Goal: Task Accomplishment & Management: Manage account settings

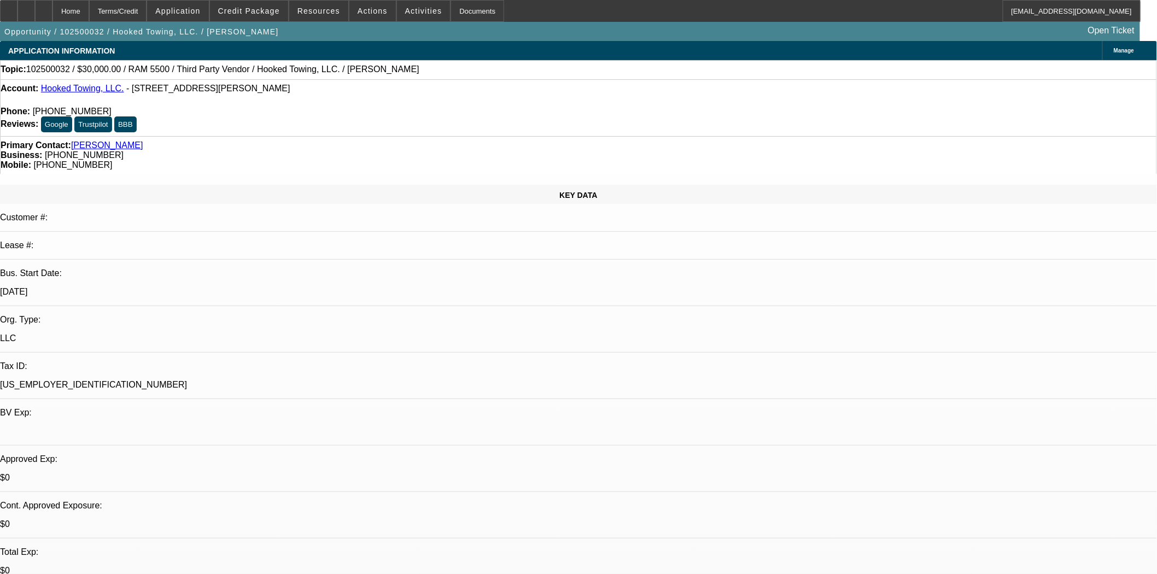
select select "0"
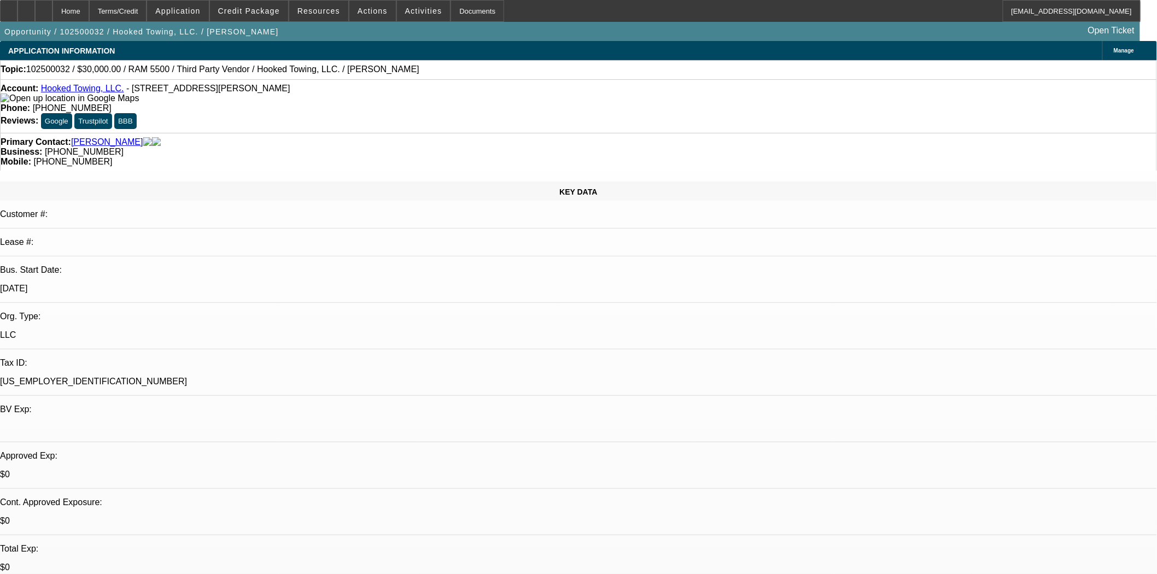
select select "0"
select select "0.1"
select select "4"
select select "0"
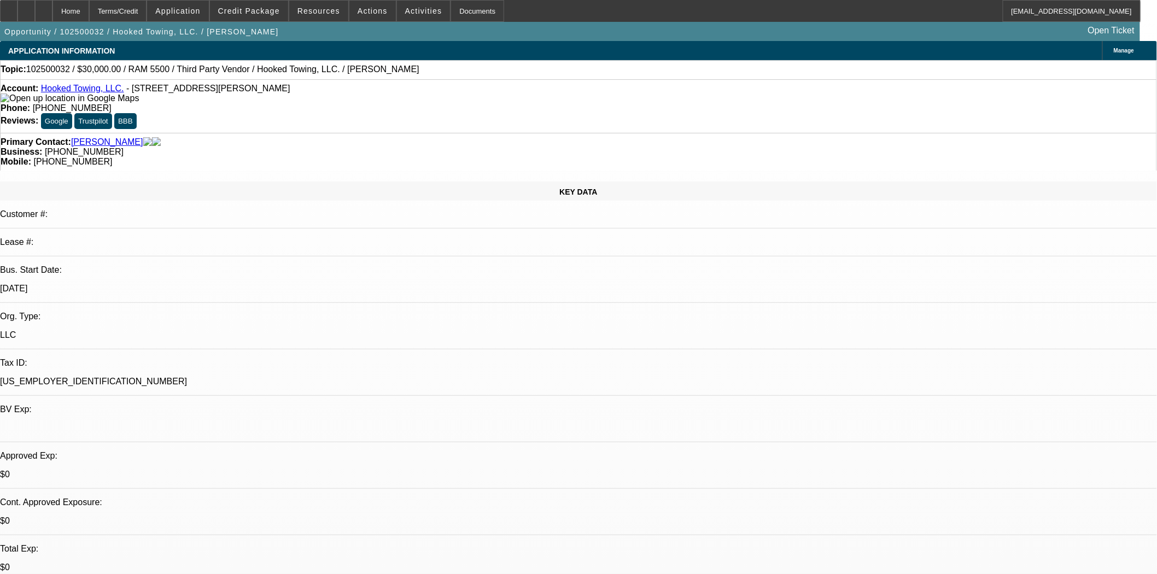
select select "0.1"
select select "4"
select select "0"
select select "0.1"
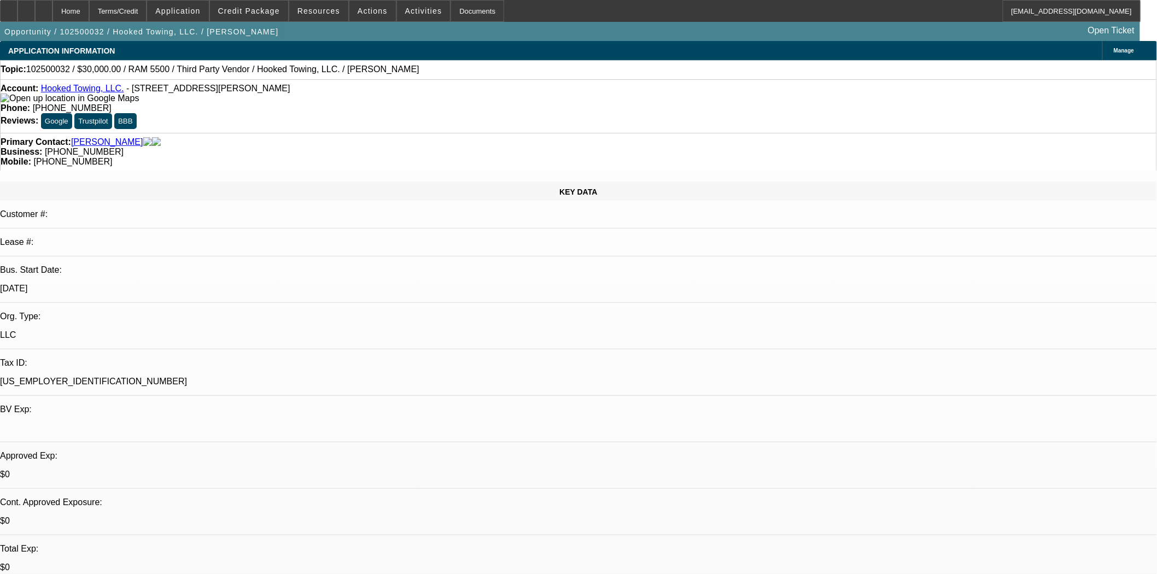
select select "4"
click at [9, 7] on icon at bounding box center [9, 7] width 0 height 0
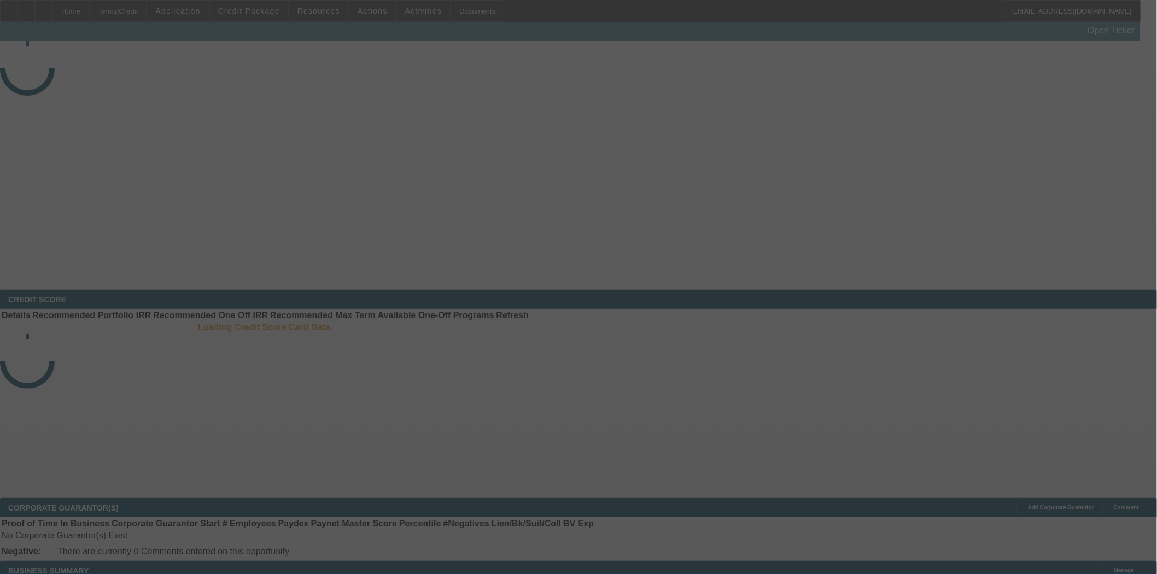
select select "3"
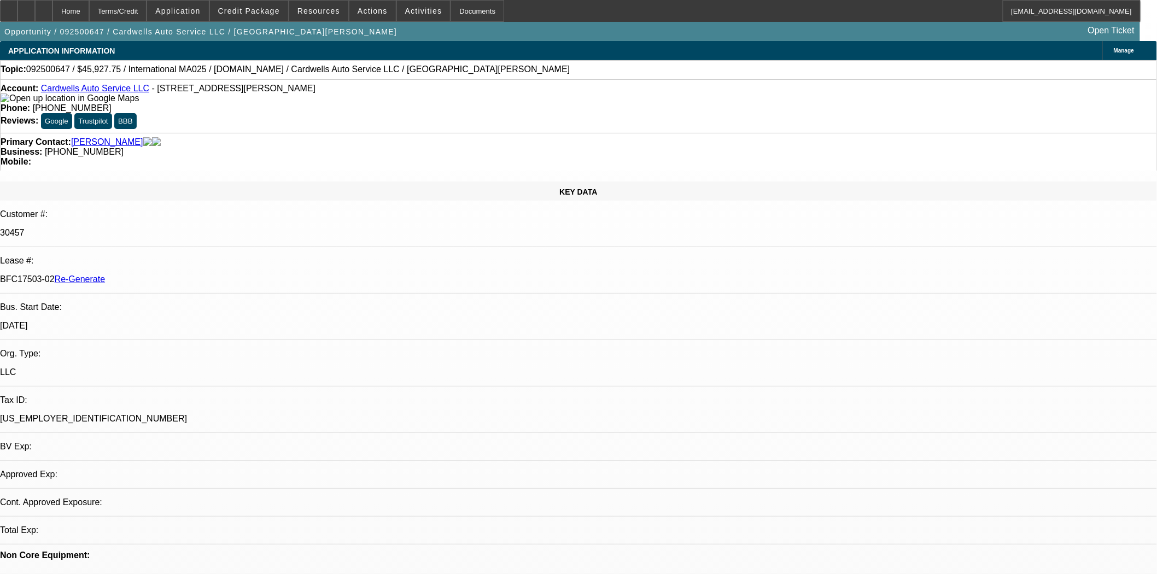
select select "0"
select select "2"
select select "0.1"
select select "4"
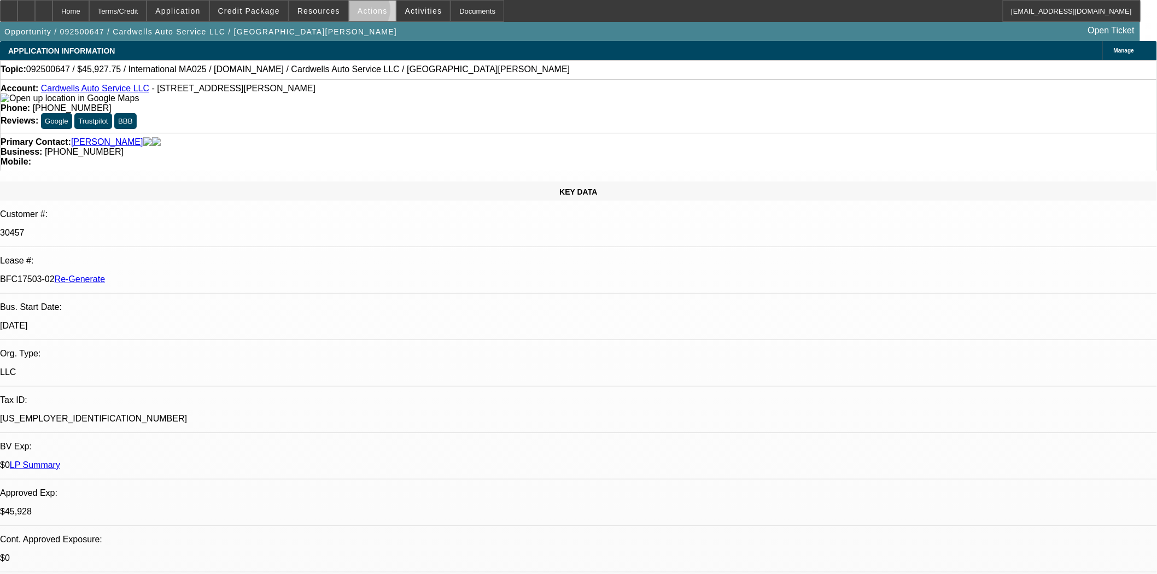
click at [358, 13] on span "Actions" at bounding box center [373, 11] width 30 height 9
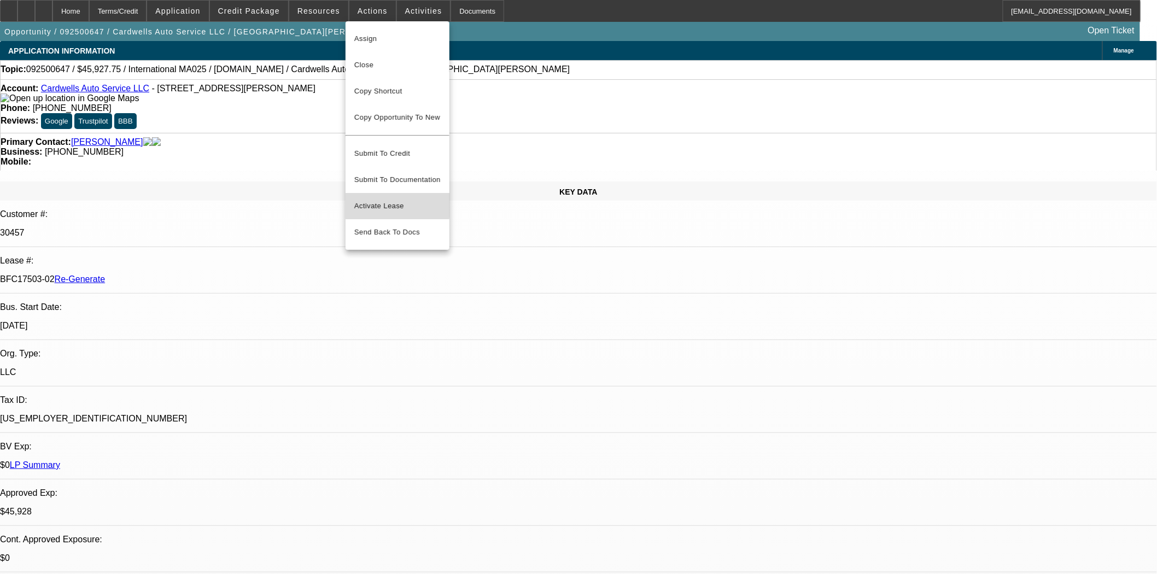
click at [379, 200] on span "Activate Lease" at bounding box center [397, 206] width 86 height 13
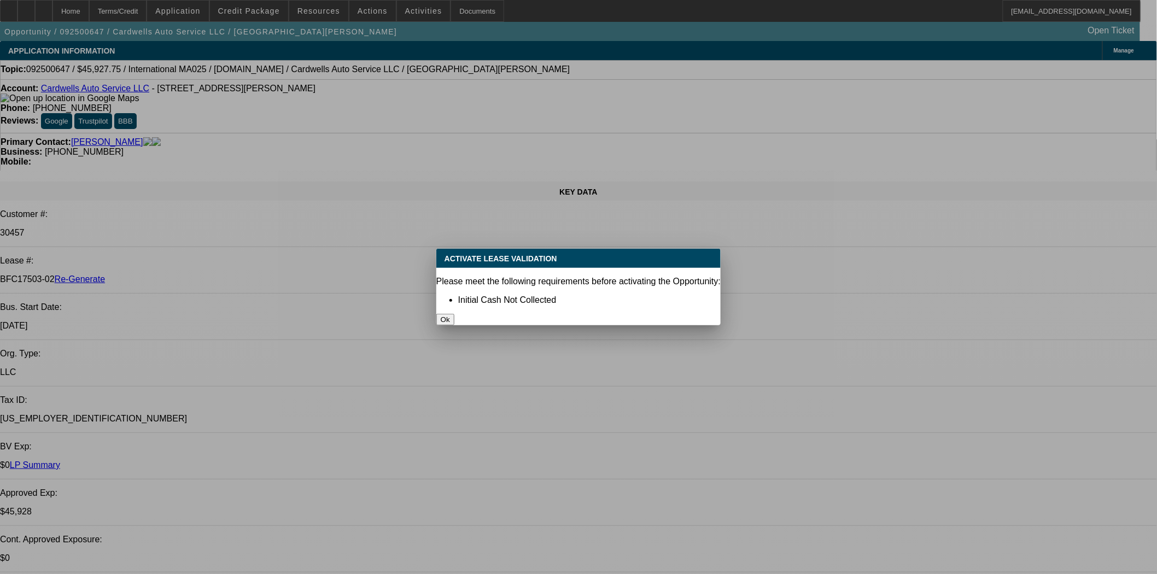
click at [454, 314] on button "Ok" at bounding box center [445, 319] width 18 height 11
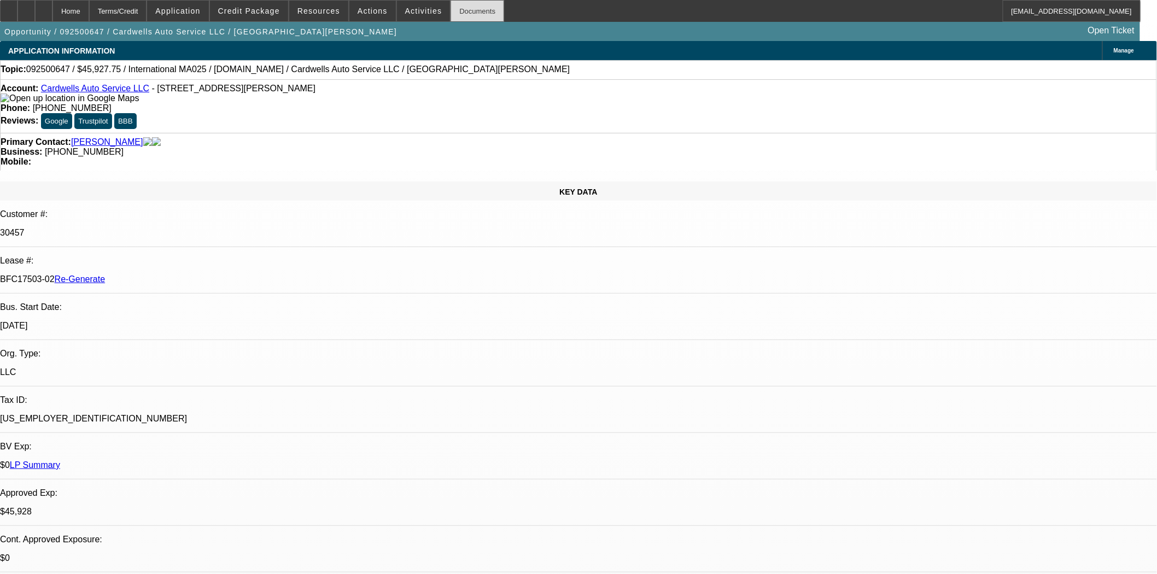
click at [462, 15] on div "Documents" at bounding box center [478, 11] width 54 height 22
click at [375, 11] on span "Actions" at bounding box center [373, 11] width 30 height 9
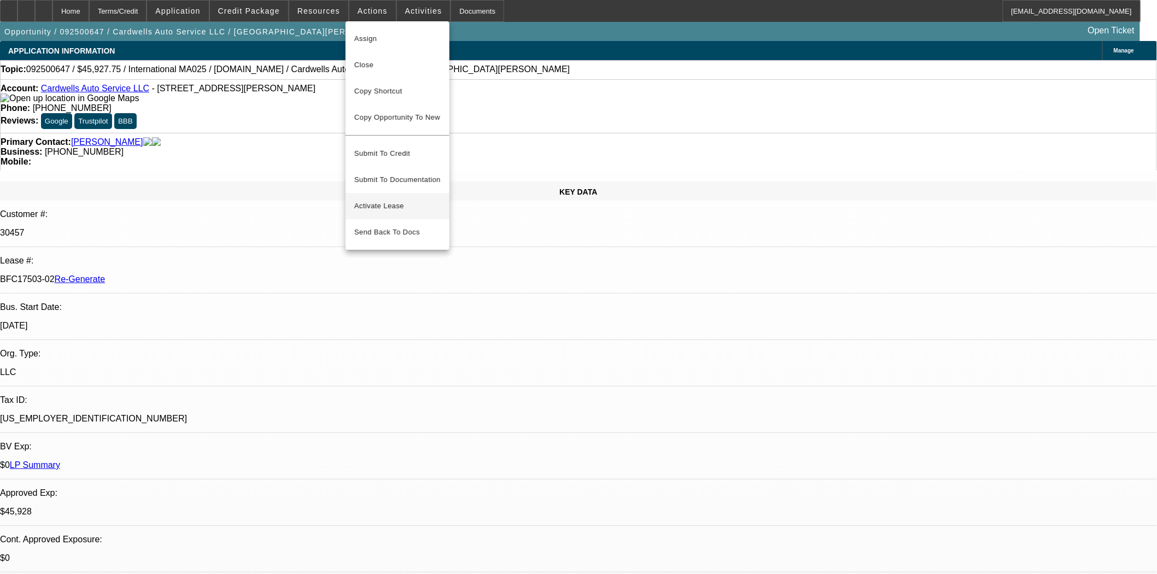
click at [393, 201] on span "Activate Lease" at bounding box center [397, 206] width 86 height 13
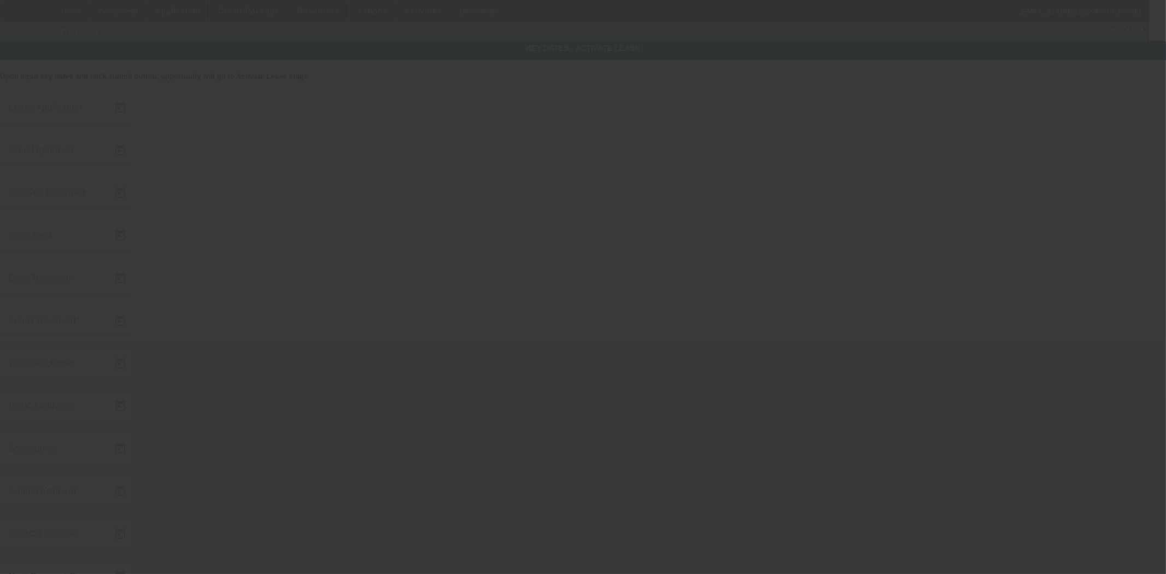
type input "9/29/2025"
type input "10/8/2025"
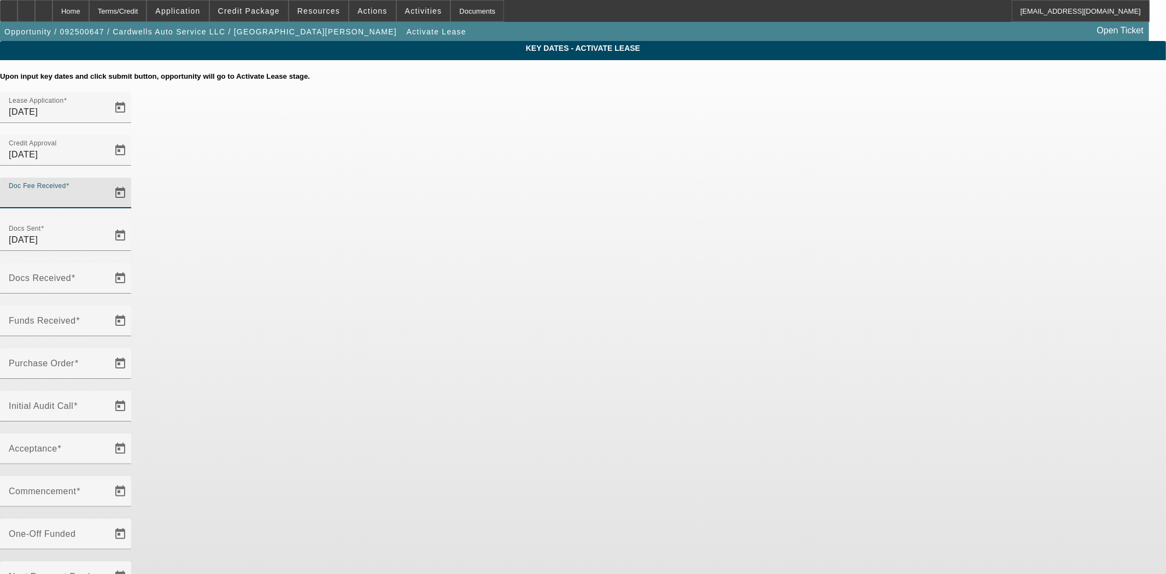
click at [107, 191] on input "Doc Fee Received" at bounding box center [58, 197] width 98 height 13
type input "10/13/2025"
click at [71, 273] on mat-label "Docs Received" at bounding box center [40, 277] width 62 height 9
click at [107, 276] on input "Docs Received" at bounding box center [58, 282] width 98 height 13
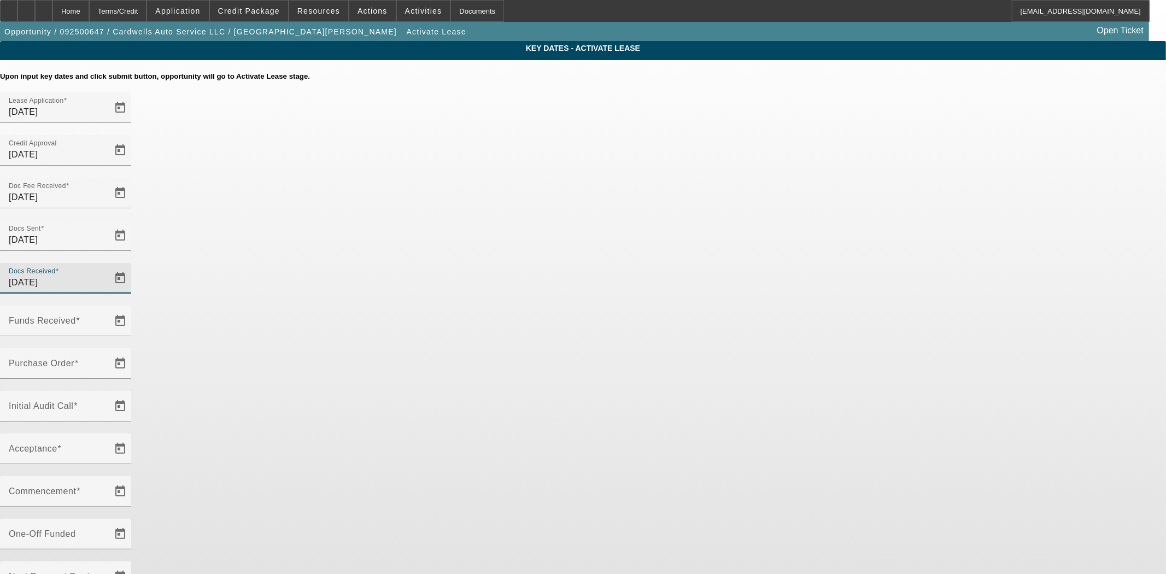
type input "10/13/2025"
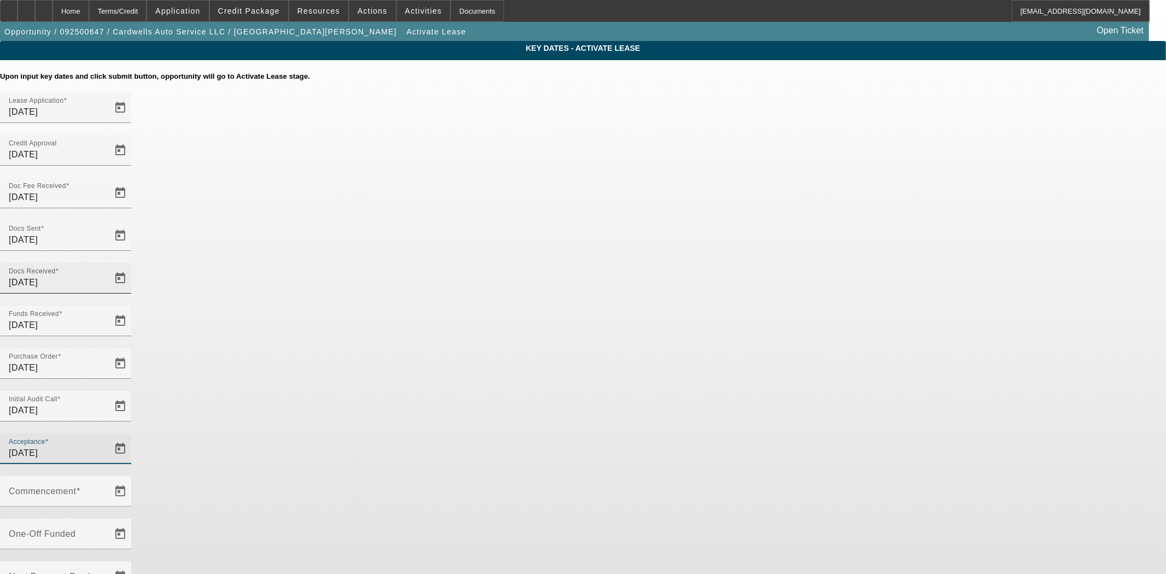
type input "10/13/2025"
type input "11/1/2025"
type input "12/1/2025"
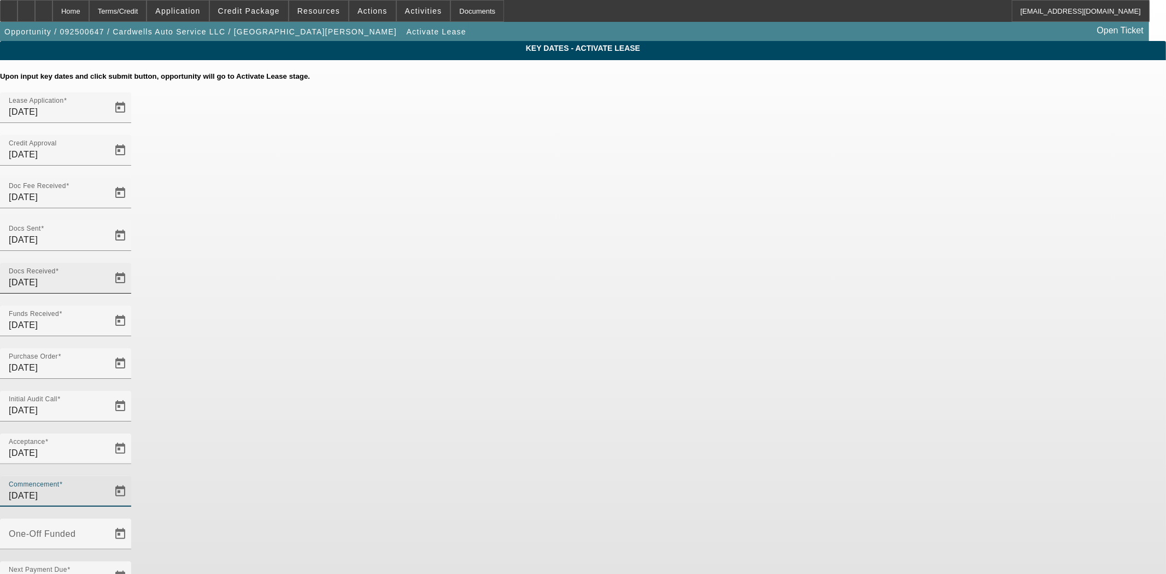
type input "10/15/2025"
type input "11/15/2025"
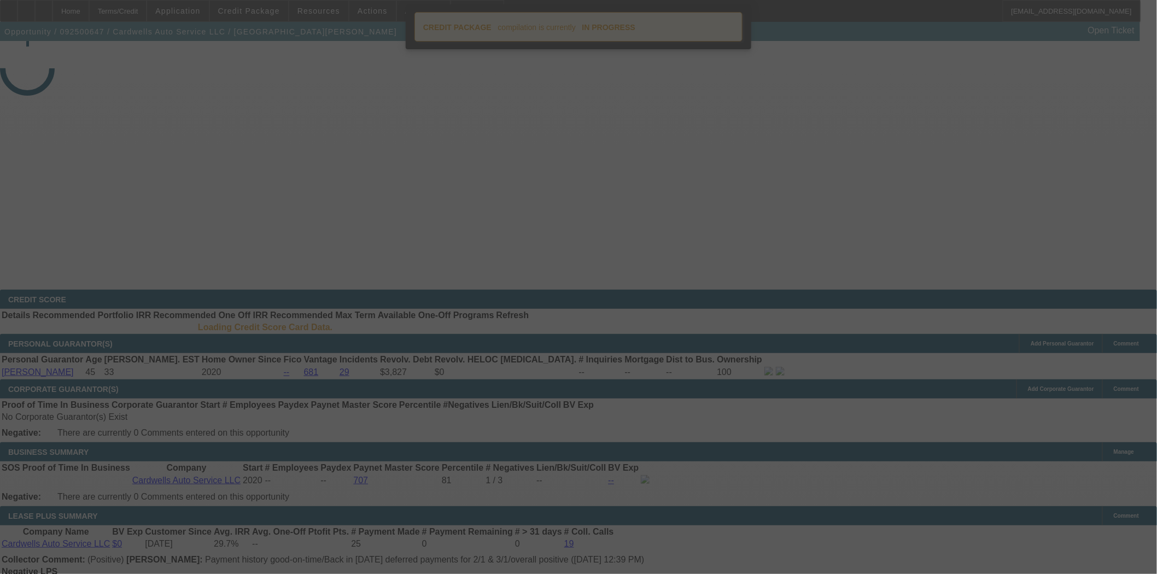
select select "4"
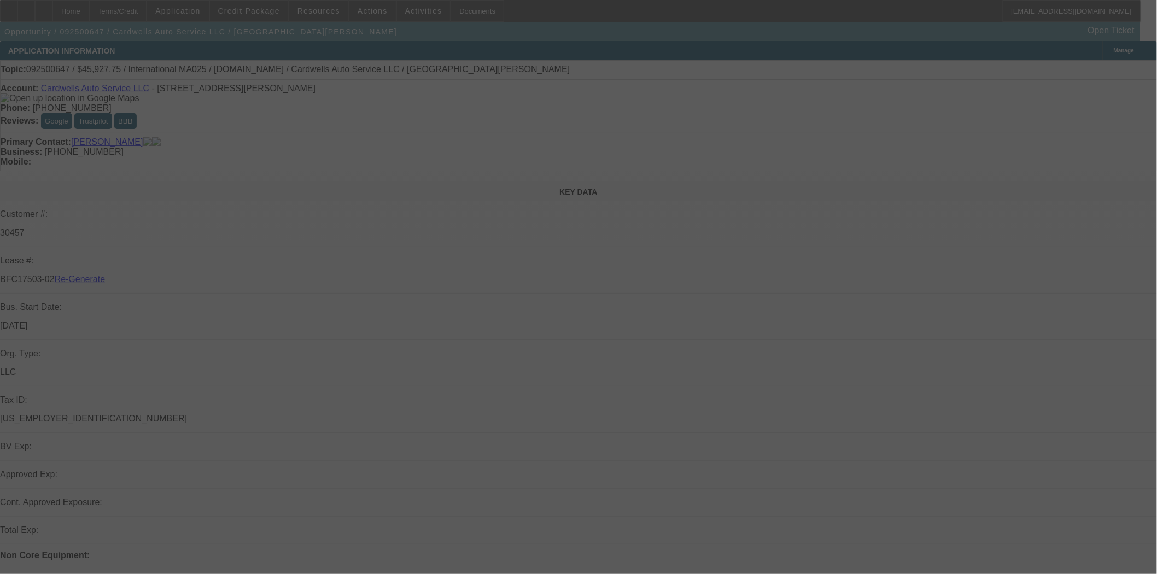
select select "0"
select select "2"
select select "0.1"
select select "4"
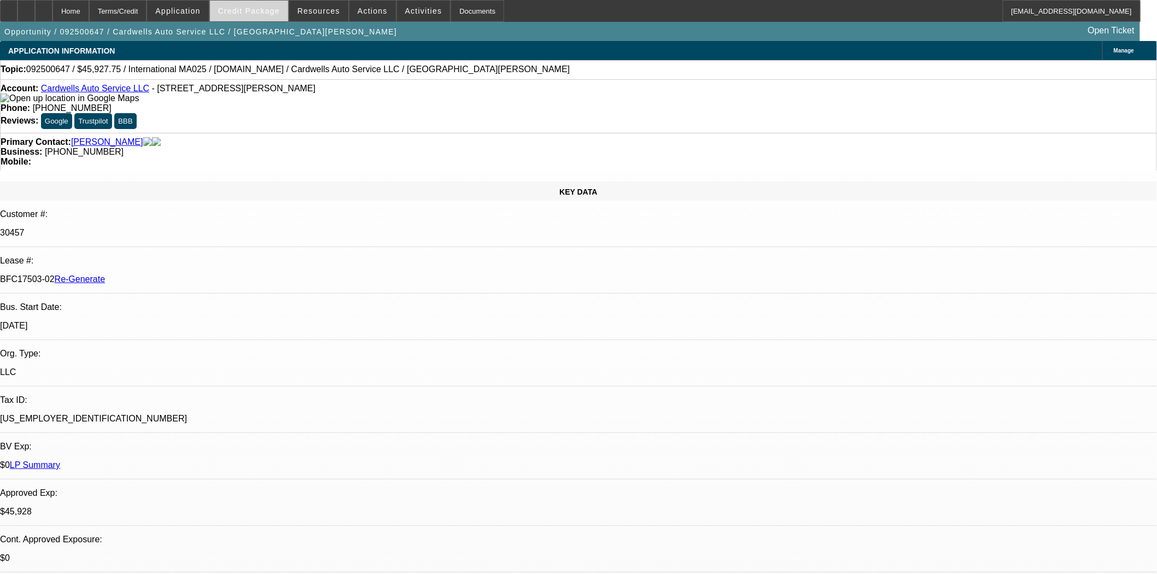
click at [252, 3] on span at bounding box center [249, 11] width 78 height 26
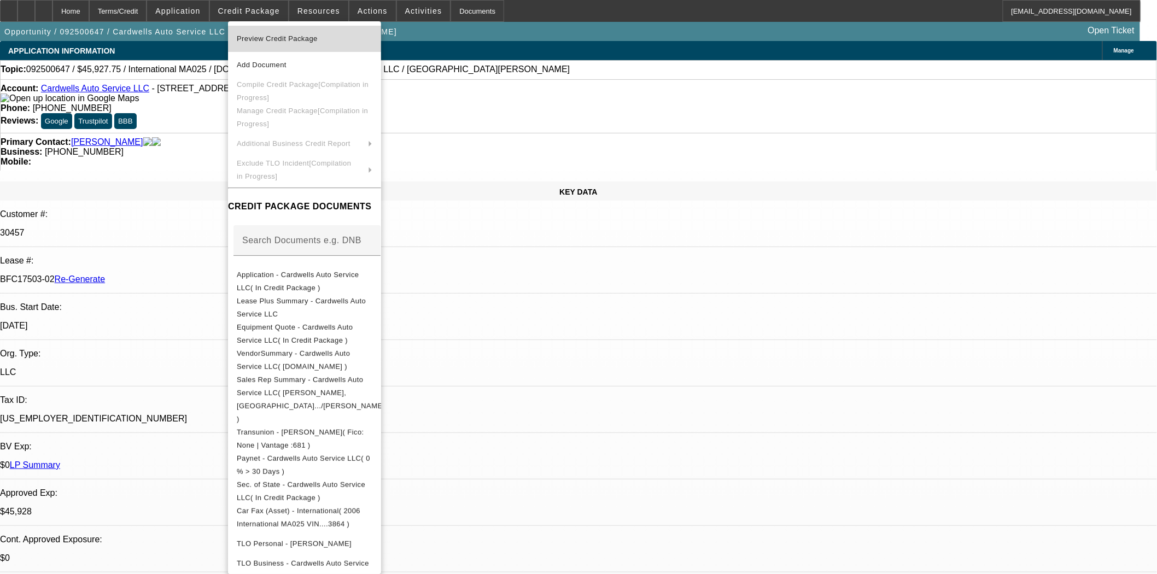
click at [268, 37] on span "Preview Credit Package" at bounding box center [277, 38] width 81 height 8
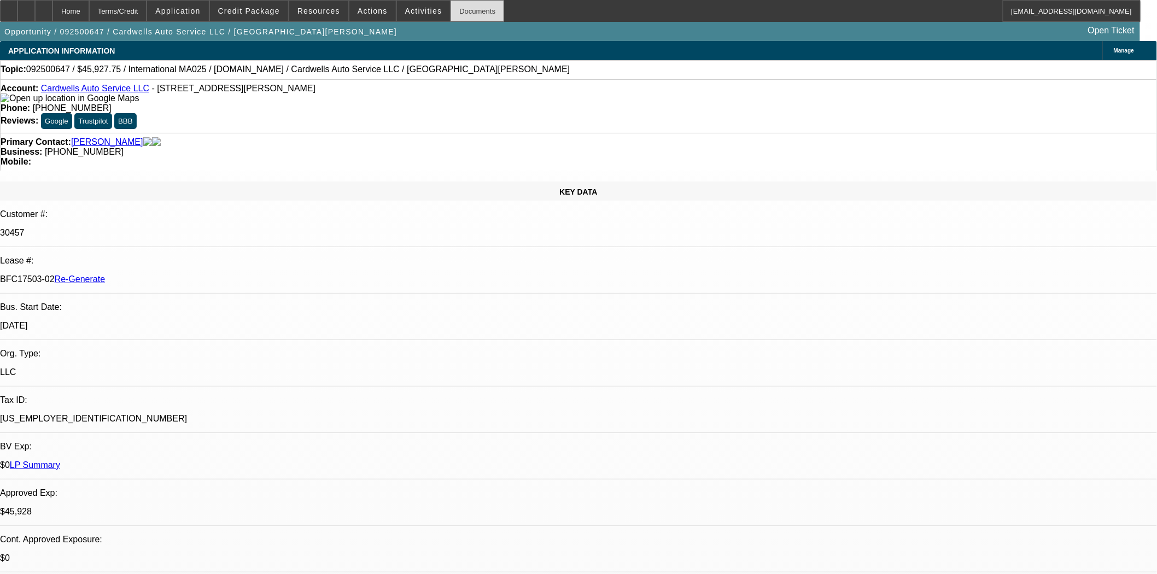
click at [467, 7] on div "Documents" at bounding box center [478, 11] width 54 height 22
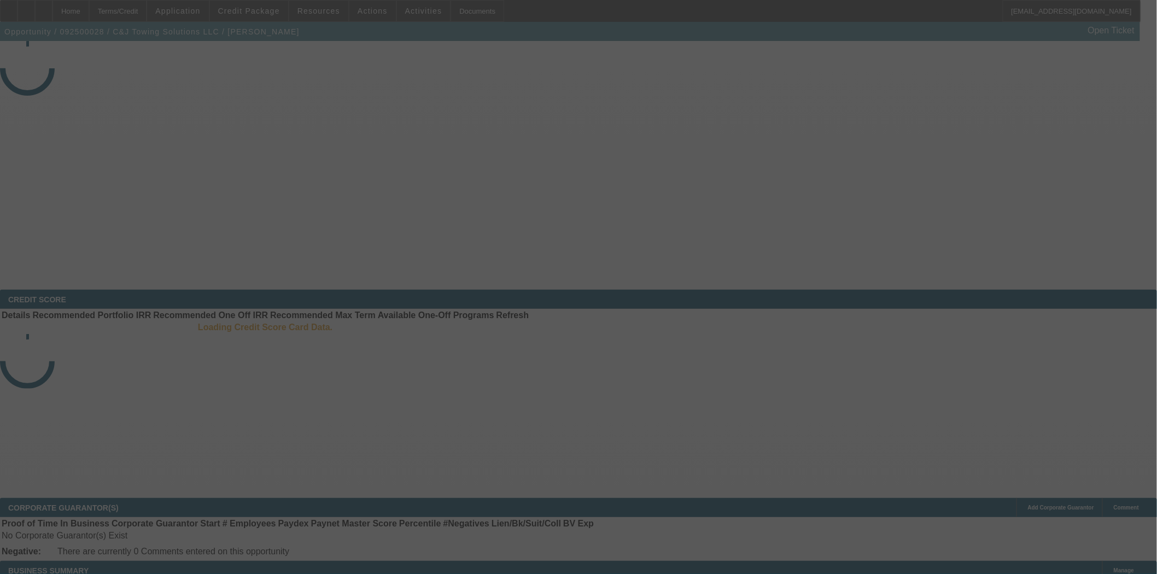
select select "3"
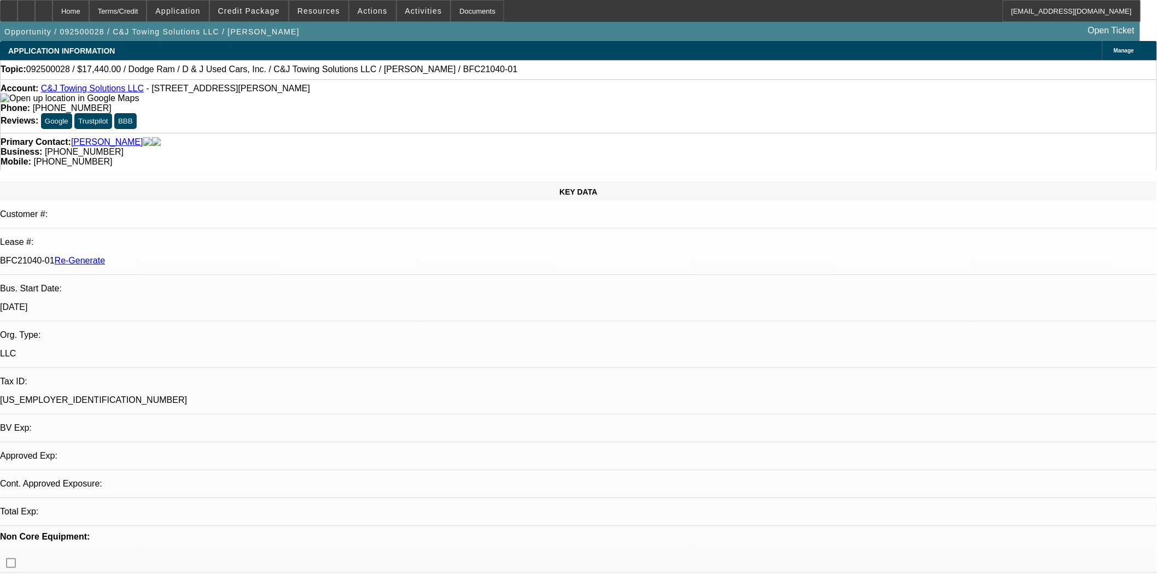
select select "0"
select select "2"
select select "0"
select select "21"
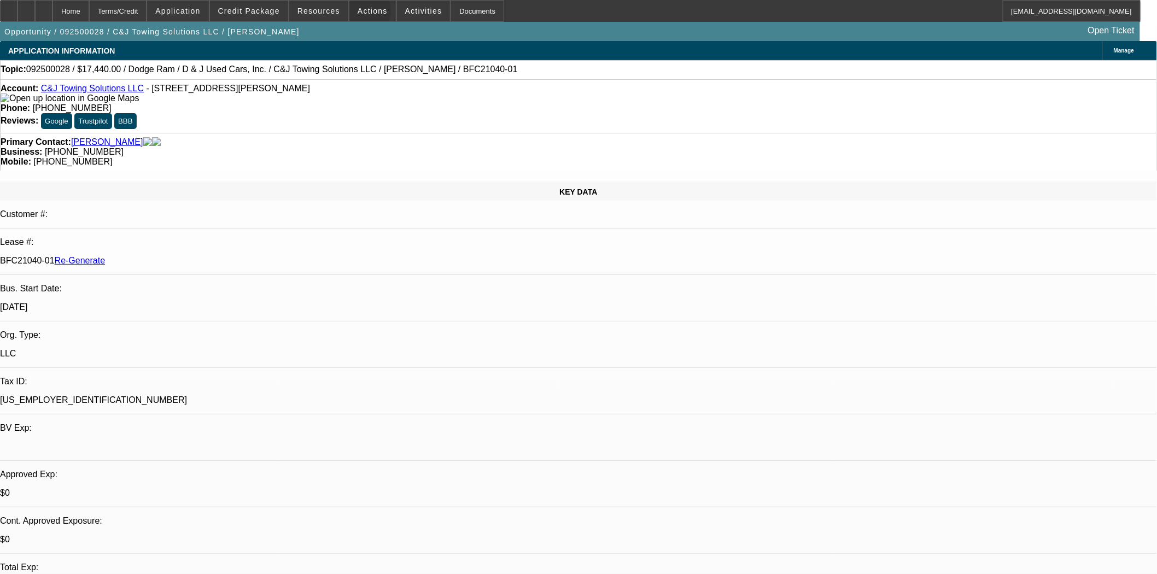
click at [358, 13] on span "Actions" at bounding box center [373, 11] width 30 height 9
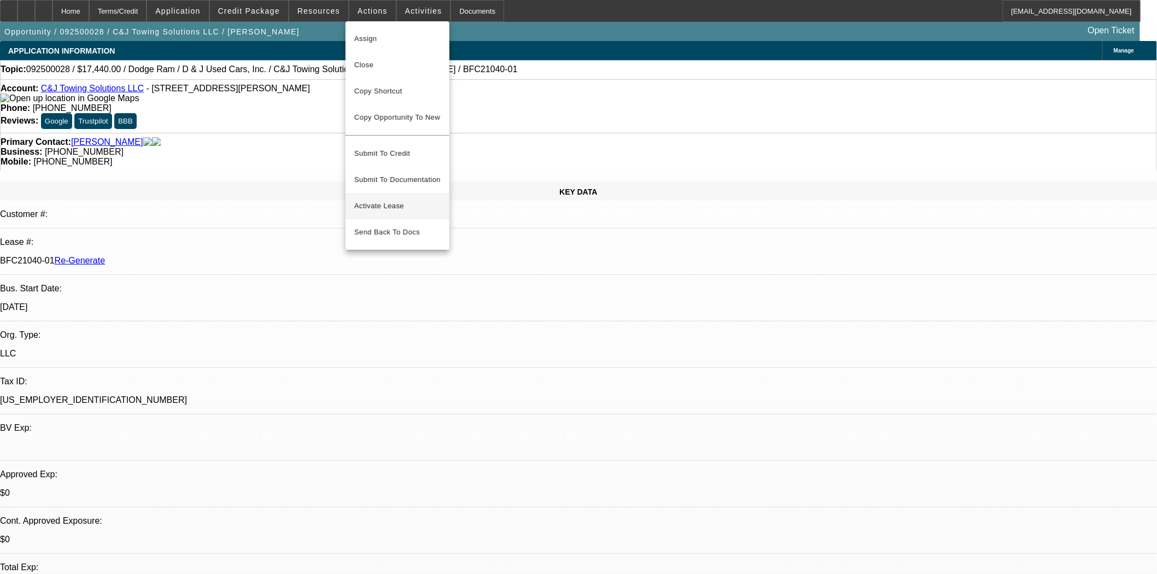
click at [379, 200] on span "Activate Lease" at bounding box center [397, 206] width 86 height 13
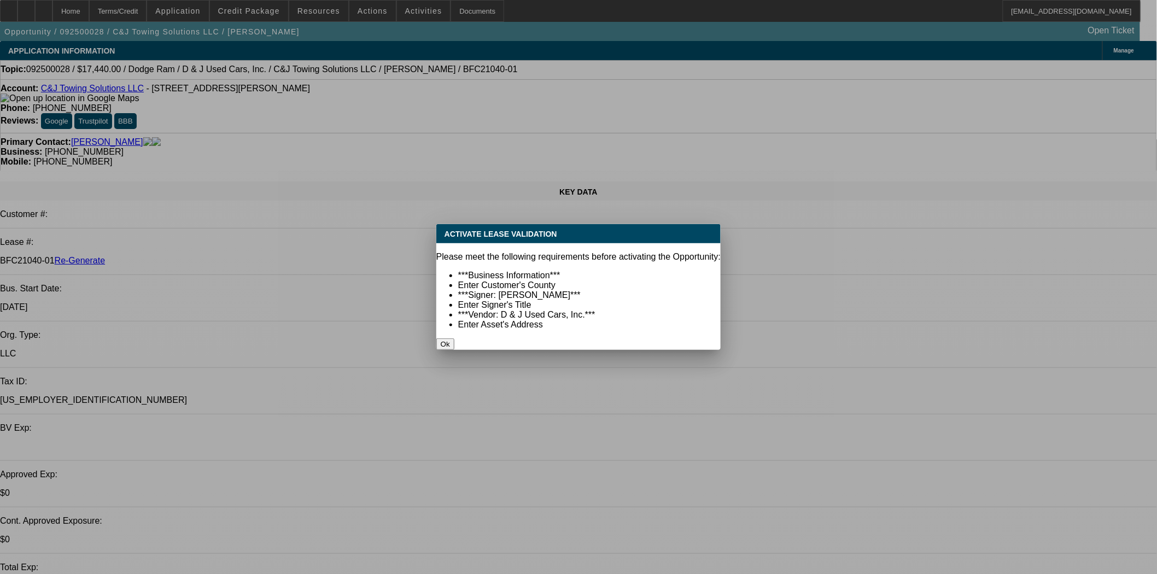
click at [454, 338] on button "Ok" at bounding box center [445, 343] width 18 height 11
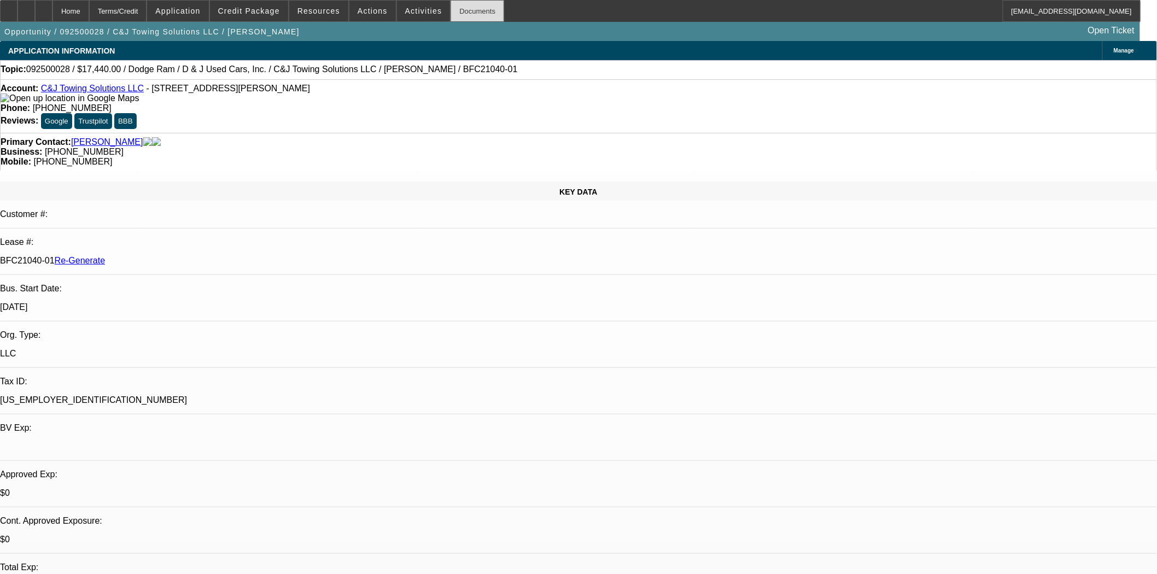
click at [451, 13] on div "Documents" at bounding box center [478, 11] width 54 height 22
click at [365, 8] on span "Actions" at bounding box center [373, 11] width 30 height 9
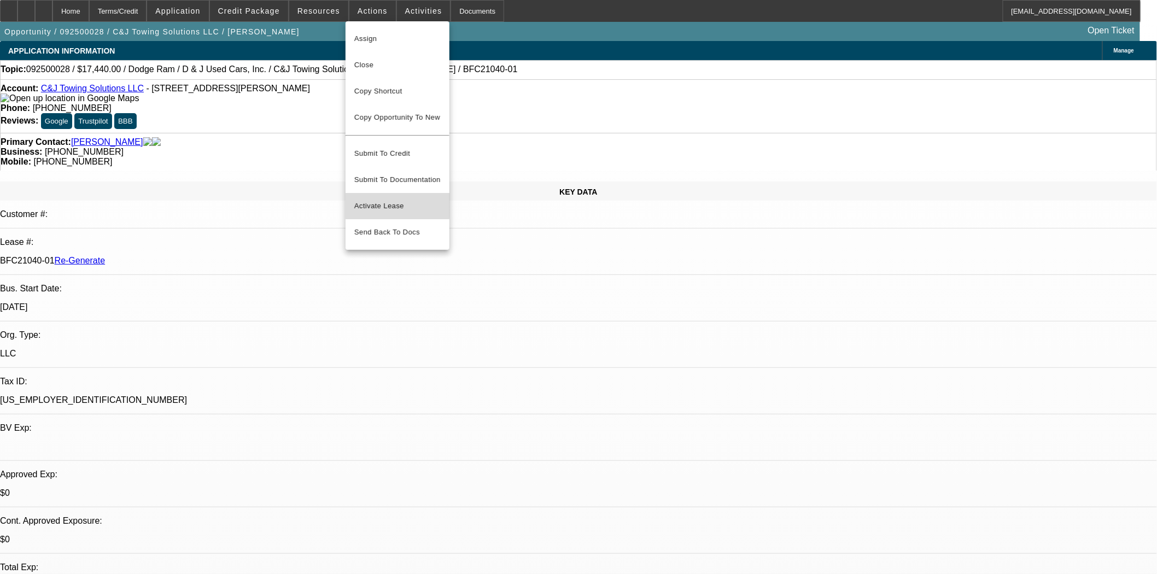
click at [374, 200] on span "Activate Lease" at bounding box center [397, 206] width 86 height 13
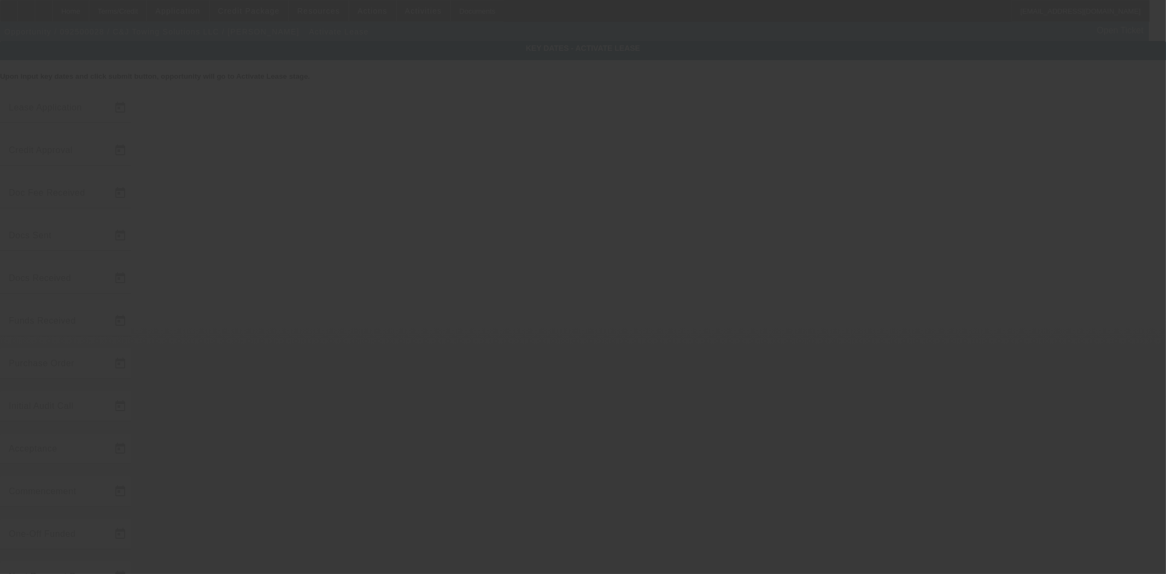
type input "9/2/2025"
type input "9/30/2025"
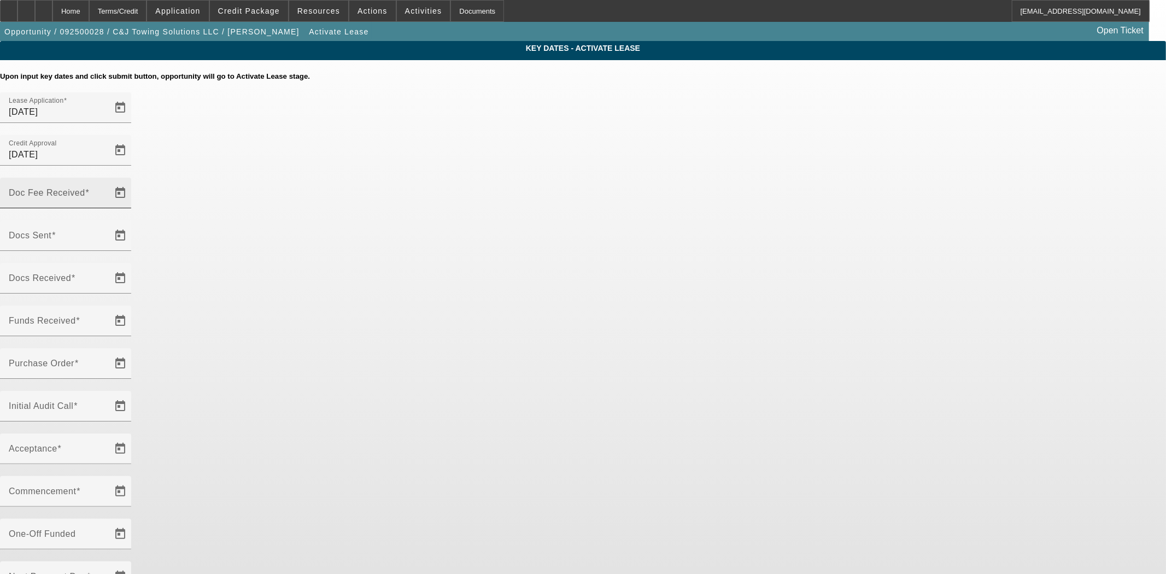
click at [107, 191] on input "Doc Fee Received" at bounding box center [58, 197] width 98 height 13
type input "10/13/2025"
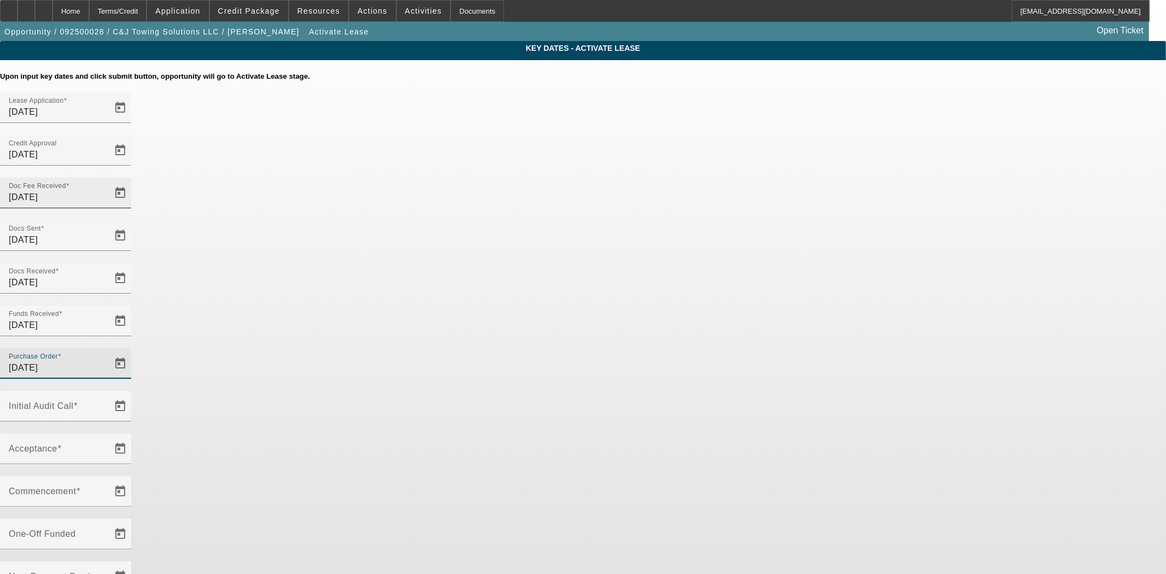
type input "10/13/2025"
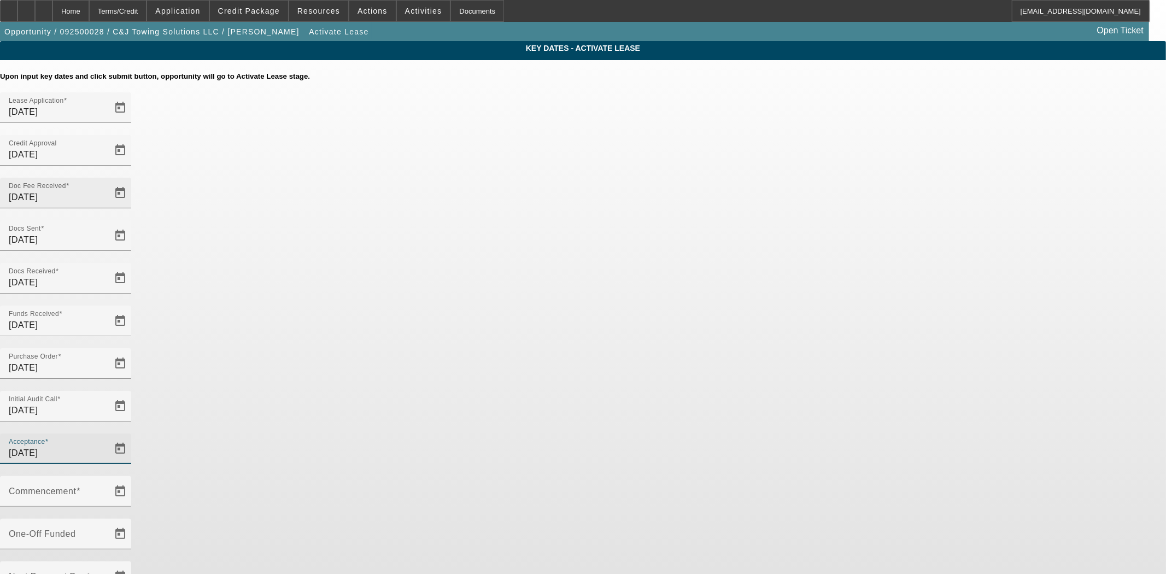
type input "10/13/2025"
type input "11/1/2025"
type input "12/1/2025"
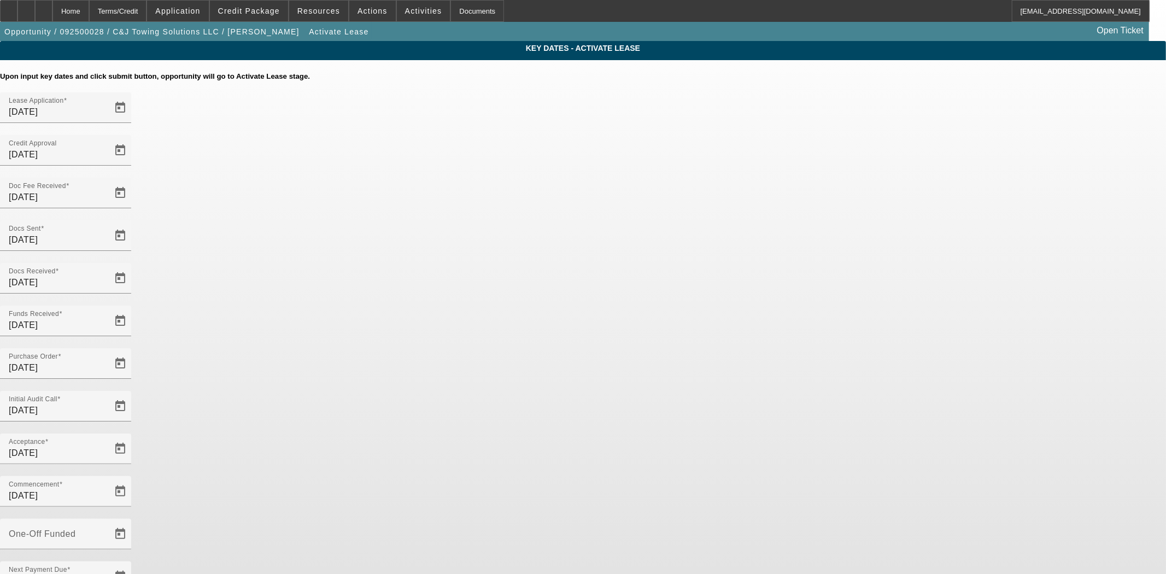
type input "11/1/2025"
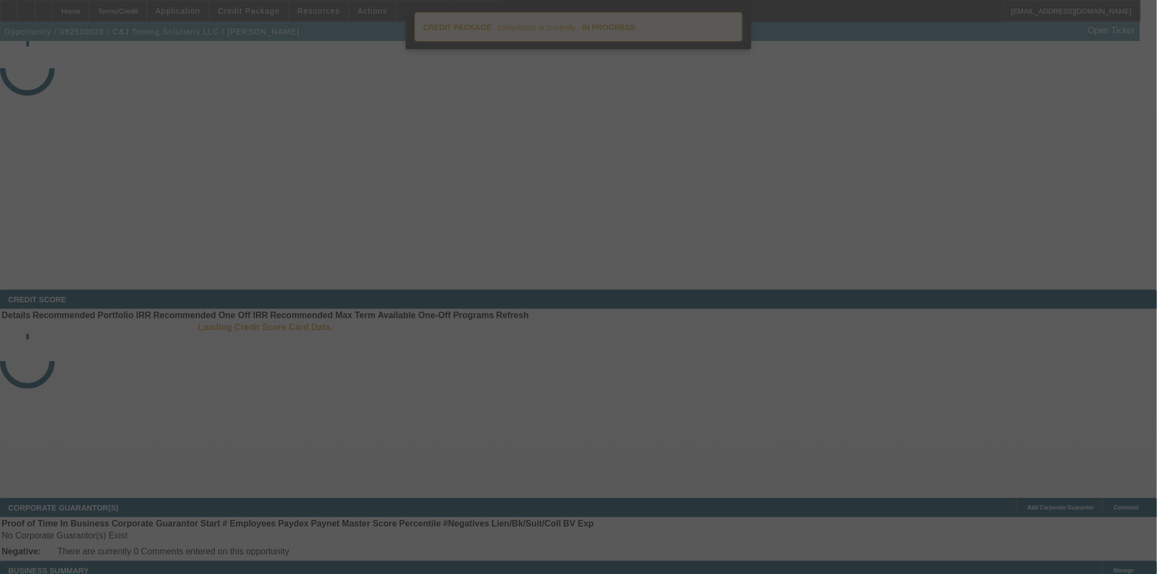
select select "4"
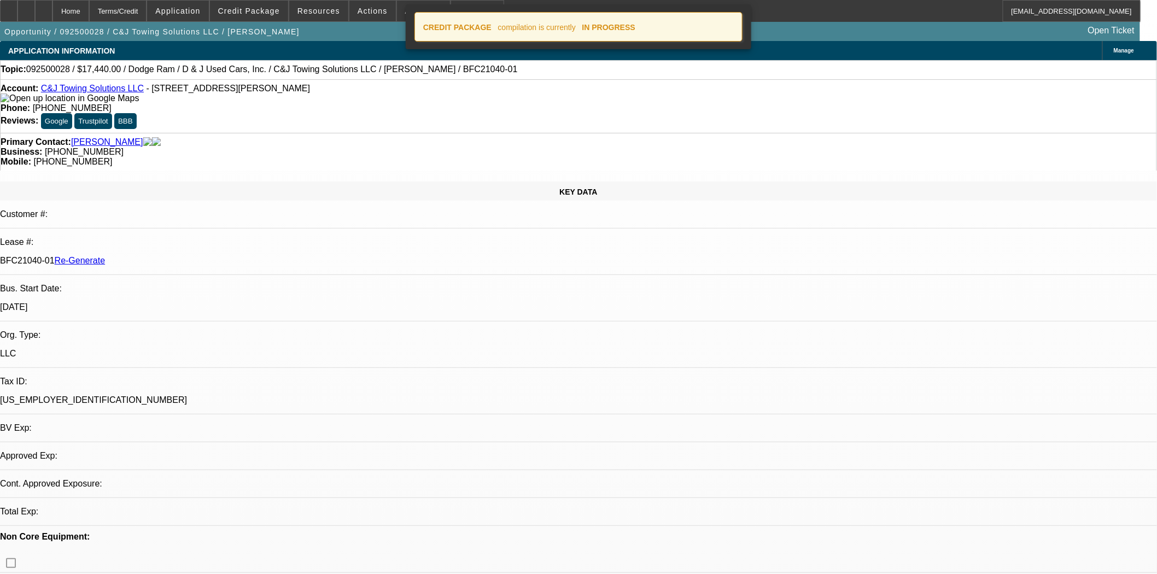
select select "0"
select select "2"
select select "0"
select select "21"
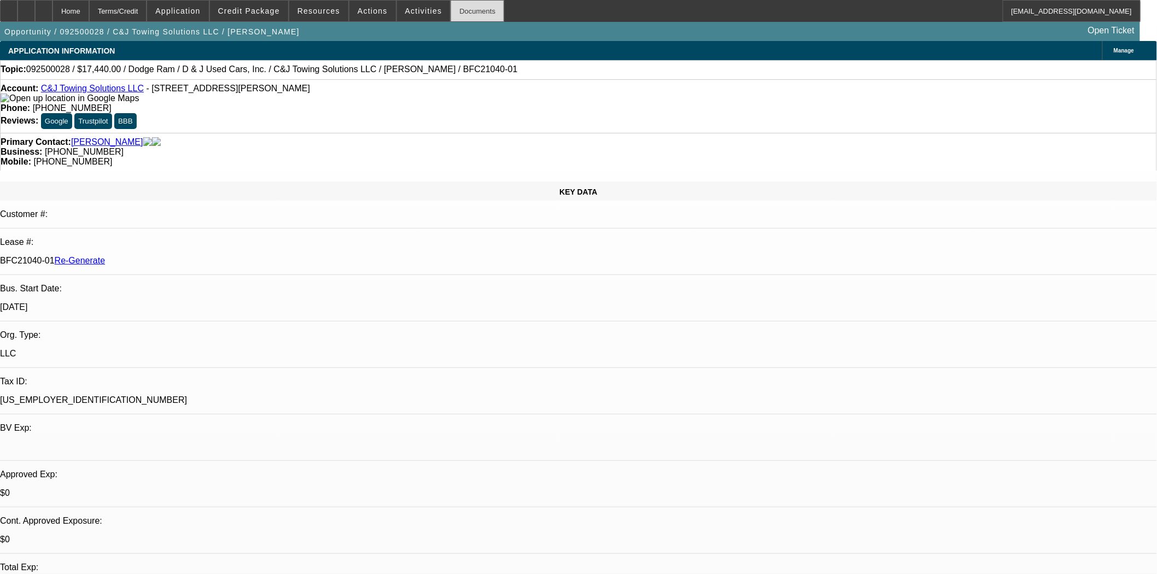
click at [451, 11] on div "Documents" at bounding box center [478, 11] width 54 height 22
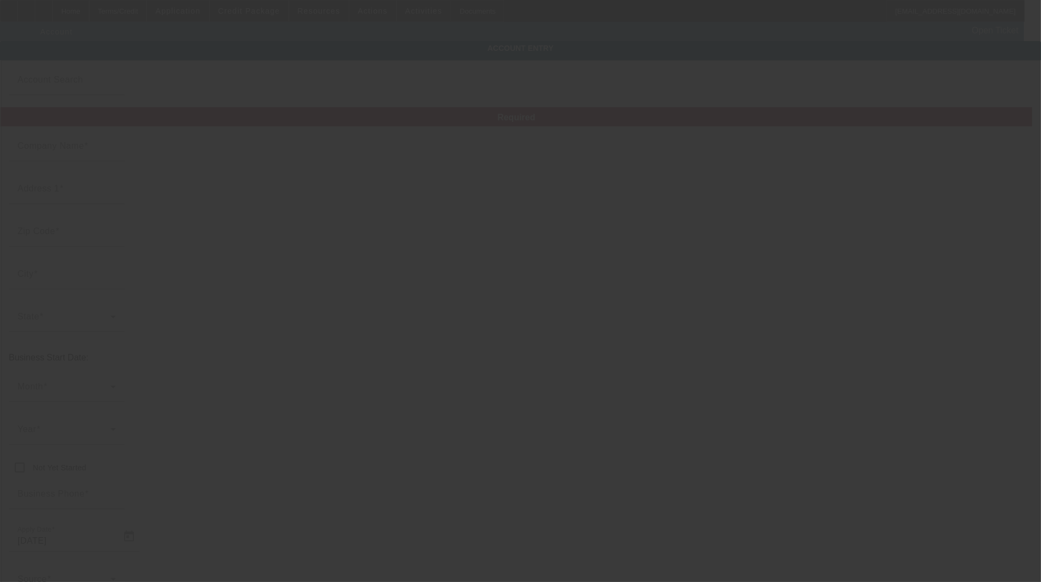
type input "C&J Towing Solutions LLC"
type input "319 Manchester Dr"
type input "18324"
type input "Bushkill"
type input "(570) 202-2613"
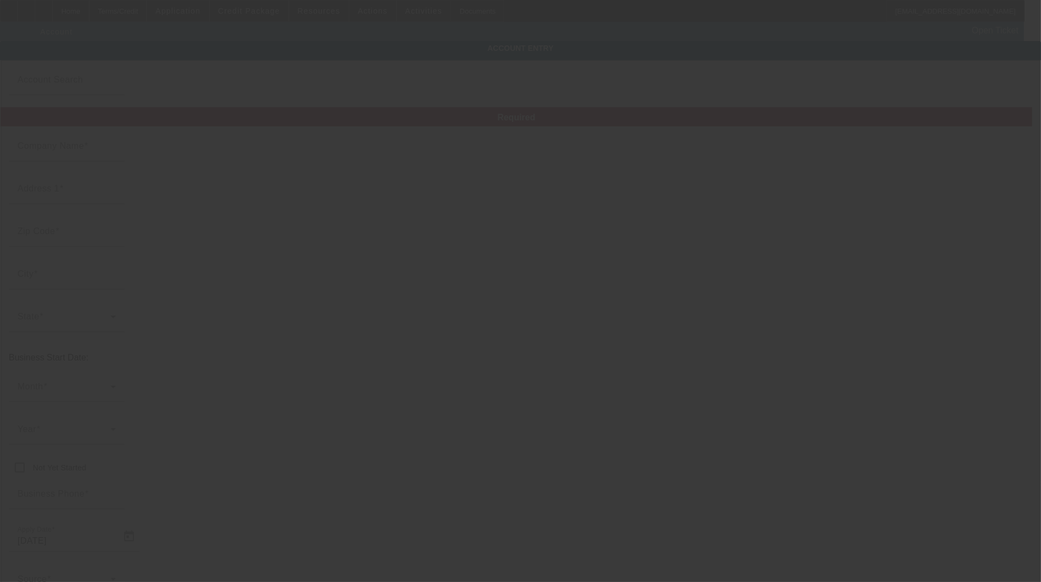
type input "jeff@jcautoandroadsideservice.com"
type input "33-4330242"
type input "9/2/2025"
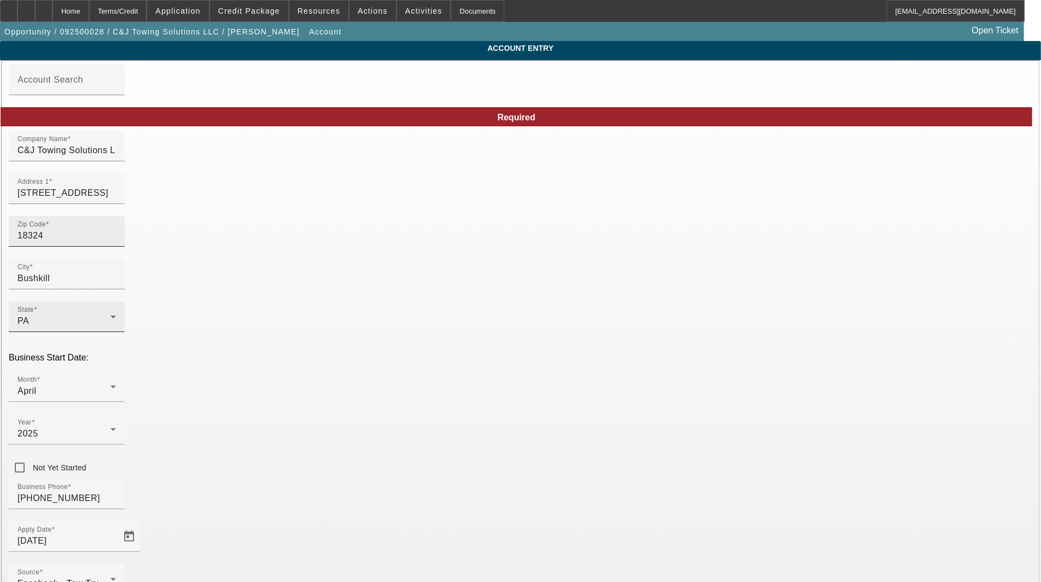
click at [116, 241] on input "18324" at bounding box center [66, 235] width 98 height 13
type input "18324\"
type input "1832"
type input "4"
click at [116, 238] on input "1832" at bounding box center [66, 235] width 98 height 13
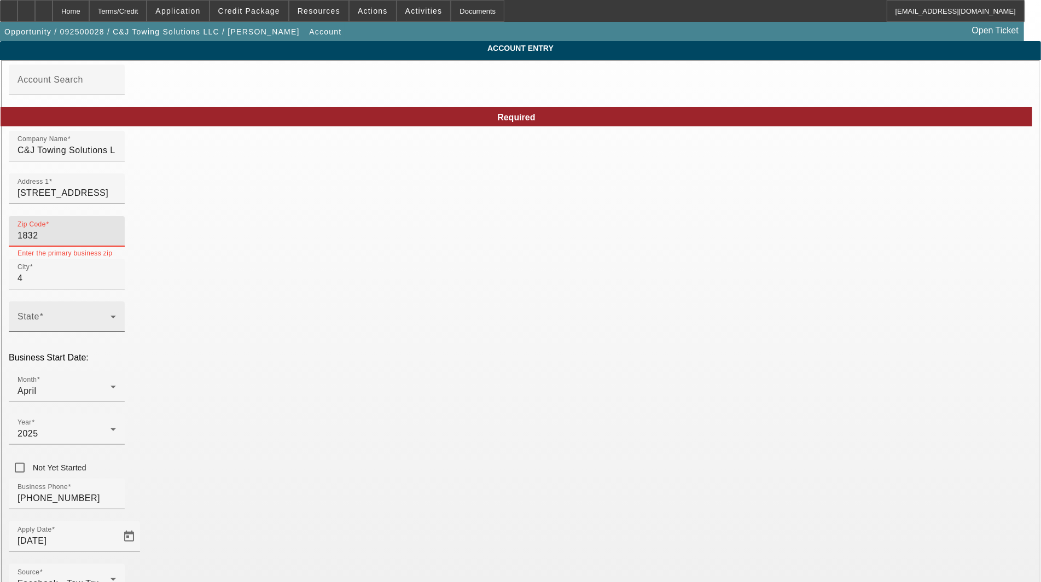
type input "18324"
type input "Bushkill"
type input "Pike"
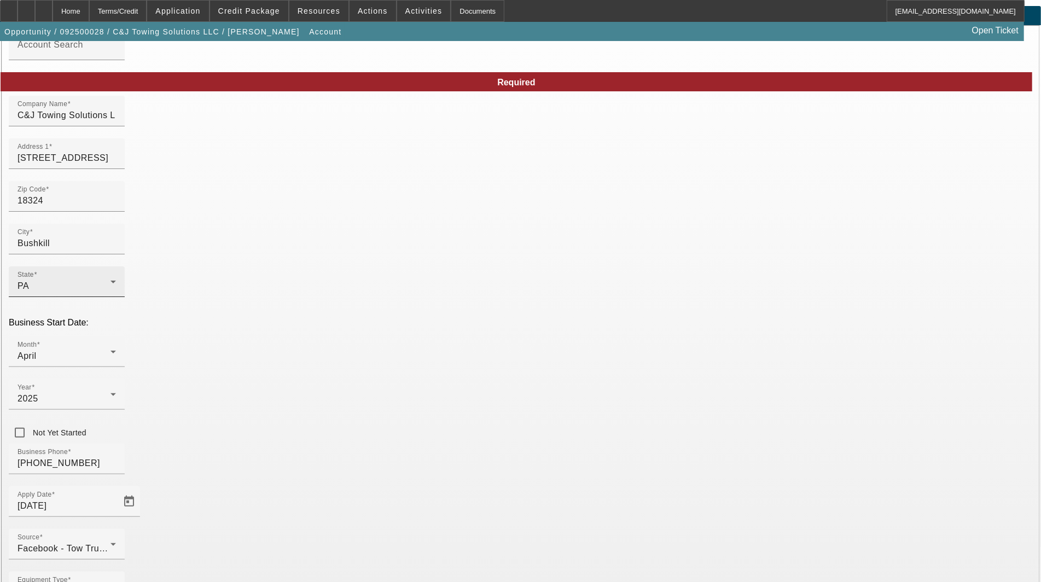
scroll to position [53, 0]
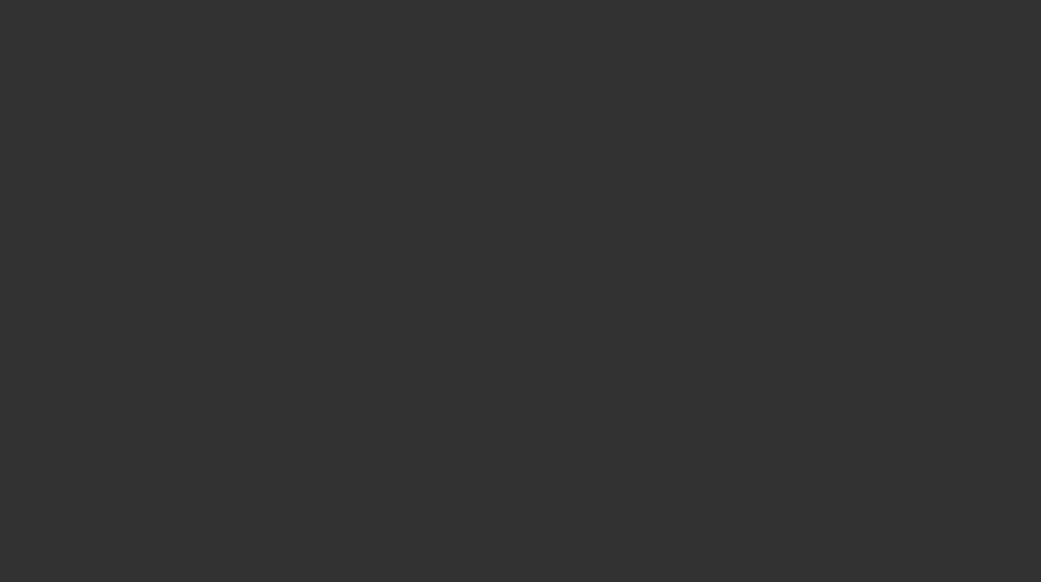
select select "3"
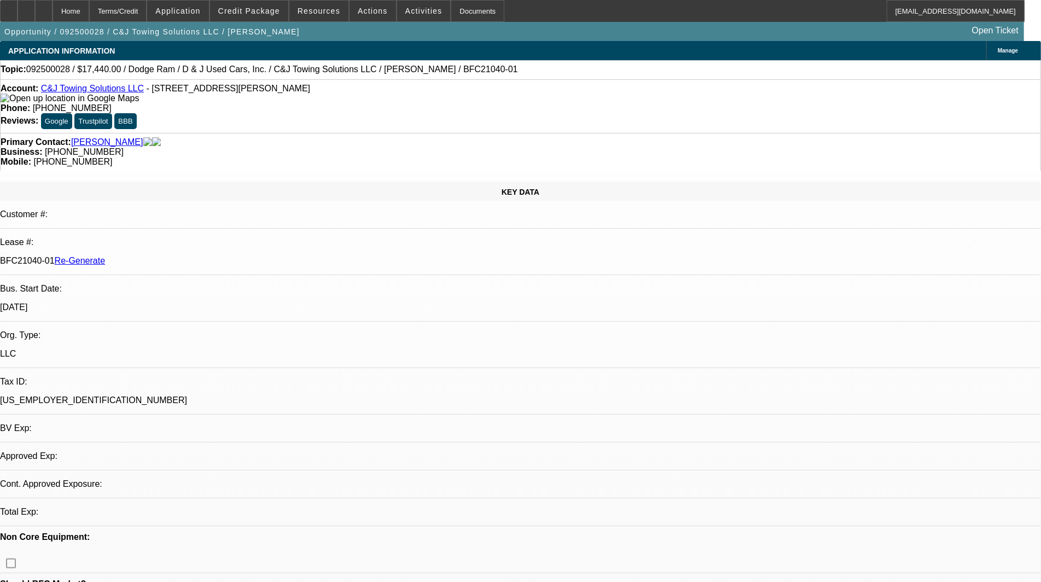
select select "0"
select select "2"
select select "0"
select select "21"
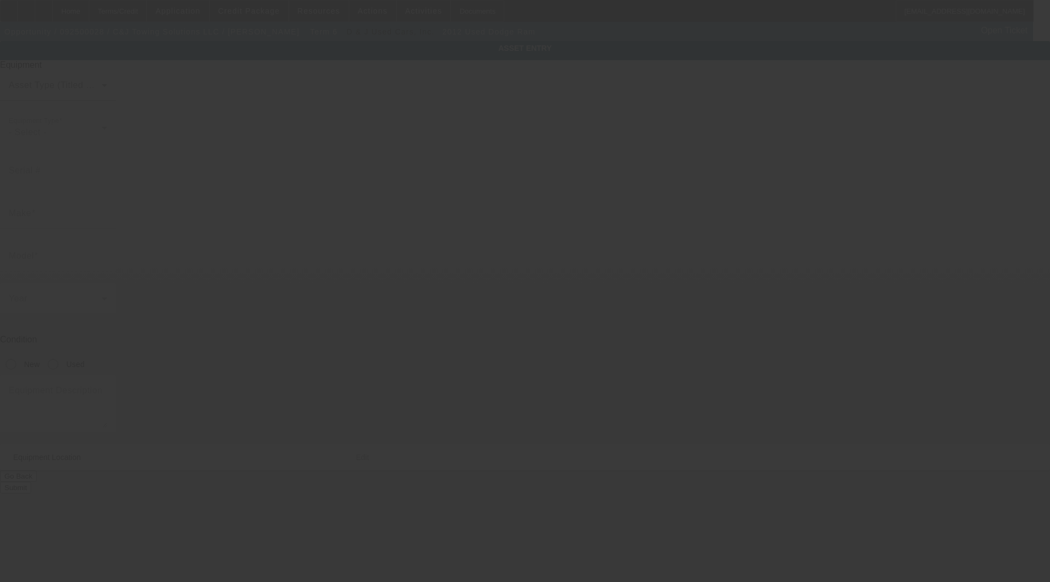
type input "3C7WDKBL1CG168895"
type input "Dodge"
type input "Ram"
radio input "true"
type textarea "Ram 4500"
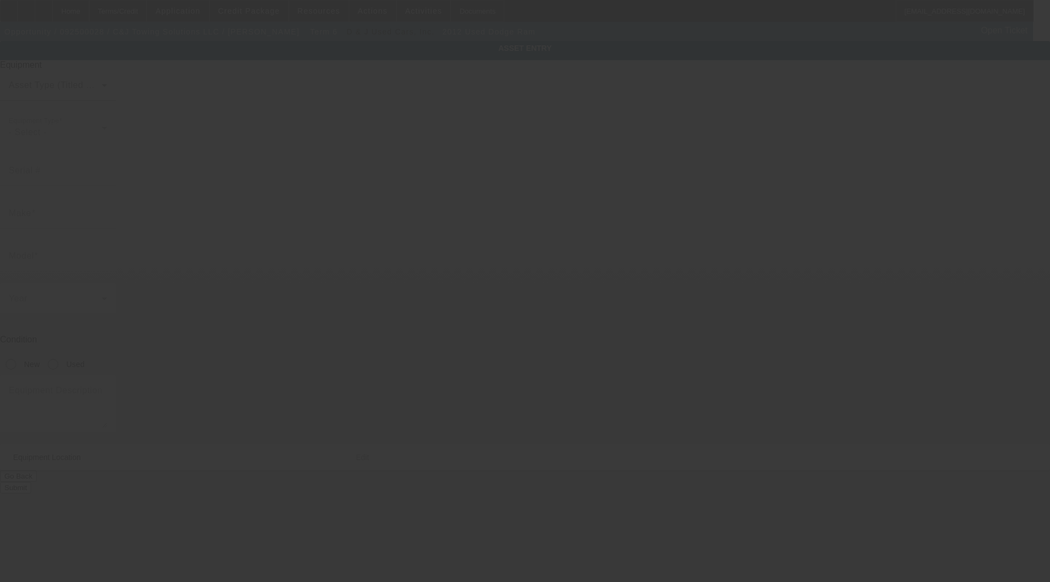
type input "319 Manchester Dr"
type input "Bushkill"
type input "18324"
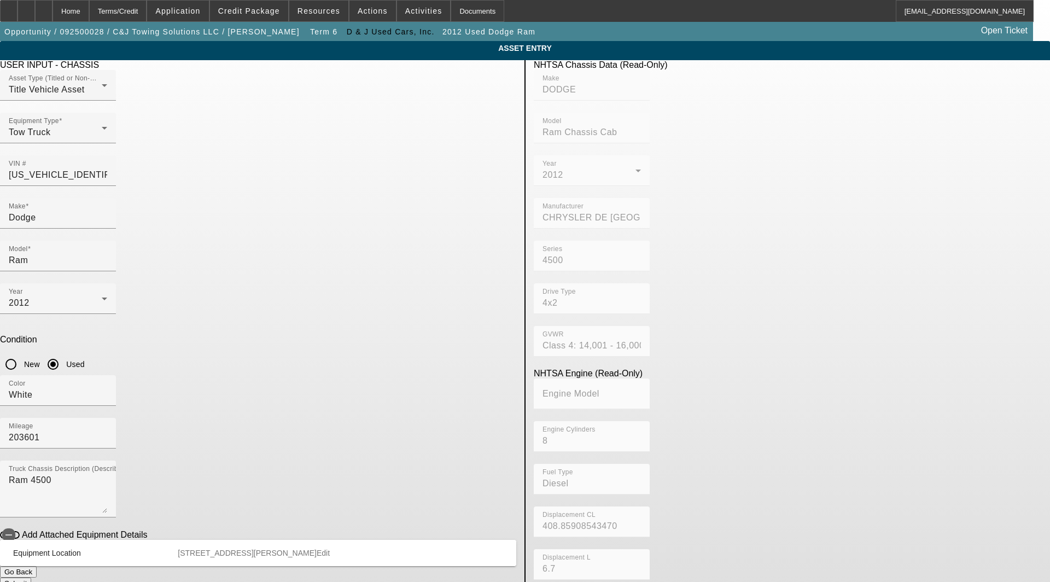
click at [330, 548] on span "Edit" at bounding box center [323, 552] width 13 height 9
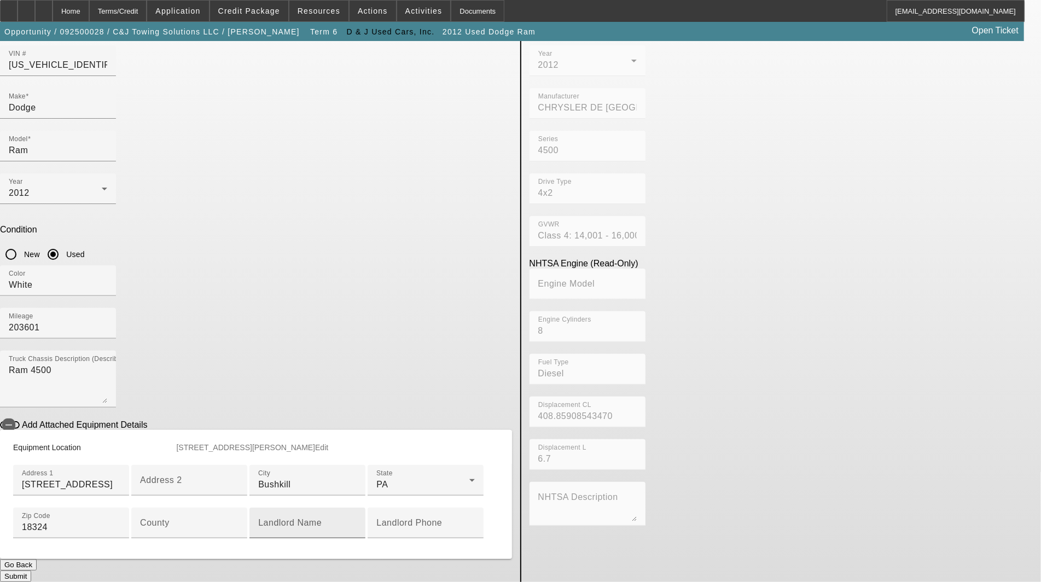
scroll to position [257, 0]
click at [238, 521] on input "County" at bounding box center [189, 527] width 98 height 13
type input "Pike"
click at [31, 570] on button "Submit" at bounding box center [15, 575] width 31 height 11
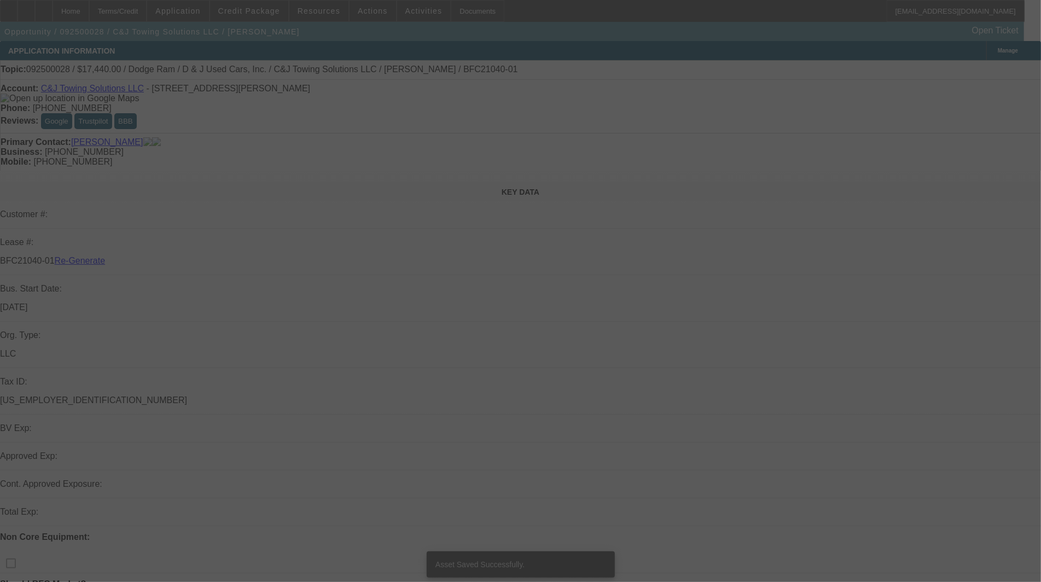
select select "3"
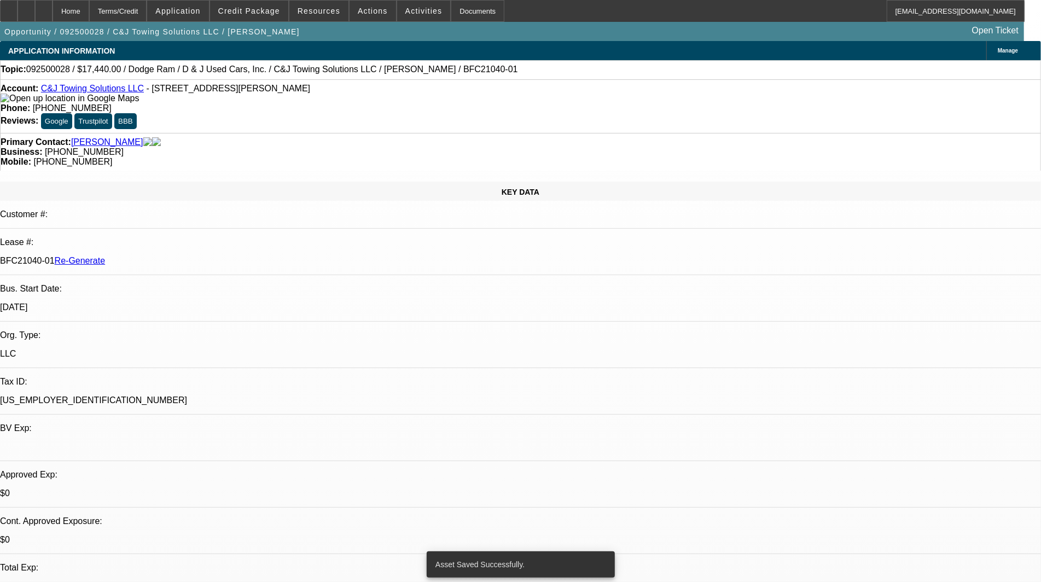
select select "0"
select select "2"
select select "0"
select select "21"
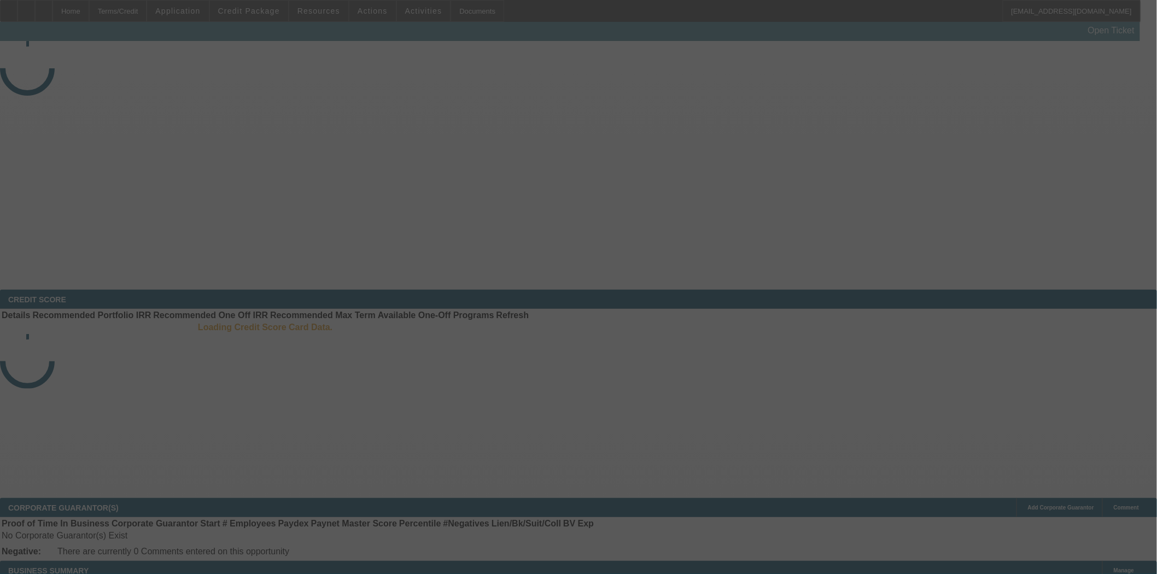
select select "4"
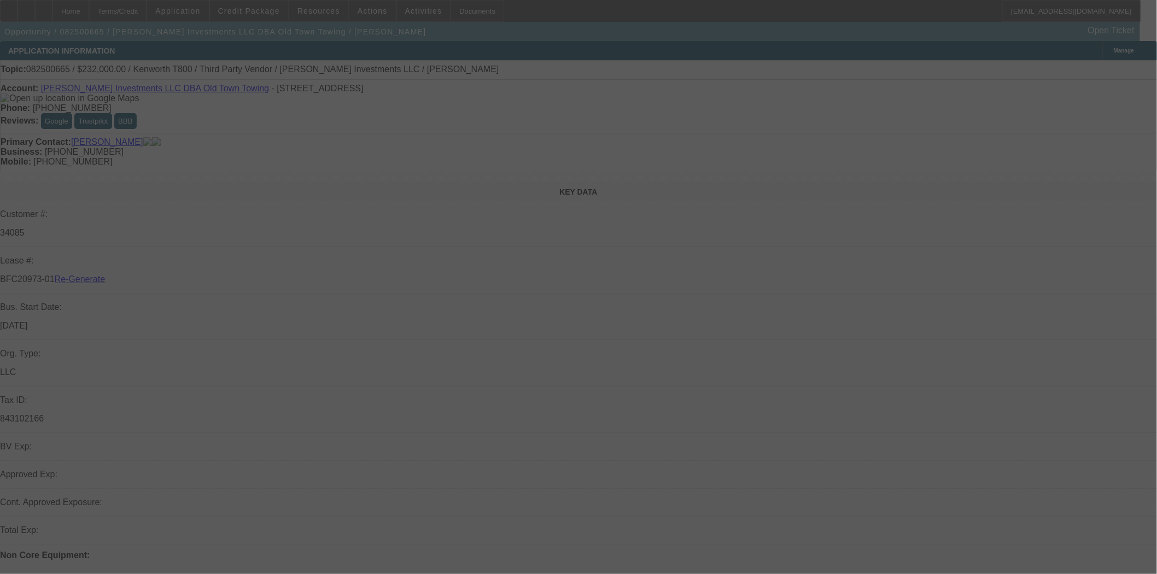
select select "0"
select select "2"
select select "0.1"
select select "4"
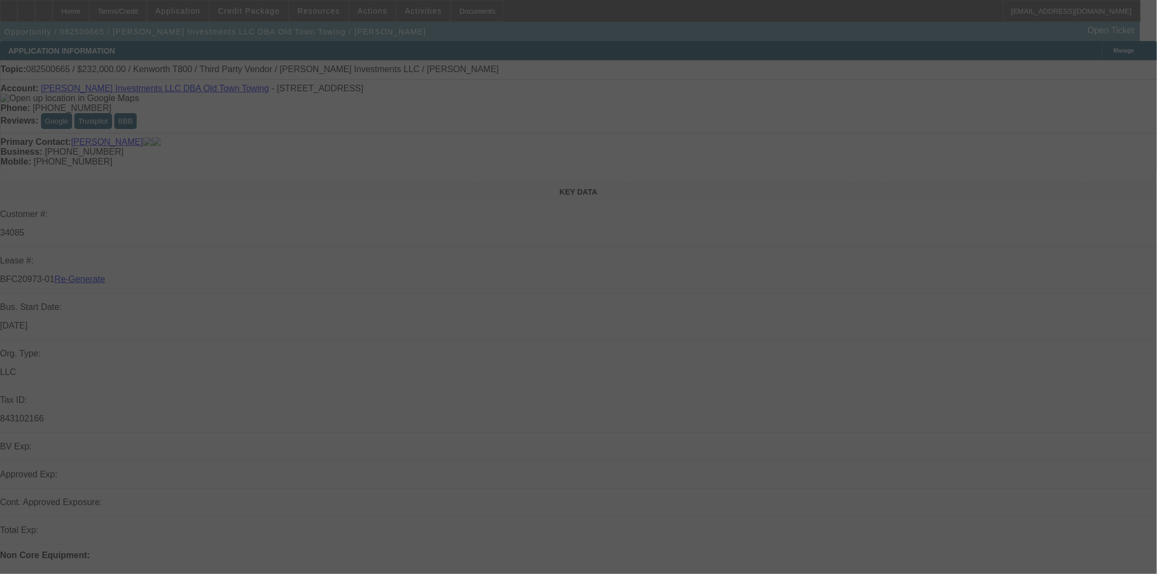
select select "4"
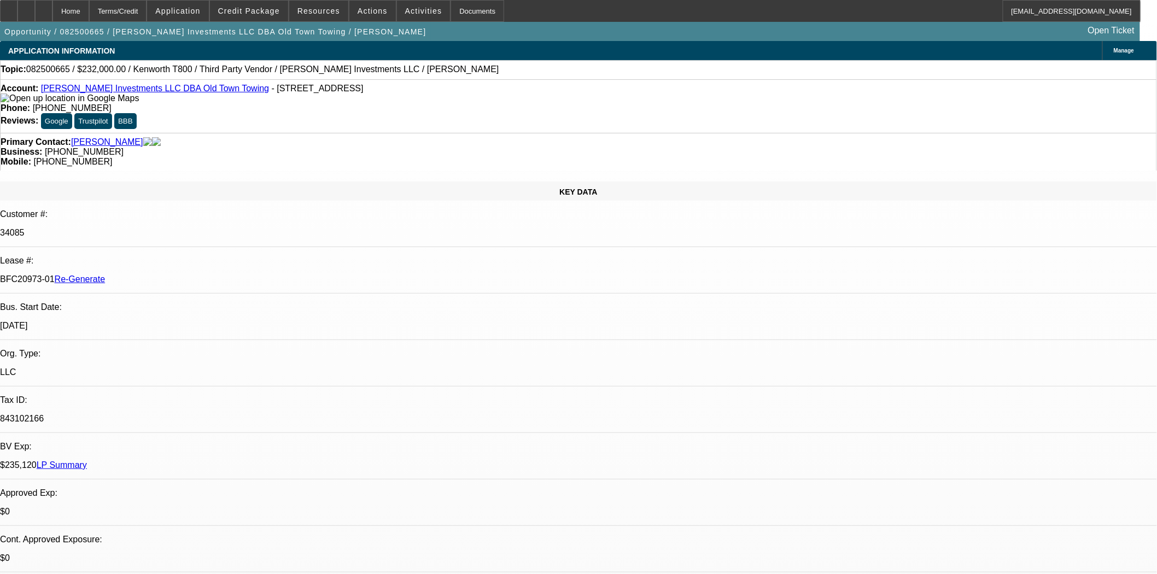
select select "0"
select select "2"
select select "0.1"
select select "4"
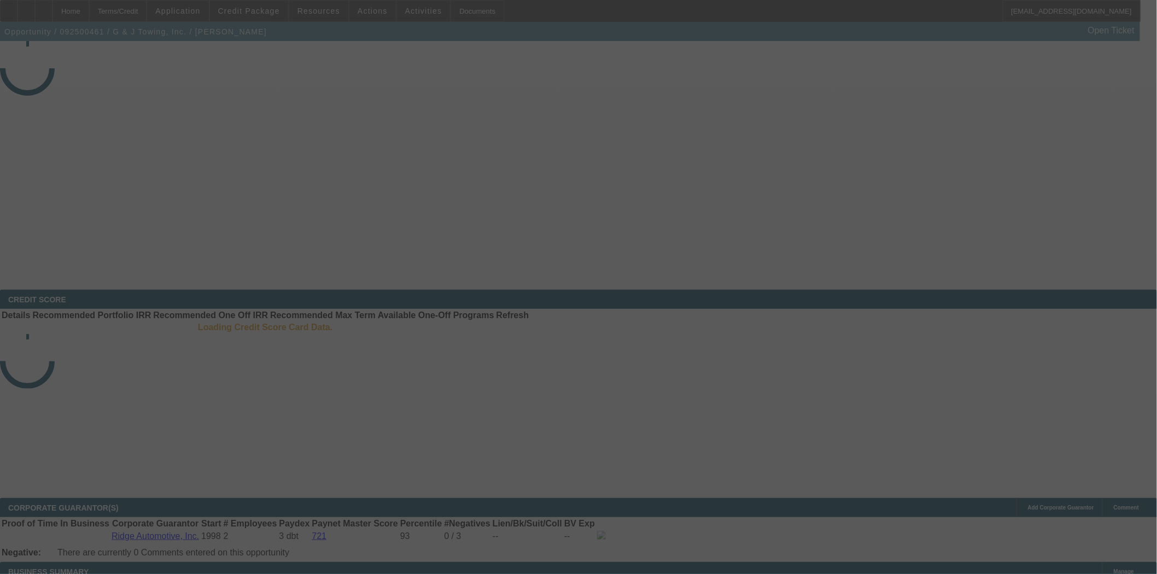
select select "4"
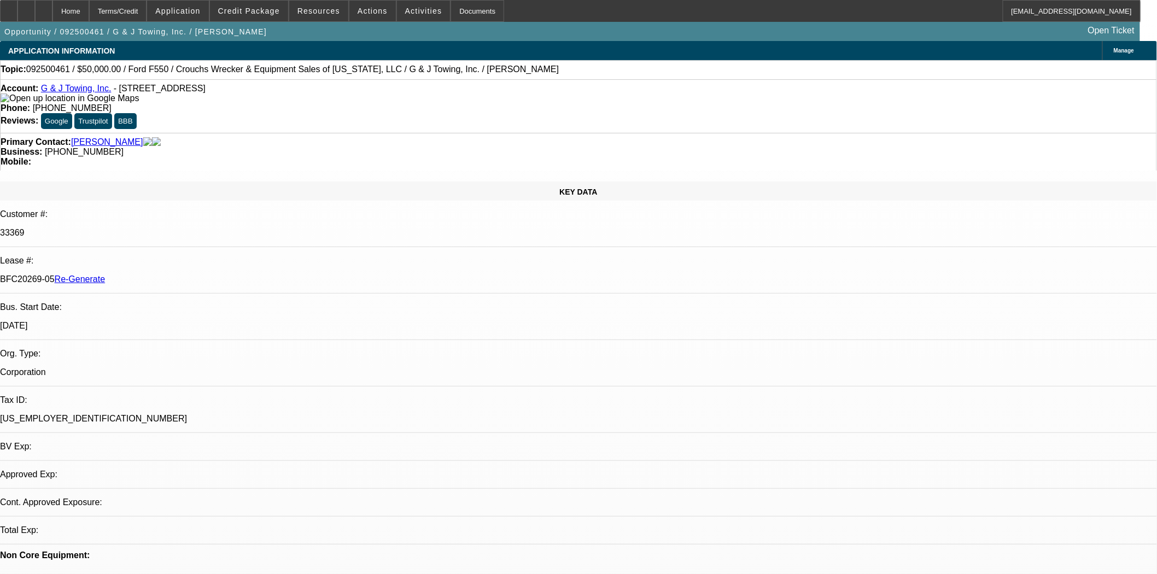
select select "0"
select select "2"
select select "0"
select select "6"
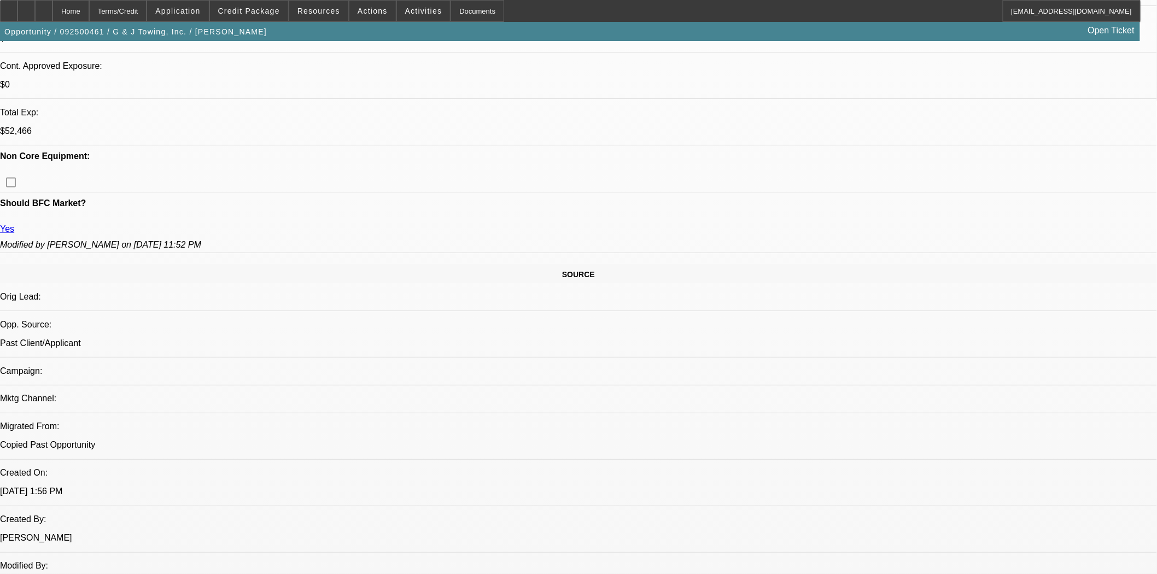
scroll to position [607, 0]
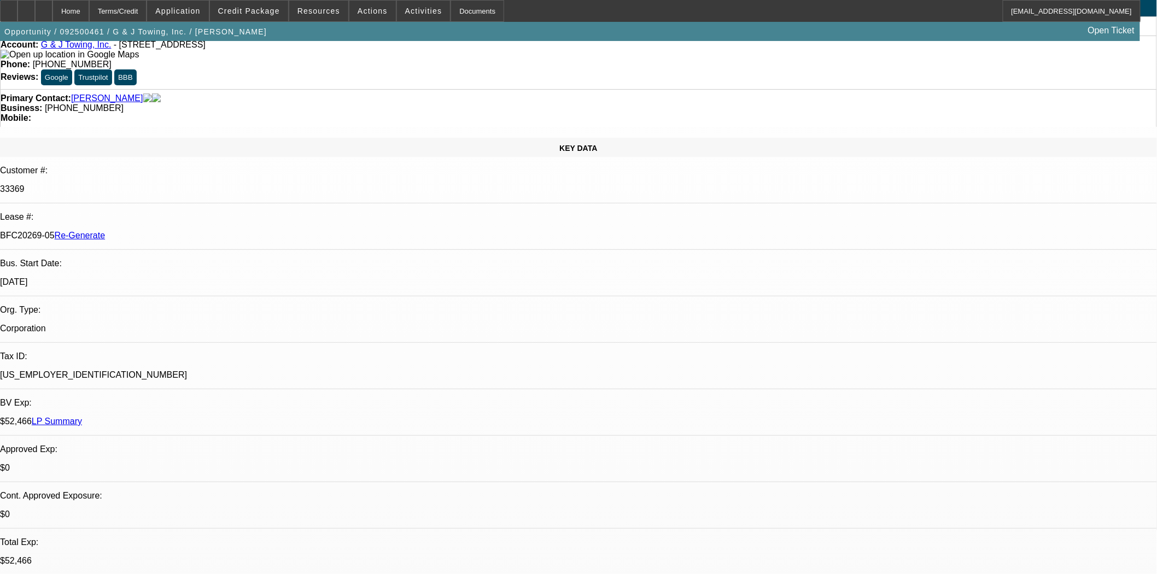
scroll to position [0, 0]
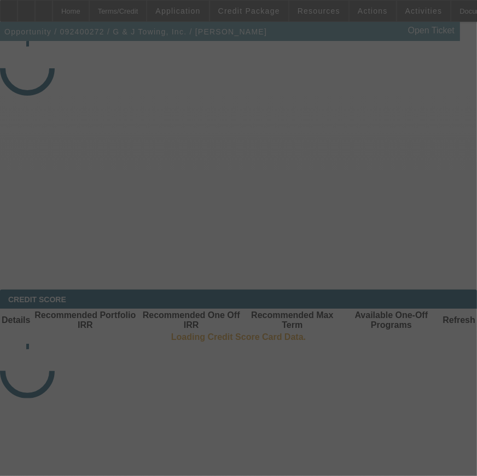
select select "4"
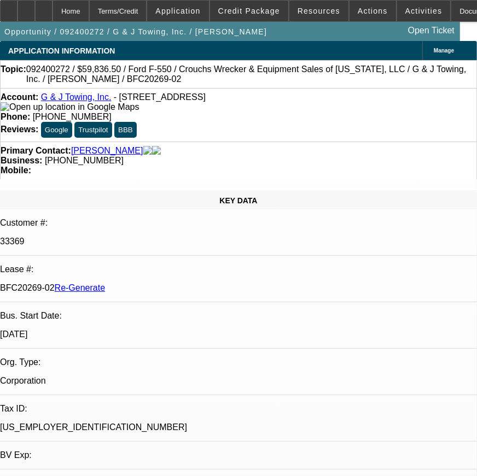
select select "0.1"
select select "0"
select select "2"
select select "0"
select select "6"
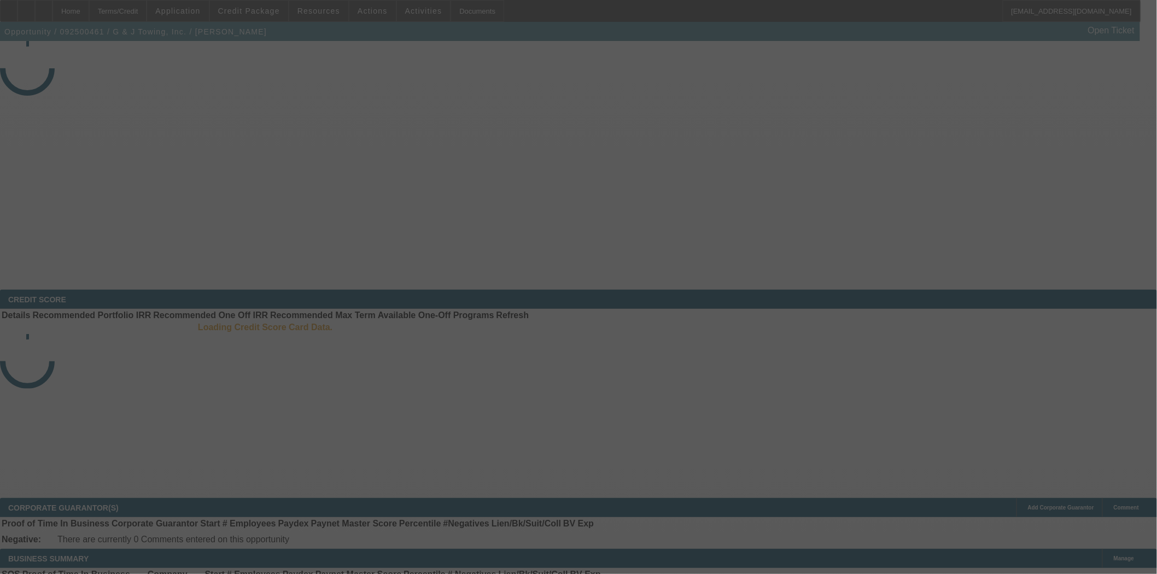
select select "4"
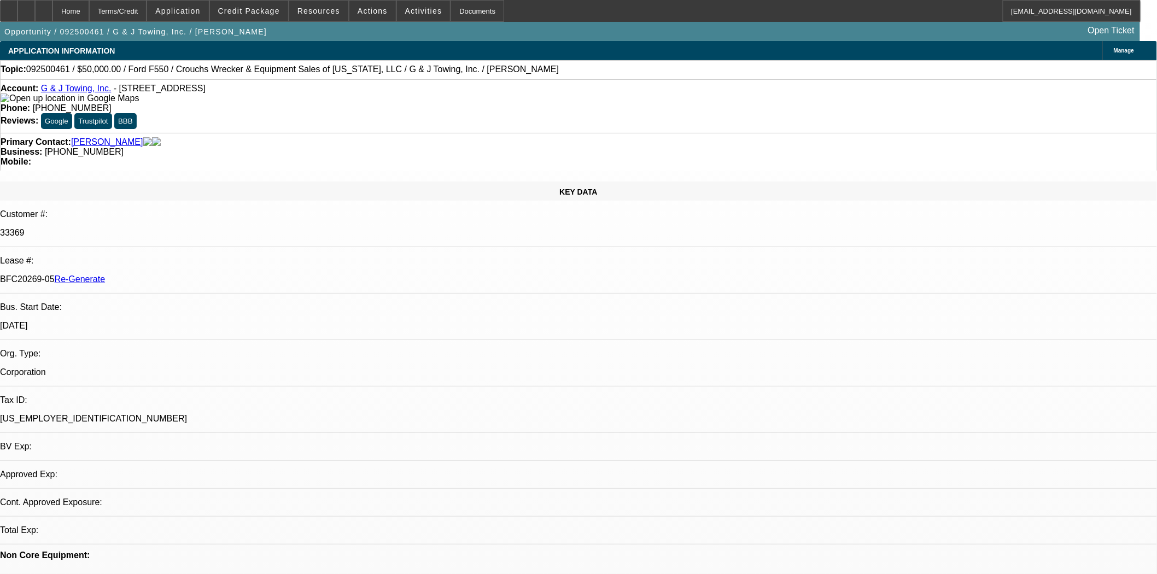
select select "0"
select select "2"
select select "0"
select select "1"
select select "2"
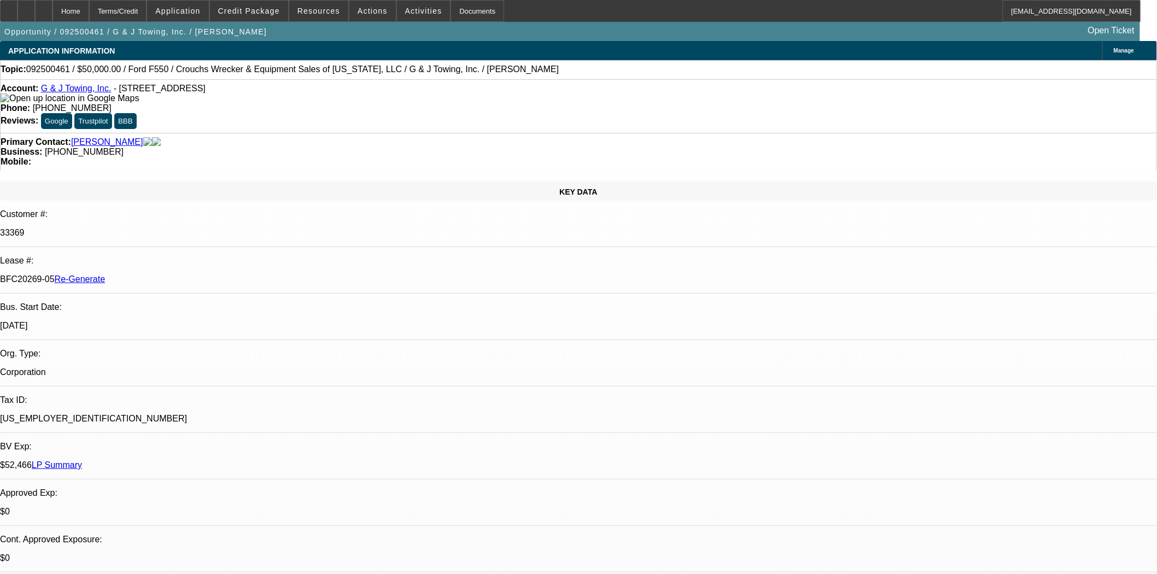
select select "6"
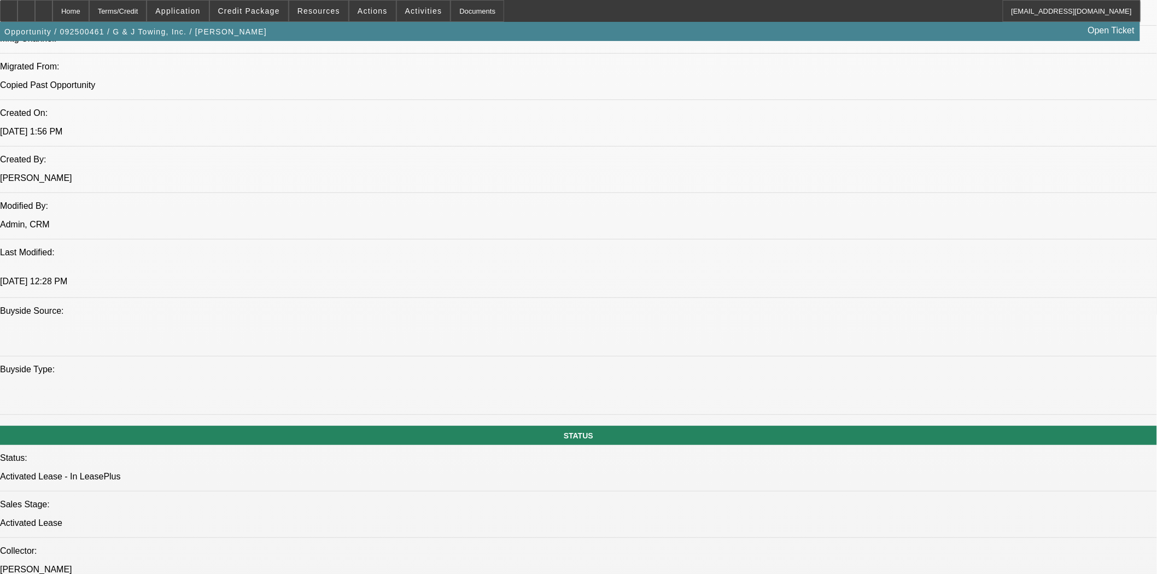
scroll to position [668, 0]
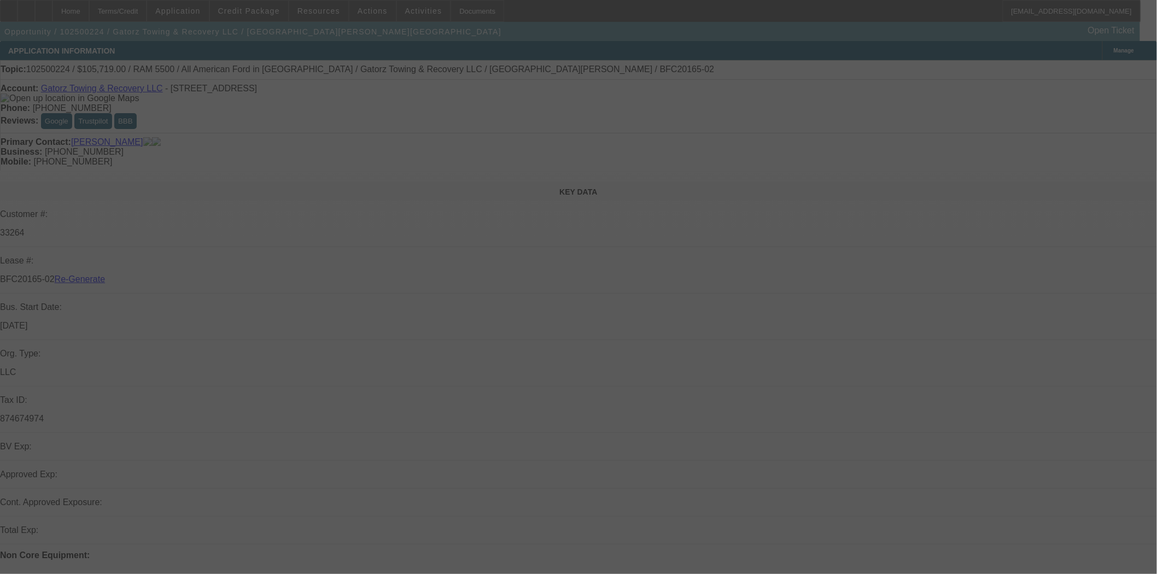
select select "3"
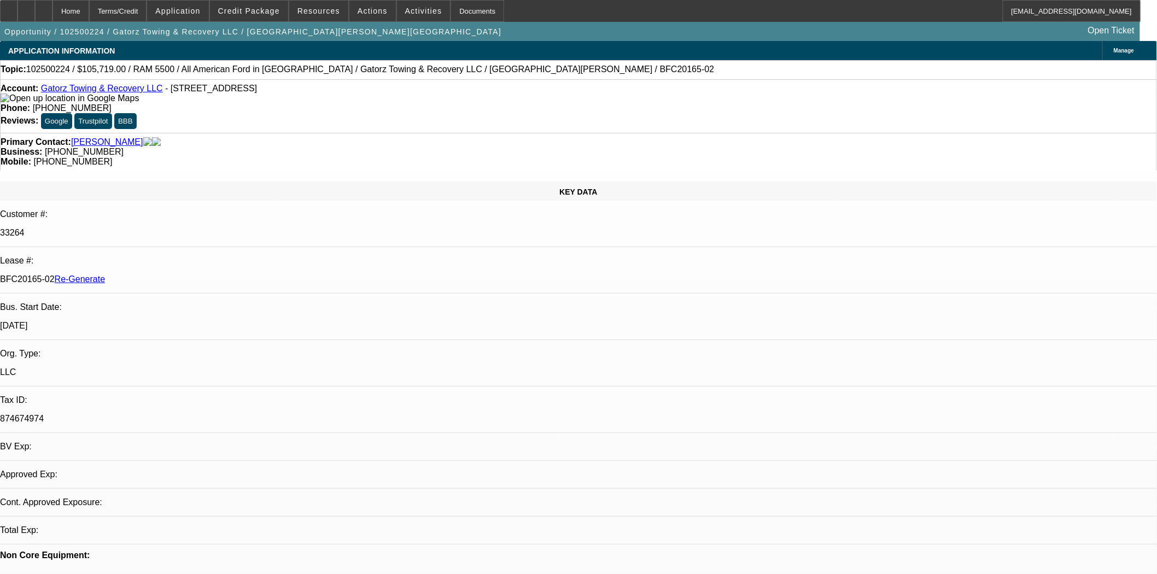
select select "0"
select select "1"
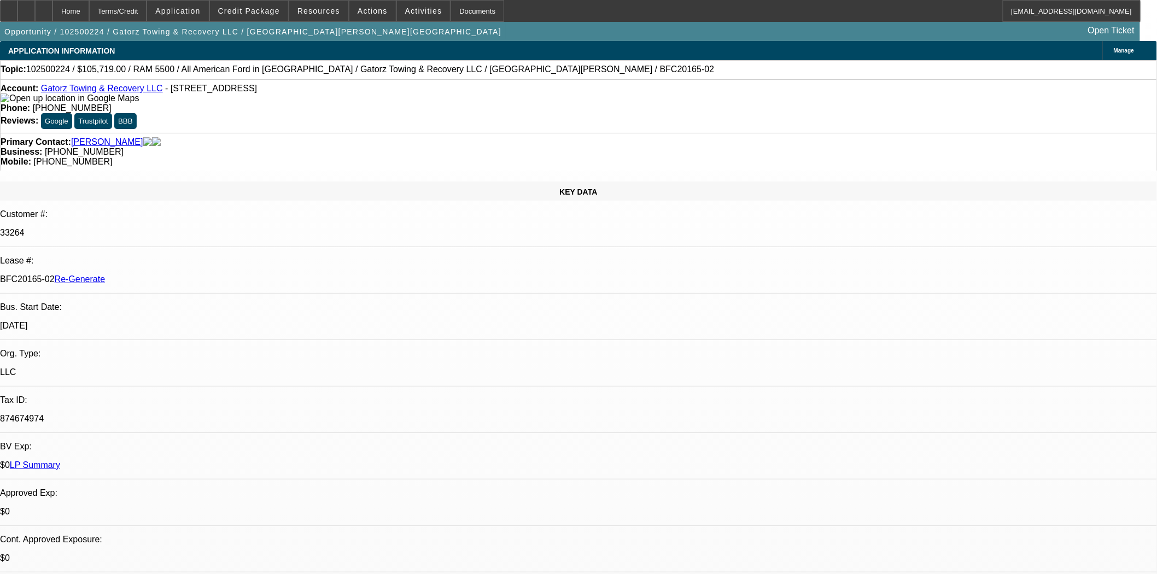
select select "6"
click at [239, 19] on span at bounding box center [249, 11] width 78 height 26
click at [254, 12] on span "Credit Package" at bounding box center [249, 11] width 62 height 9
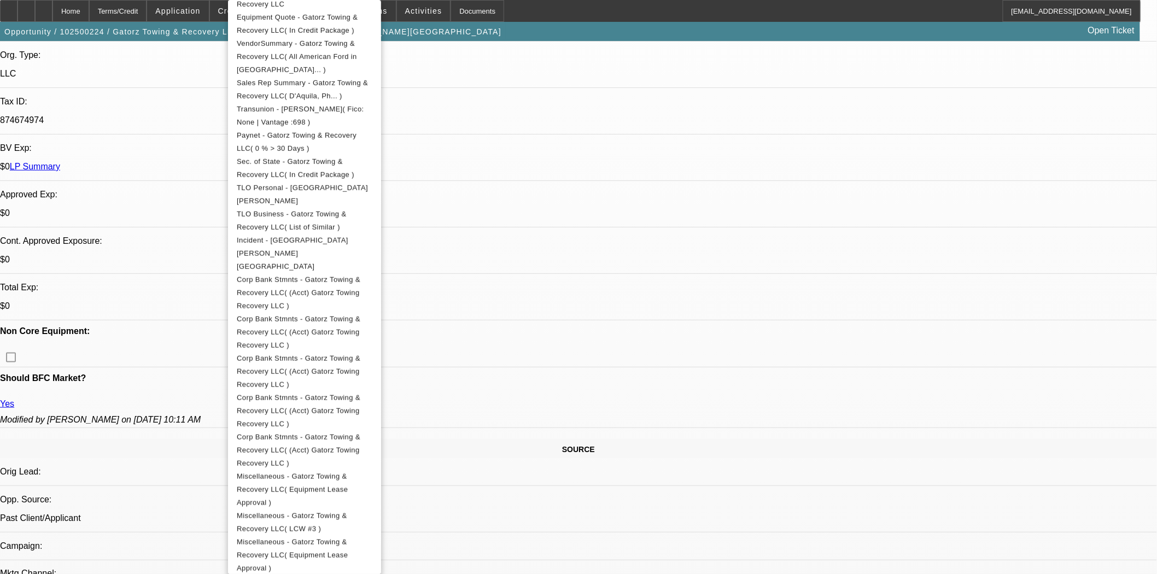
scroll to position [486, 0]
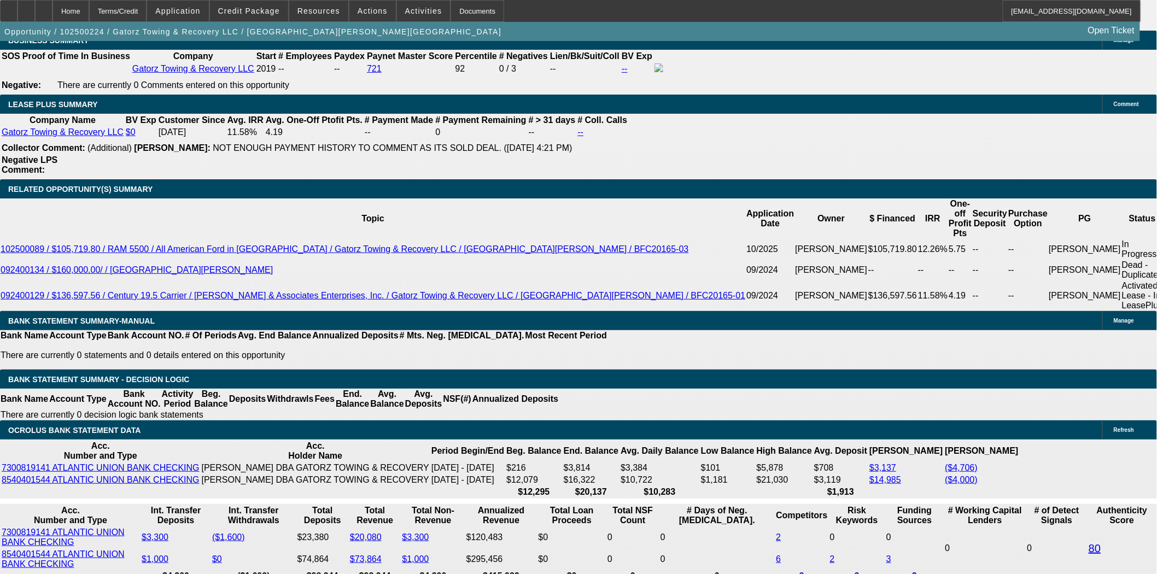
scroll to position [1883, 0]
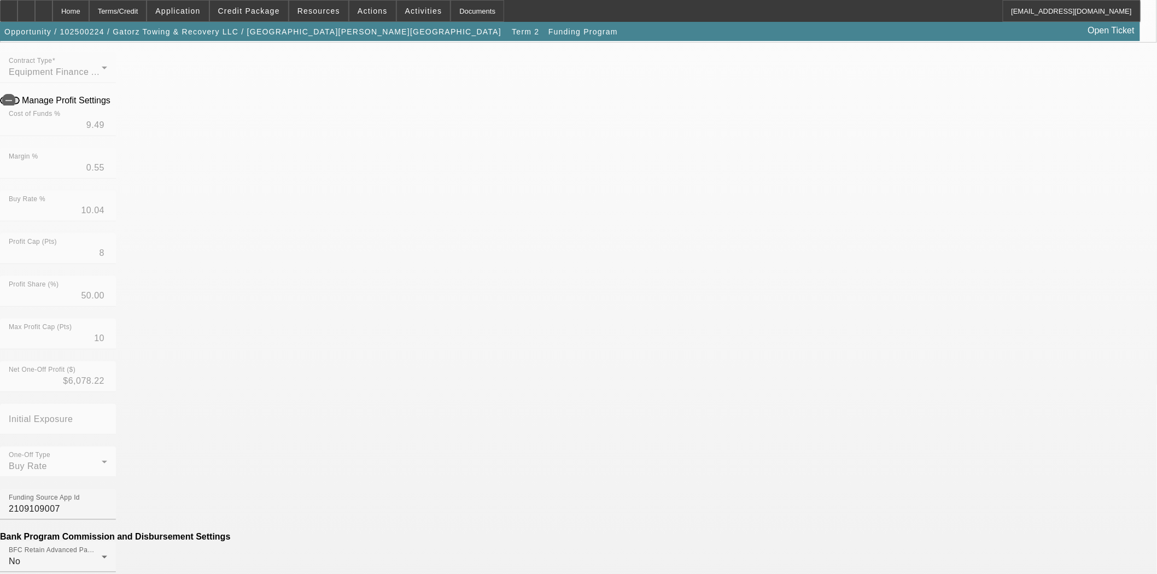
scroll to position [364, 0]
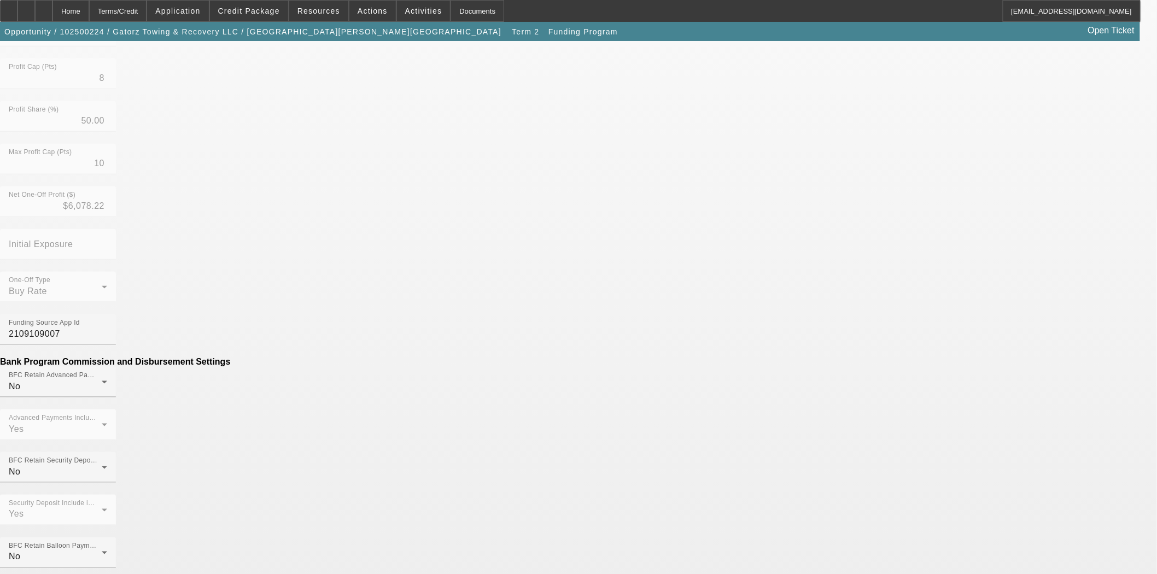
drag, startPoint x: 338, startPoint y: 366, endPoint x: 516, endPoint y: 366, distance: 177.7
type input "($149.00)"
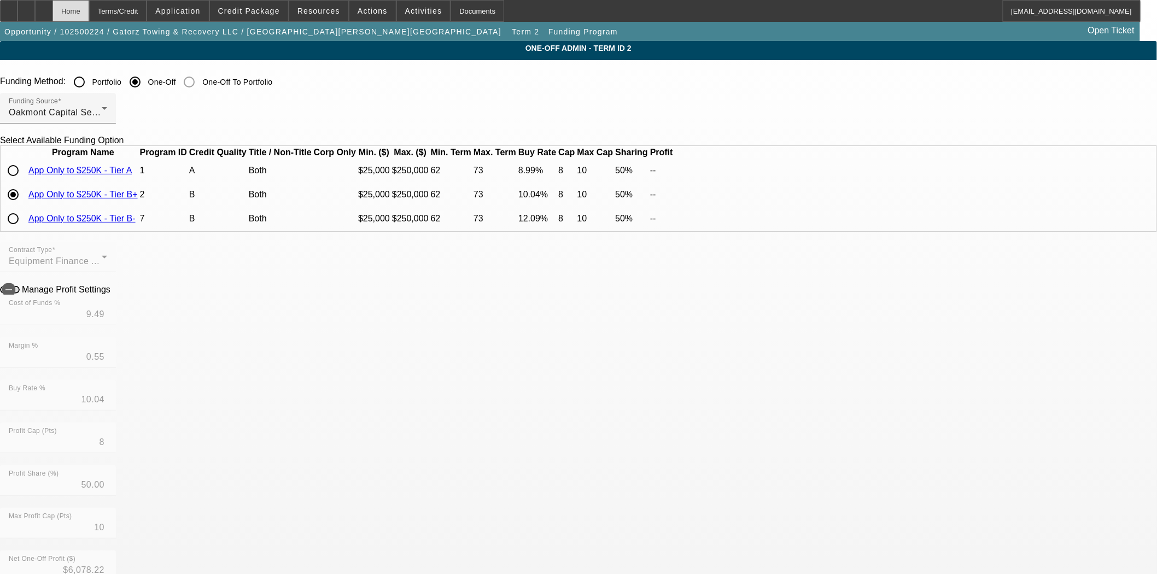
click at [89, 11] on div "Home" at bounding box center [70, 11] width 37 height 22
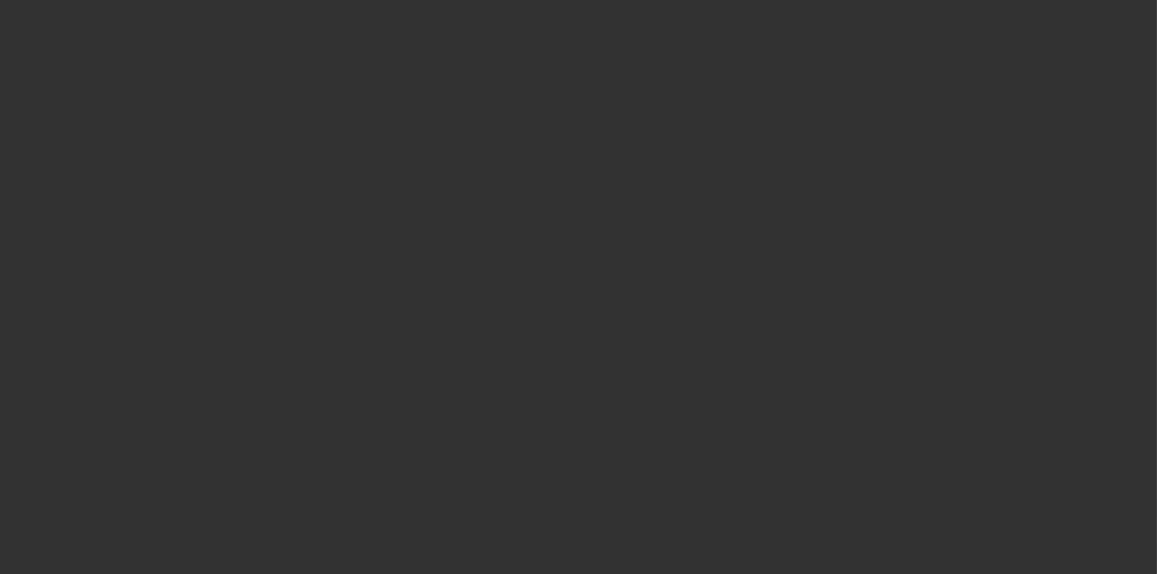
select select "3"
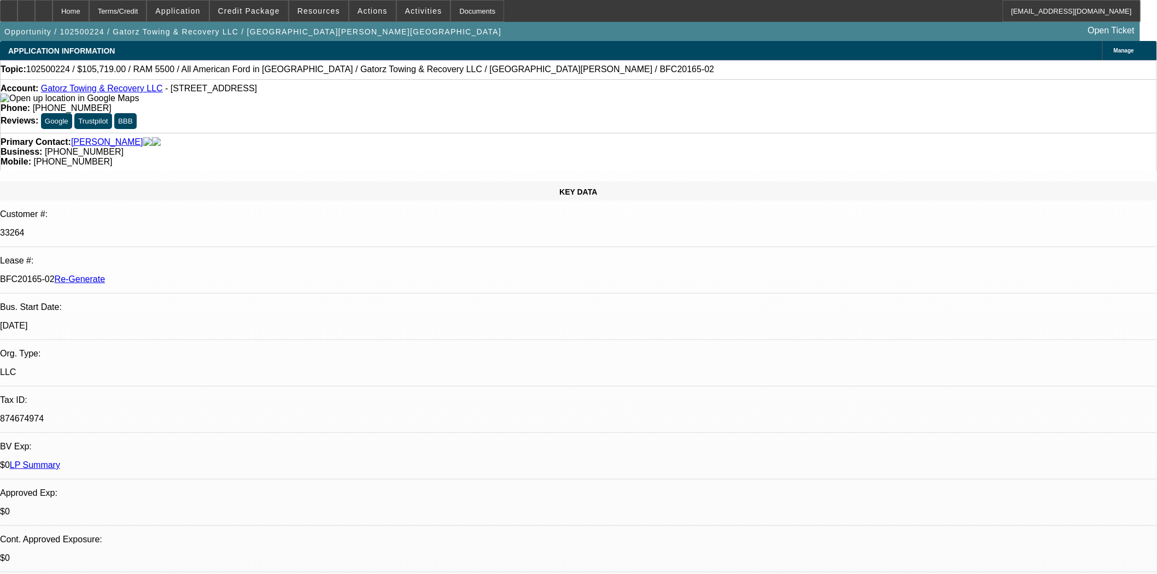
select select "0"
select select "6"
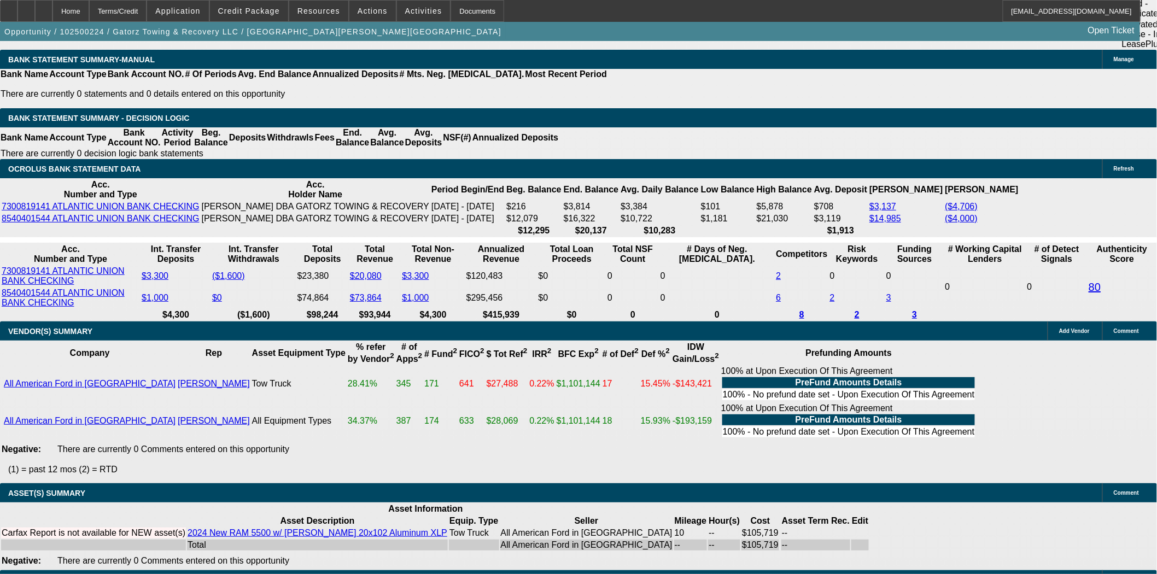
scroll to position [1883, 0]
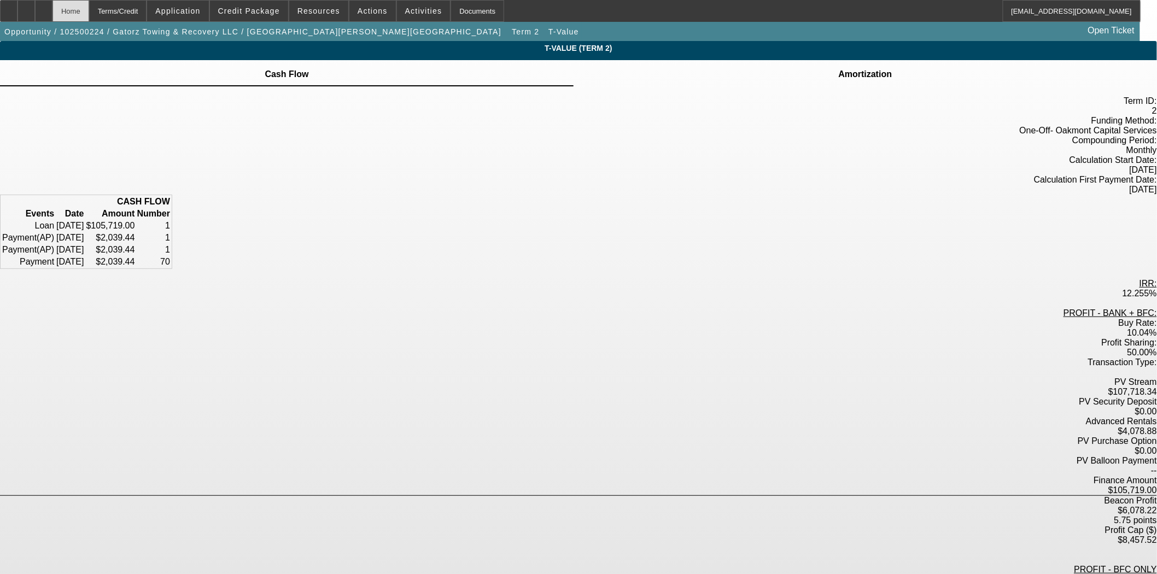
click at [89, 15] on div "Home" at bounding box center [70, 11] width 37 height 22
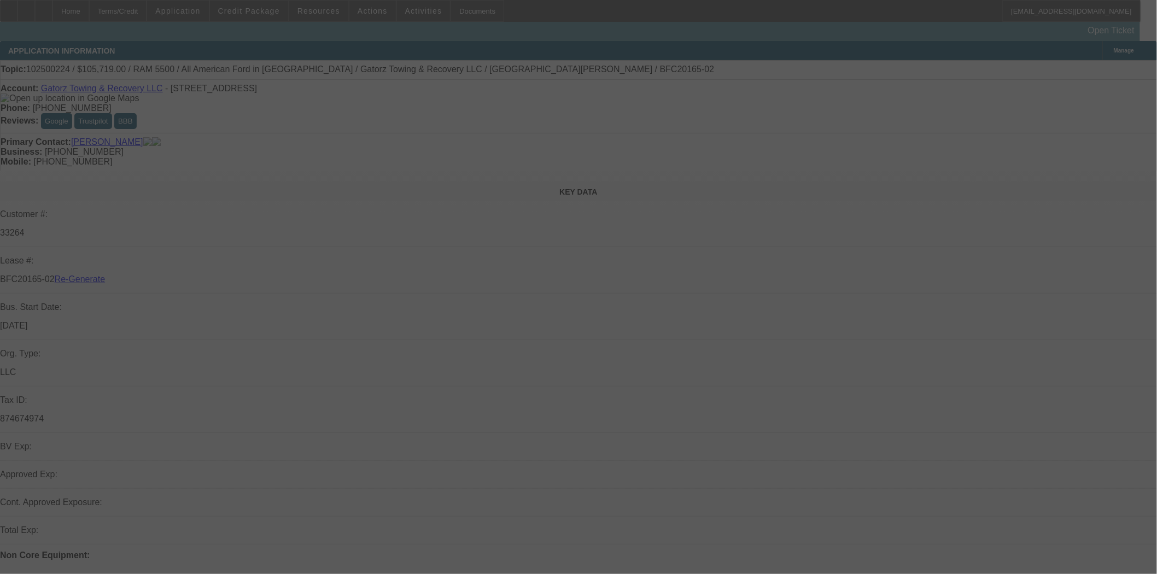
select select "3"
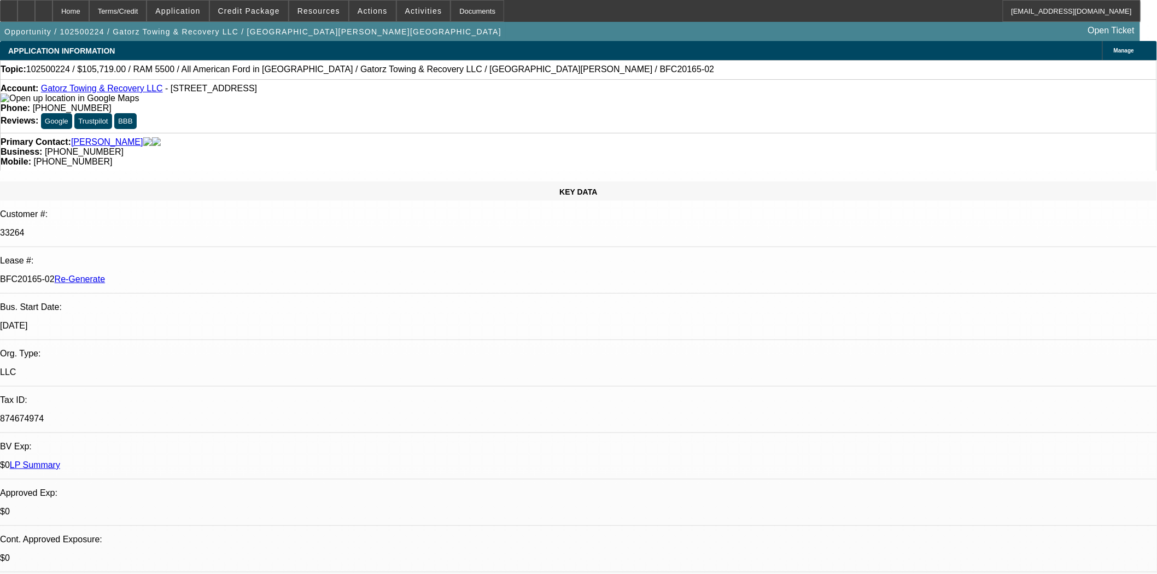
select select "0"
select select "6"
click at [349, 8] on span at bounding box center [372, 11] width 46 height 26
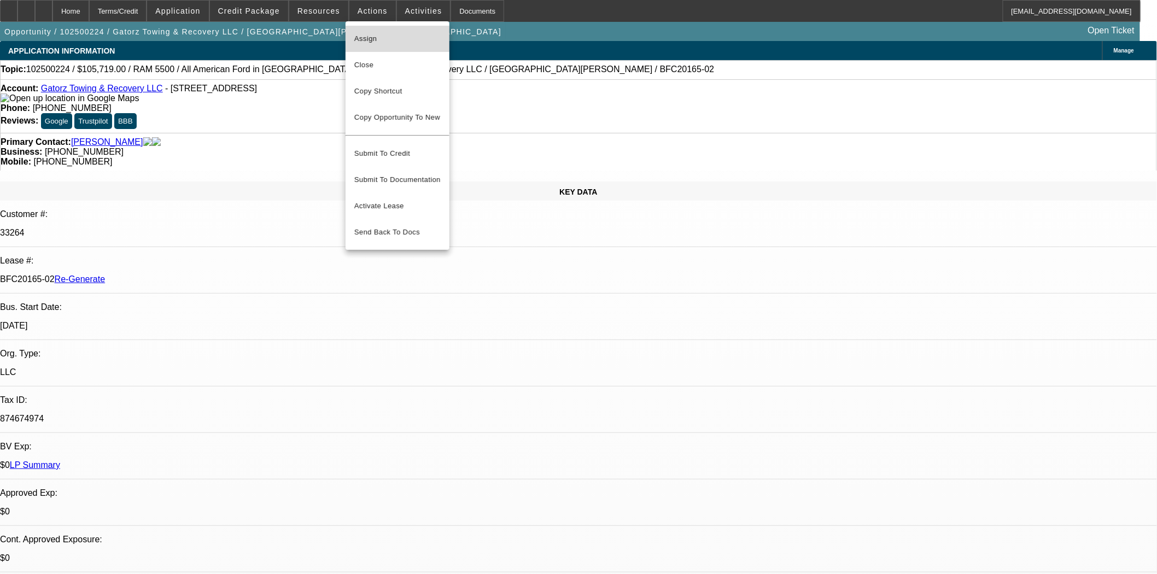
click at [354, 41] on span "Assign" at bounding box center [397, 38] width 86 height 13
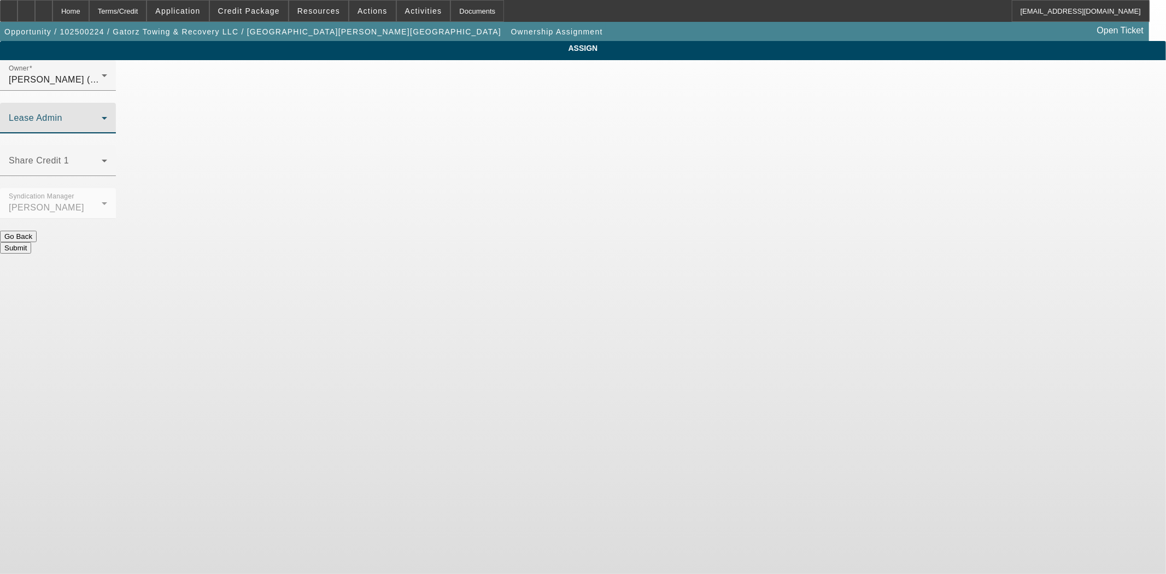
click at [102, 116] on span at bounding box center [55, 122] width 93 height 13
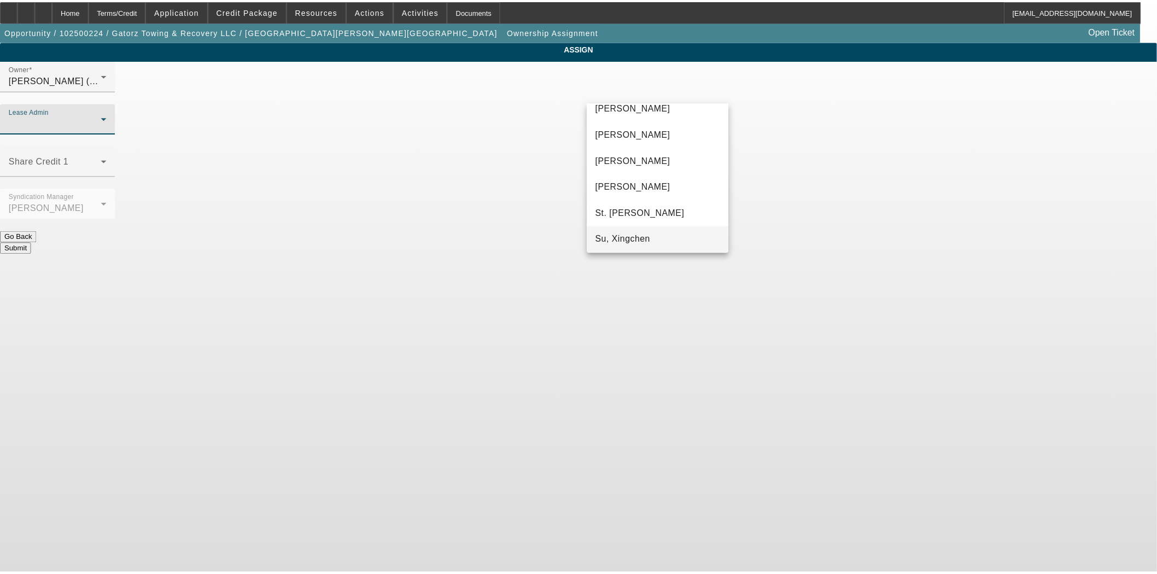
scroll to position [68, 0]
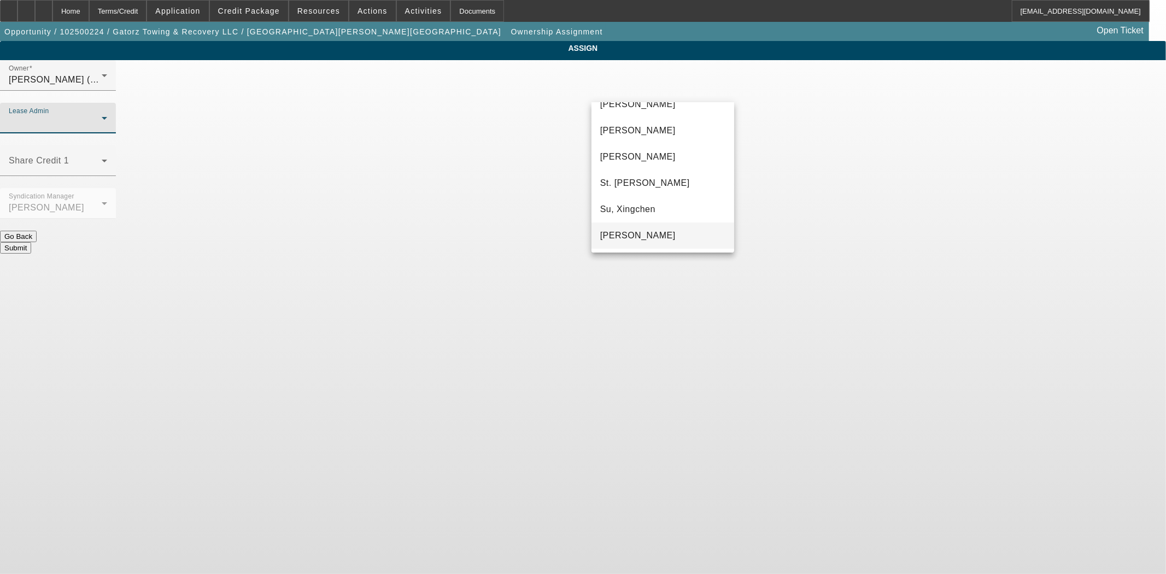
click at [643, 243] on mat-option "[PERSON_NAME]" at bounding box center [663, 236] width 143 height 26
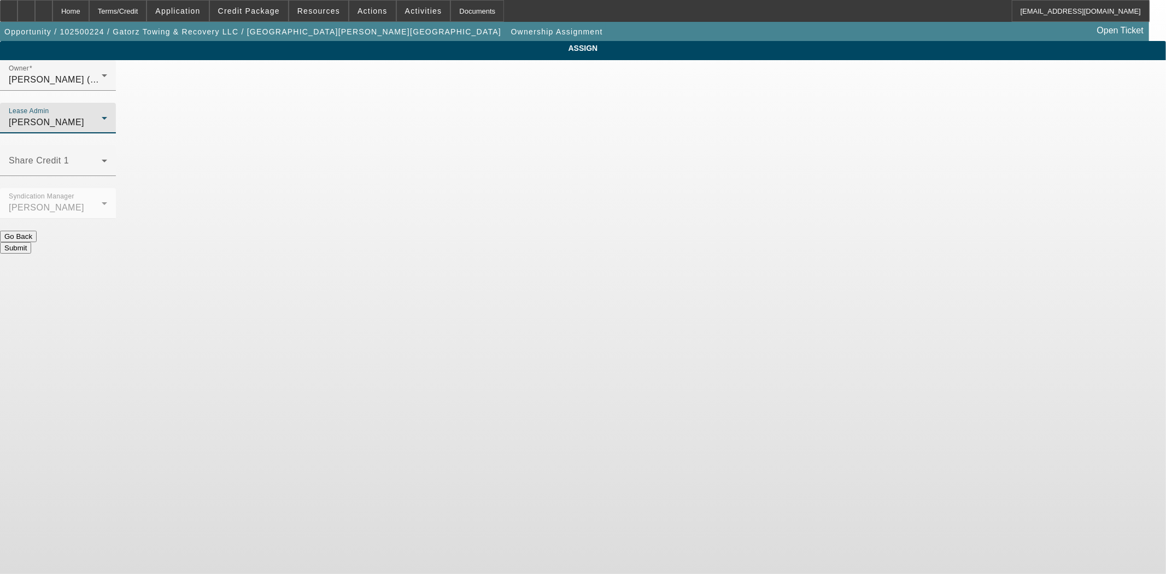
click at [31, 242] on button "Submit" at bounding box center [15, 247] width 31 height 11
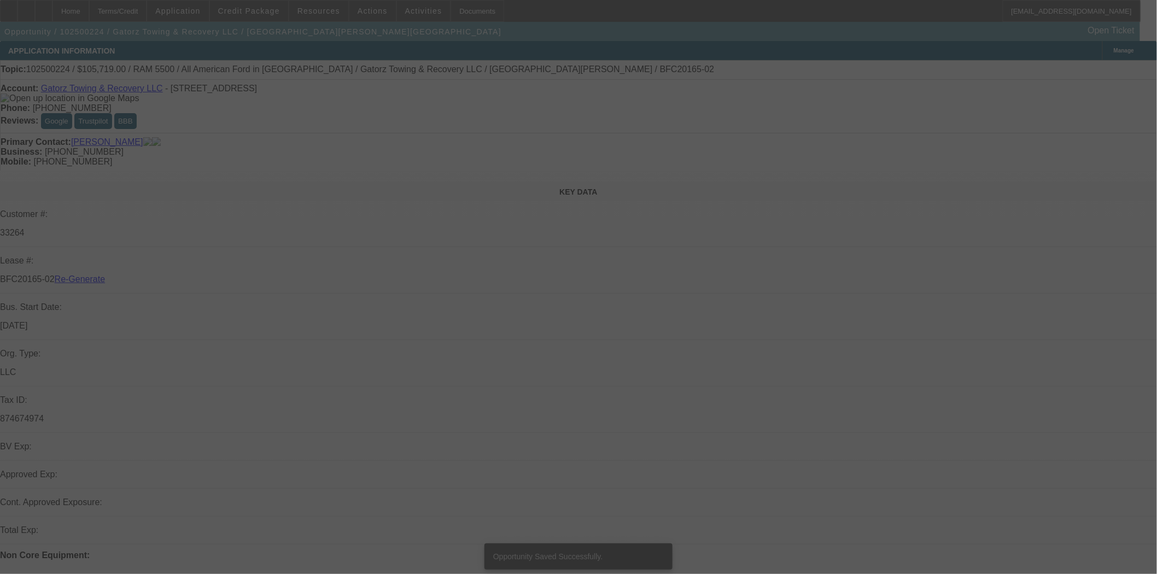
select select "3"
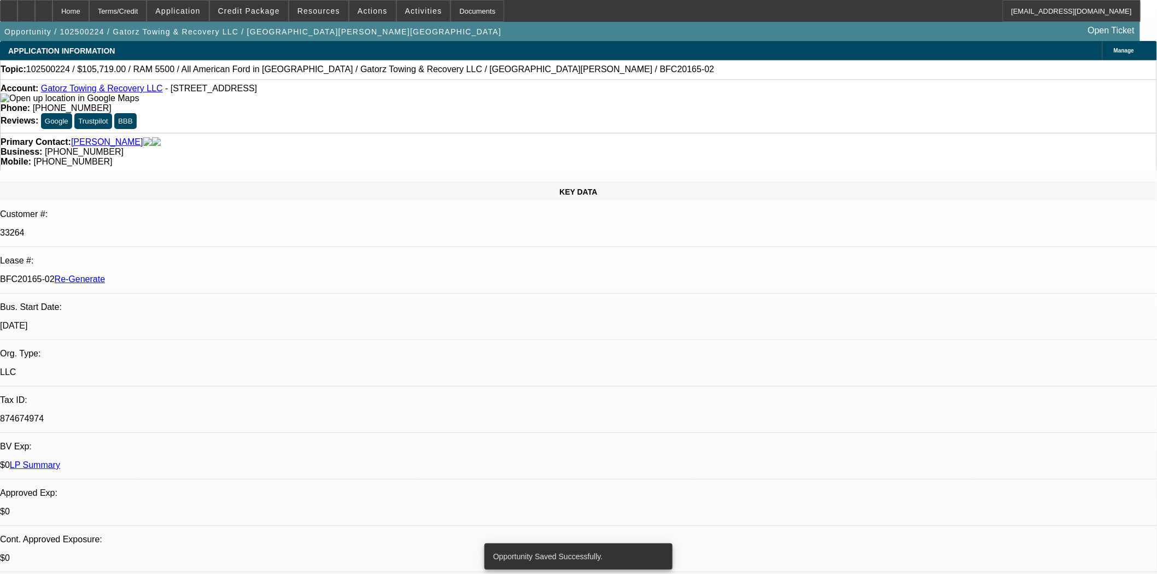
select select "0"
select select "6"
click at [471, 19] on div "Documents" at bounding box center [478, 11] width 54 height 22
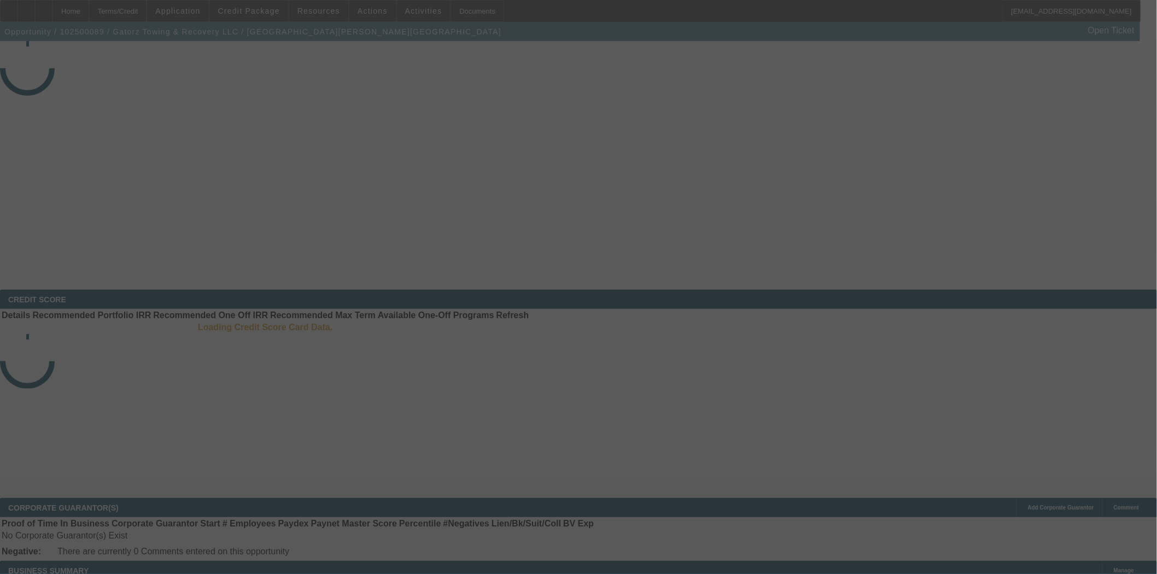
select select "3"
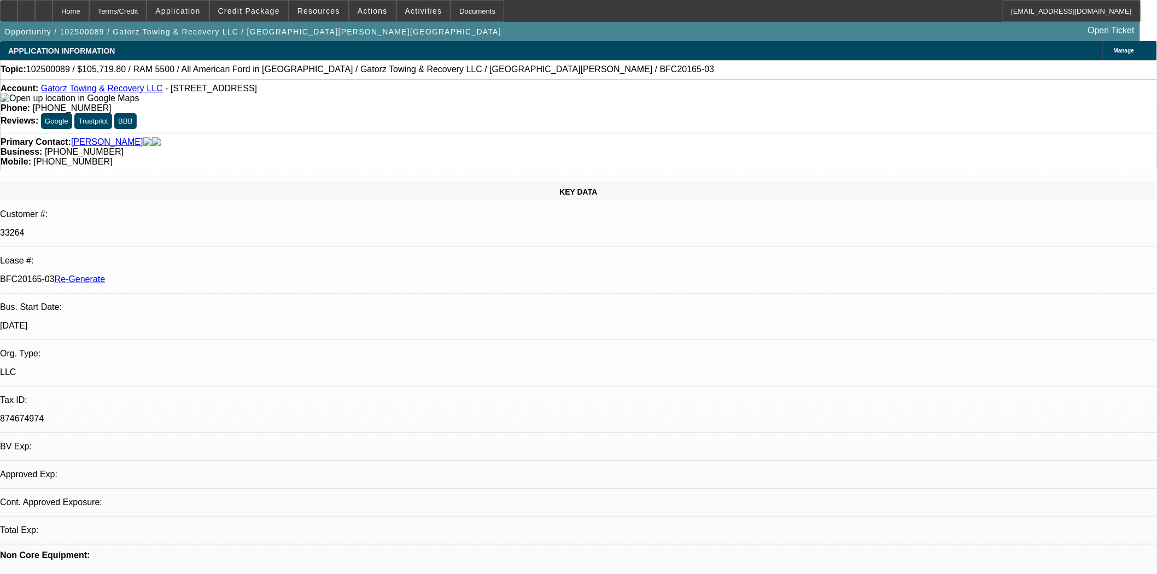
select select "0"
select select "6"
click at [252, 8] on span "Credit Package" at bounding box center [249, 11] width 62 height 9
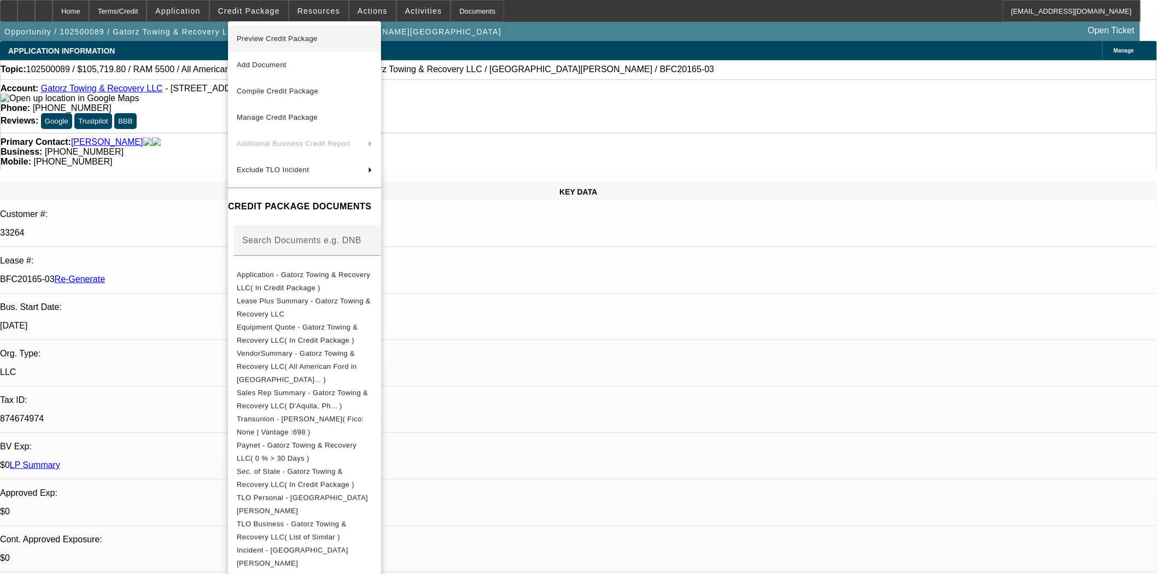
click at [277, 39] on span "Preview Credit Package" at bounding box center [277, 38] width 81 height 8
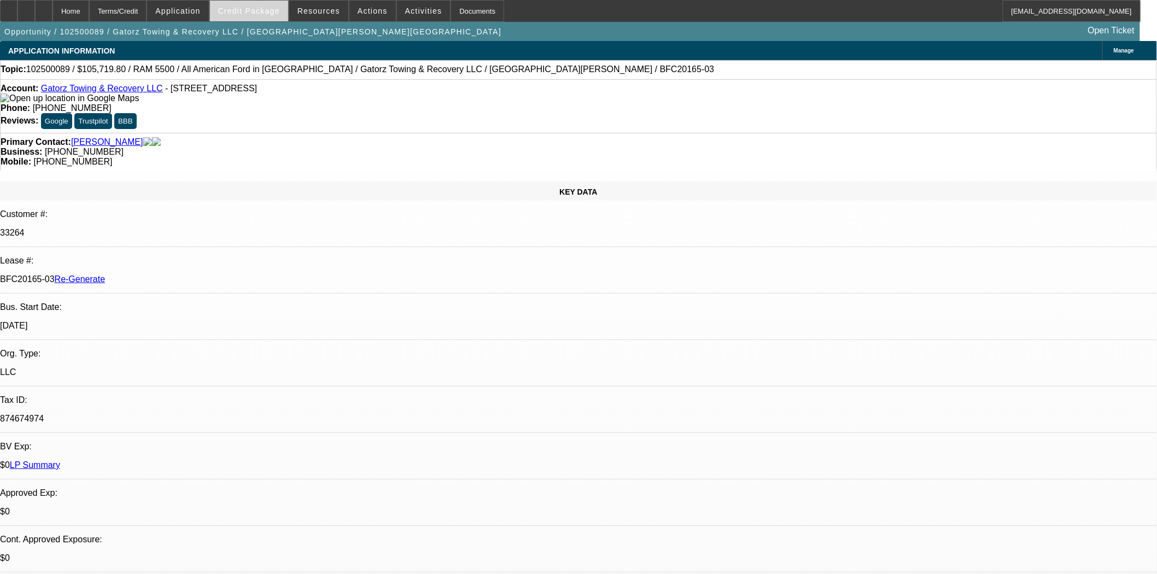
click at [248, 11] on span "Credit Package" at bounding box center [249, 11] width 62 height 9
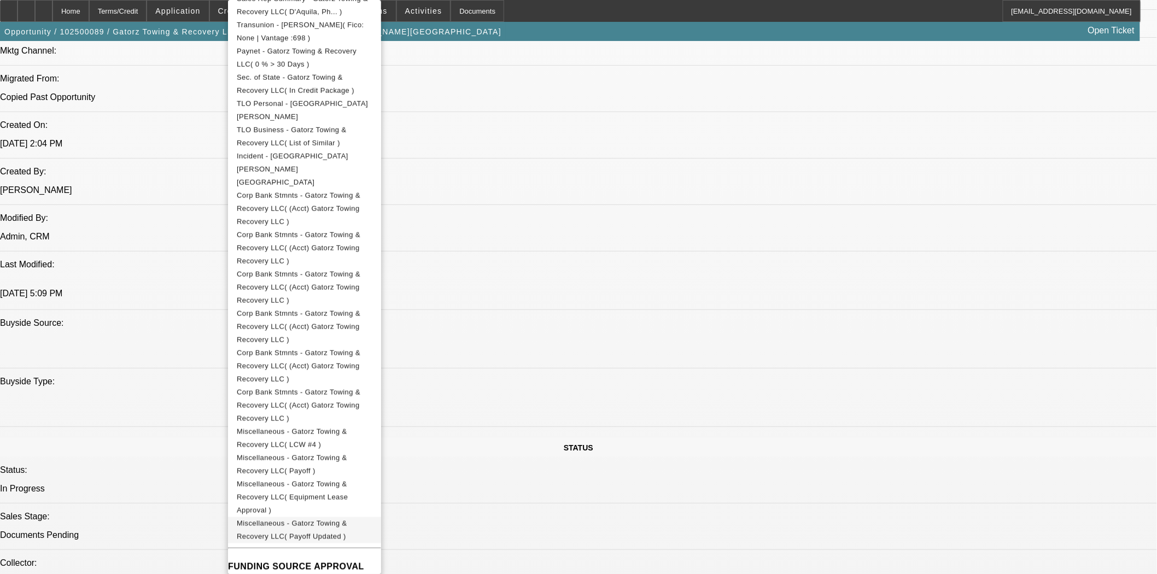
scroll to position [1032, 0]
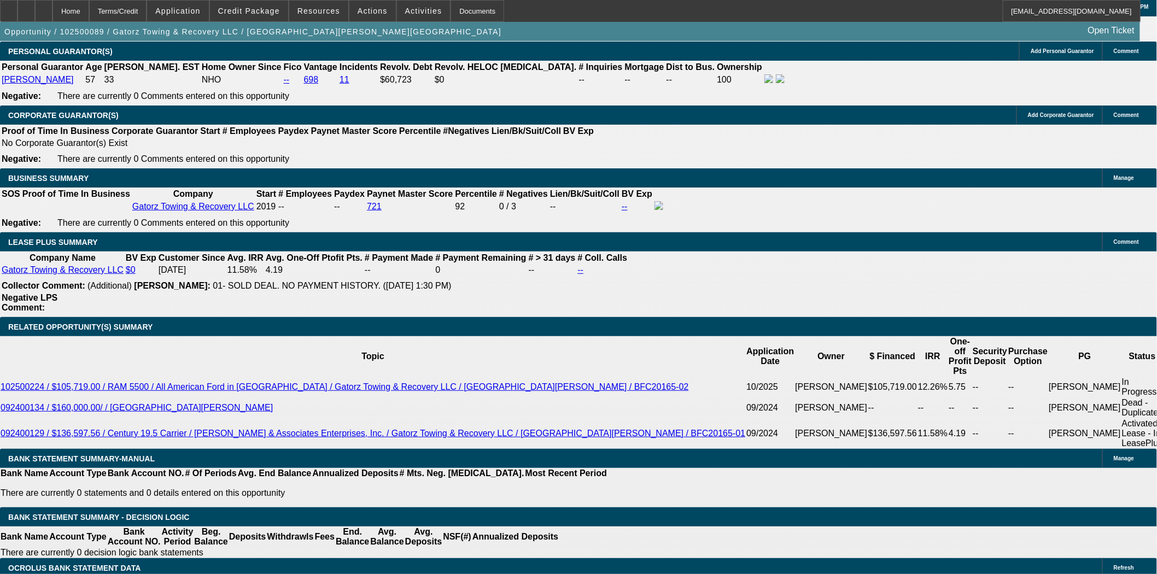
scroll to position [1883, 0]
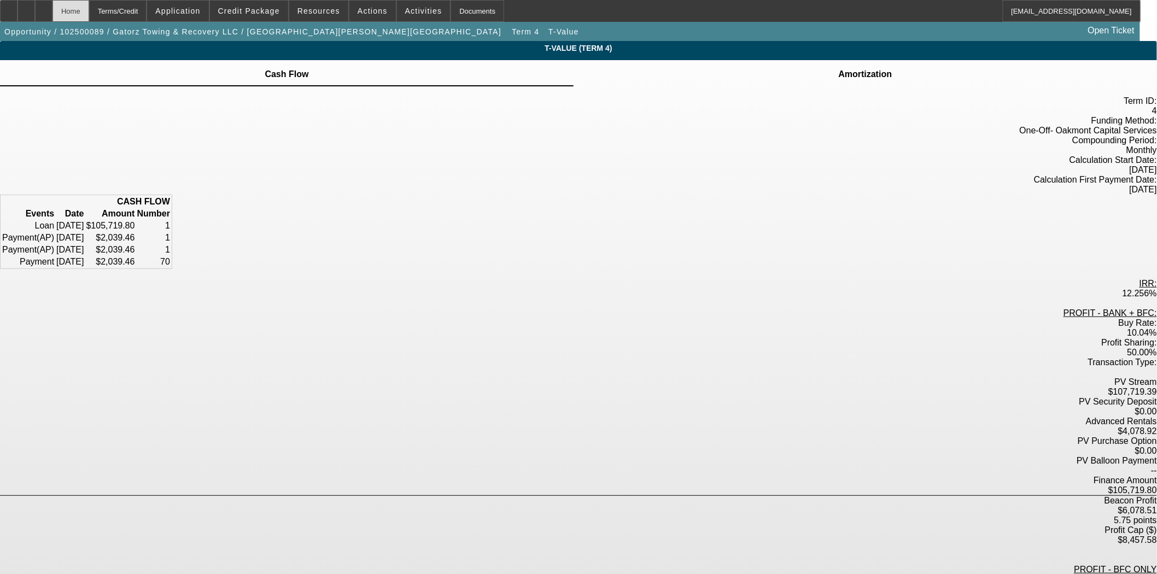
click at [89, 13] on div "Home" at bounding box center [70, 11] width 37 height 22
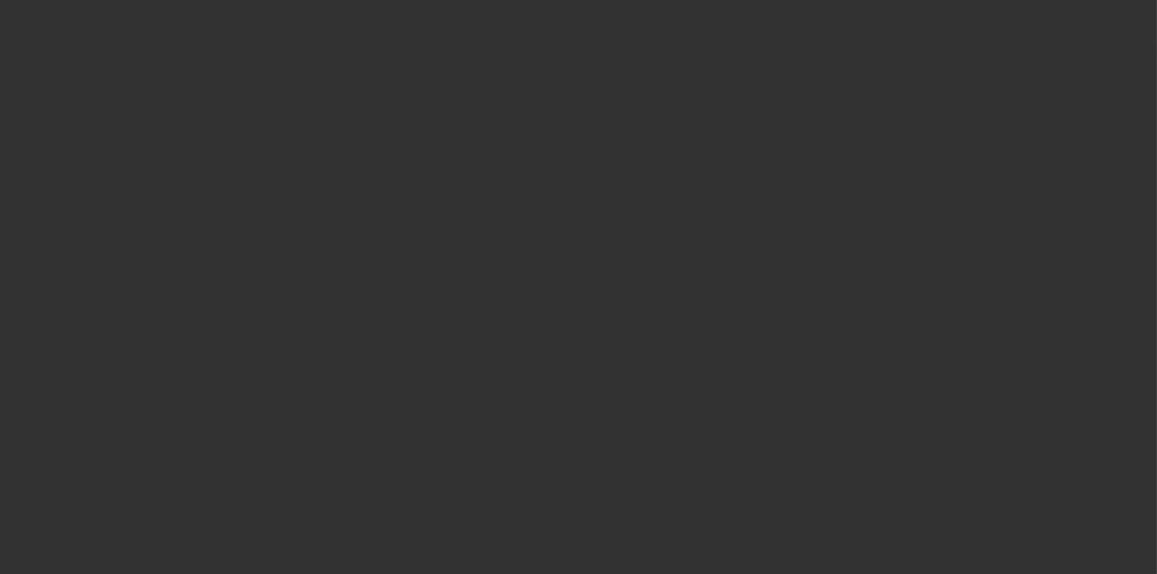
select select "3"
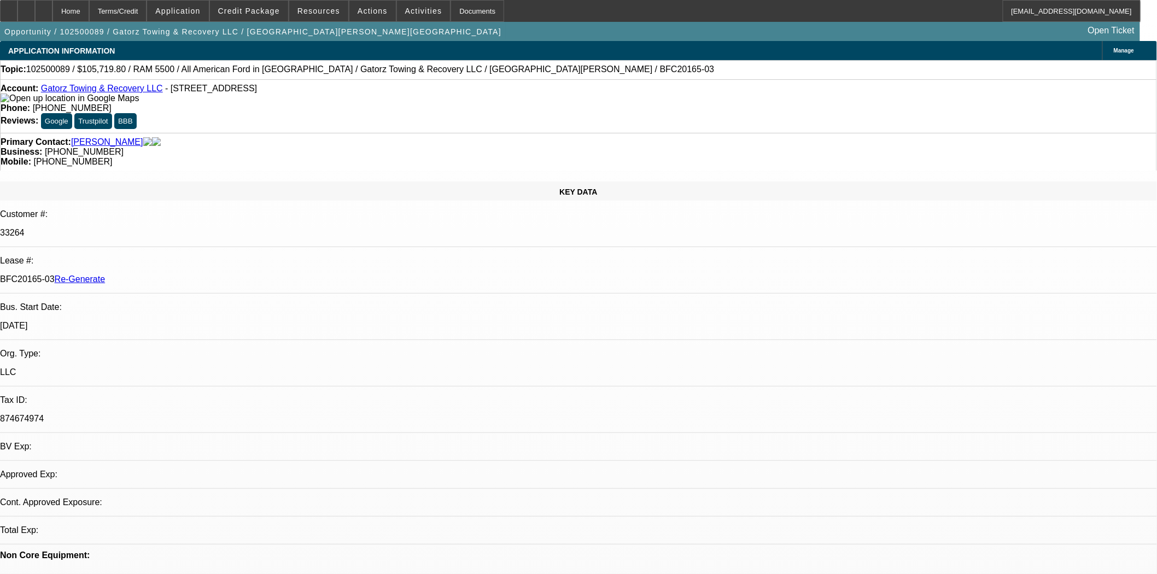
select select "0"
select select "6"
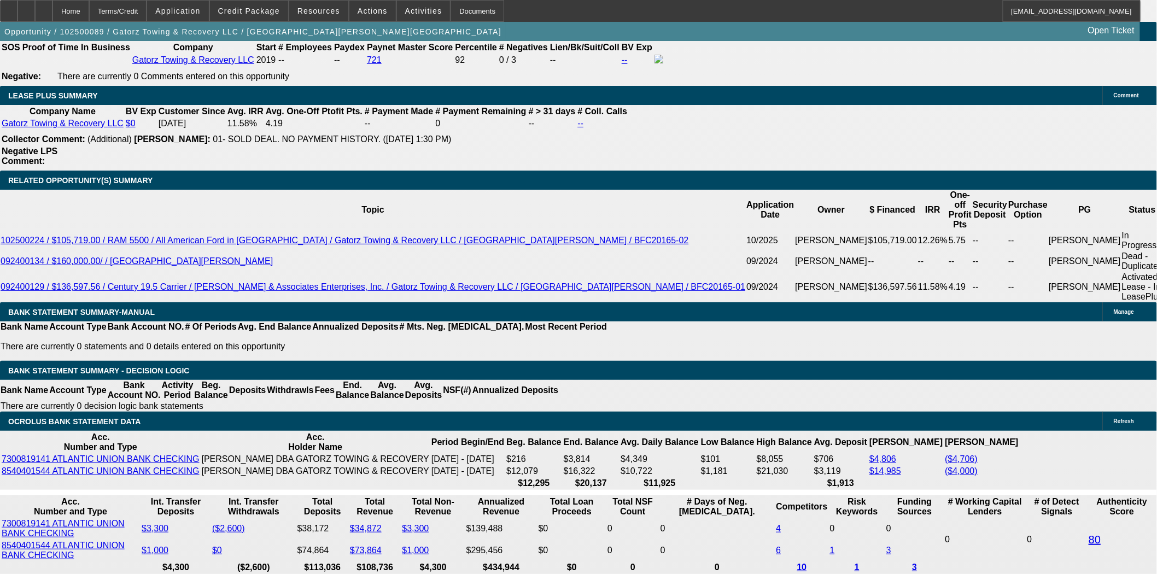
scroll to position [1885, 0]
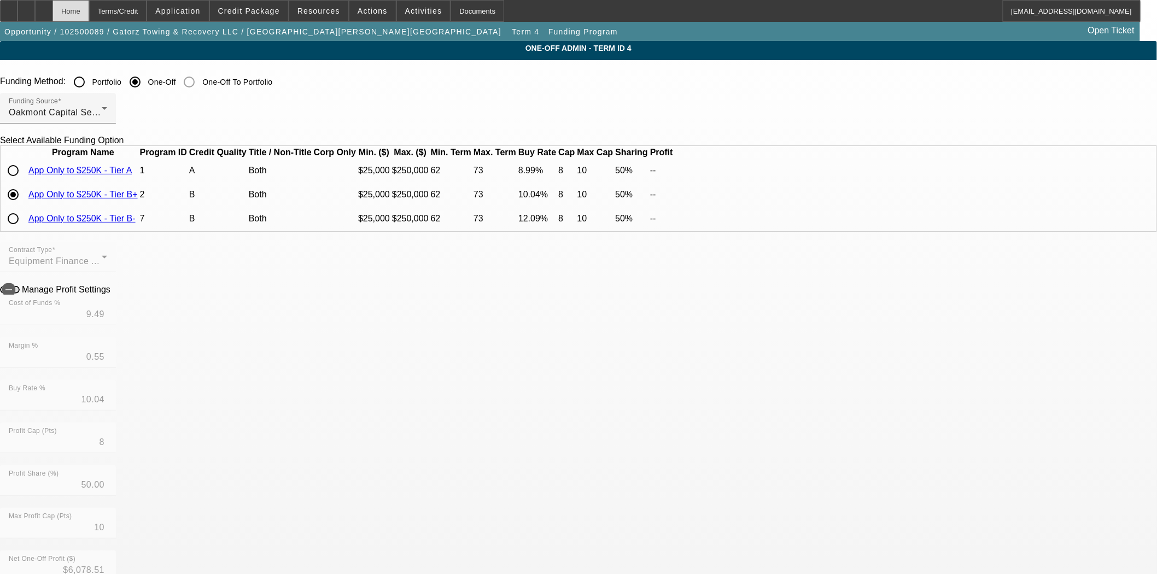
click at [89, 7] on div "Home" at bounding box center [70, 11] width 37 height 22
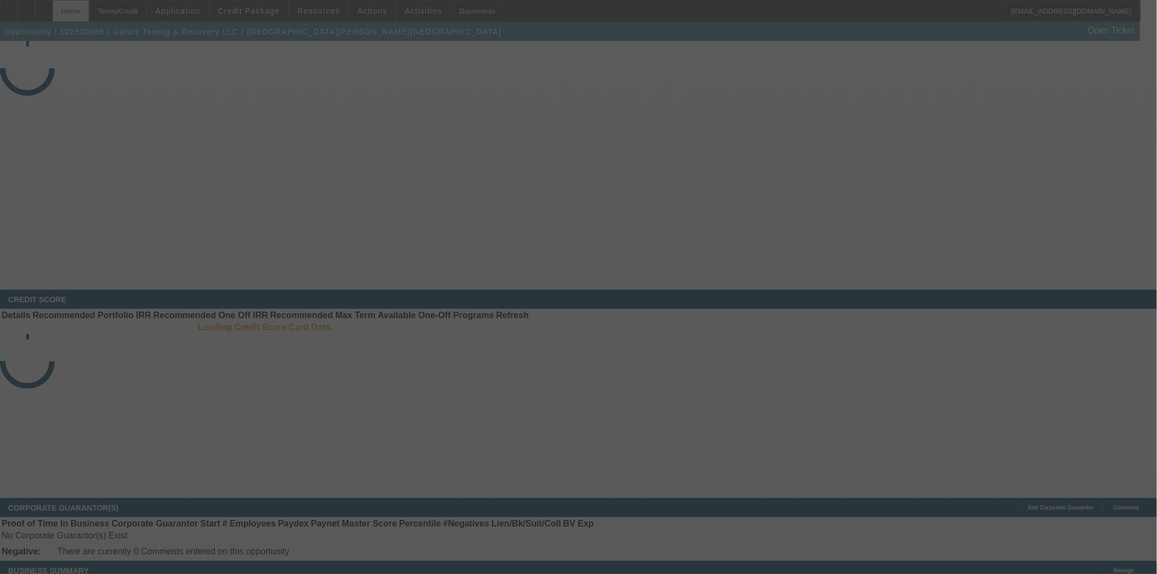
select select "3"
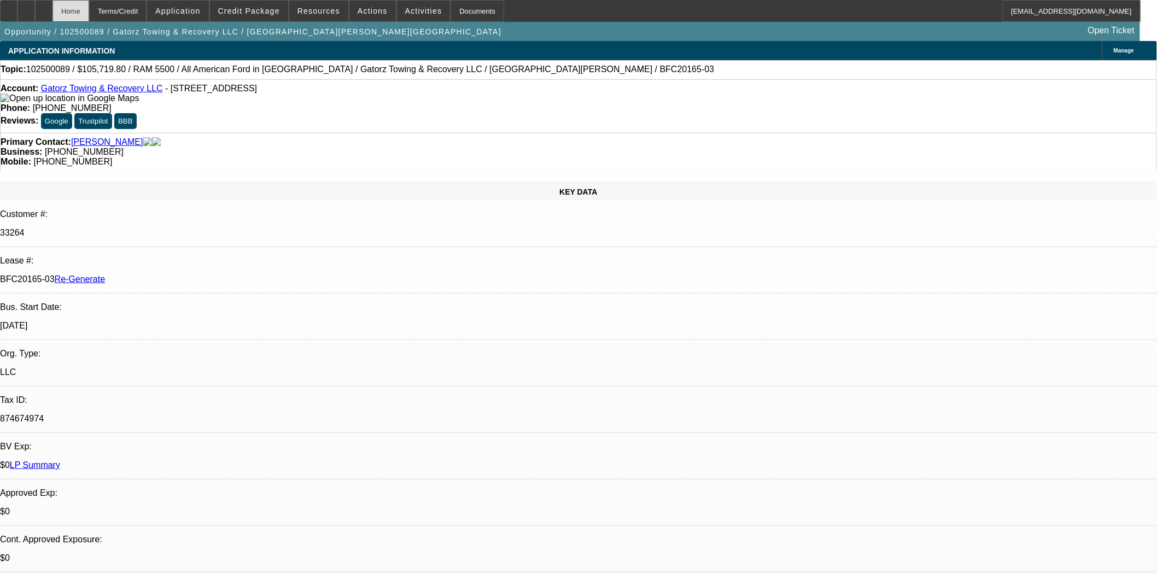
select select "0"
select select "6"
click at [352, 11] on span at bounding box center [372, 11] width 46 height 26
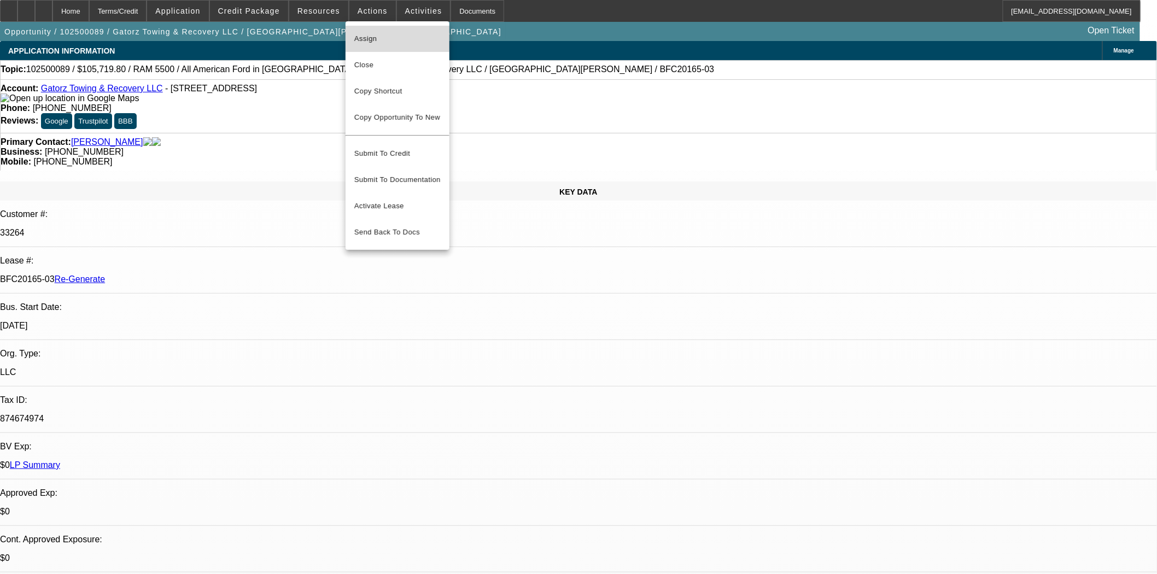
click at [365, 35] on span "Assign" at bounding box center [397, 38] width 86 height 13
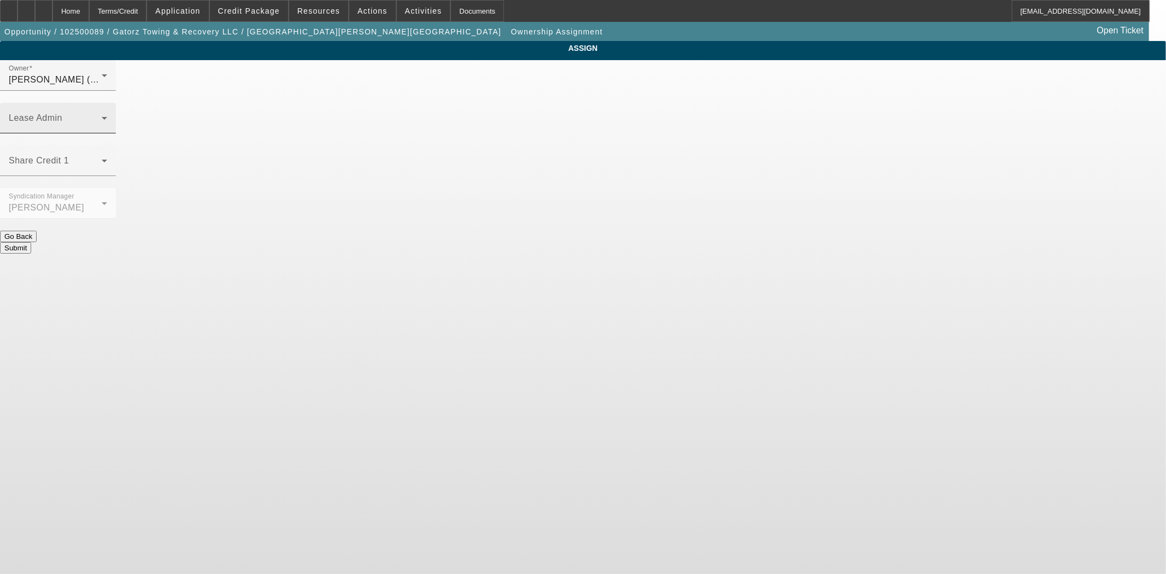
click at [107, 103] on div "Lease Admin" at bounding box center [58, 118] width 98 height 31
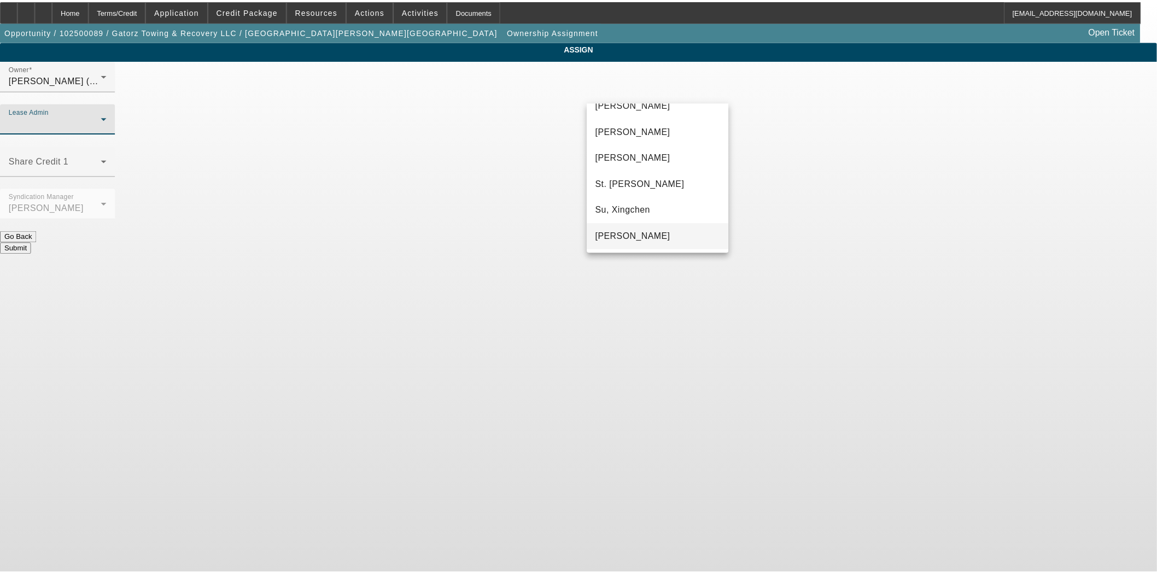
scroll to position [68, 0]
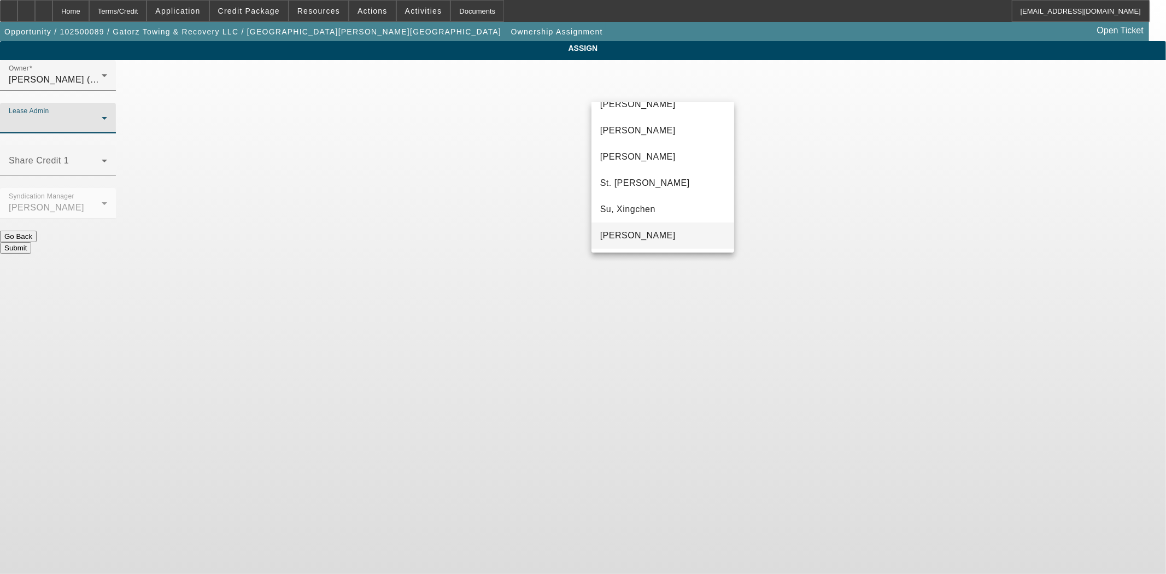
click at [627, 239] on span "Wreschinsky, Sarah" at bounding box center [637, 235] width 75 height 13
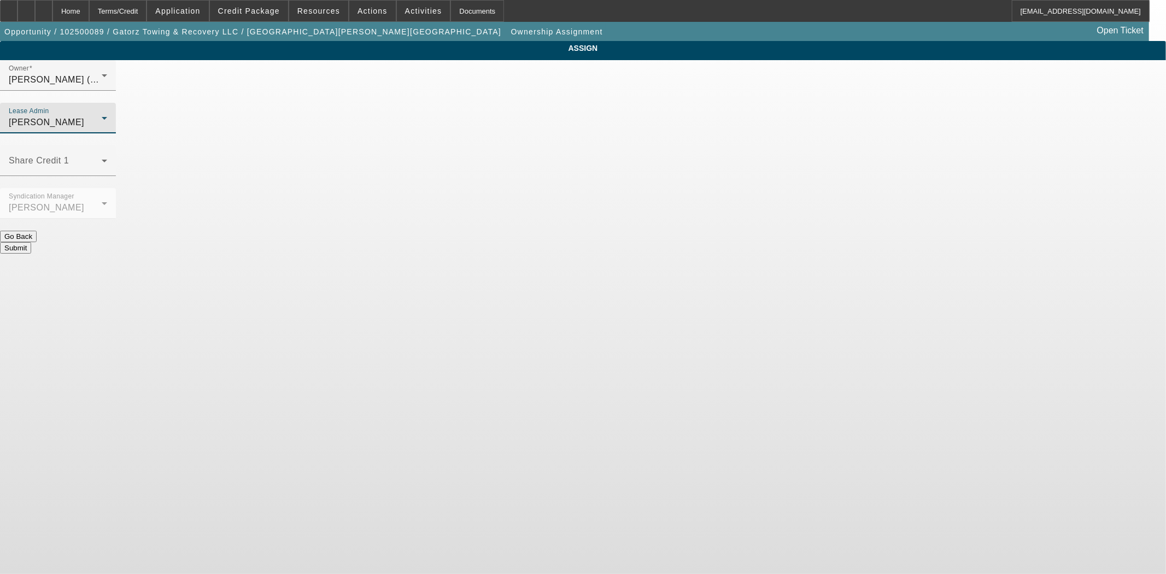
click at [31, 242] on button "Submit" at bounding box center [15, 247] width 31 height 11
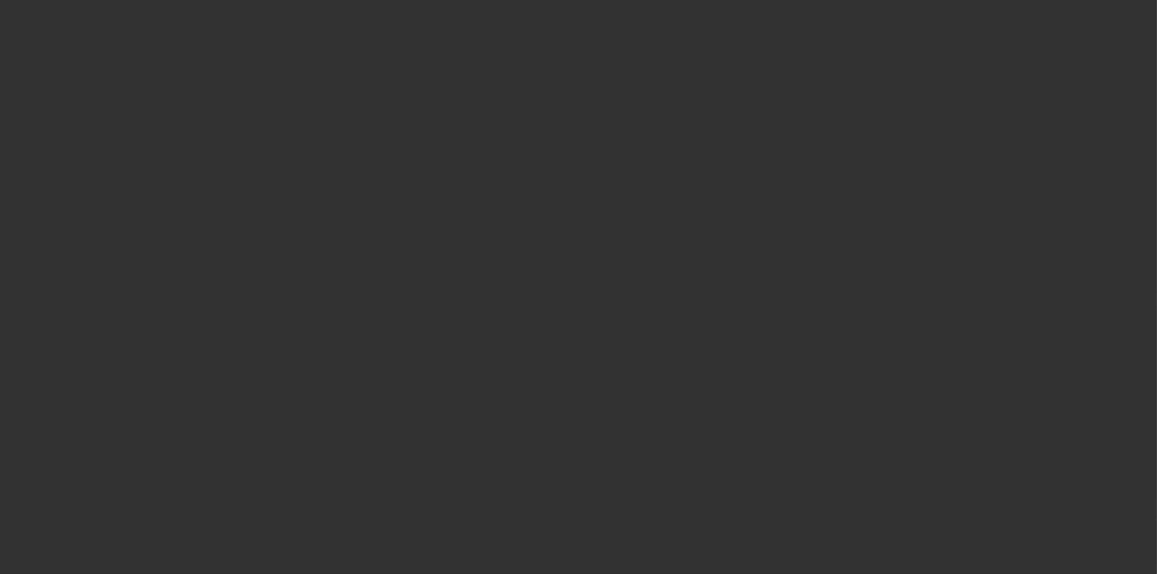
select select "3"
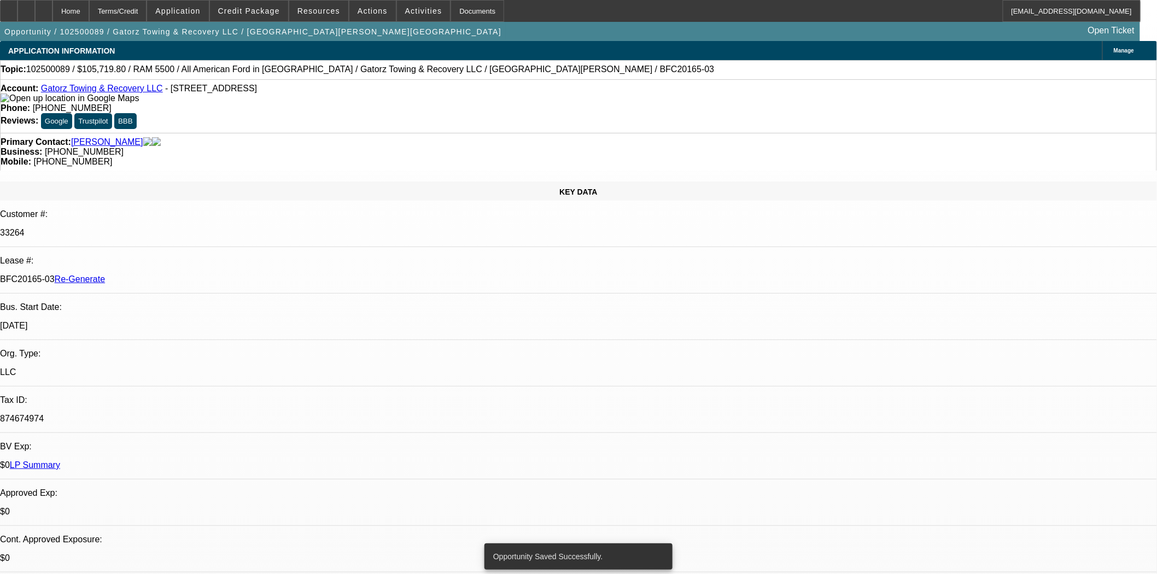
select select "0"
select select "6"
click at [462, 12] on div "Documents" at bounding box center [478, 11] width 54 height 22
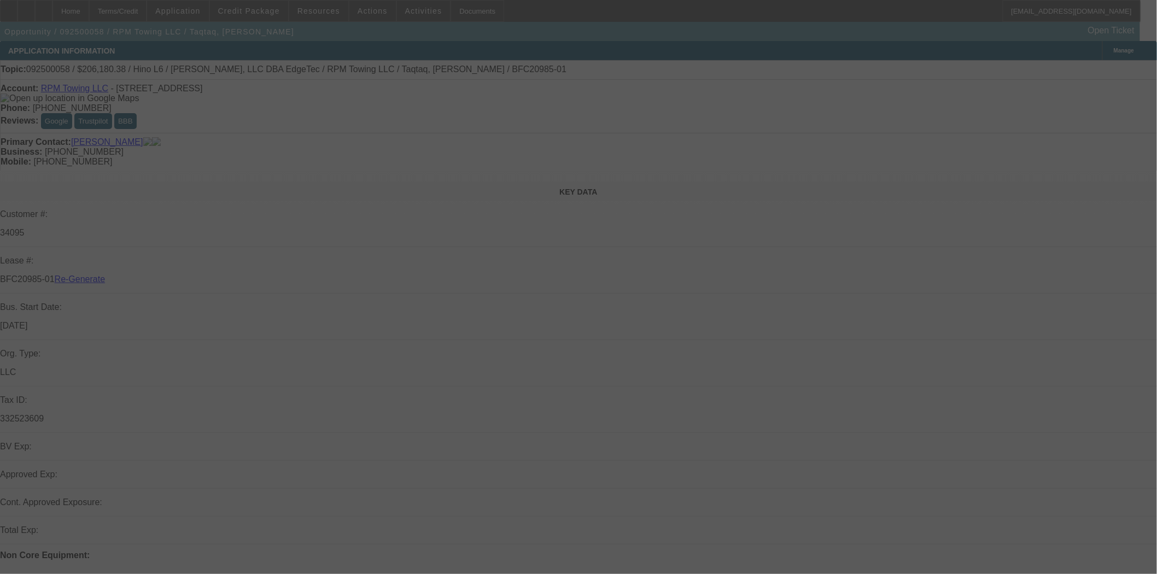
select select "4"
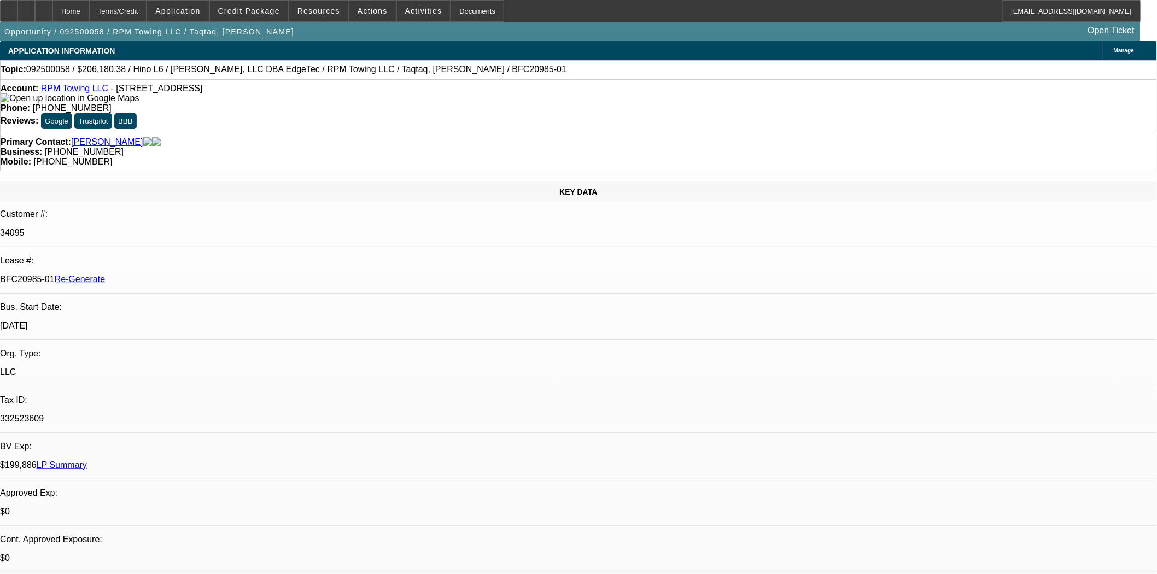
select select "0"
select select "2"
select select "0"
select select "6"
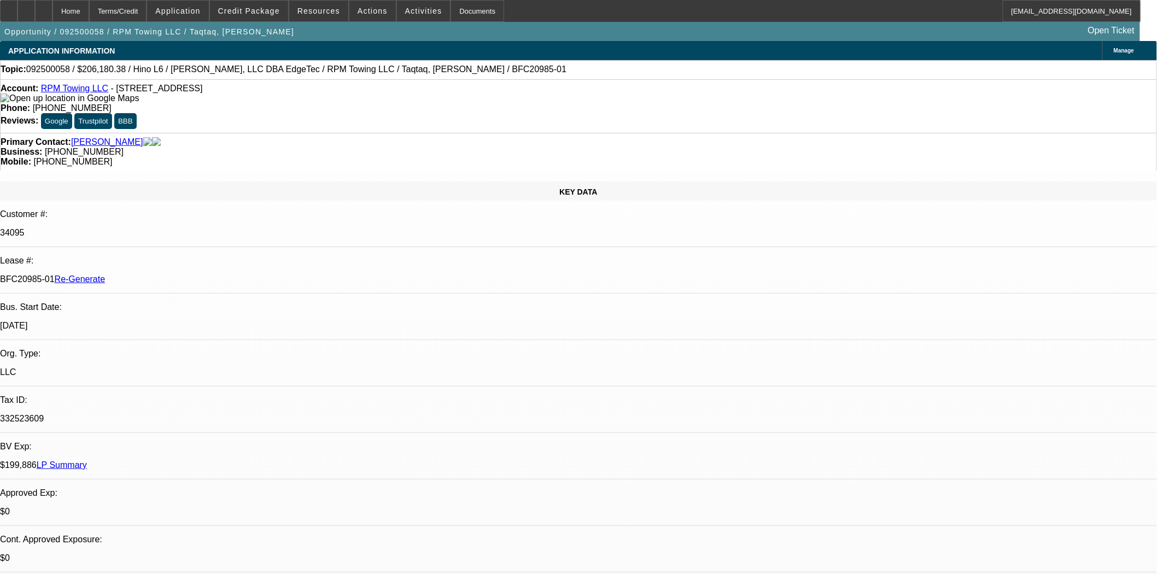
click at [61, 91] on link "RPM Towing LLC" at bounding box center [74, 88] width 67 height 9
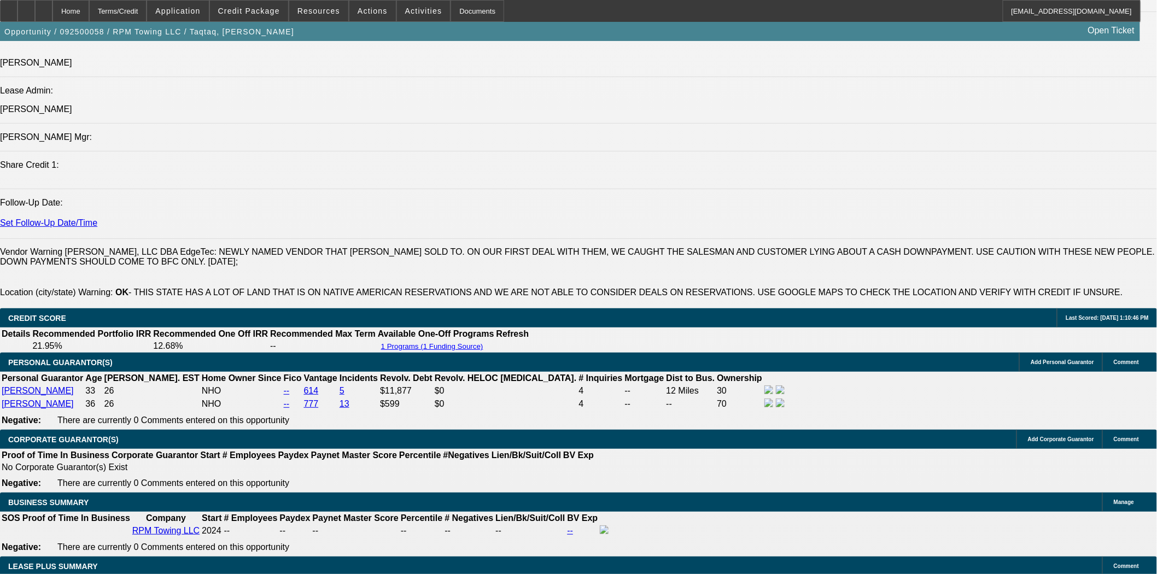
scroll to position [1701, 0]
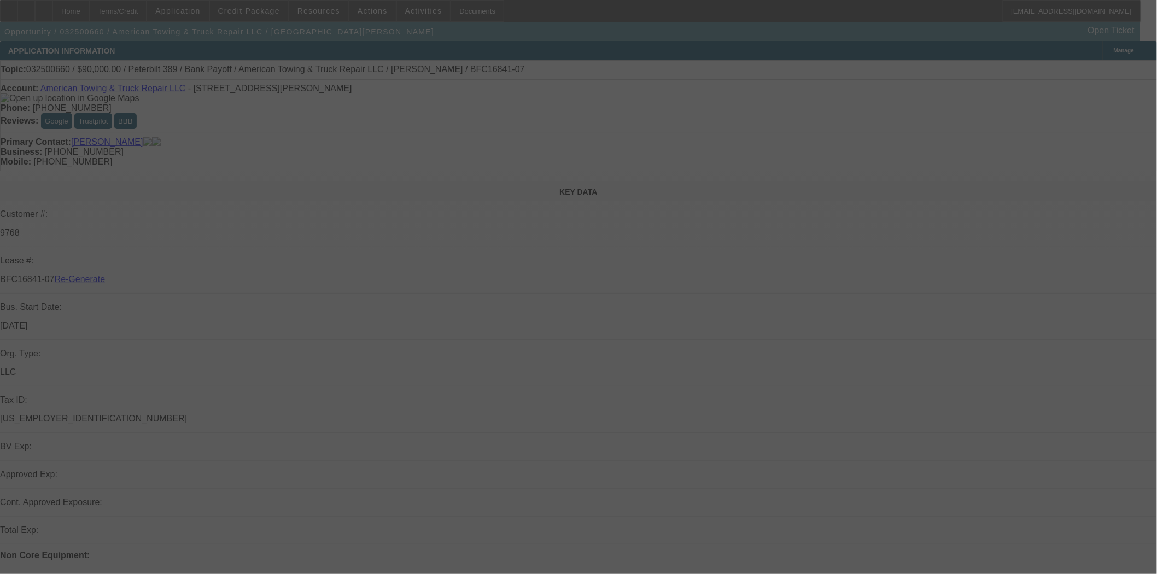
select select "4"
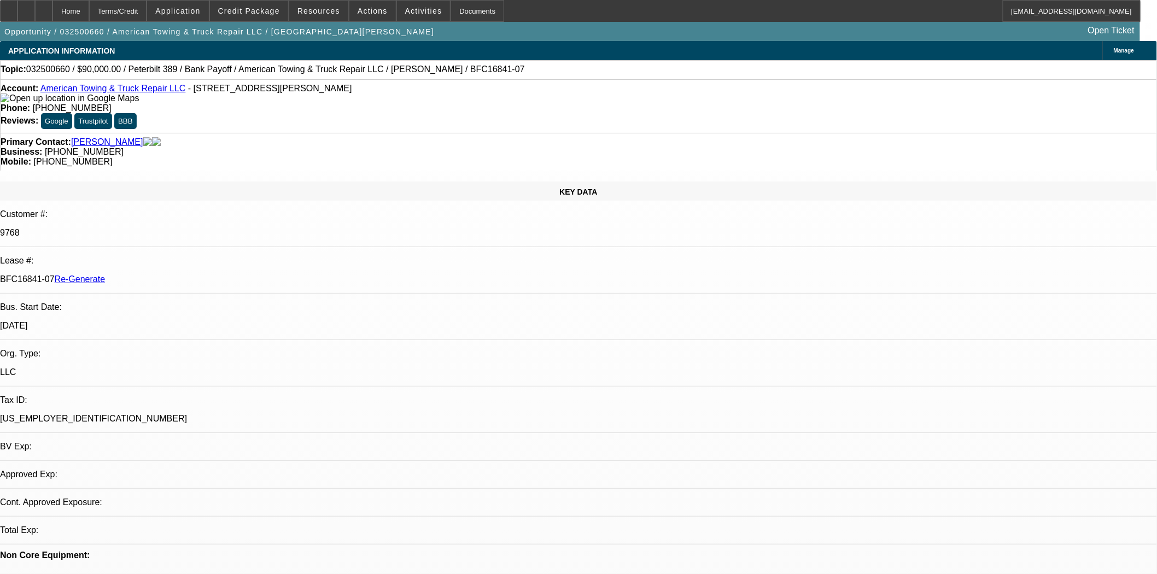
select select "0"
select select "2"
select select "0"
select select "6"
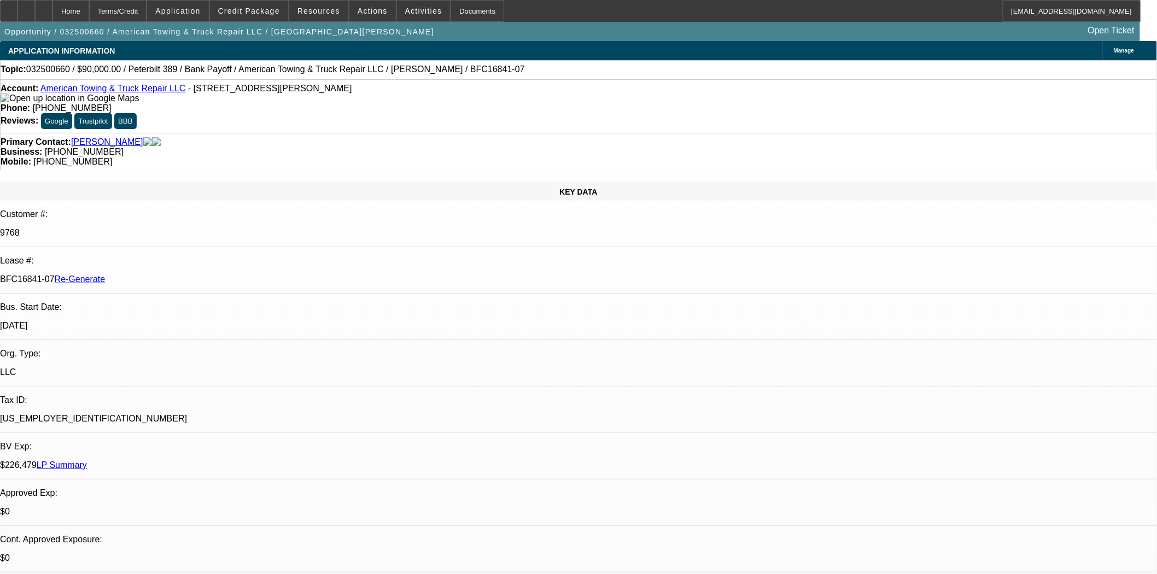
click at [118, 90] on link "American Towing & Truck Repair LLC" at bounding box center [112, 88] width 145 height 9
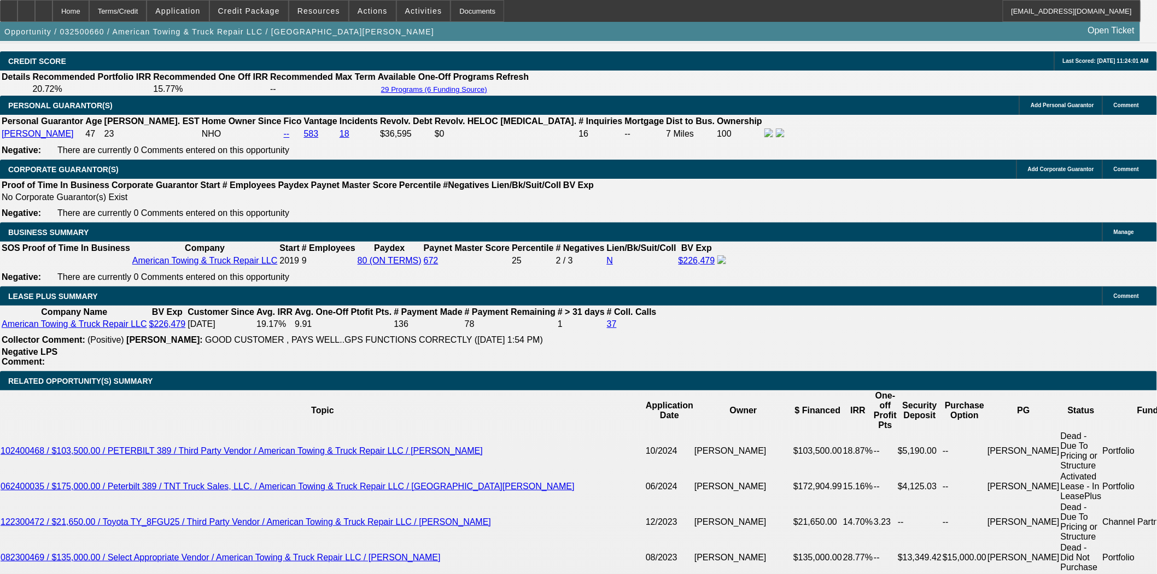
scroll to position [1640, 0]
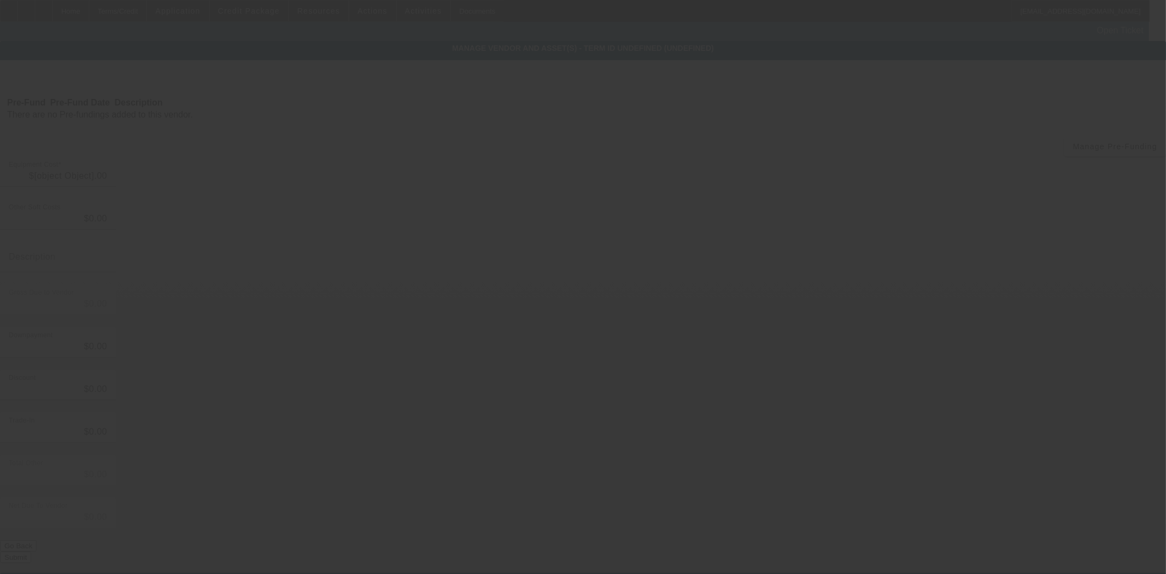
type input "$90,000.00"
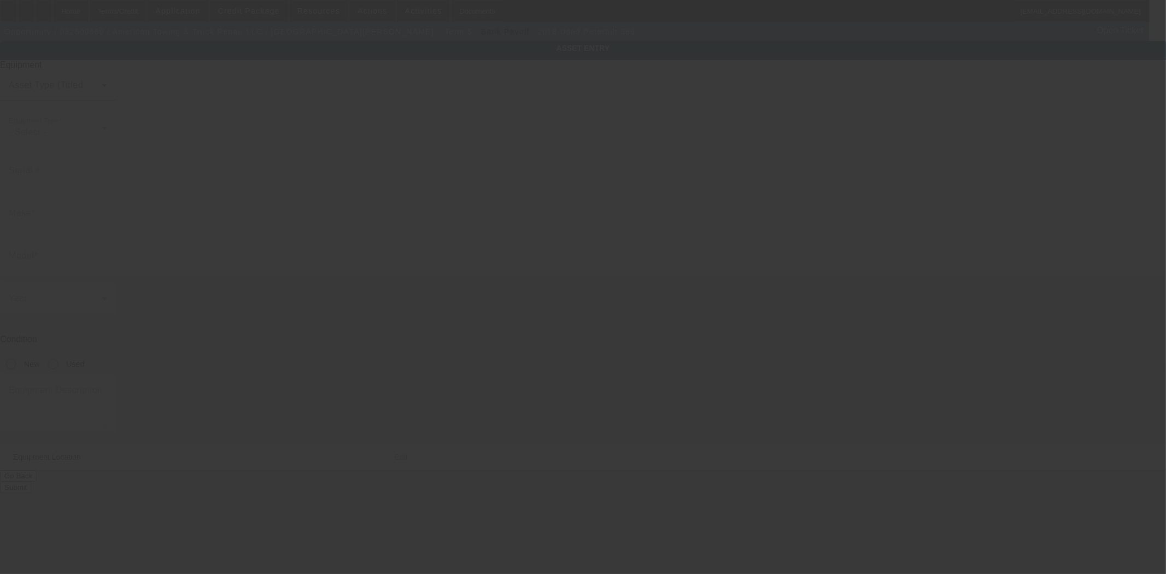
type input "1XPXPPEX0JD462835"
type input "Peterbilt"
type input "389"
radio input "true"
type textarea "includes: all options, attachments and accessories"
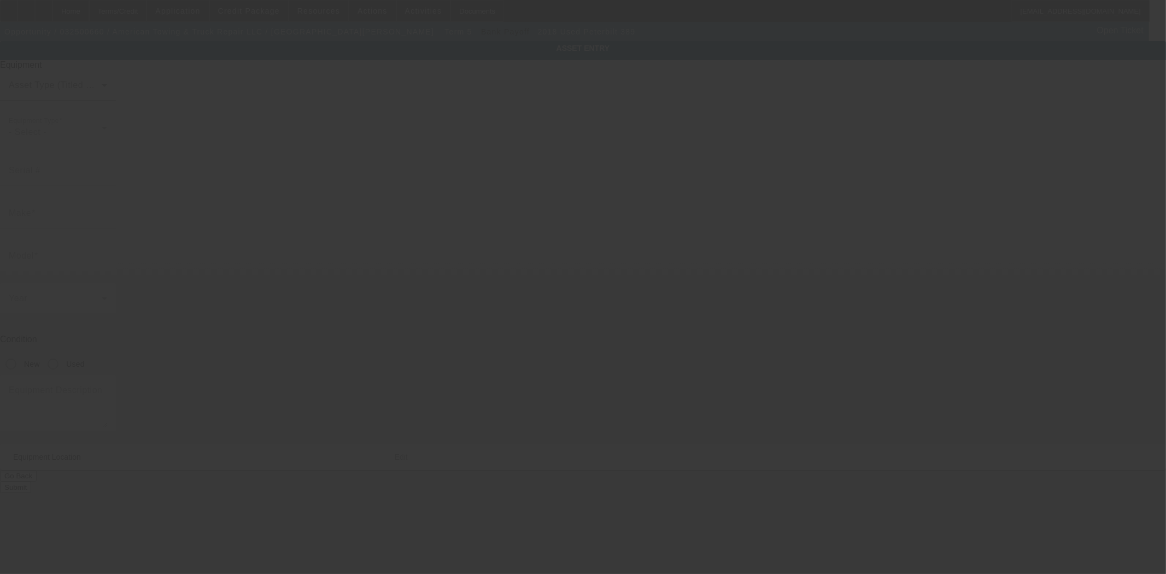
type input "4811 N McCarty Street"
type input "Houston"
type input "77013"
type input "Harris"
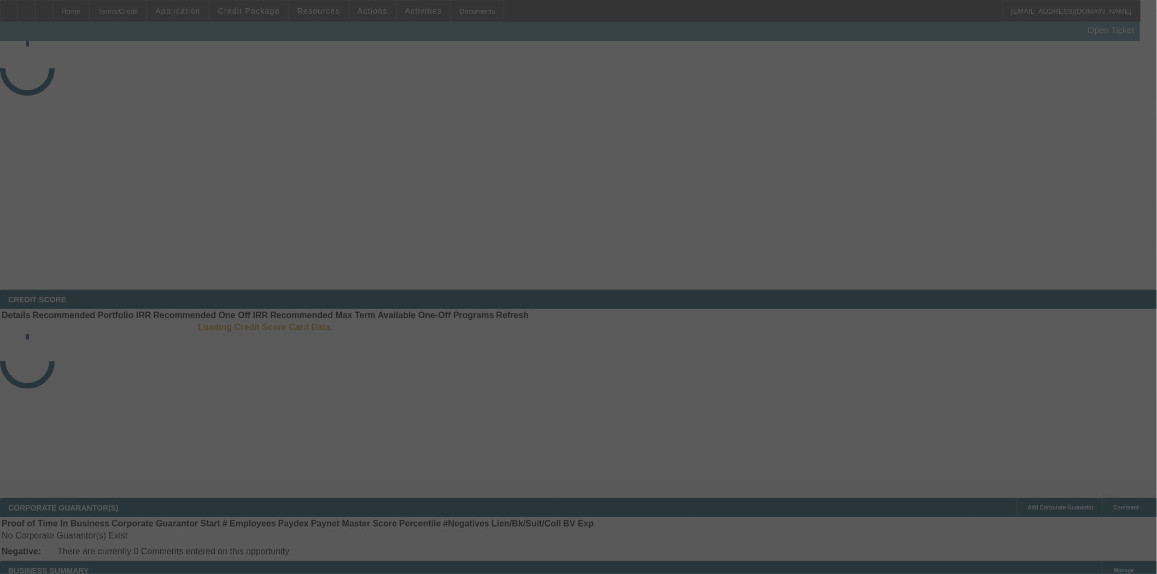
select select "3"
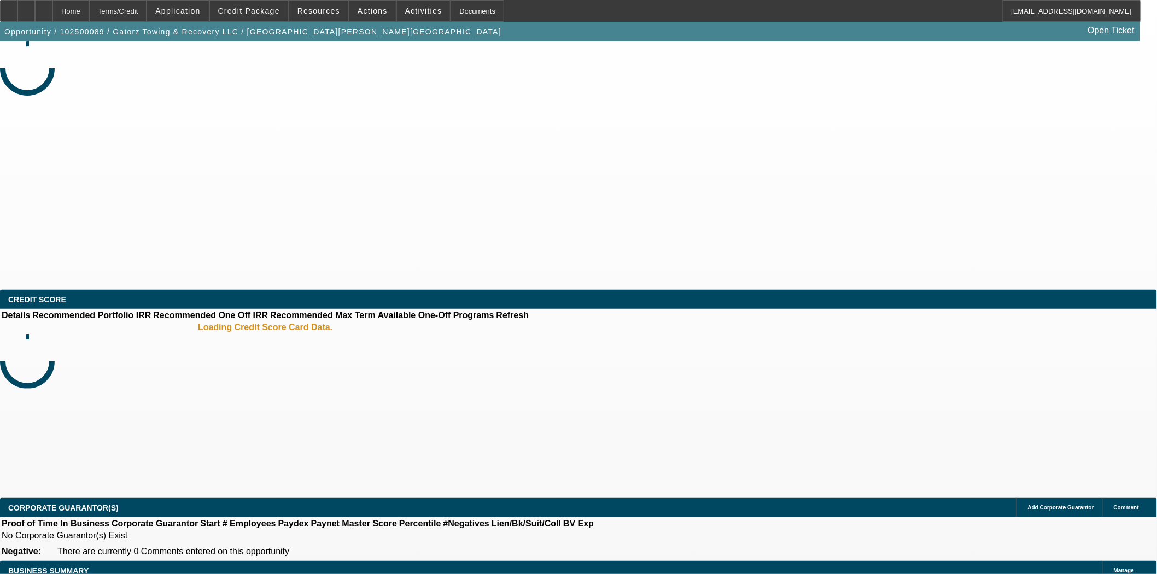
select select "0"
select select "6"
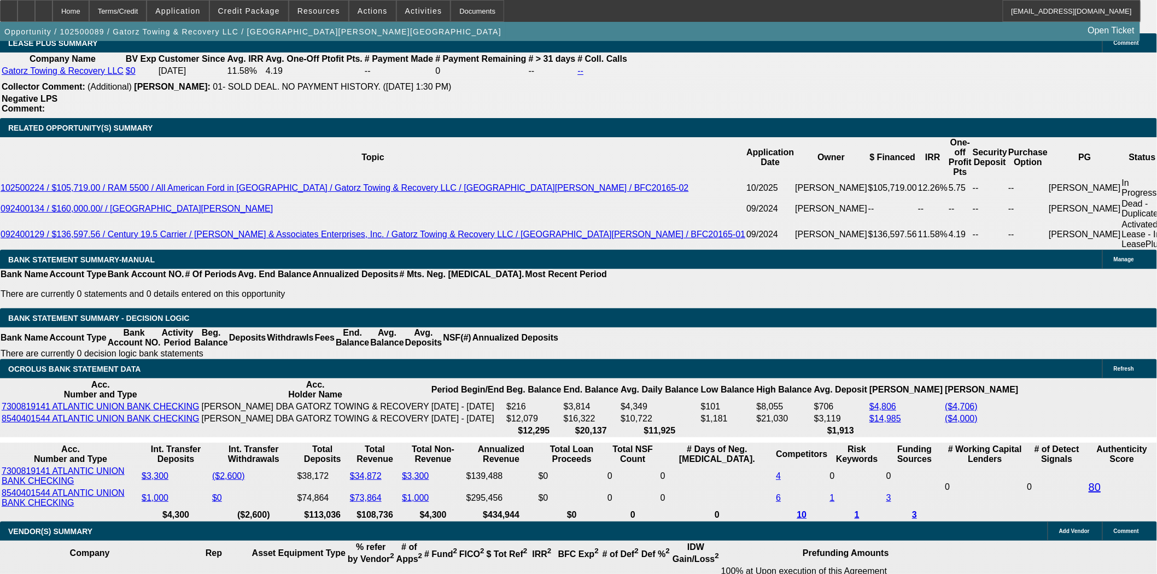
scroll to position [1944, 0]
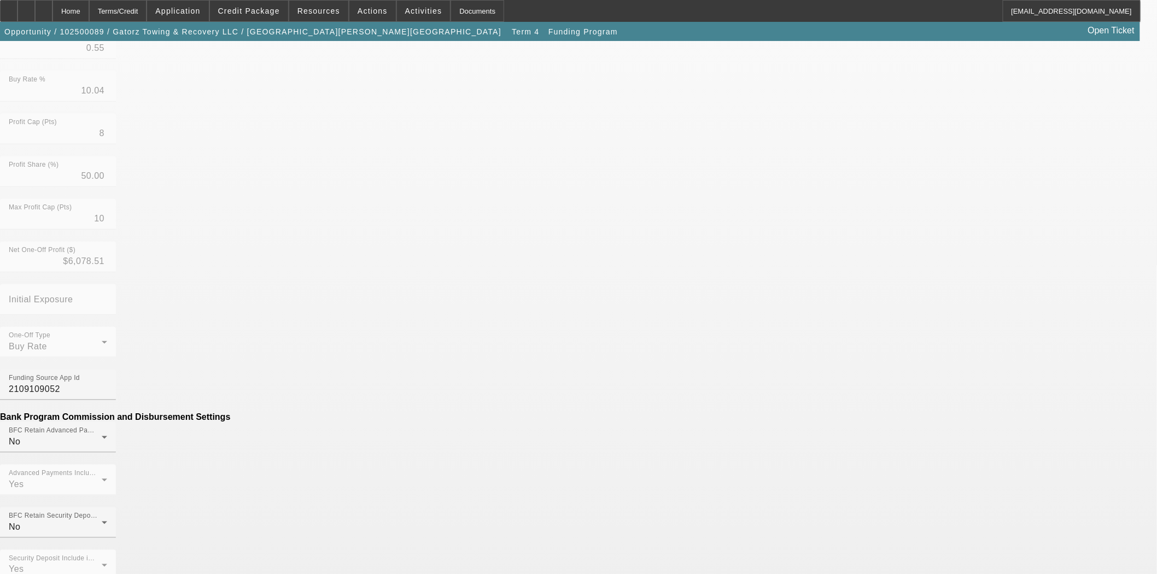
scroll to position [318, 0]
drag, startPoint x: 332, startPoint y: 401, endPoint x: 405, endPoint y: 413, distance: 74.3
type input "($149.00)"
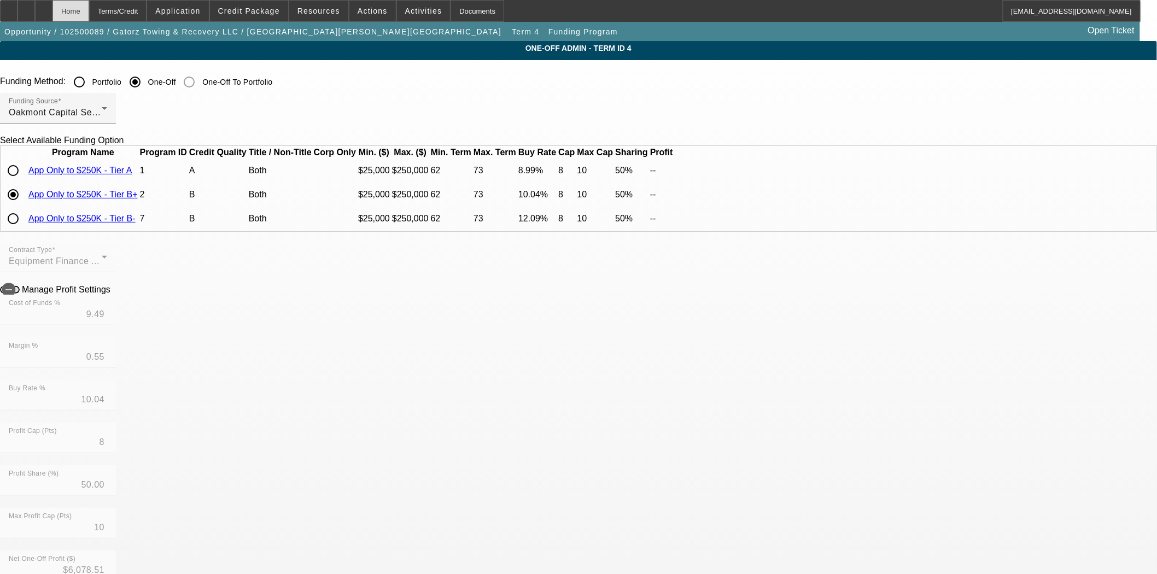
click at [89, 12] on div "Home" at bounding box center [70, 11] width 37 height 22
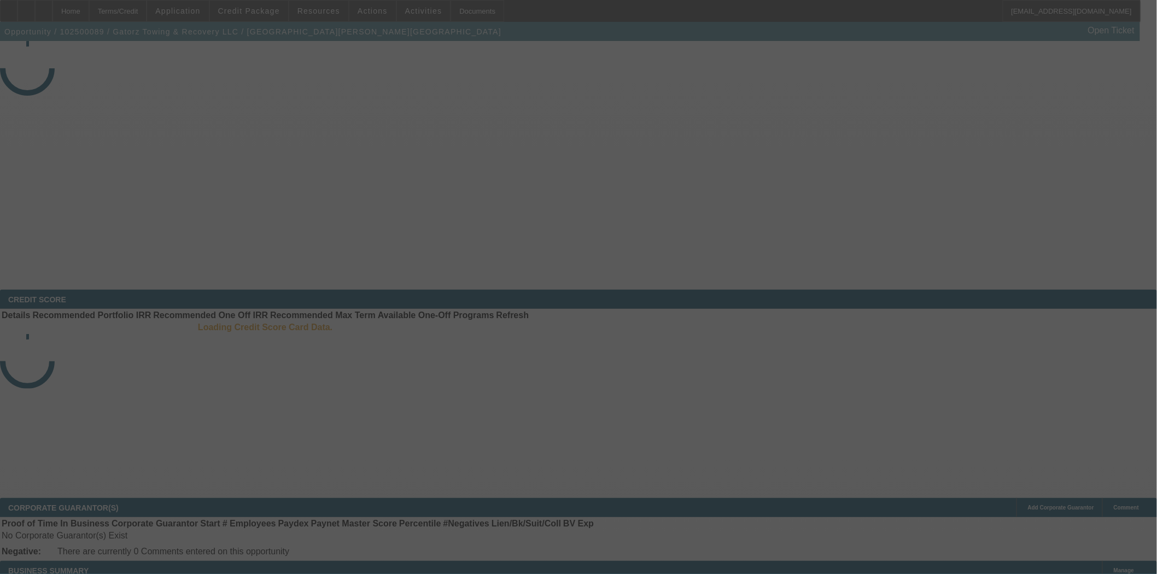
select select "3"
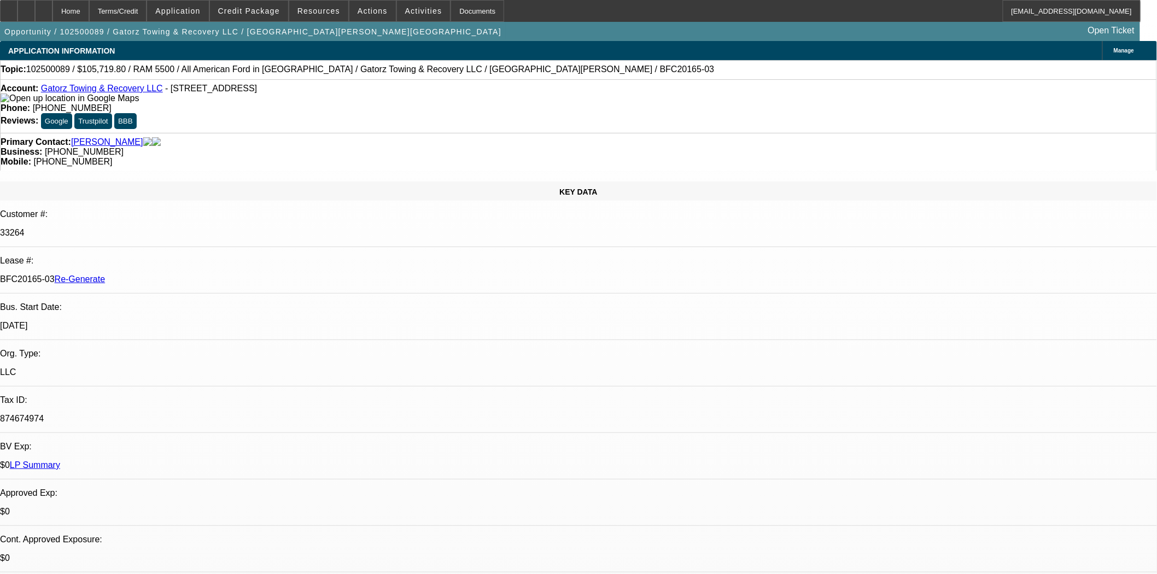
select select "0"
select select "6"
click at [84, 137] on link "[PERSON_NAME]" at bounding box center [107, 142] width 72 height 10
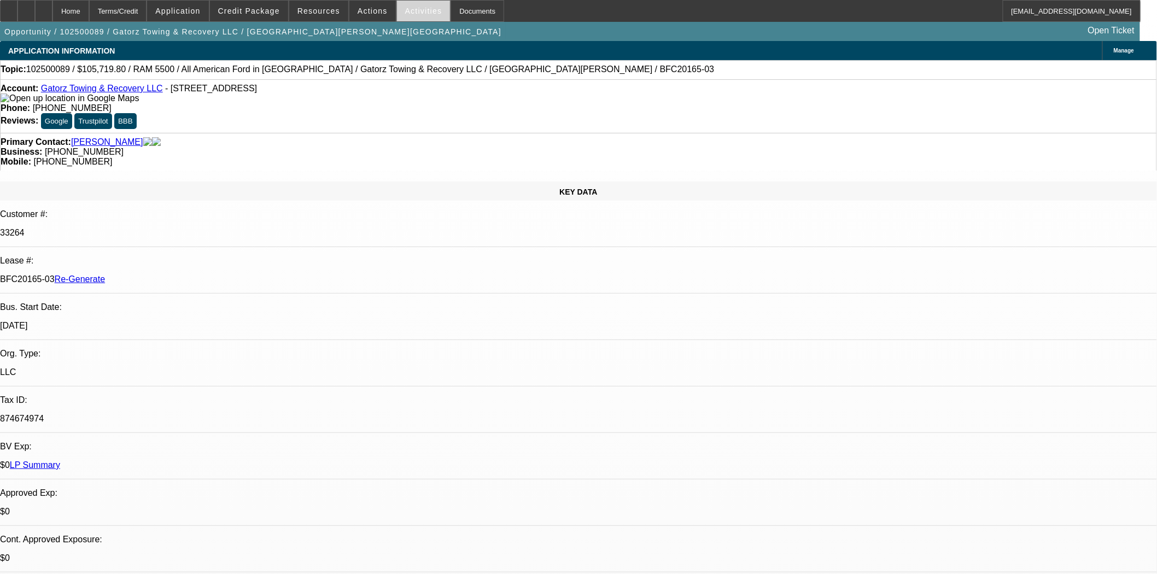
click at [418, 11] on span "Activities" at bounding box center [423, 11] width 37 height 9
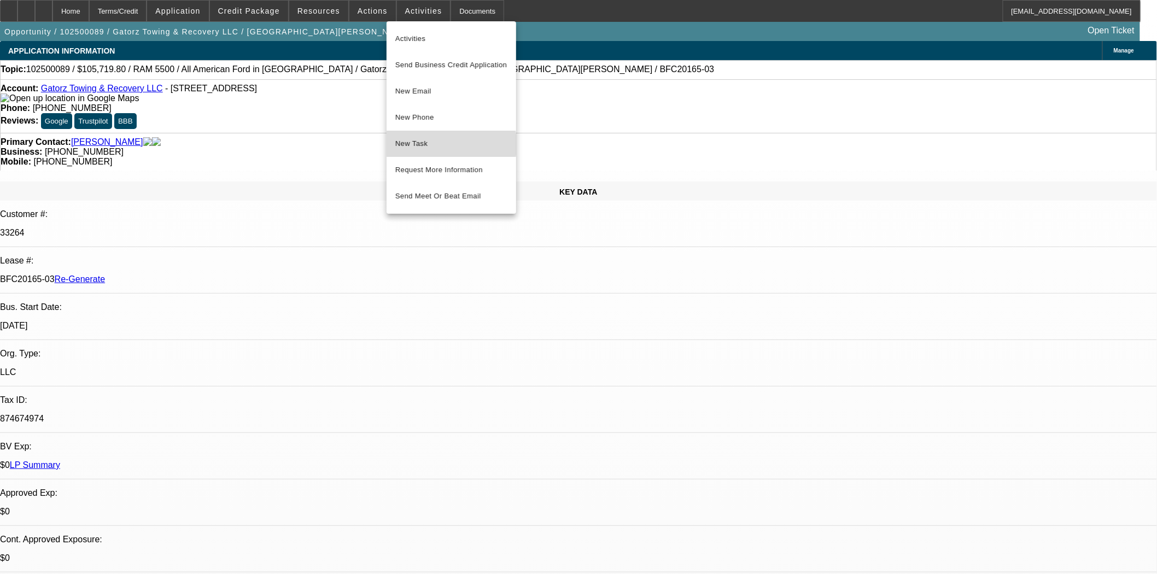
click at [422, 144] on span "New Task" at bounding box center [451, 143] width 112 height 13
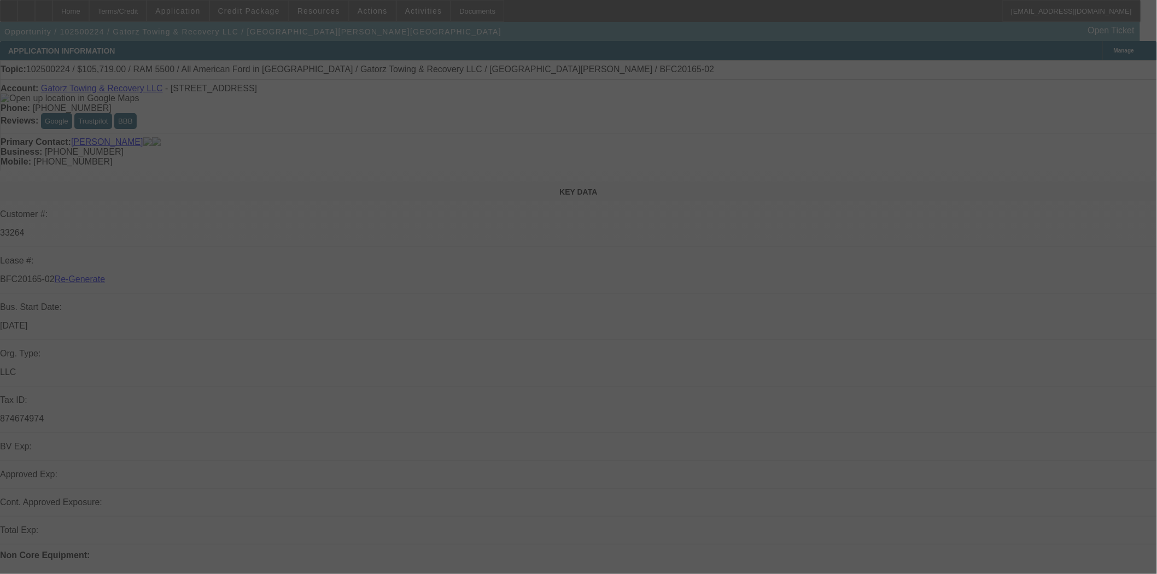
select select "3"
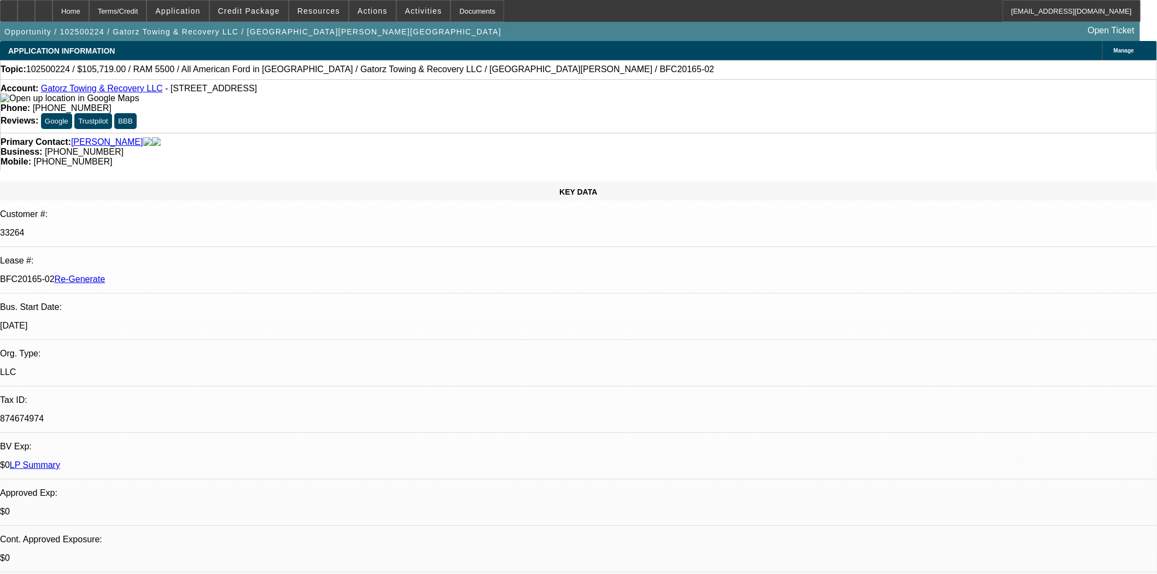
select select "0"
select select "6"
click at [400, 19] on span at bounding box center [424, 11] width 54 height 26
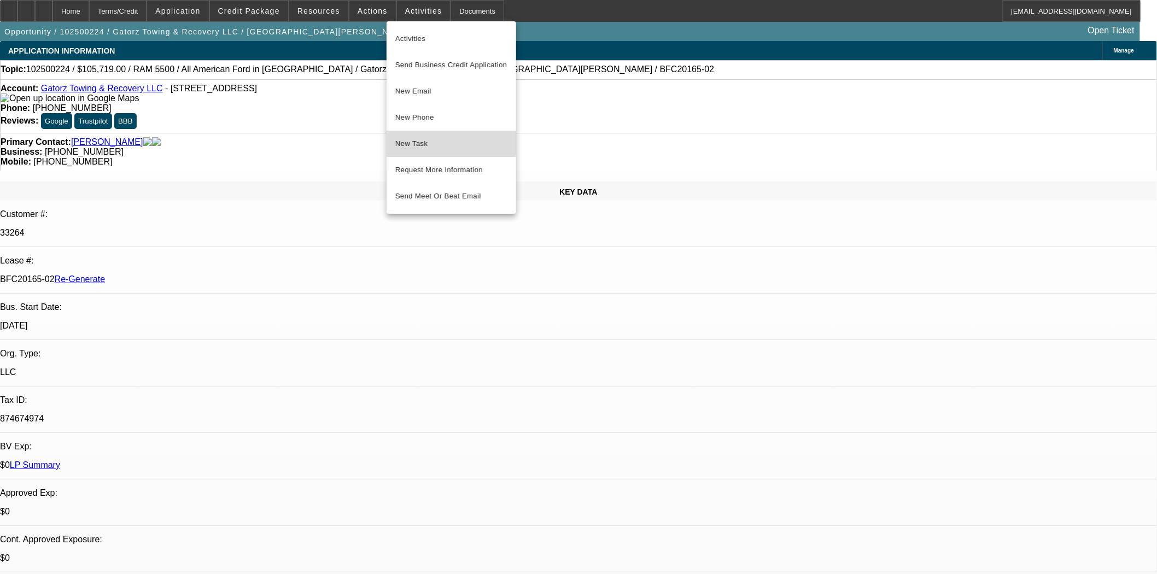
click at [410, 143] on span "New Task" at bounding box center [451, 143] width 112 height 13
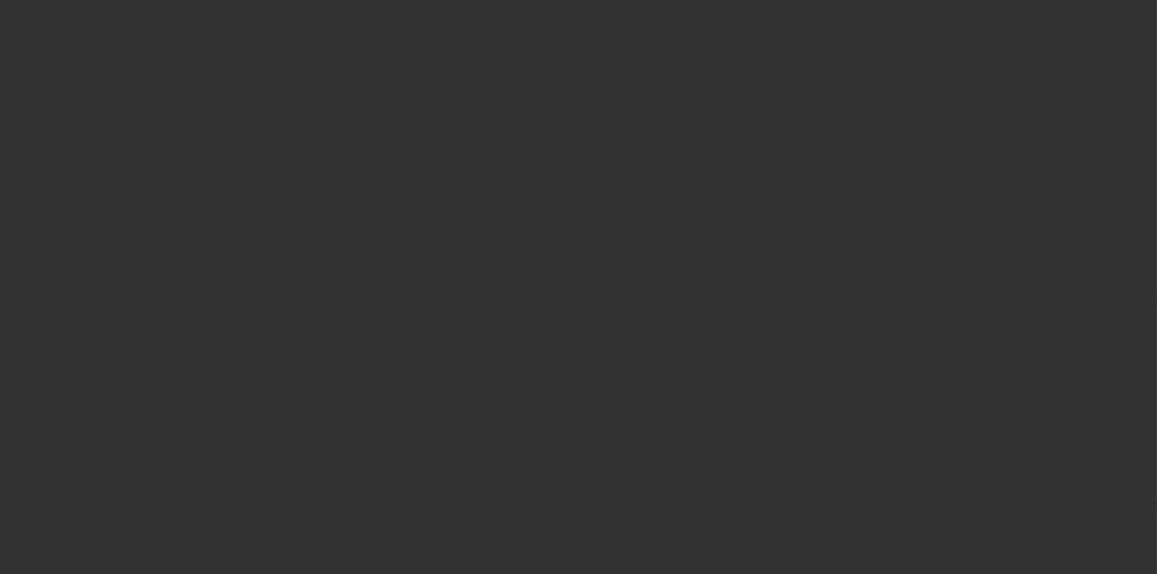
select select "4"
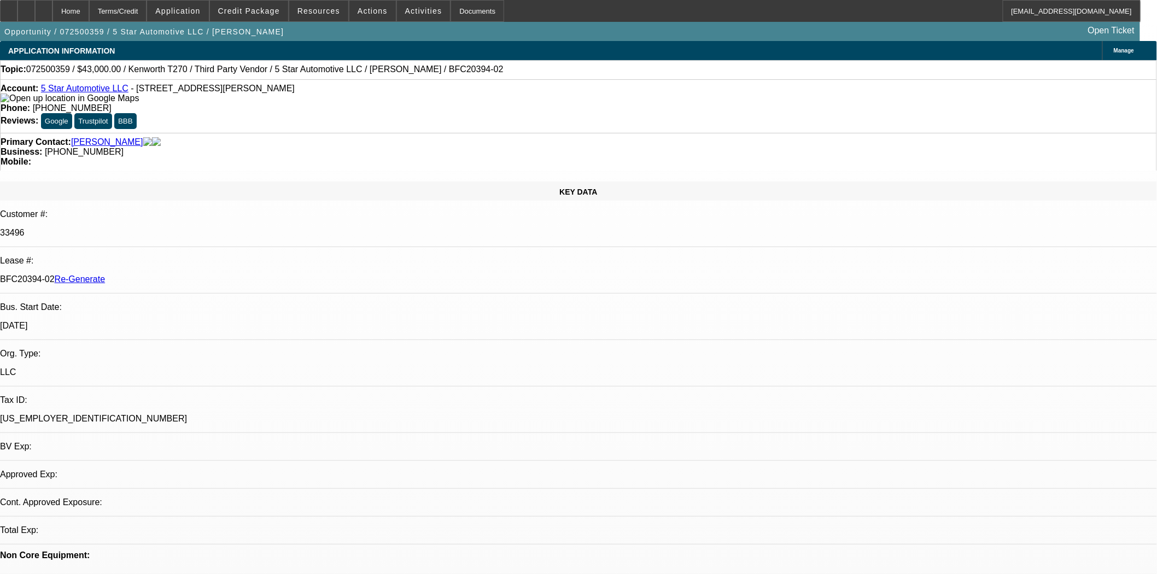
select select "0"
select select "6"
click at [458, 13] on div "Documents" at bounding box center [478, 11] width 54 height 22
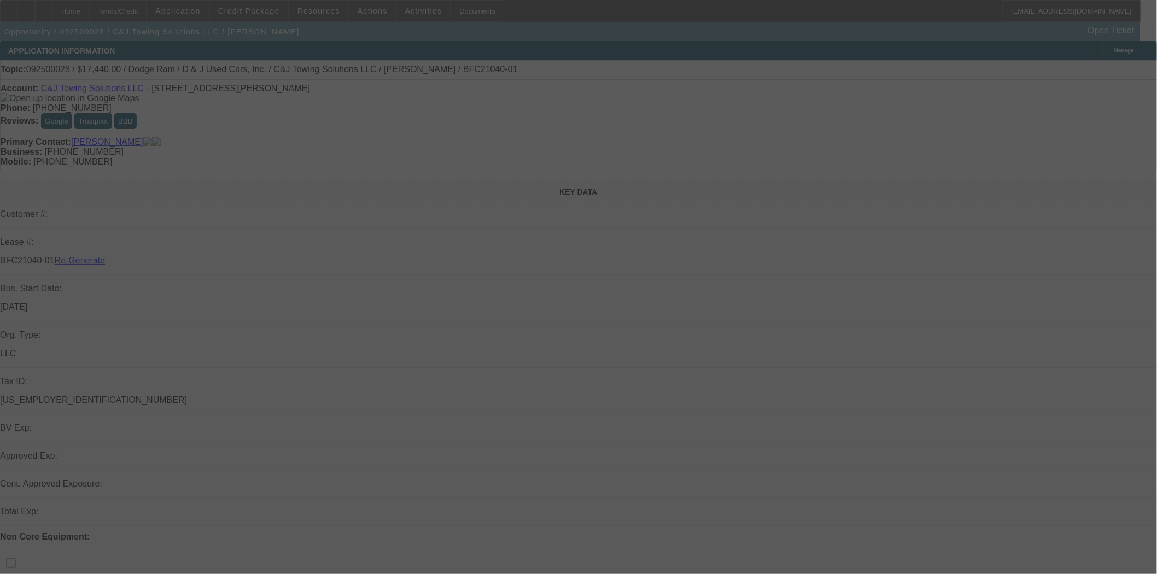
select select "4"
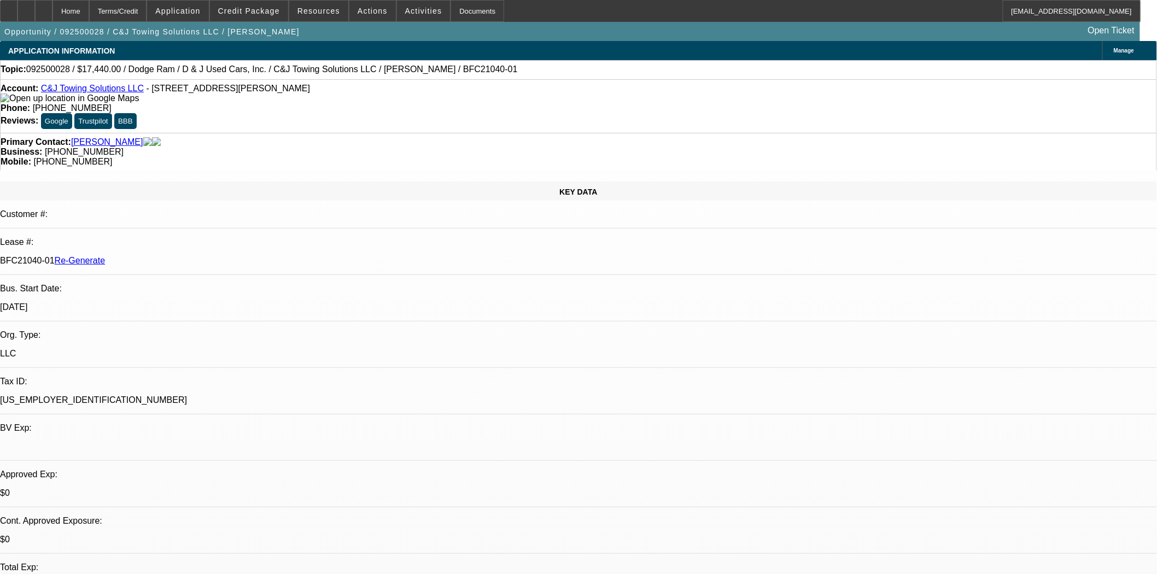
select select "0"
select select "2"
select select "0"
select select "21"
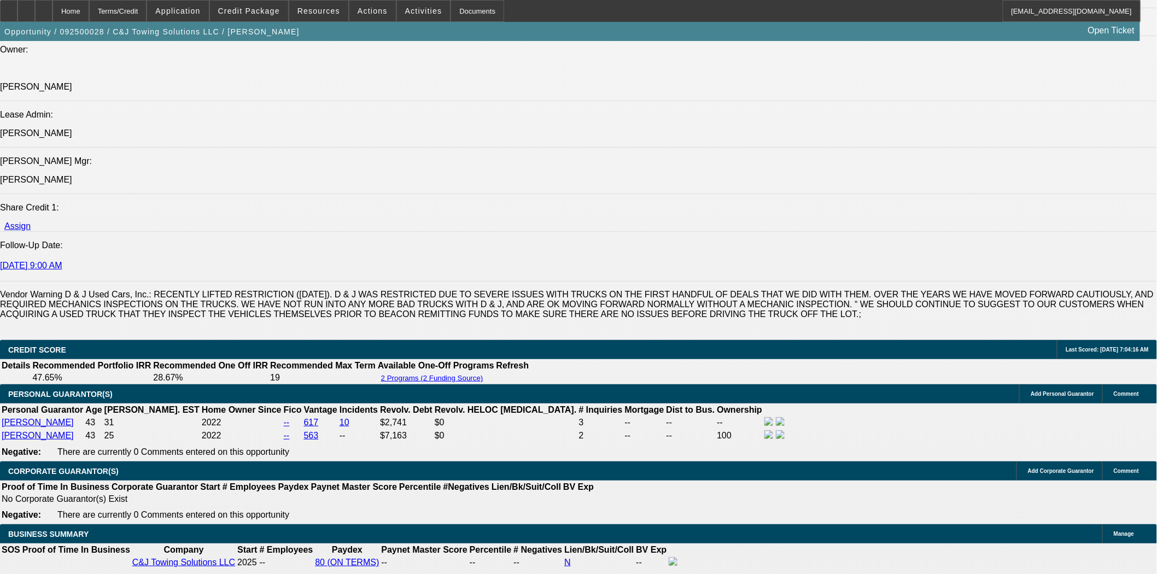
scroll to position [1458, 0]
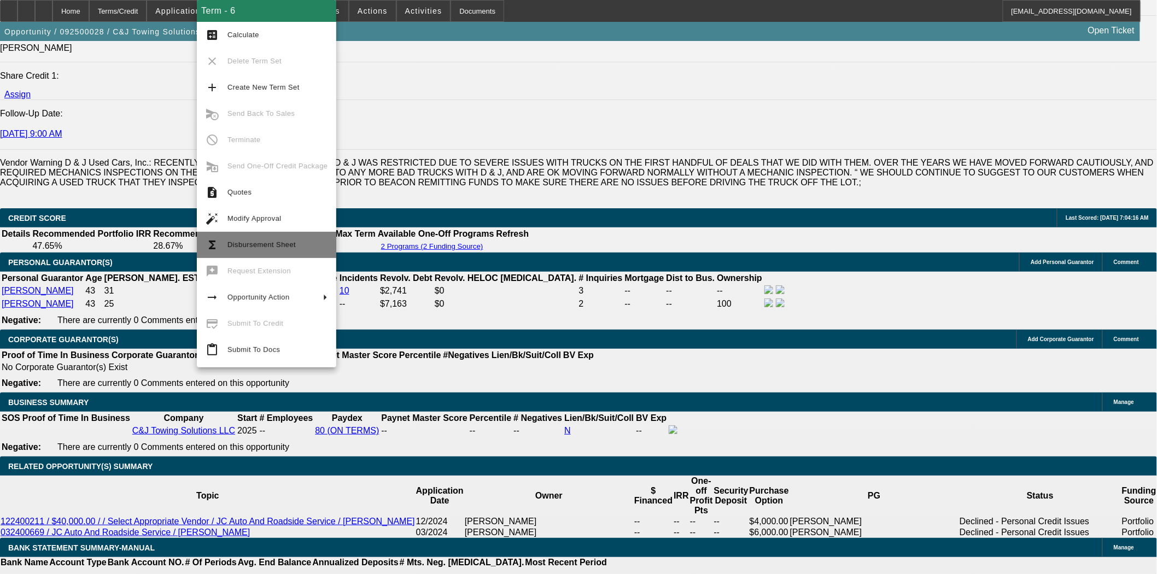
click at [284, 253] on button "functions Disbursement Sheet" at bounding box center [266, 245] width 139 height 26
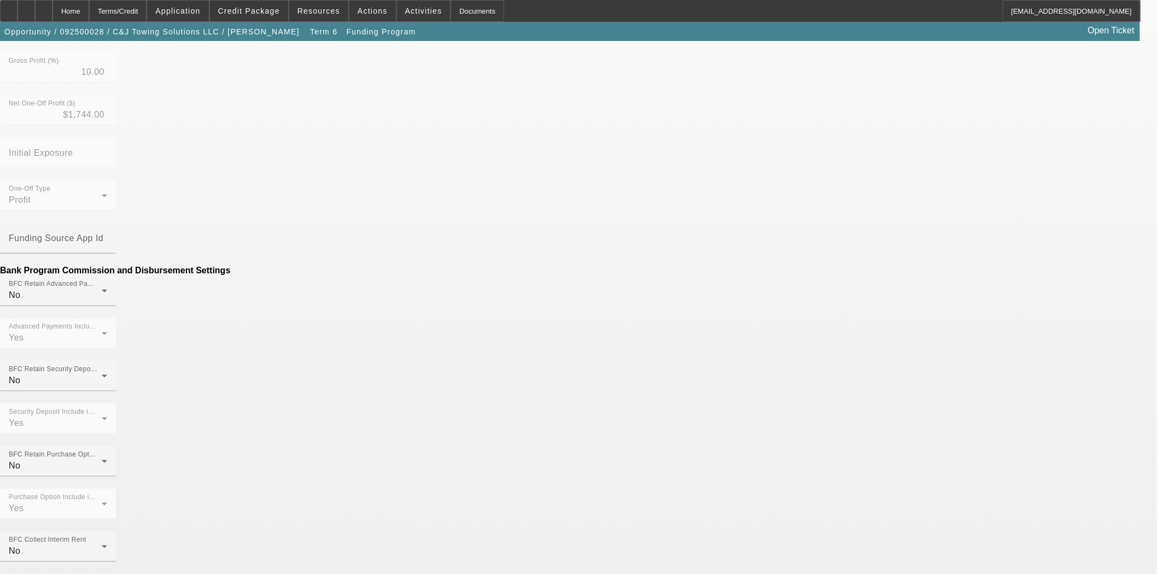
scroll to position [303, 0]
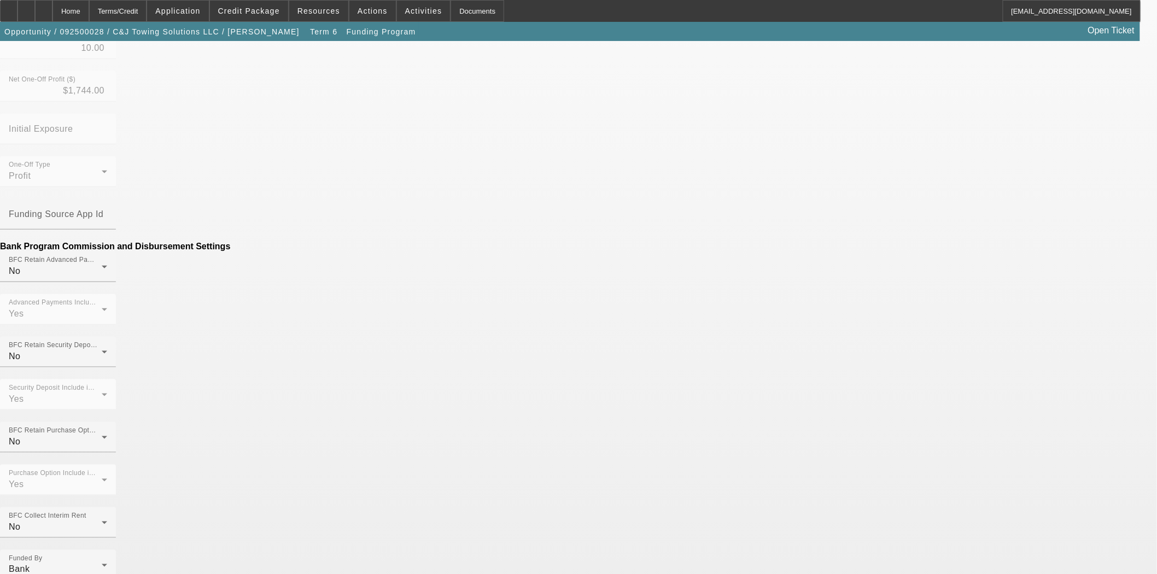
drag, startPoint x: 342, startPoint y: 369, endPoint x: 425, endPoint y: 364, distance: 82.7
type input "($50.00)"
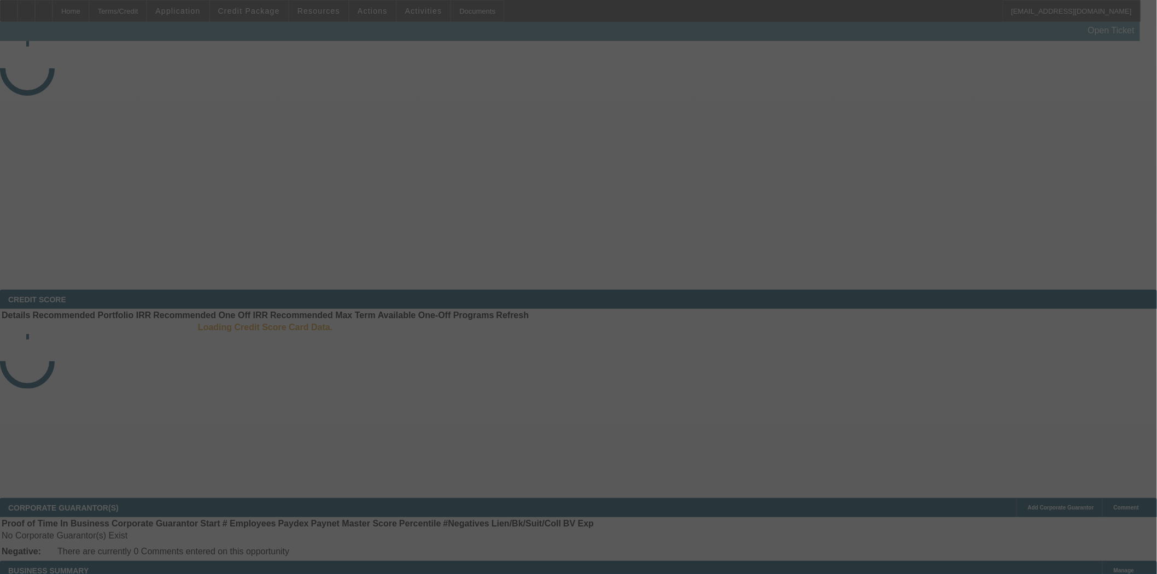
select select "3"
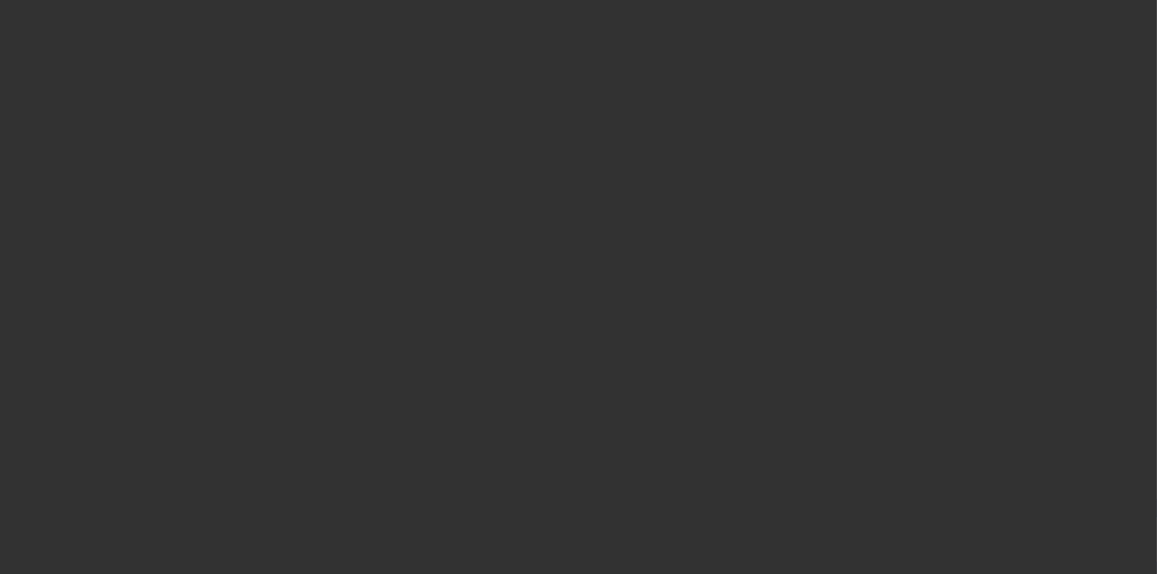
select select "0"
select select "0.1"
select select "4"
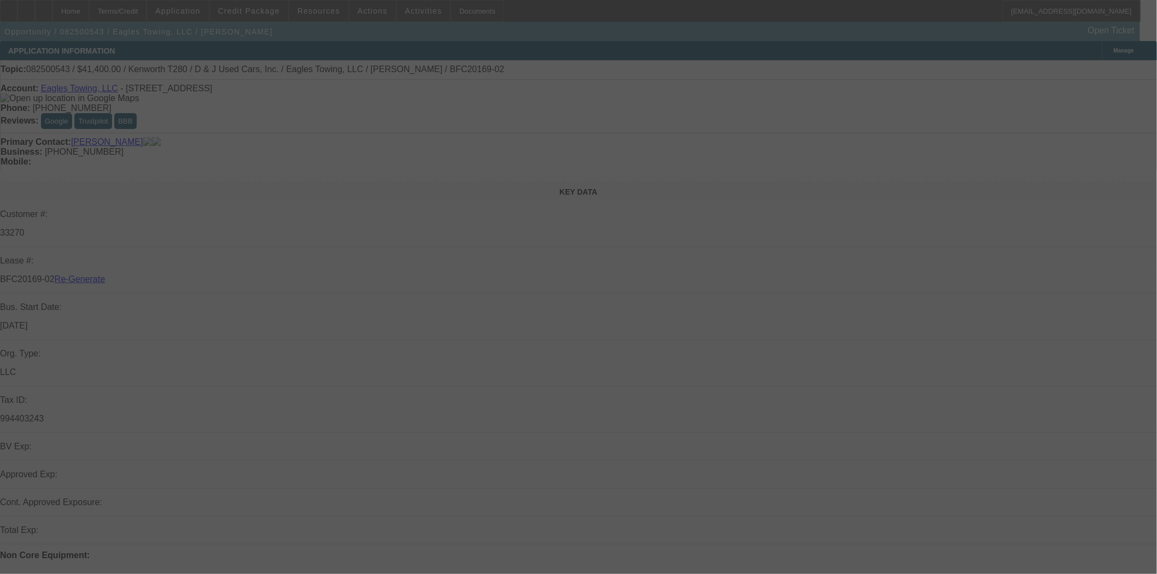
select select "3"
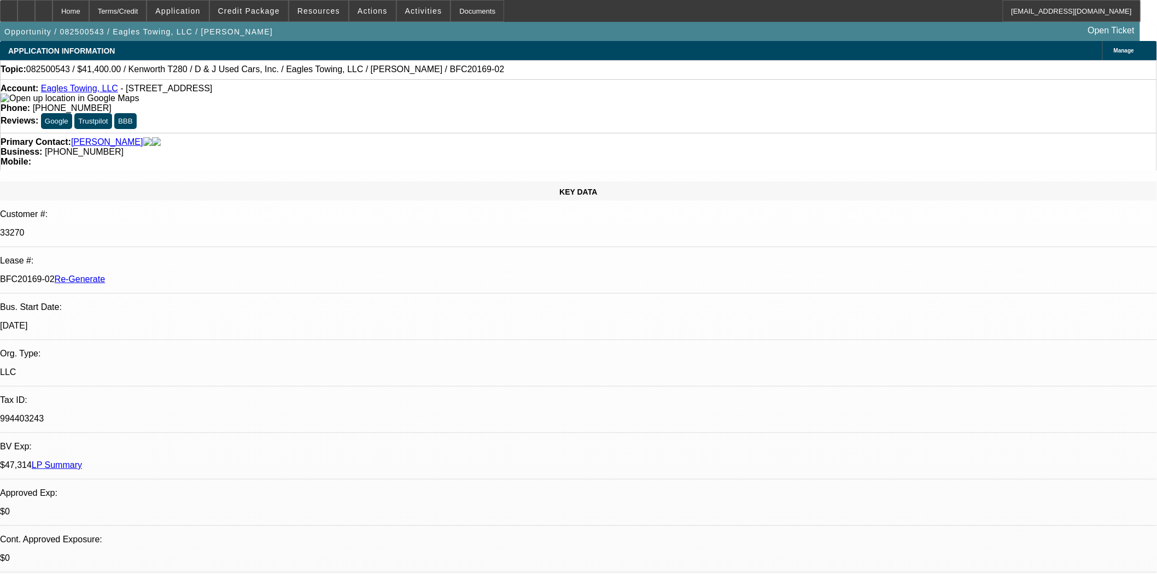
select select "0"
select select "2"
select select "0"
select select "1"
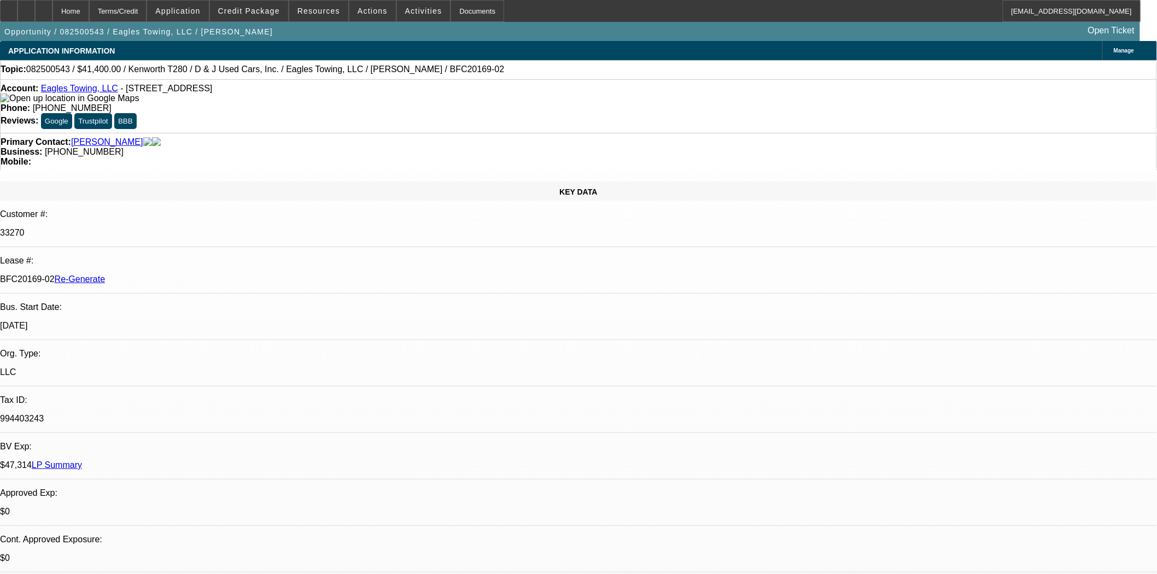
click at [87, 90] on link "Eagles Towing, LLC" at bounding box center [79, 88] width 77 height 9
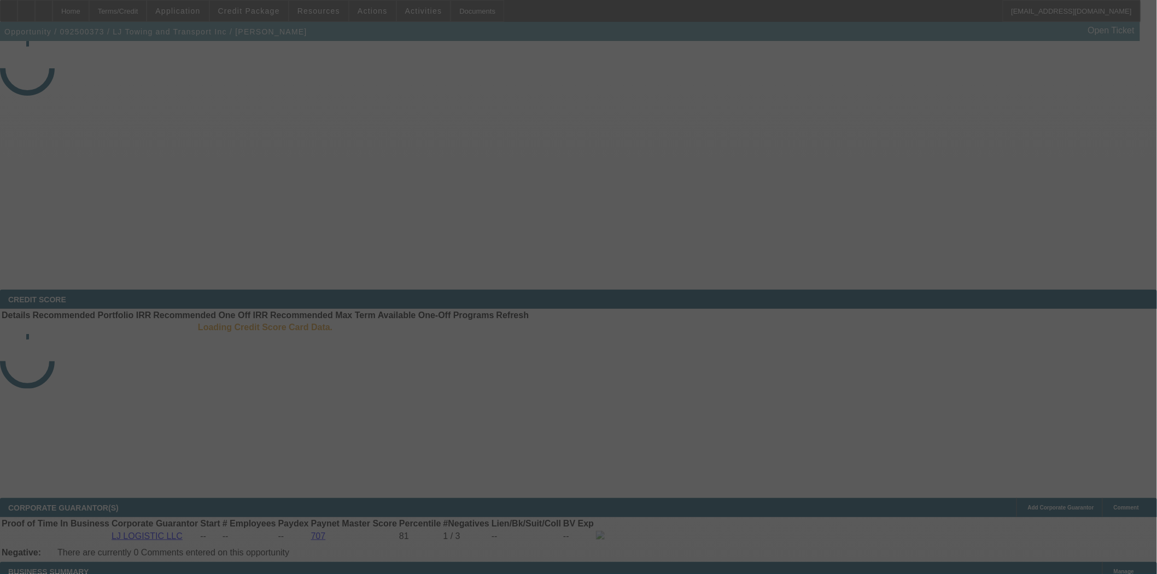
select select "4"
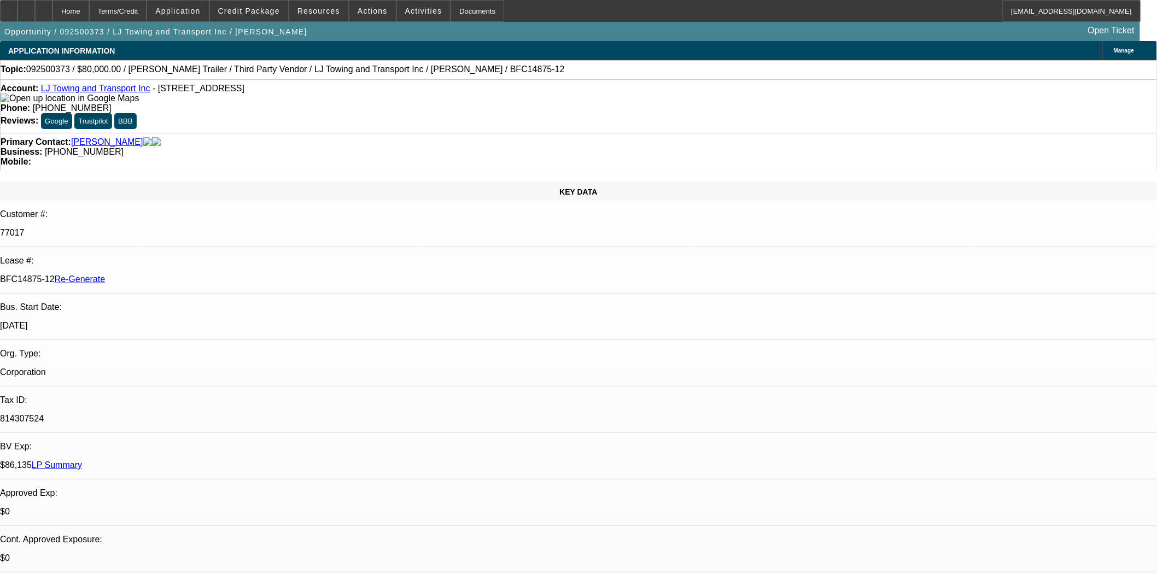
select select "0"
select select "2"
select select "0.1"
select select "4"
click at [248, 14] on span "Credit Package" at bounding box center [249, 11] width 62 height 9
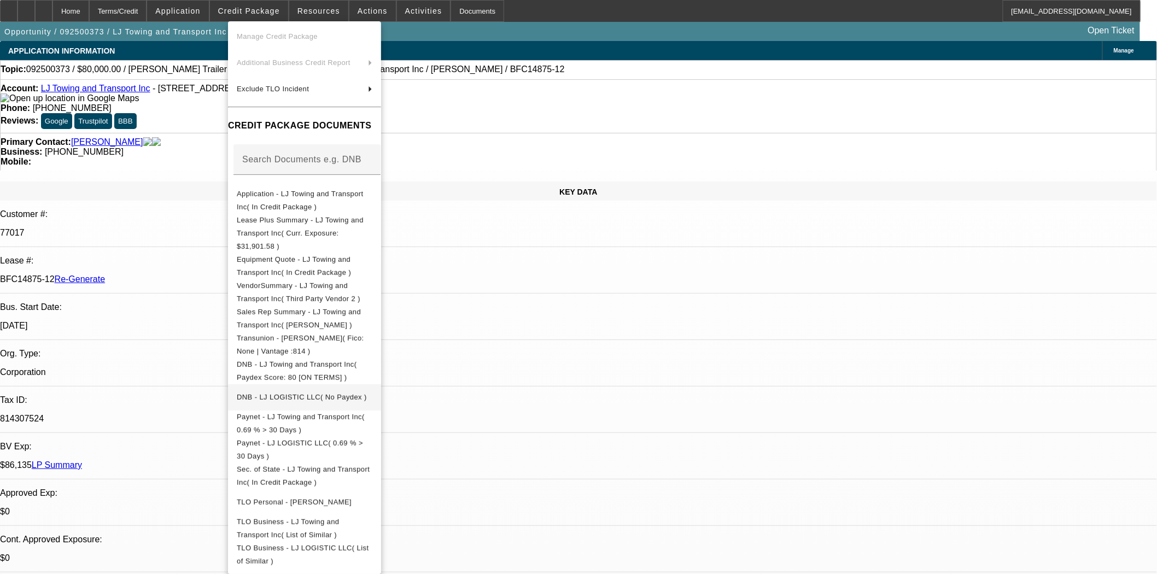
scroll to position [121, 0]
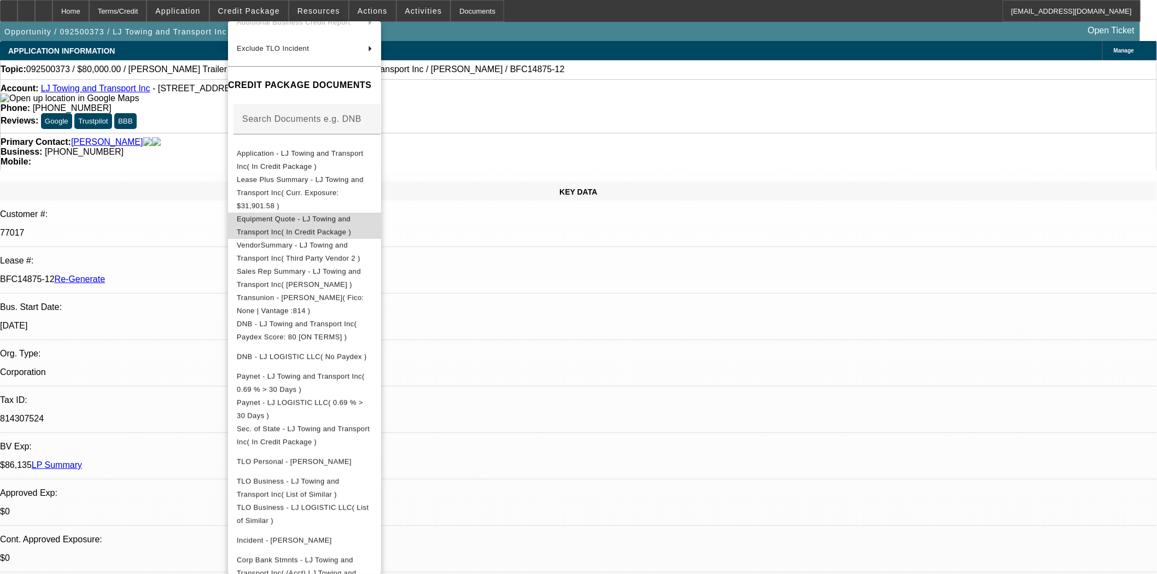
click at [323, 214] on span "Equipment Quote - LJ Towing and Transport Inc( In Credit Package )" at bounding box center [294, 224] width 114 height 21
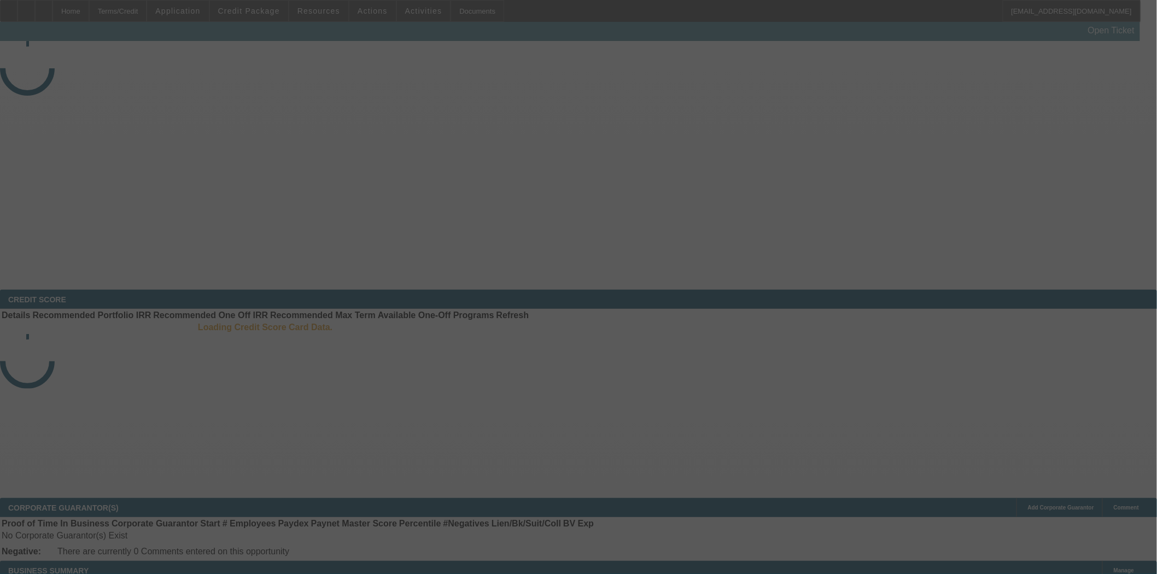
select select "4"
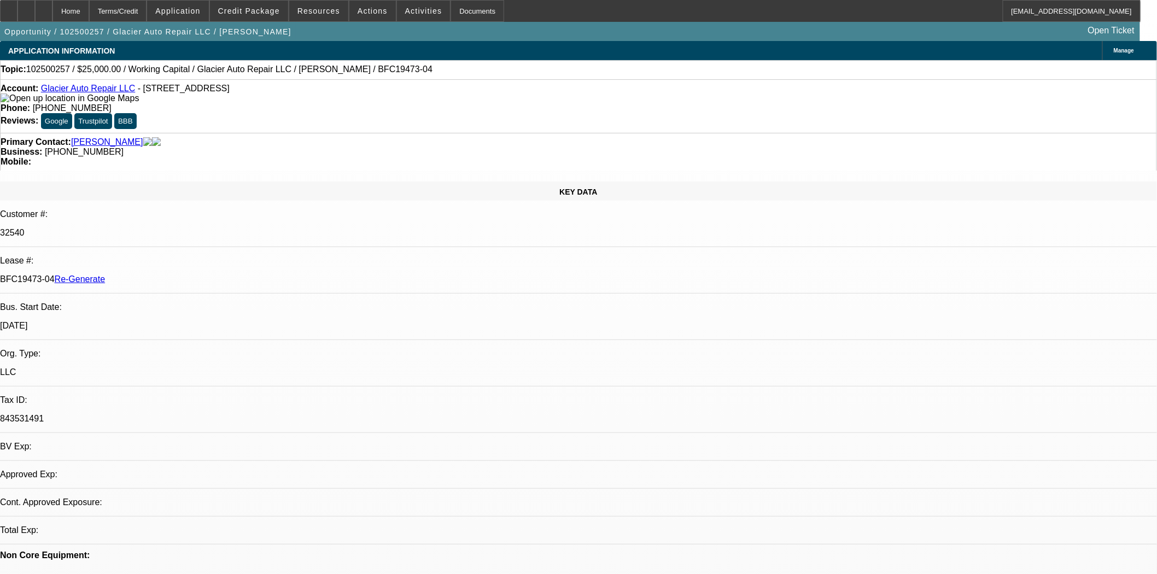
select select "0"
select select "2"
select select "0"
select select "6"
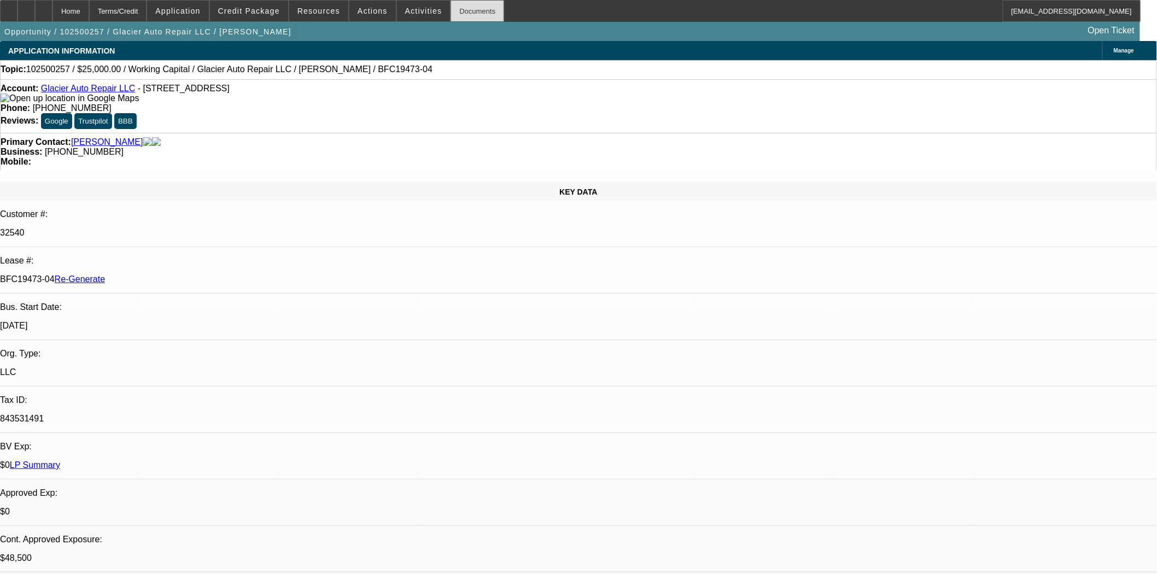
click at [463, 10] on div "Documents" at bounding box center [478, 11] width 54 height 22
click at [361, 11] on span "Actions" at bounding box center [373, 11] width 30 height 9
click at [329, 9] on div at bounding box center [578, 287] width 1157 height 574
click at [326, 11] on span "Resources" at bounding box center [318, 11] width 43 height 9
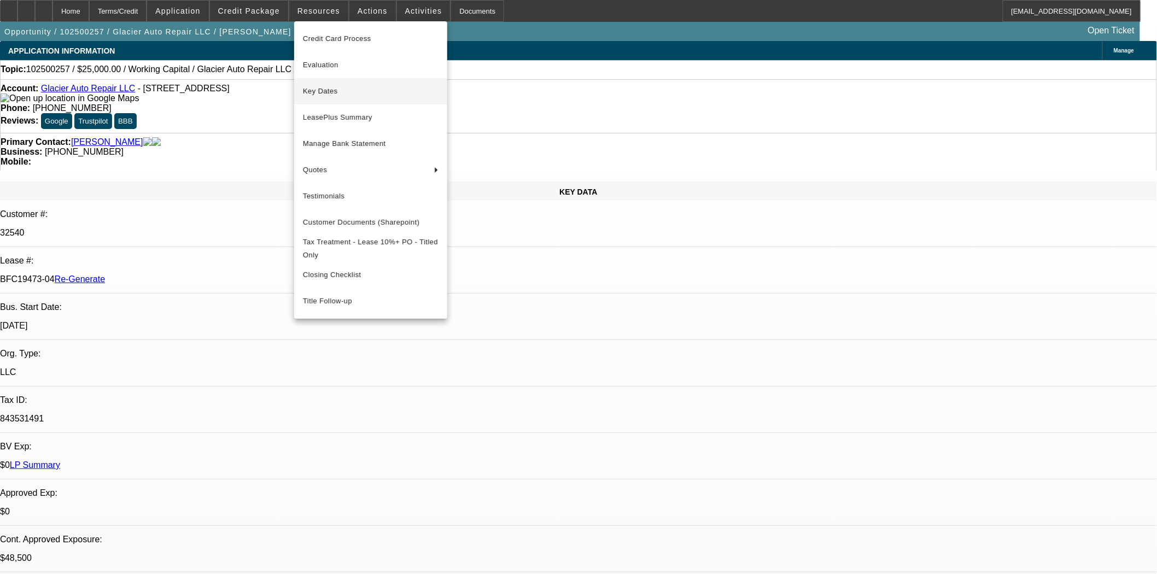
click at [321, 91] on span "Key Dates" at bounding box center [371, 91] width 136 height 13
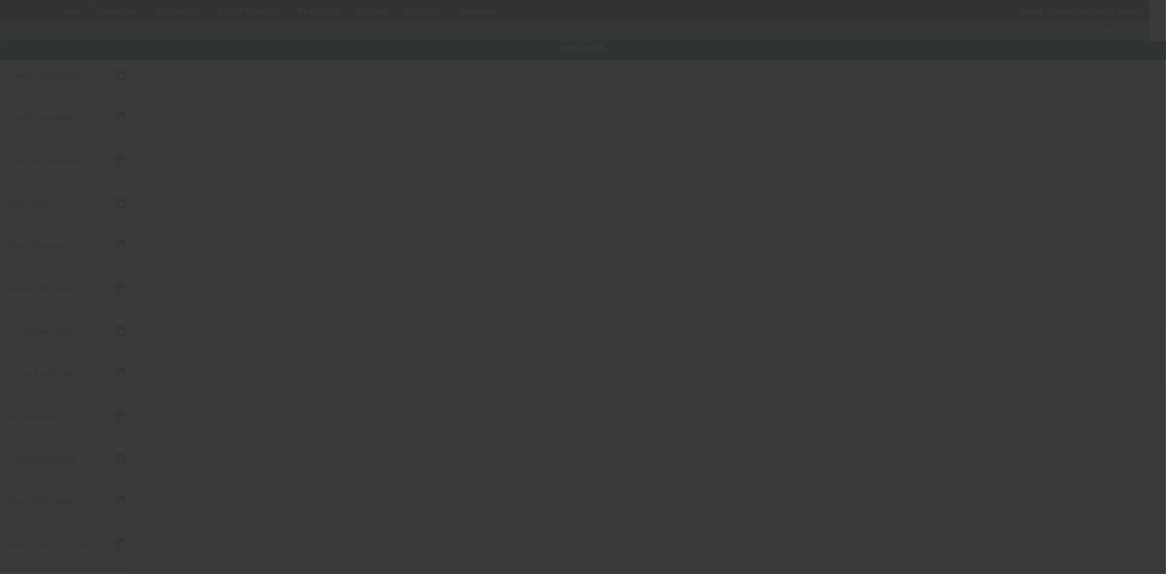
type input "10/9/2025"
type input "[DATE]"
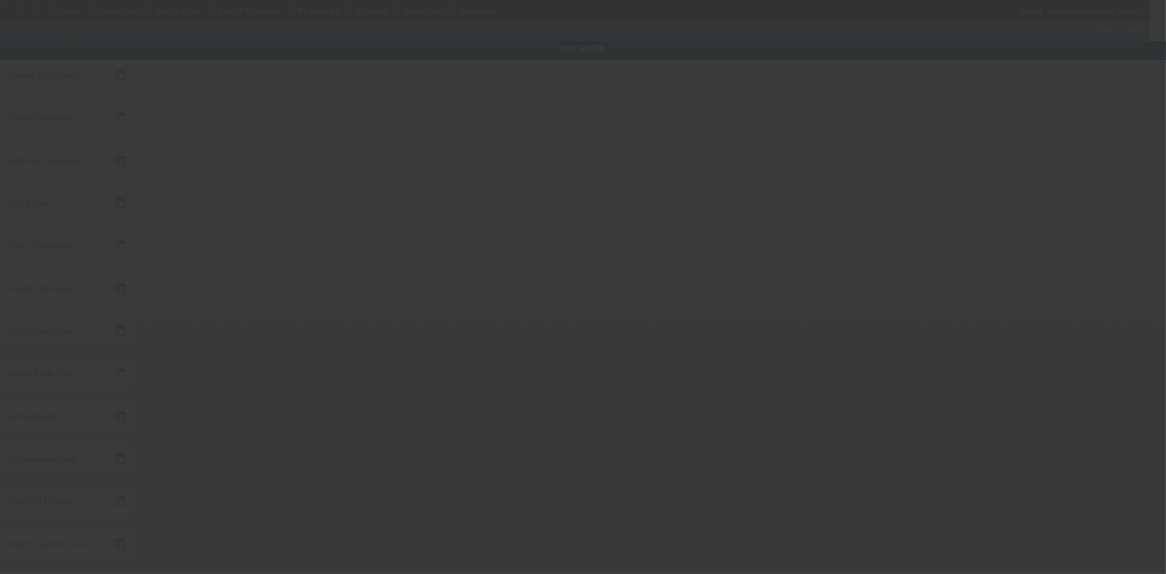
type input "[DATE]"
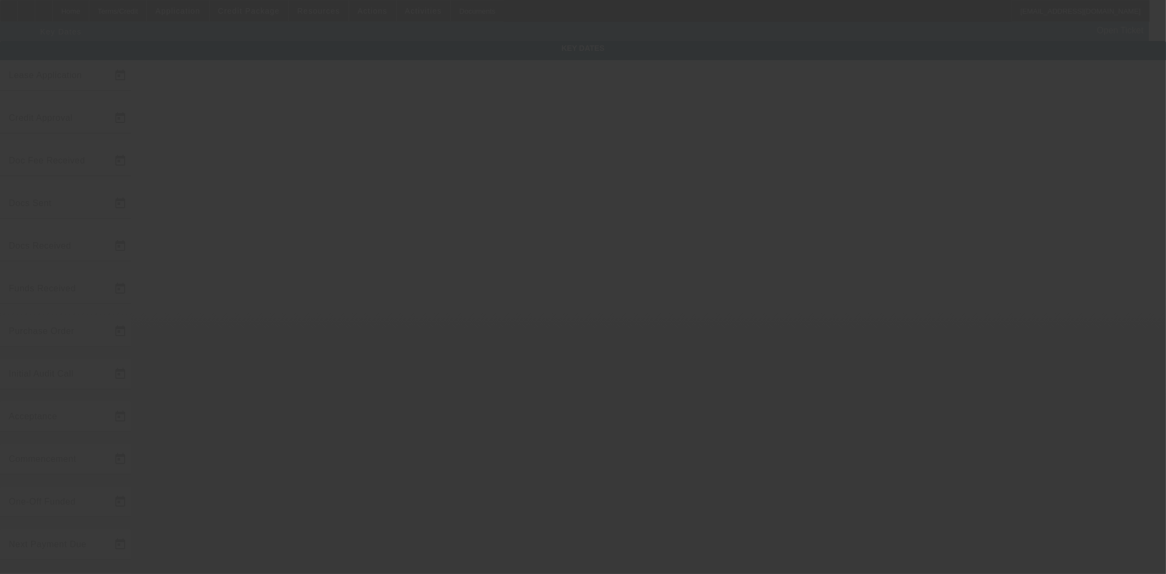
type input "[DATE]"
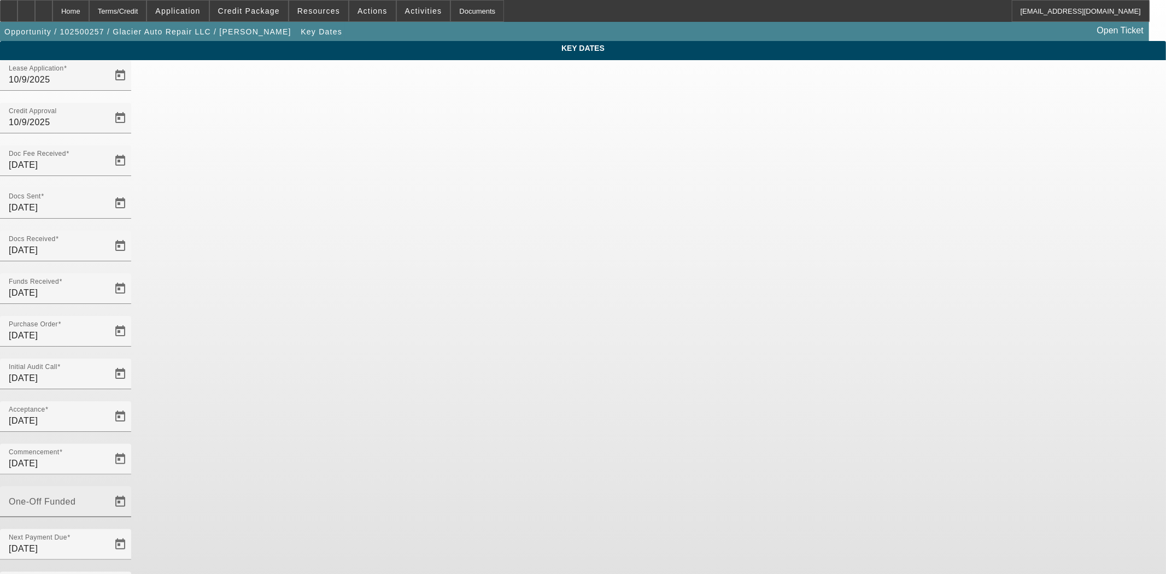
click at [75, 497] on mat-label "One-Off Funded" at bounding box center [42, 501] width 67 height 9
click at [107, 500] on input "One-Off Funded" at bounding box center [58, 506] width 98 height 13
type input "[DATE]"
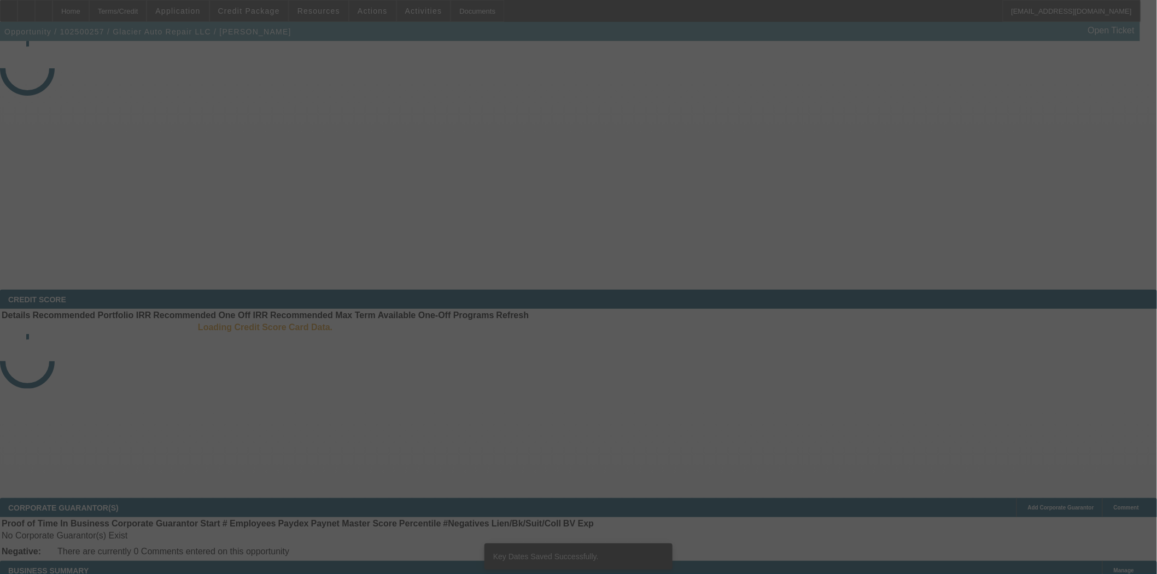
select select "4"
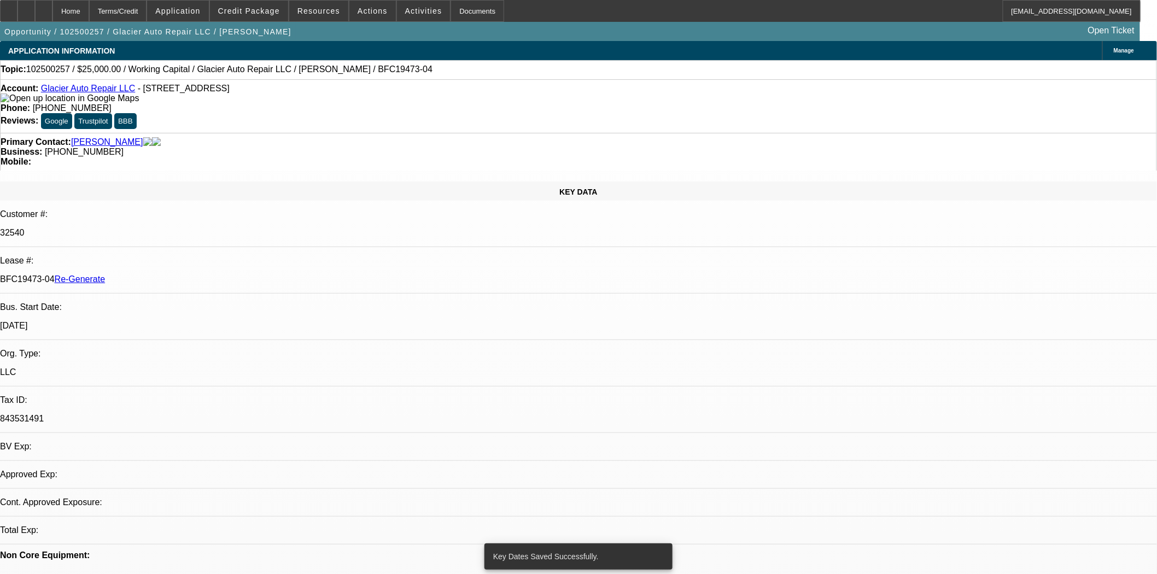
select select "0"
select select "2"
select select "0"
select select "6"
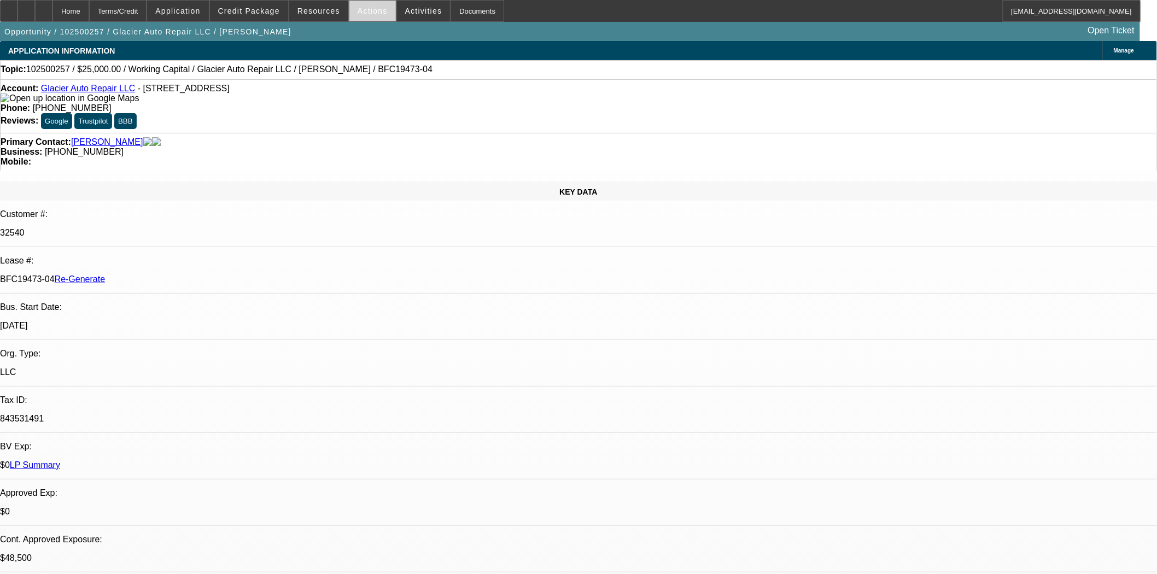
click at [363, 16] on span at bounding box center [372, 11] width 46 height 26
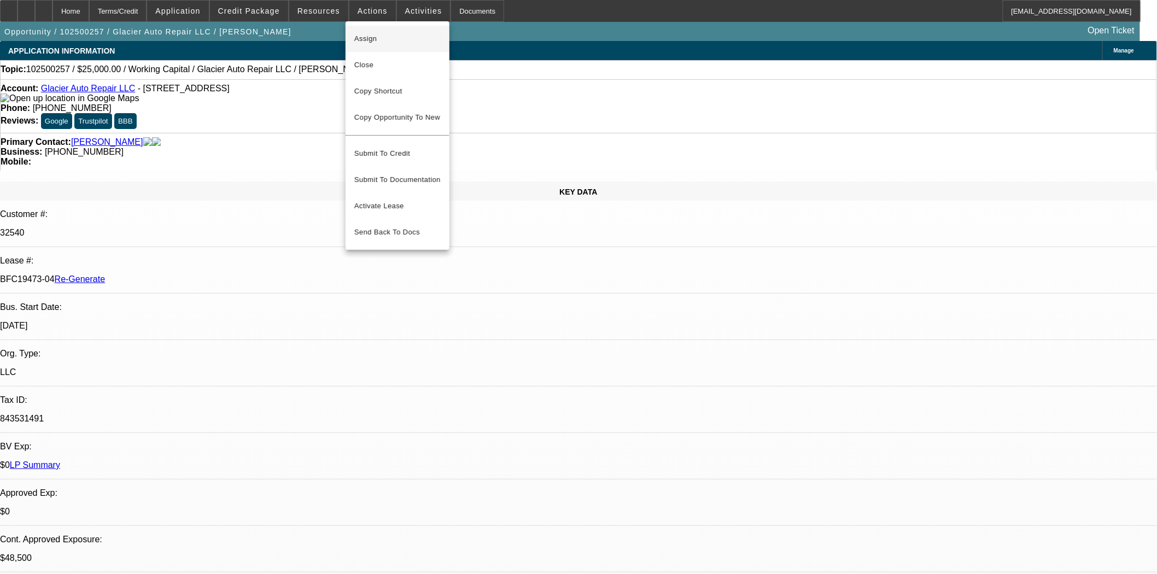
click at [371, 38] on span "Assign" at bounding box center [397, 38] width 86 height 13
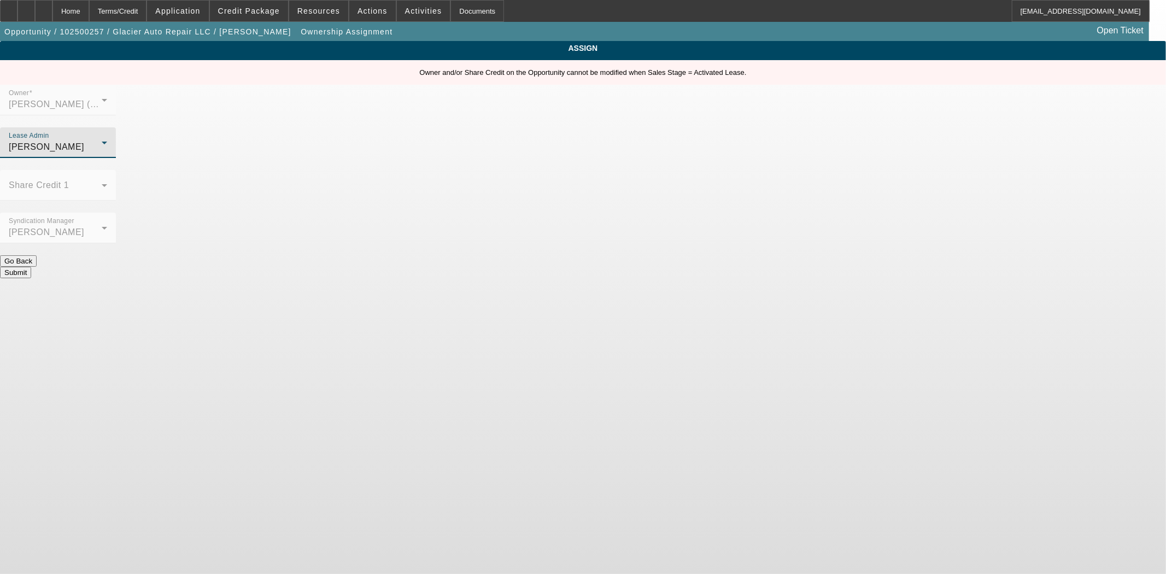
click at [102, 141] on div "[PERSON_NAME]" at bounding box center [55, 147] width 93 height 13
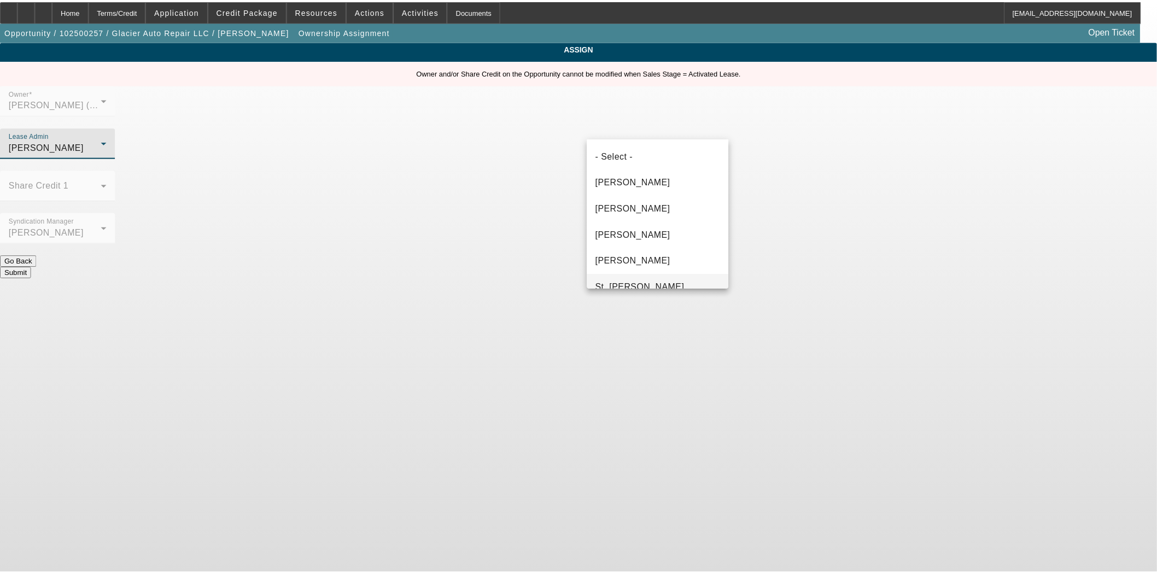
scroll to position [63, 0]
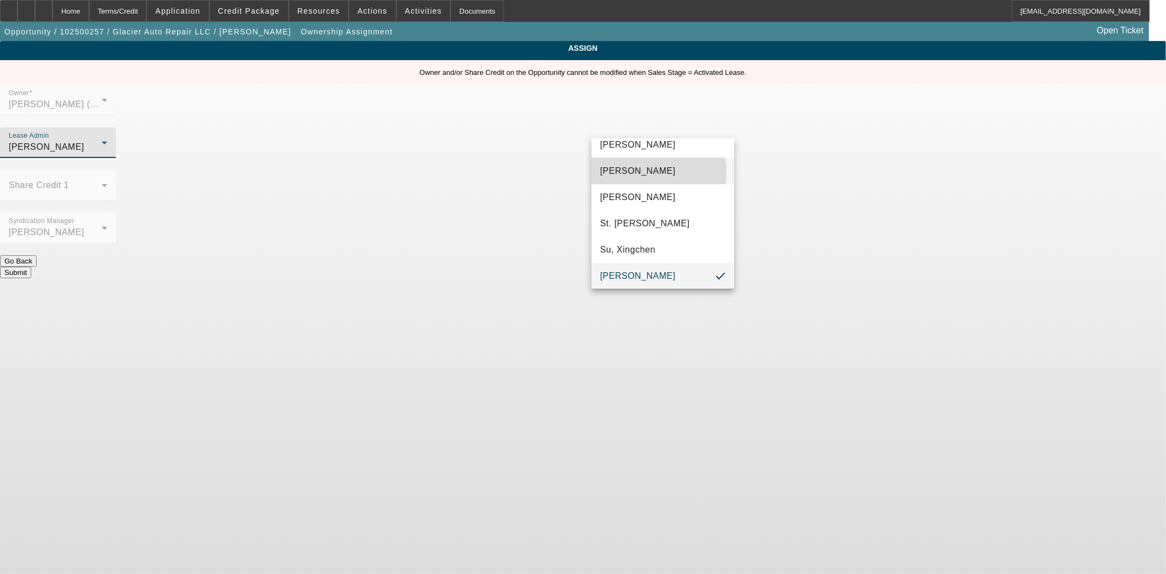
click at [633, 173] on span "Gonzalez, Amanda" at bounding box center [637, 171] width 75 height 13
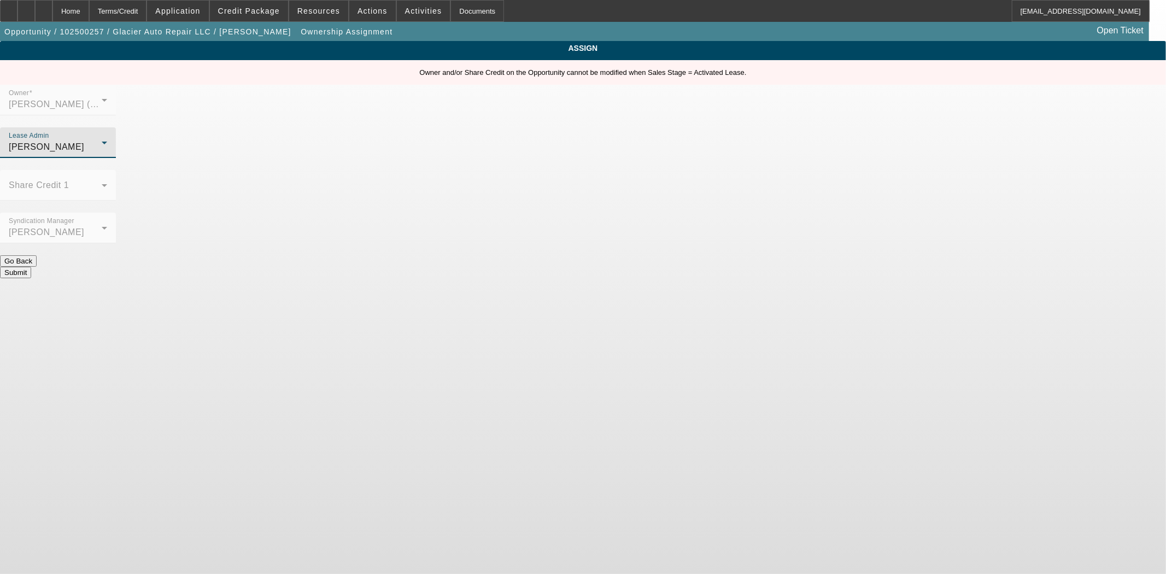
click at [31, 267] on button "Submit" at bounding box center [15, 272] width 31 height 11
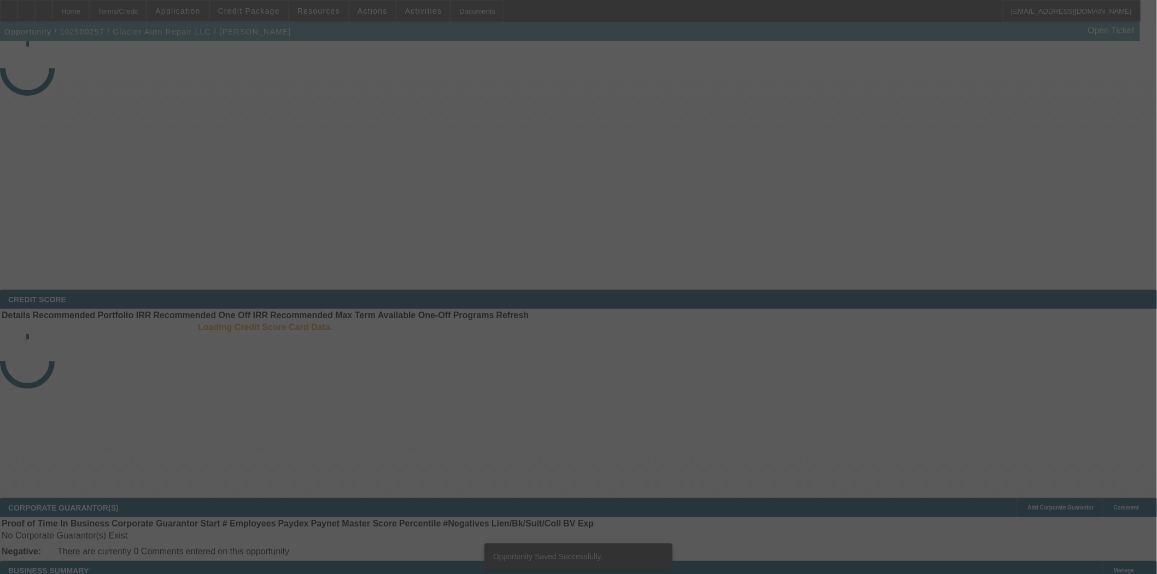
select select "4"
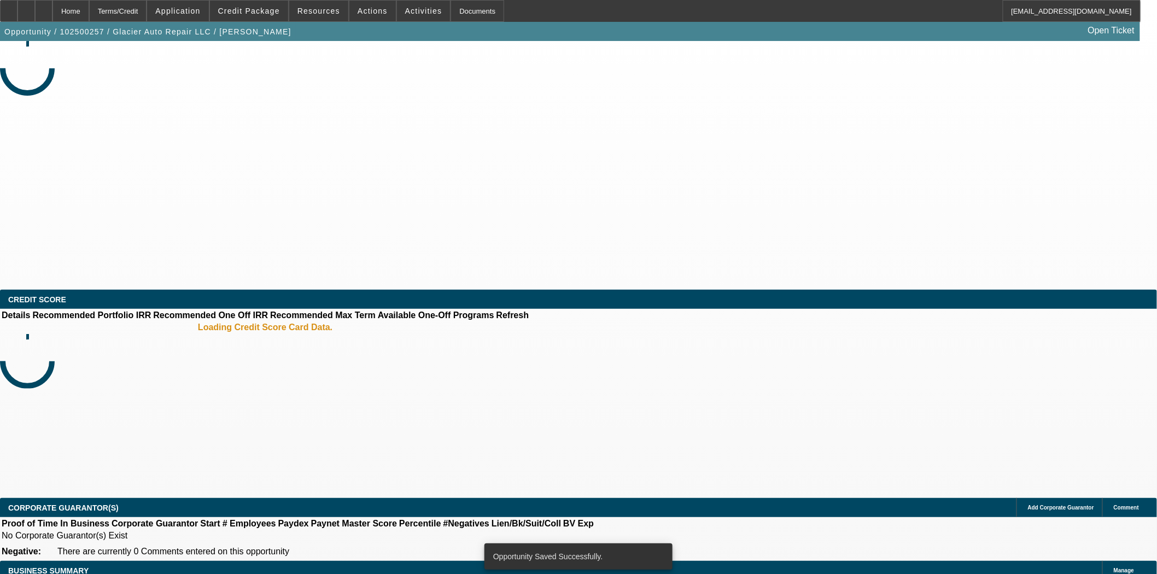
select select "0"
select select "2"
select select "0"
select select "6"
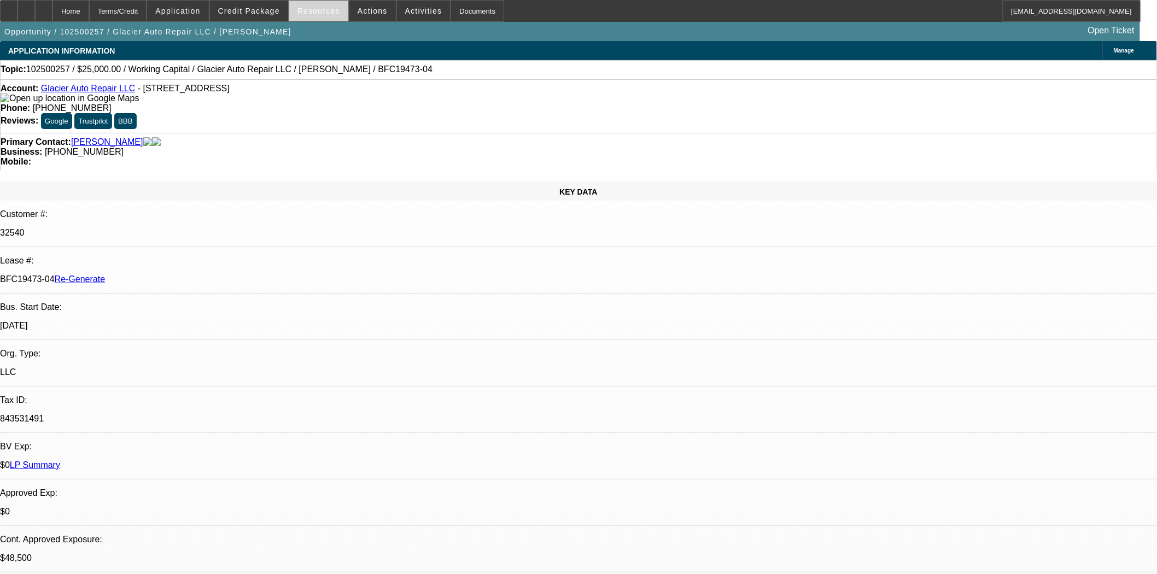
click at [335, 15] on span at bounding box center [318, 11] width 59 height 26
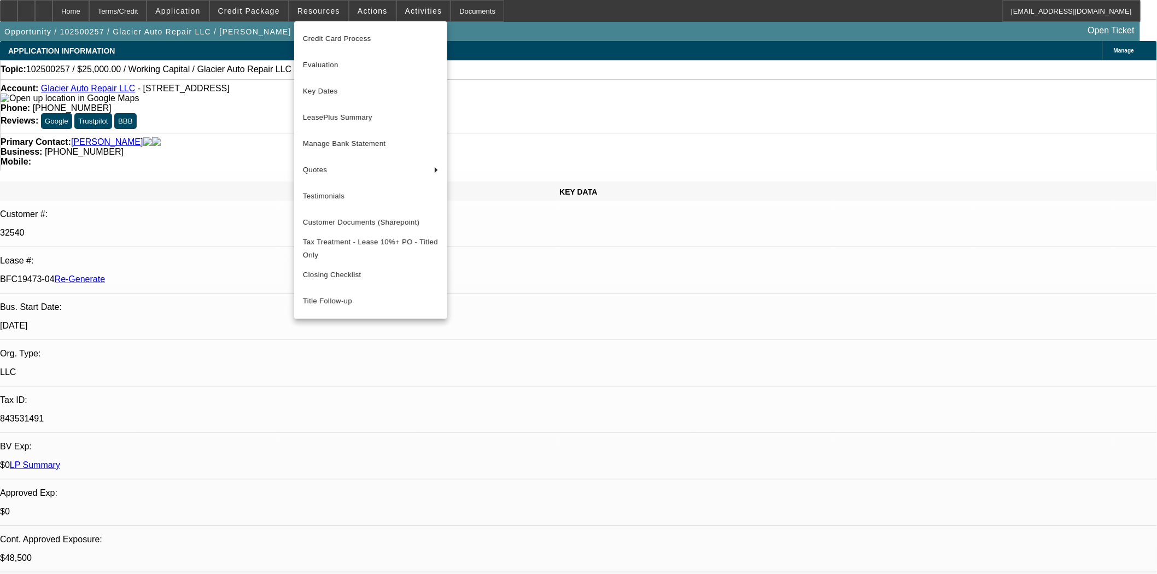
click at [365, 17] on div at bounding box center [578, 287] width 1157 height 574
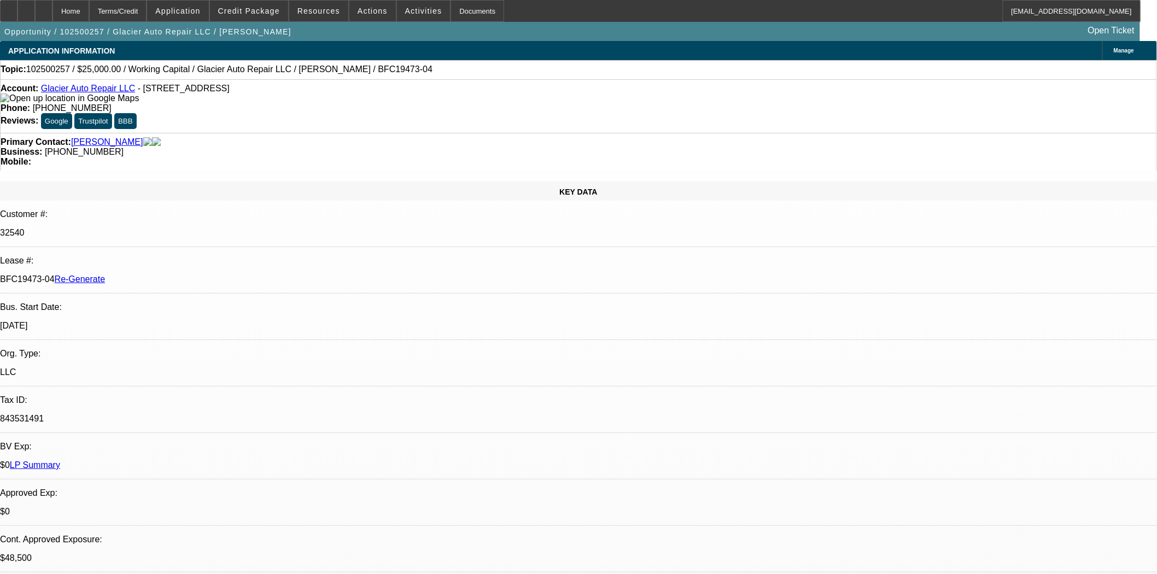
click at [372, 10] on span "Actions" at bounding box center [373, 11] width 30 height 9
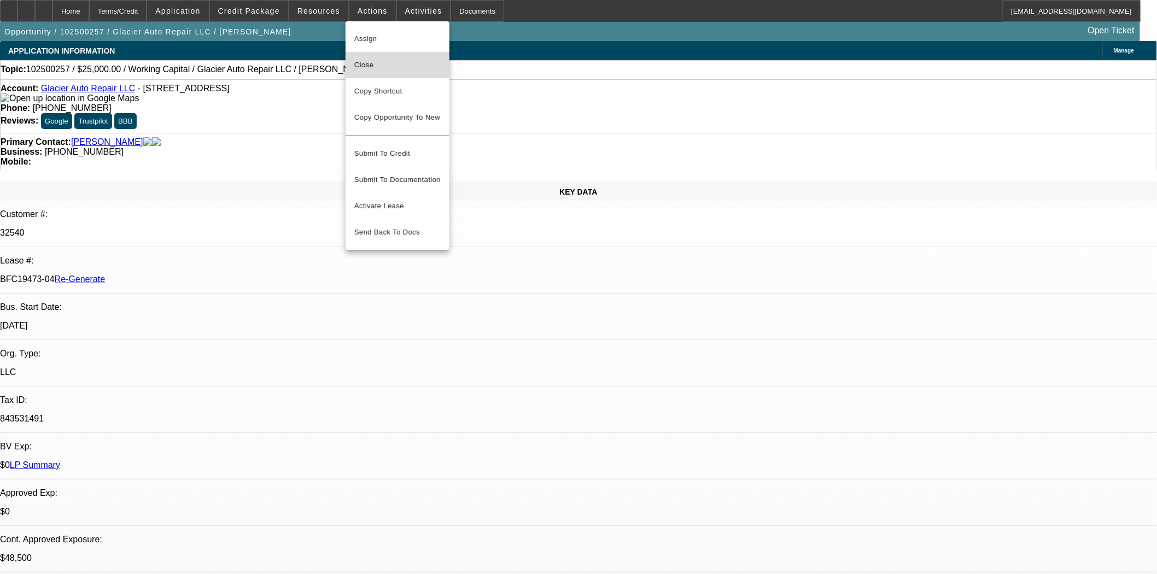
click at [370, 62] on span "Close" at bounding box center [397, 65] width 86 height 13
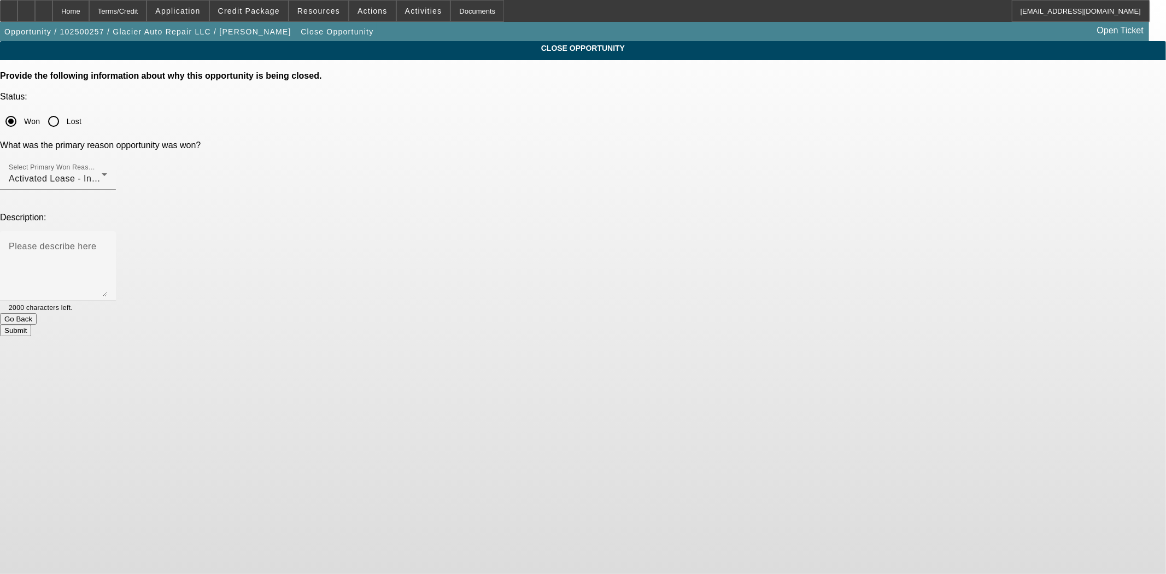
click at [31, 325] on button "Submit" at bounding box center [15, 330] width 31 height 11
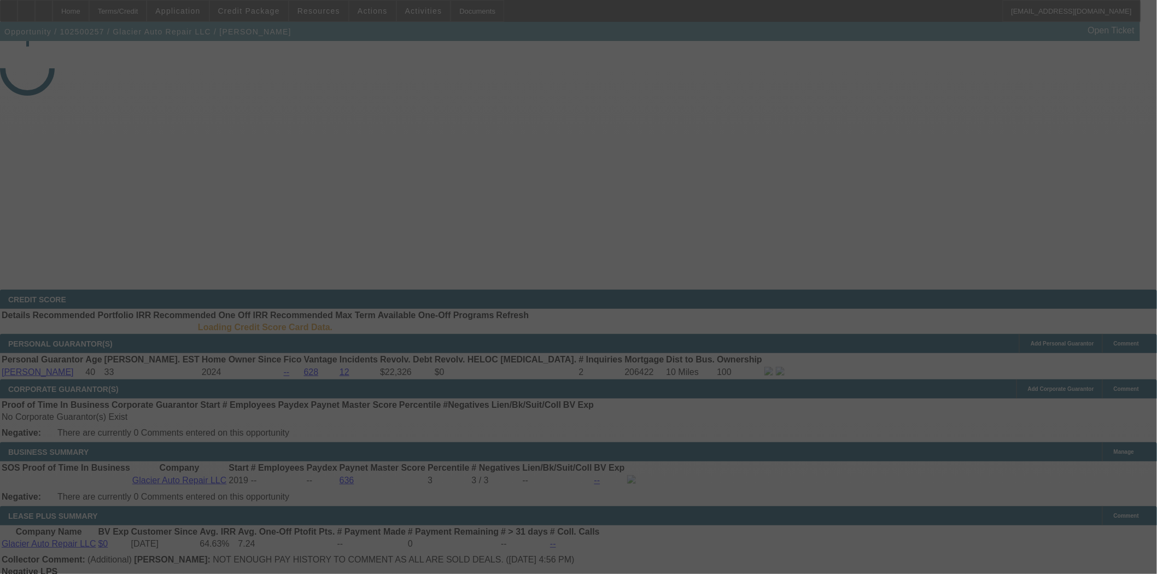
select select "4"
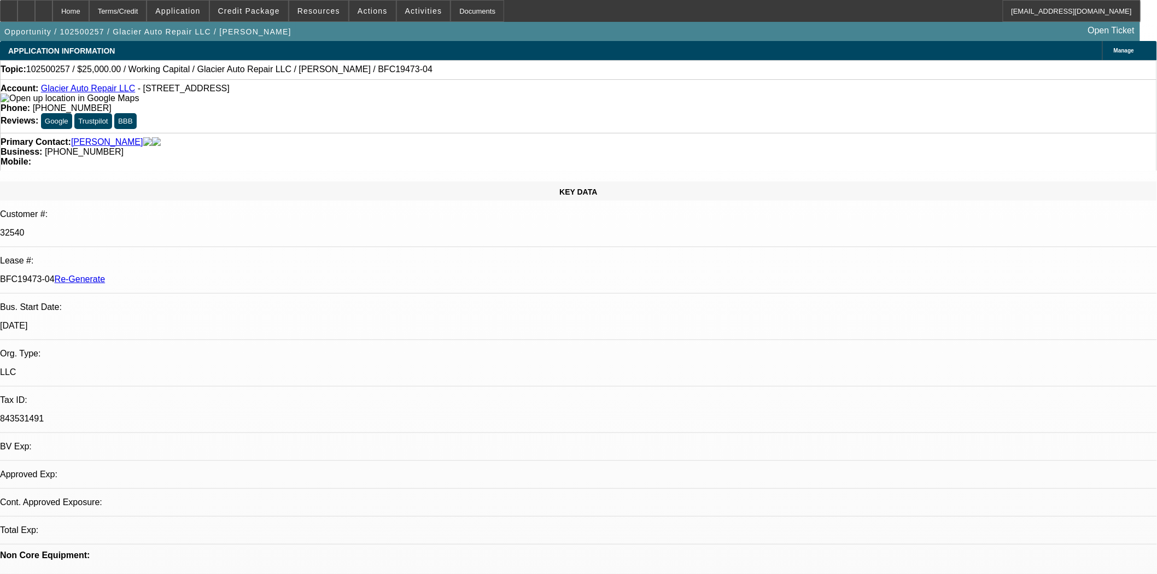
select select "0"
select select "2"
select select "0"
select select "6"
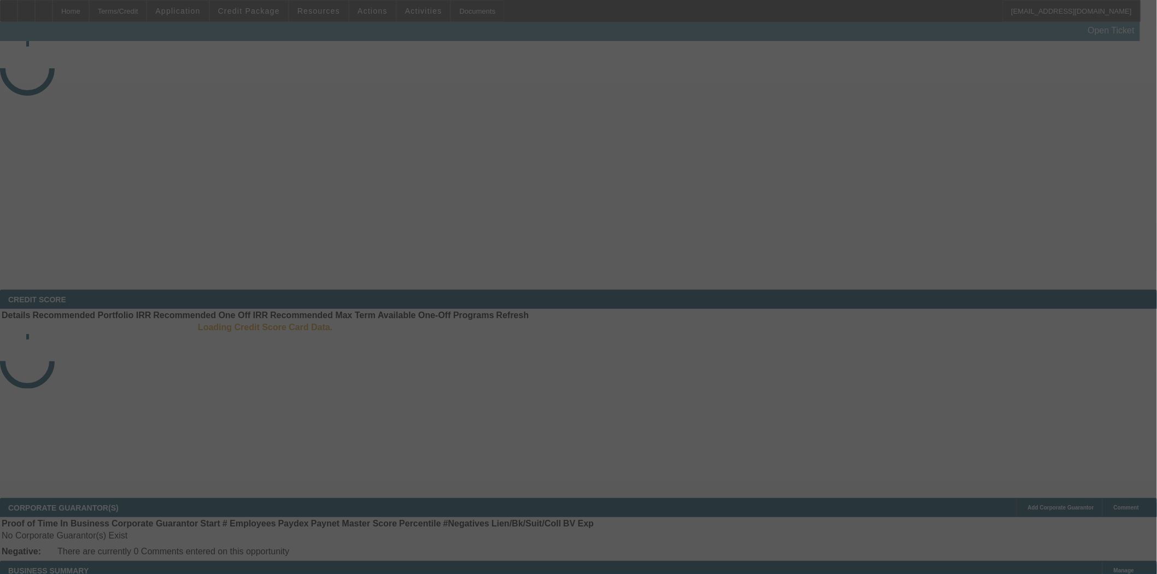
select select "3"
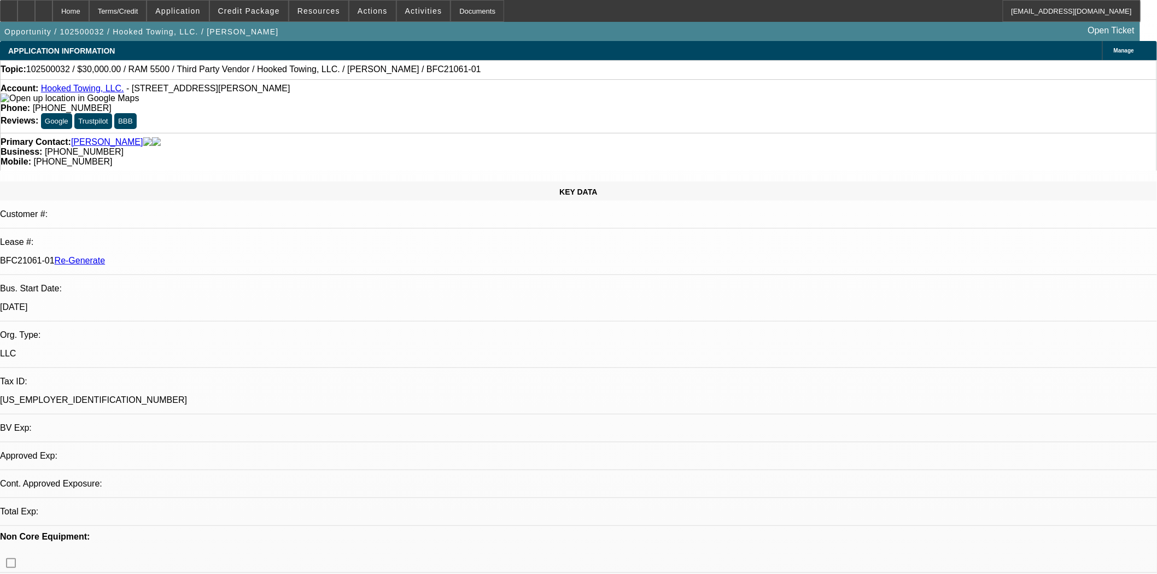
select select "0"
select select "0.1"
select select "4"
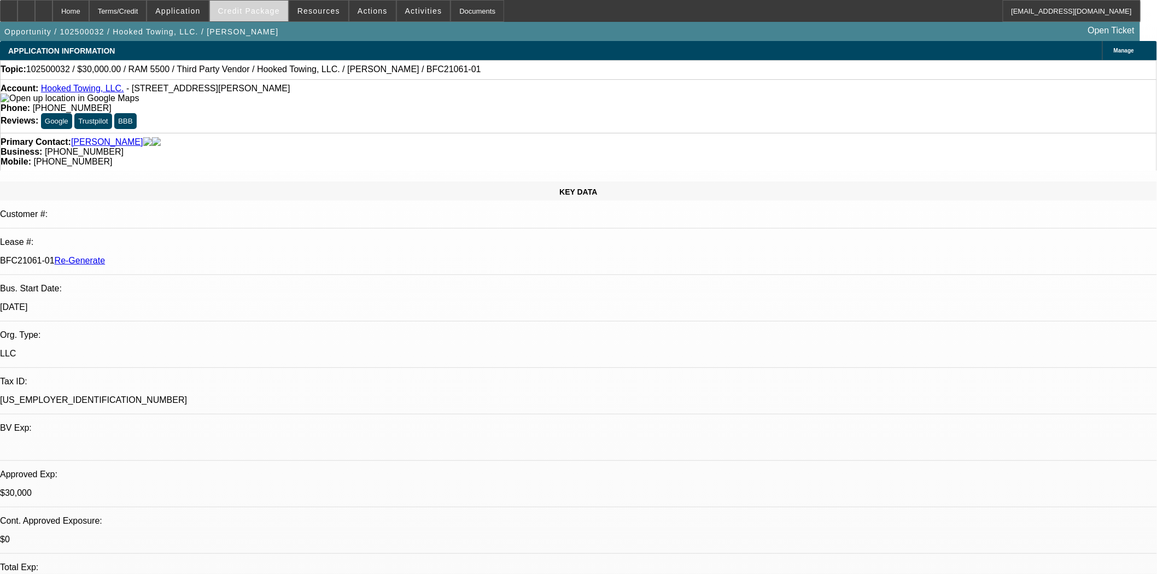
click at [239, 14] on span "Credit Package" at bounding box center [249, 11] width 62 height 9
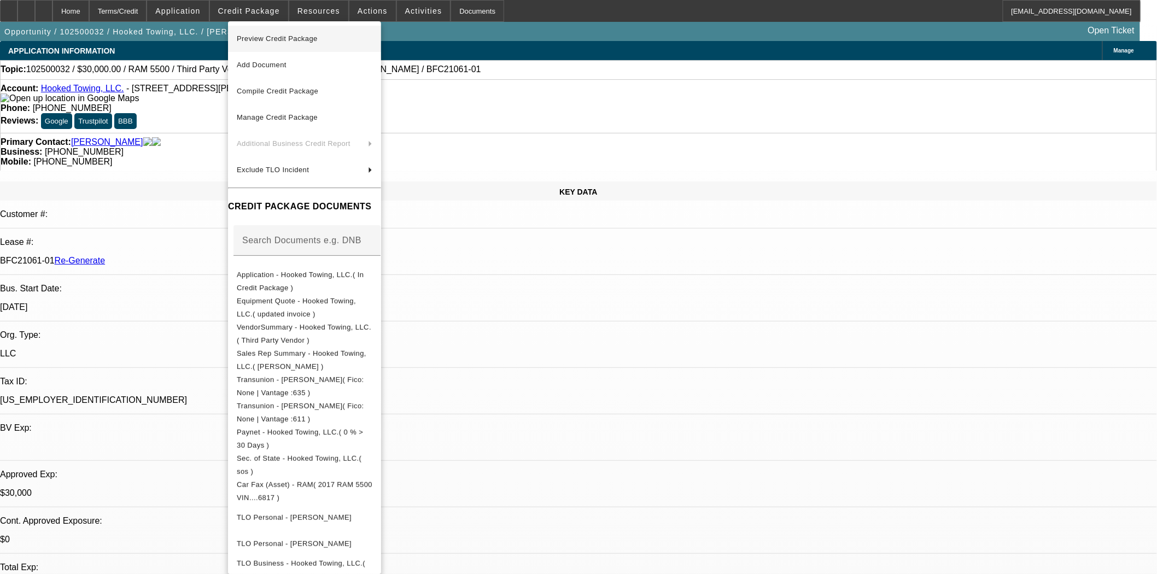
click at [259, 39] on span "Preview Credit Package" at bounding box center [277, 38] width 81 height 8
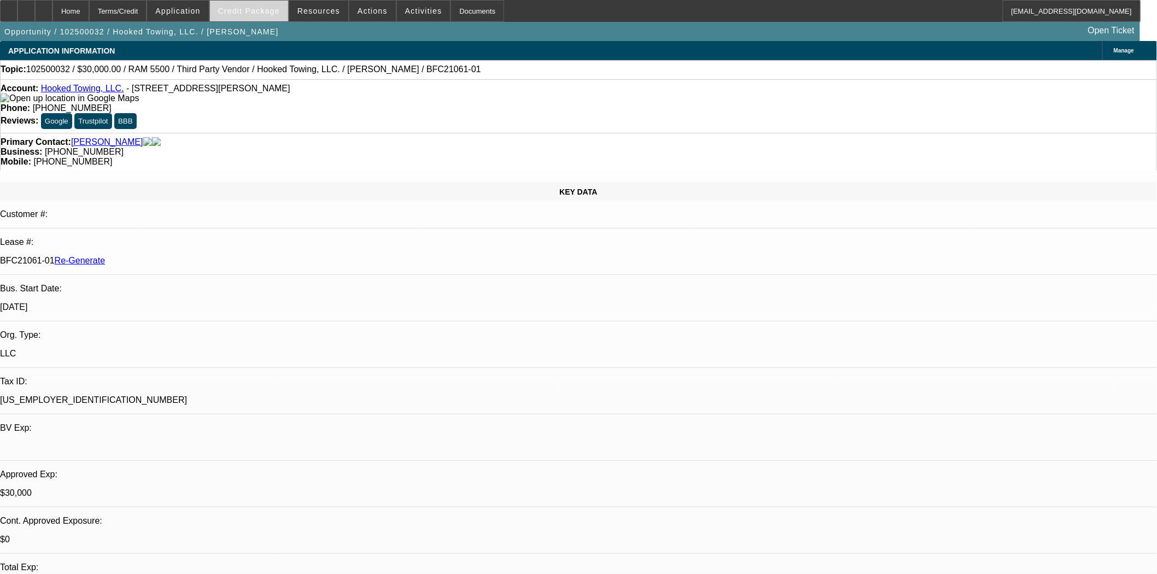
click at [256, 13] on span "Credit Package" at bounding box center [249, 11] width 62 height 9
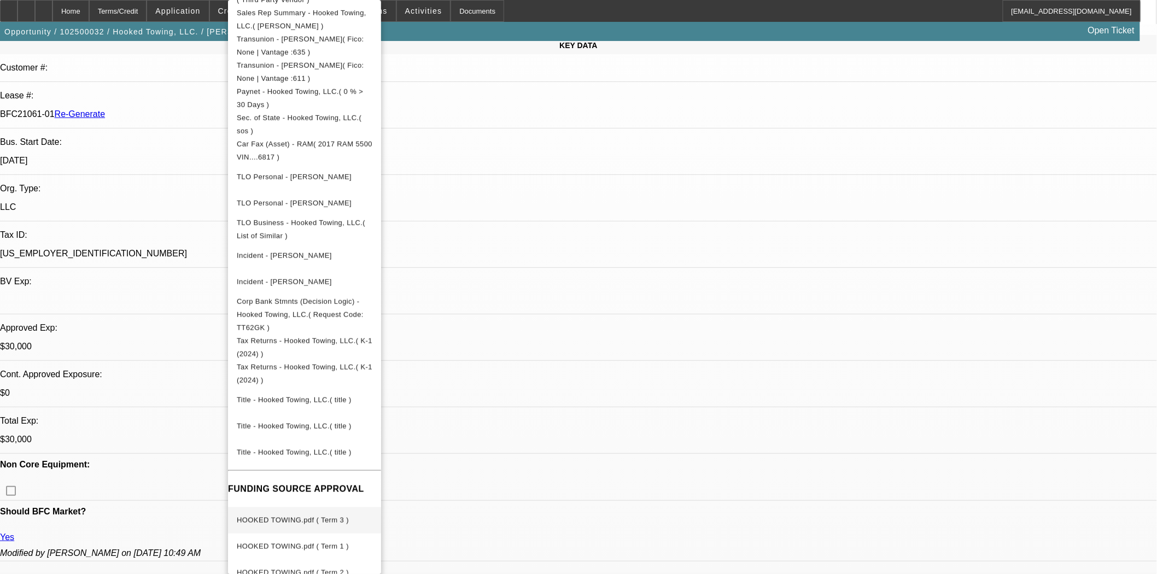
scroll to position [364, 0]
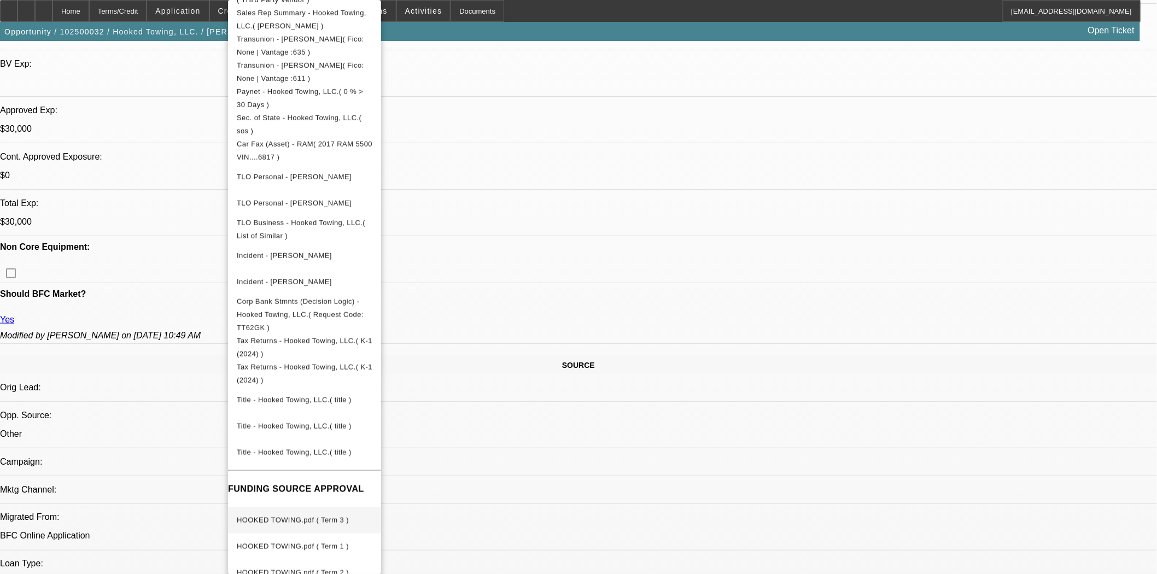
click at [291, 516] on span "HOOKED TOWING.pdf ( Term 3 )" at bounding box center [293, 520] width 112 height 8
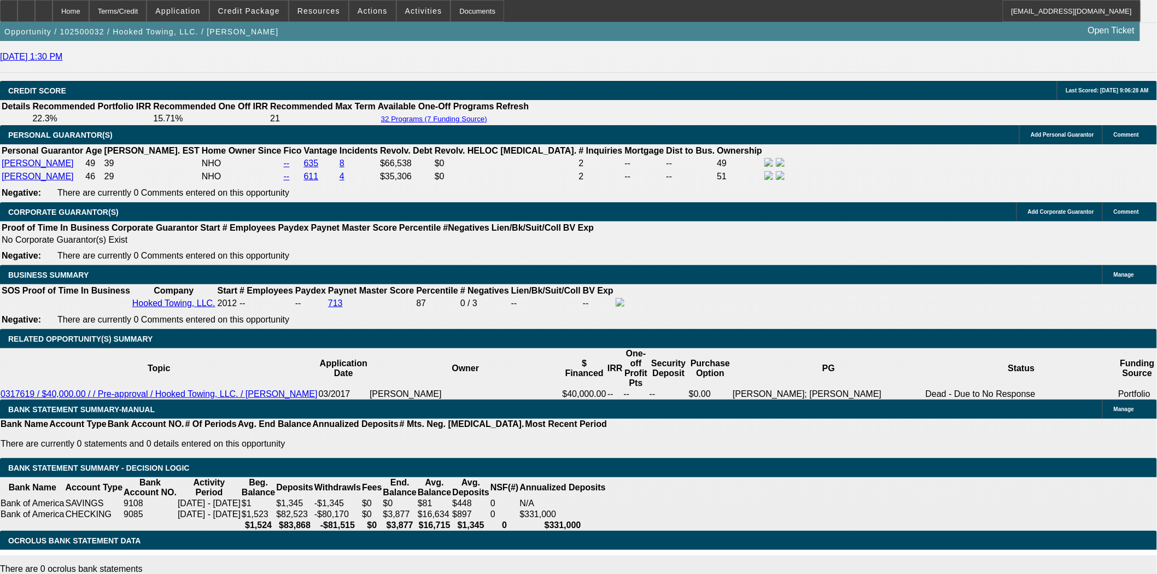
scroll to position [1701, 0]
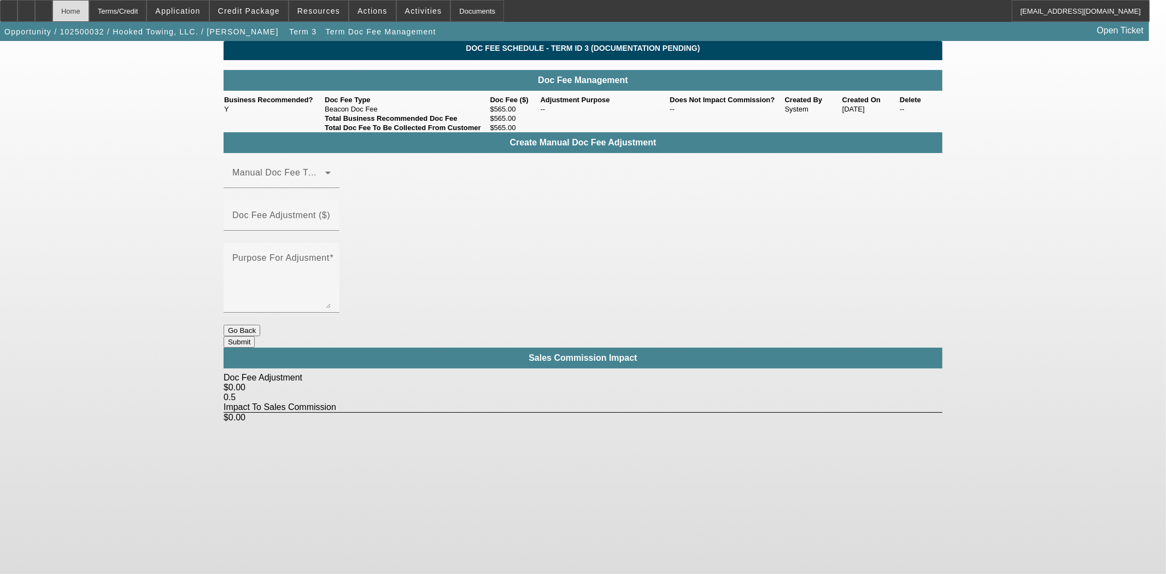
click at [89, 9] on div "Home" at bounding box center [70, 11] width 37 height 22
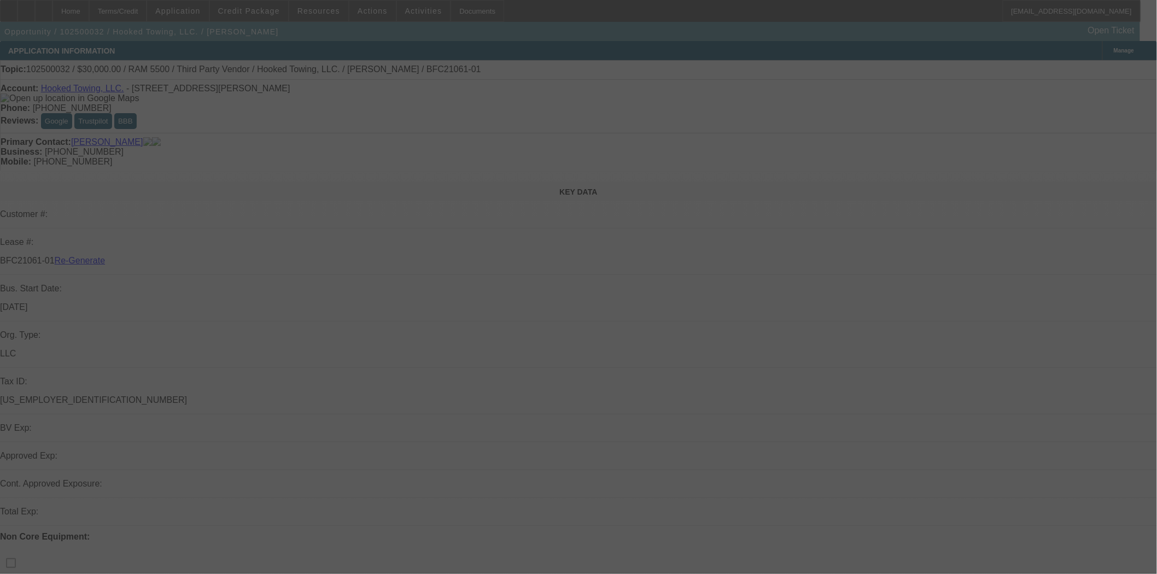
select select "3"
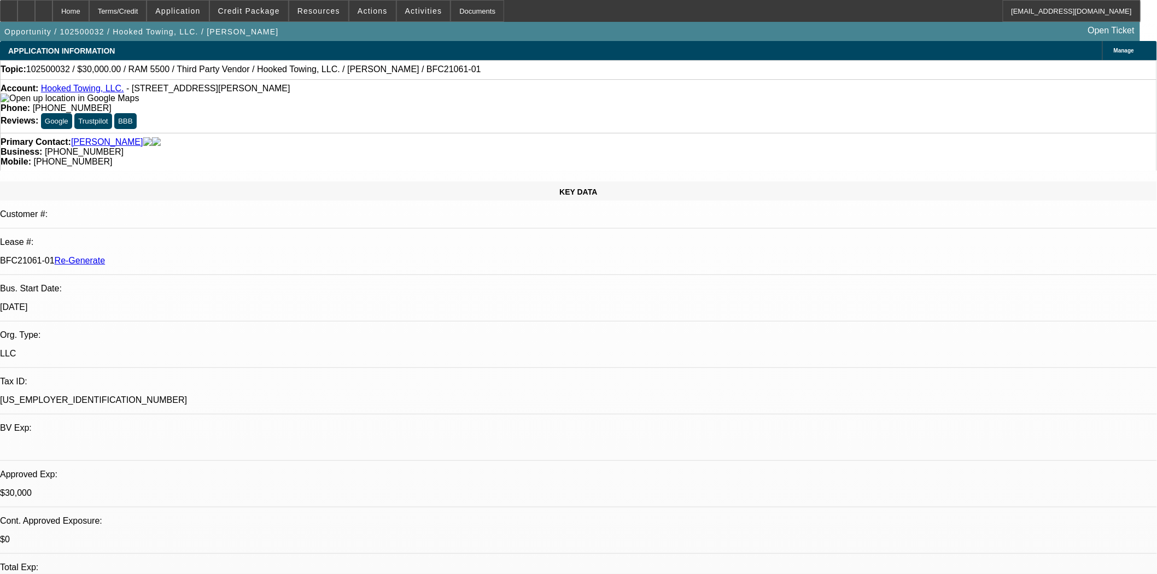
select select "0"
select select "0.1"
select select "4"
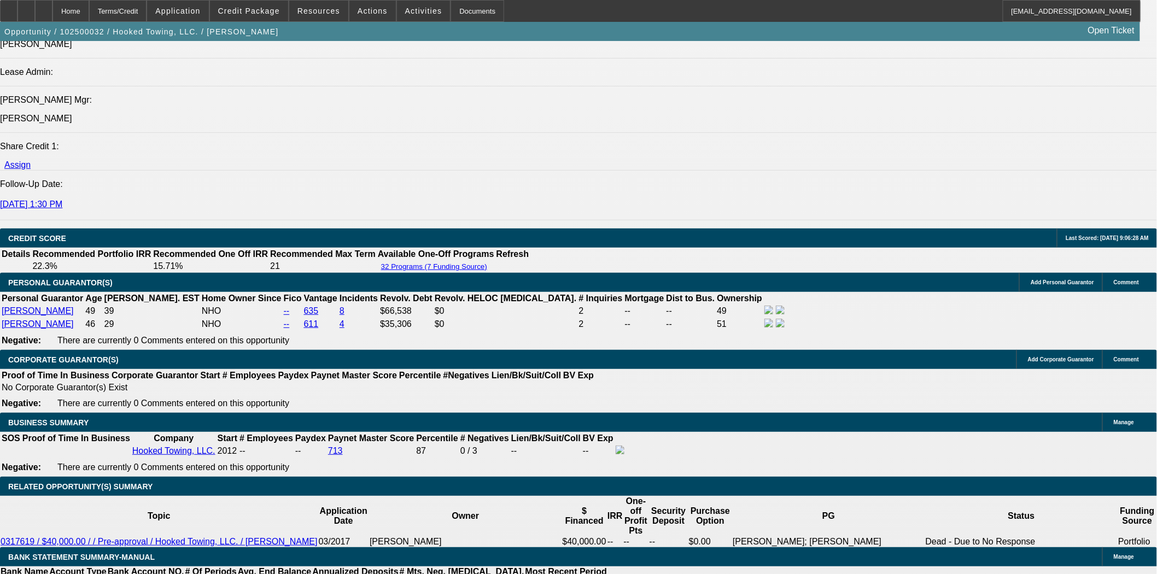
scroll to position [1579, 0]
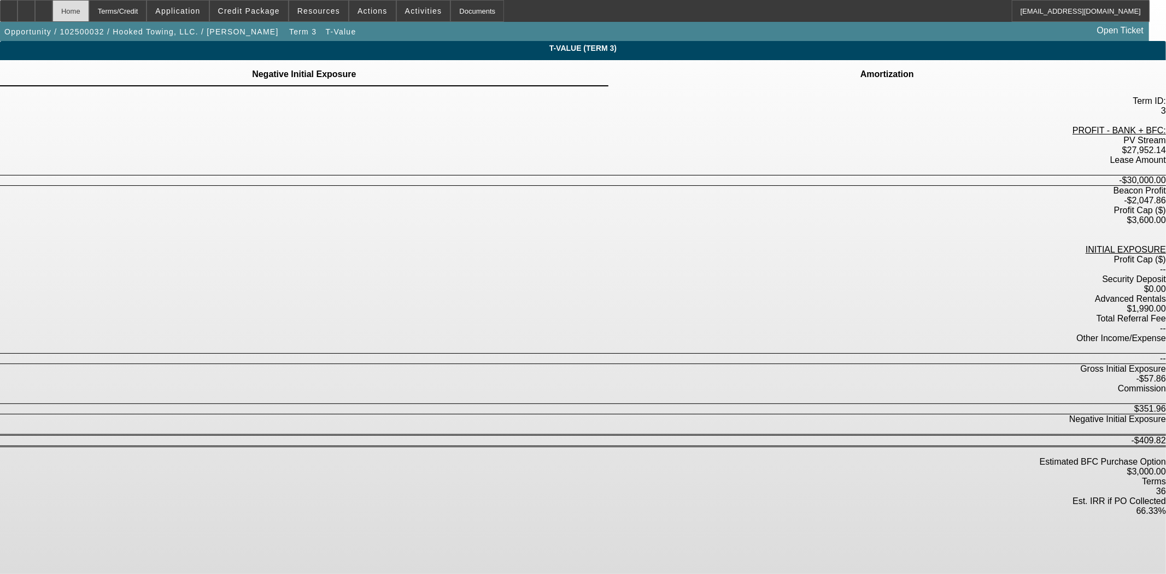
click at [89, 10] on div "Home" at bounding box center [70, 11] width 37 height 22
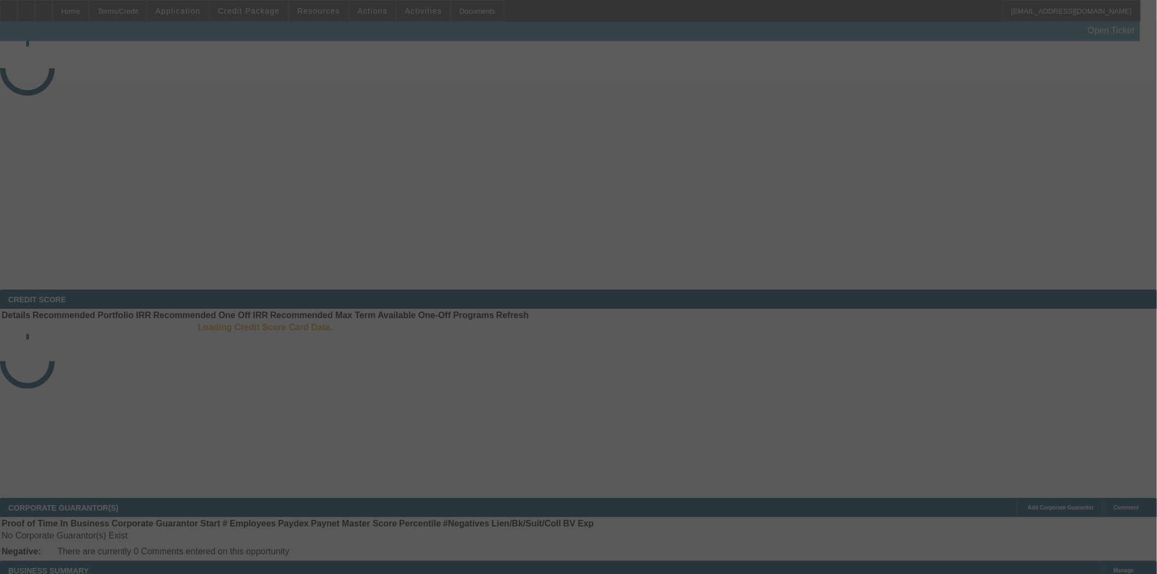
select select "3"
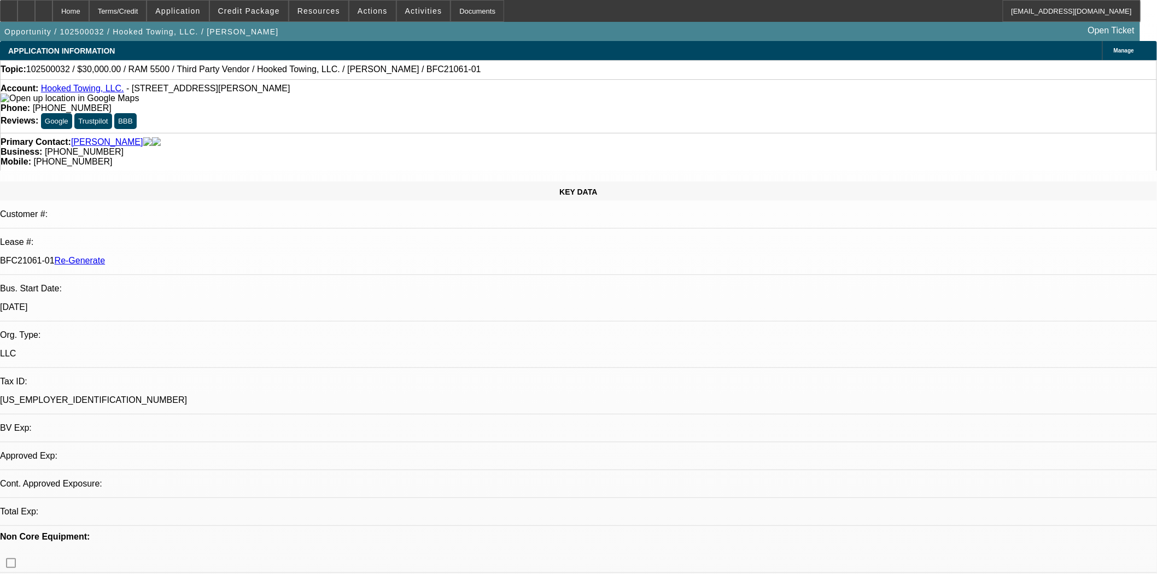
select select "0"
select select "0.1"
select select "4"
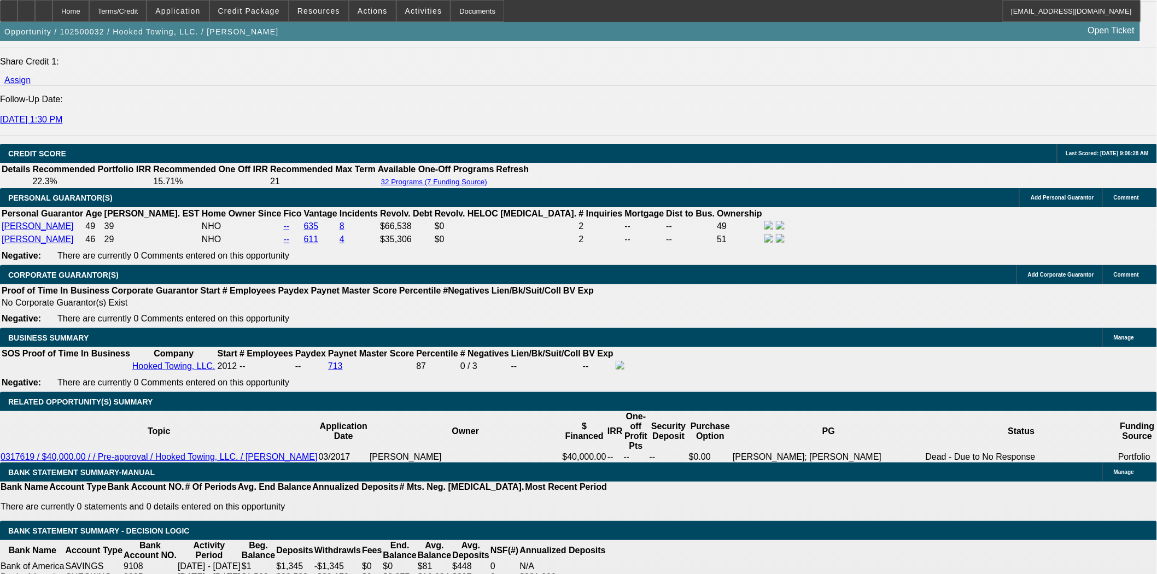
scroll to position [1581, 0]
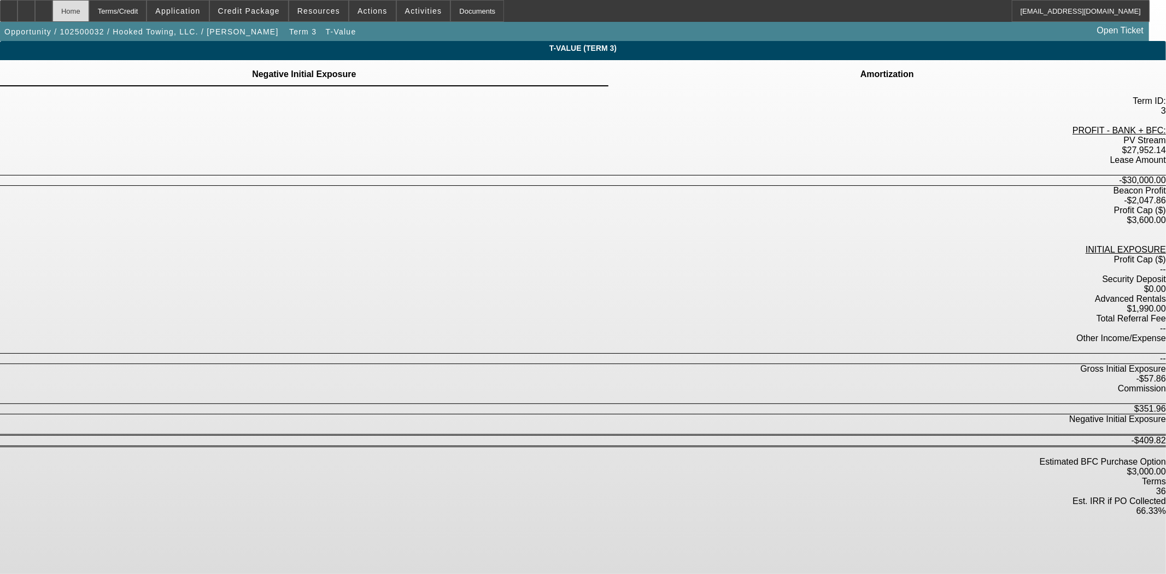
click at [89, 8] on div "Home" at bounding box center [70, 11] width 37 height 22
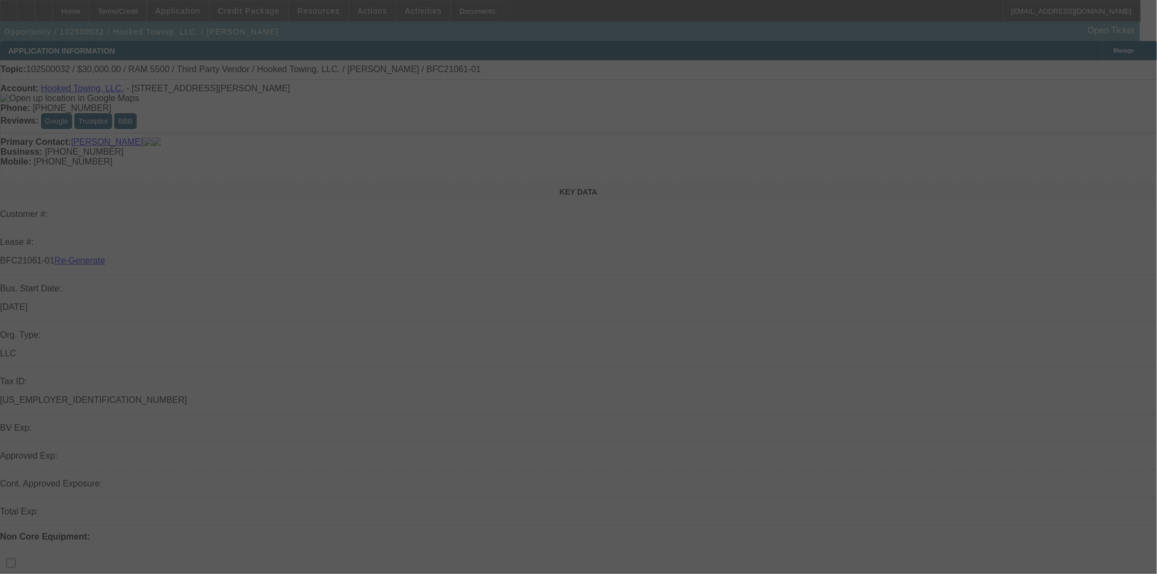
select select "3"
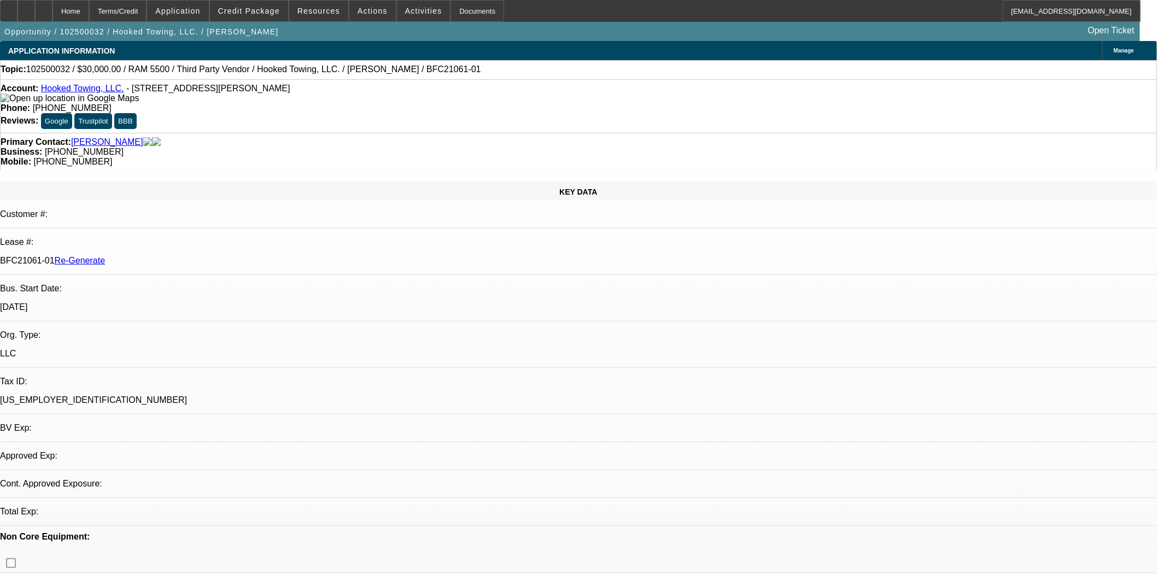
select select "0"
select select "0.1"
select select "4"
click at [364, 16] on span at bounding box center [372, 11] width 46 height 26
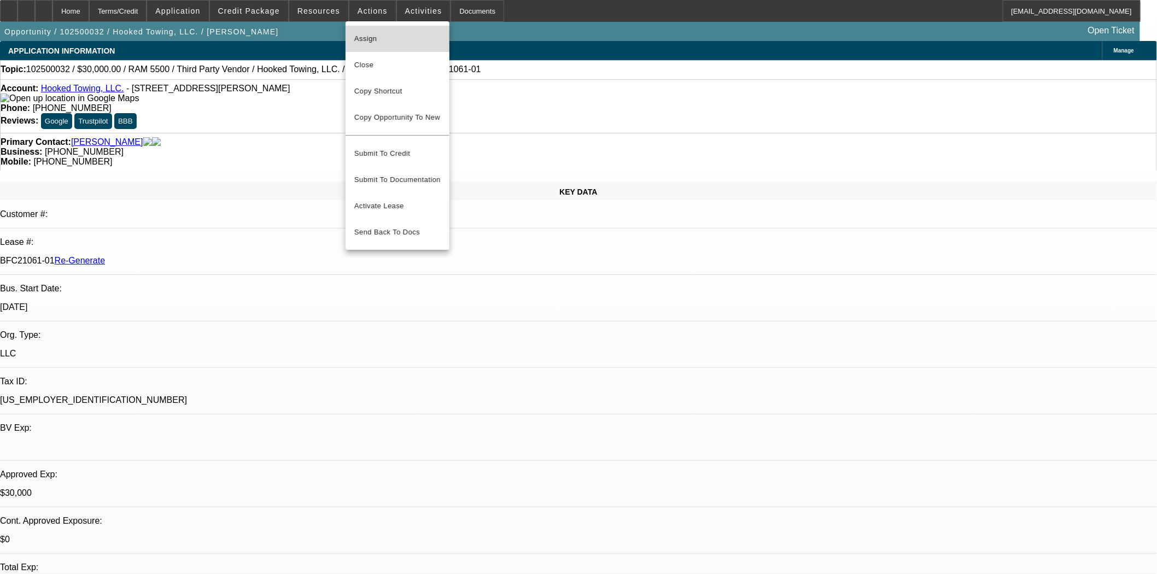
click at [364, 32] on span "Assign" at bounding box center [397, 38] width 86 height 13
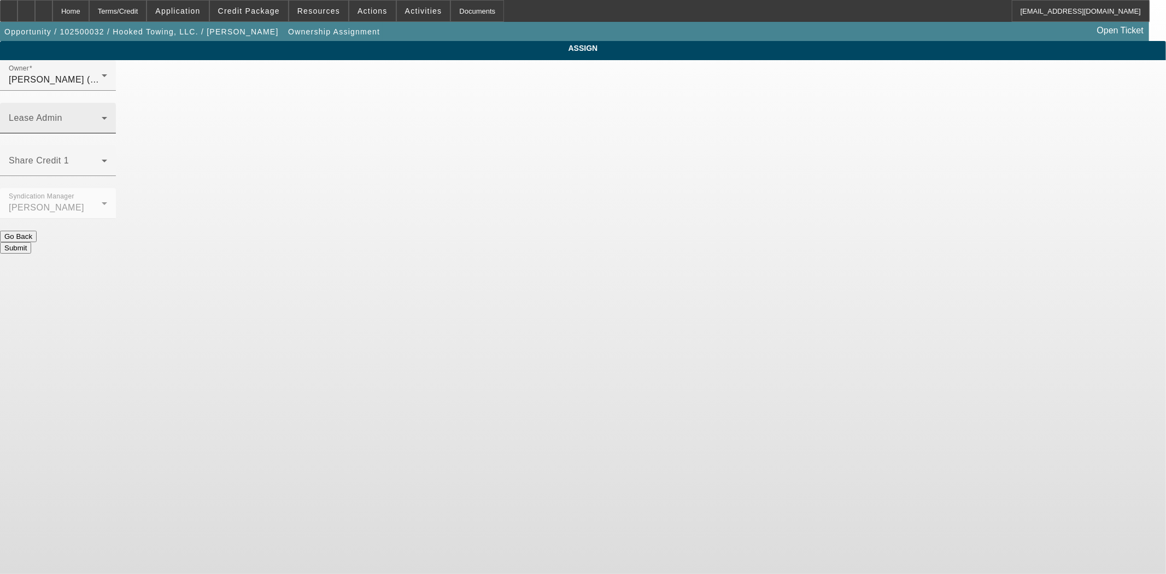
drag, startPoint x: 671, startPoint y: 66, endPoint x: 668, endPoint y: 75, distance: 10.2
click at [670, 69] on div "Owner Flagg, Jon (Lvl 6) Lease Admin Share Credit 1 Syndication Manager Heyd, Z…" at bounding box center [583, 157] width 1166 height 194
click at [107, 103] on div "Lease Admin" at bounding box center [58, 118] width 98 height 31
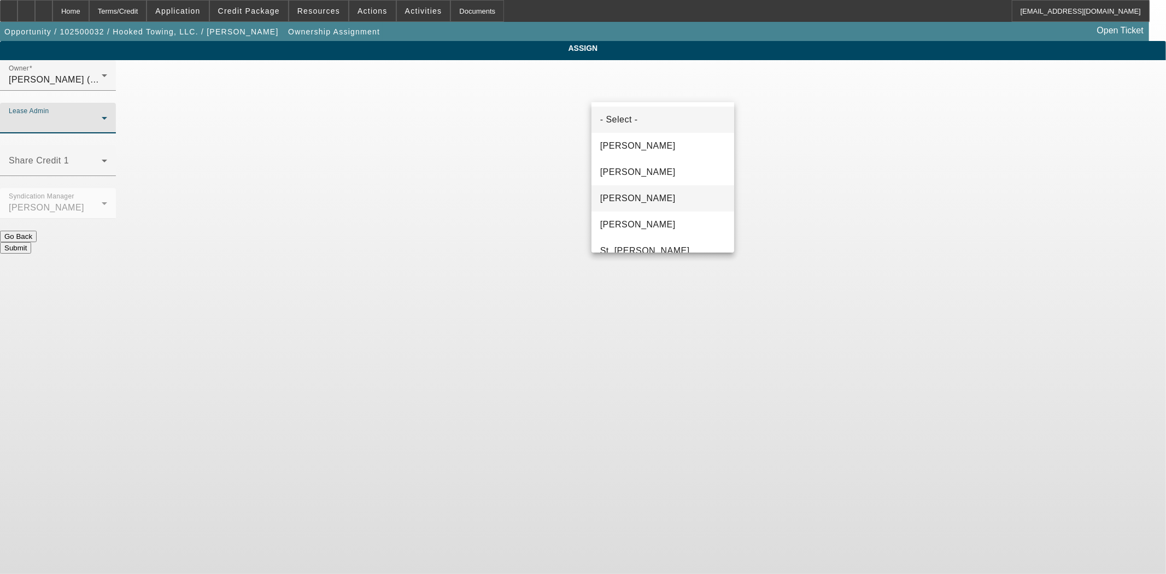
click at [636, 196] on span "Gonzalez, Amanda" at bounding box center [637, 198] width 75 height 13
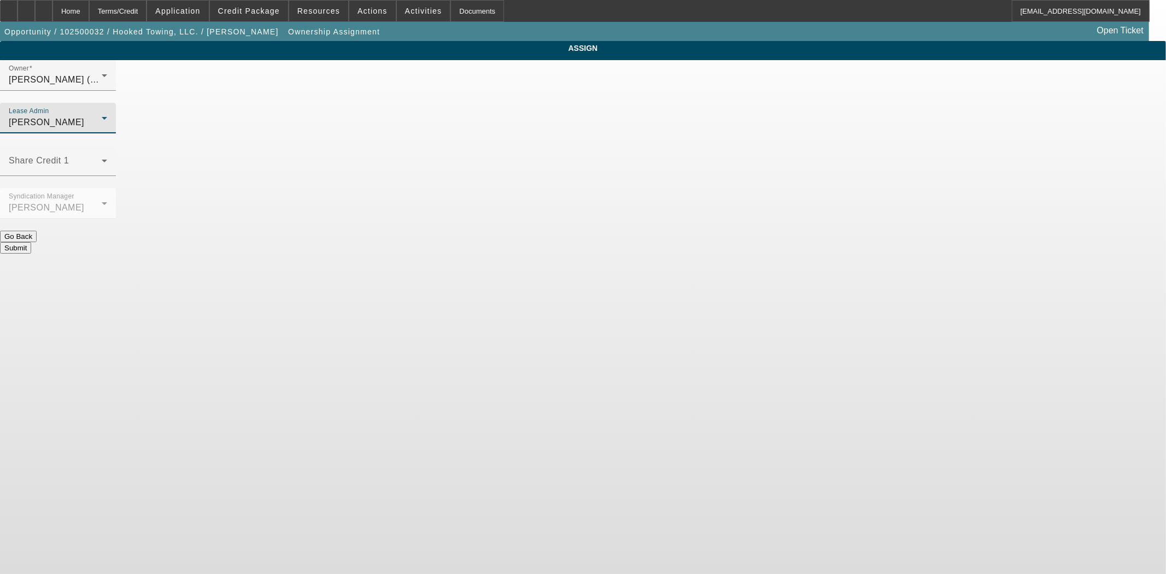
click at [31, 242] on button "Submit" at bounding box center [15, 247] width 31 height 11
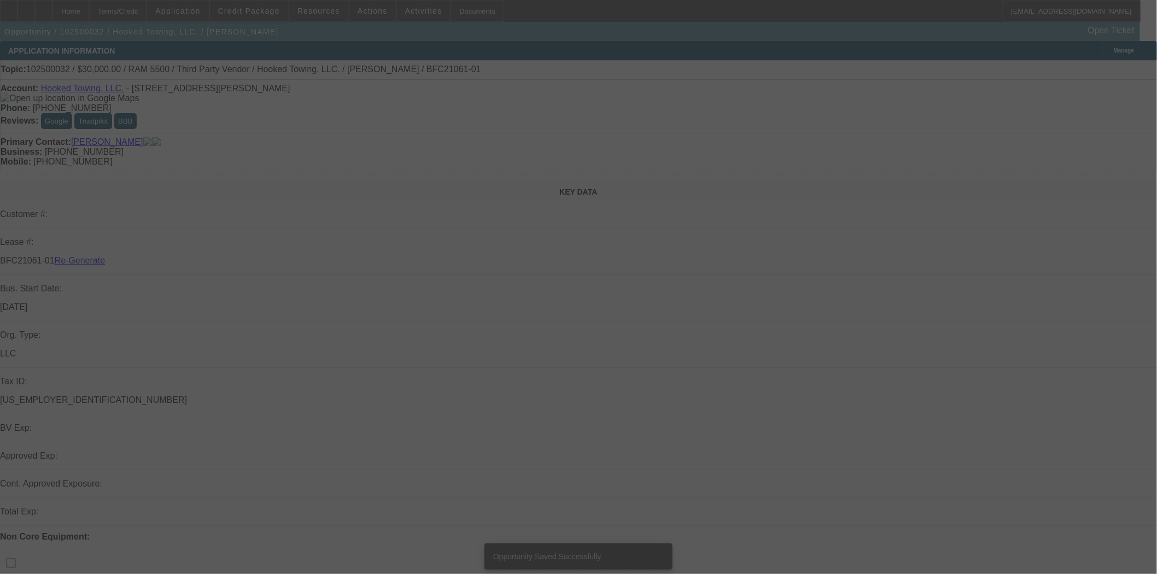
select select "3"
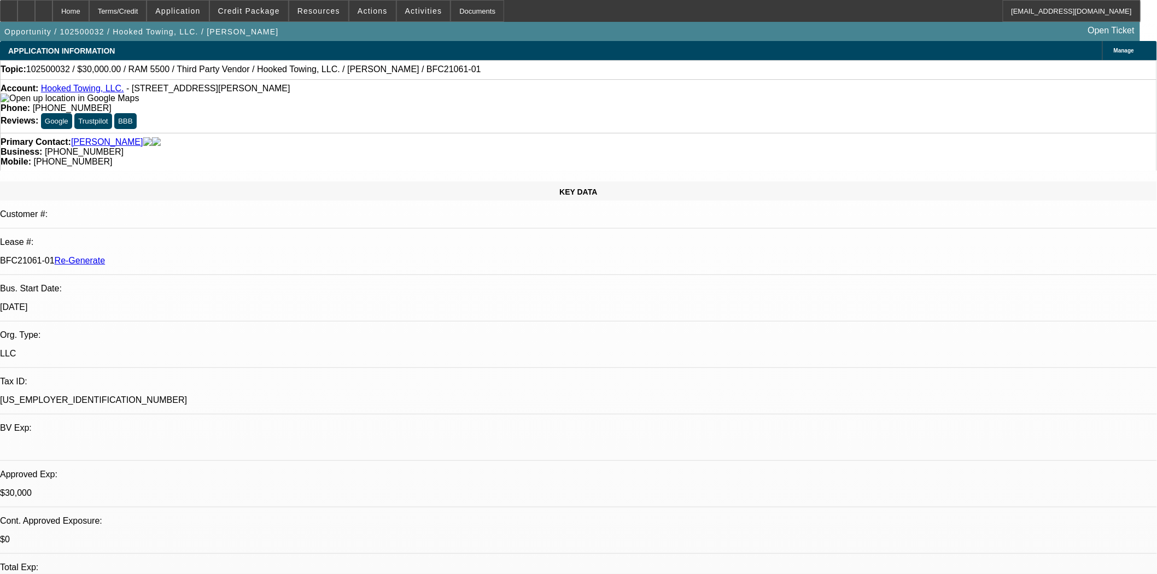
select select "0"
select select "0.1"
select select "4"
click at [451, 7] on div "Documents" at bounding box center [478, 11] width 54 height 22
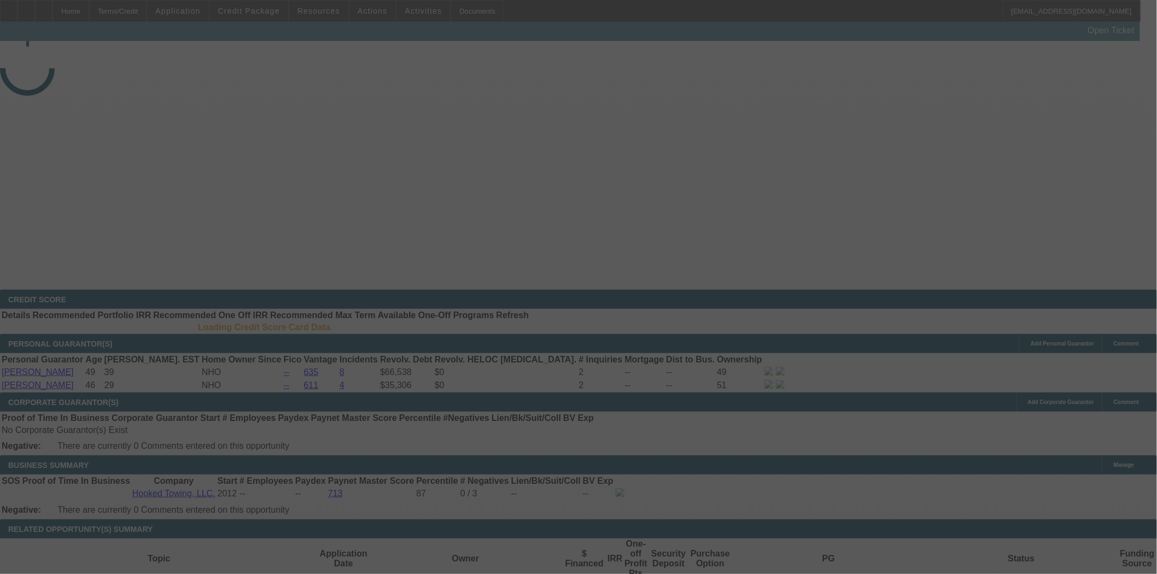
select select "3"
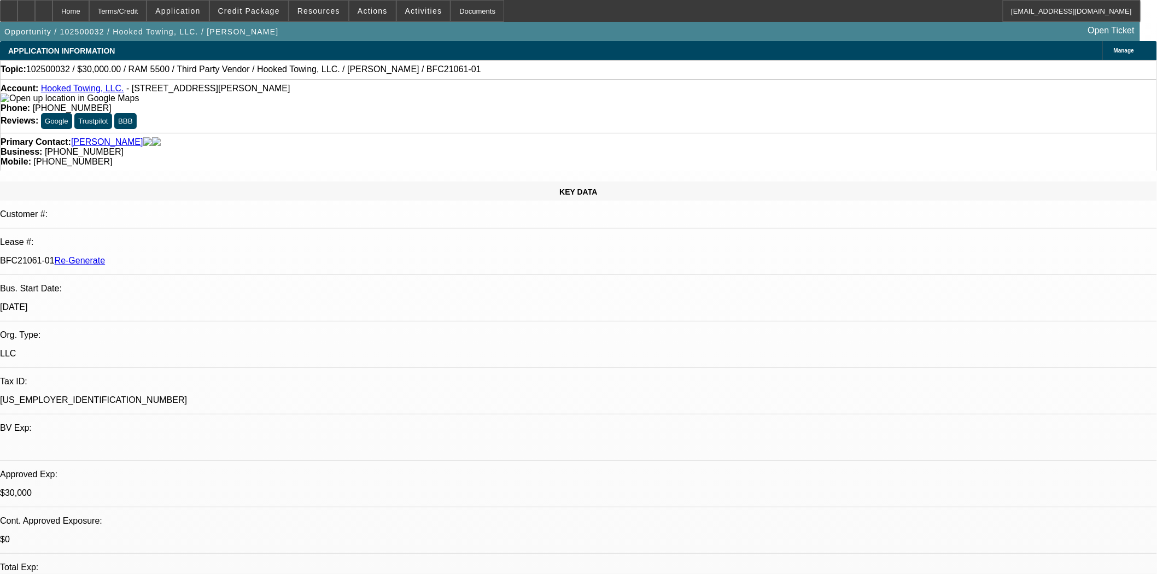
select select "0"
select select "0.1"
select select "4"
click at [373, 11] on span "Actions" at bounding box center [373, 11] width 30 height 9
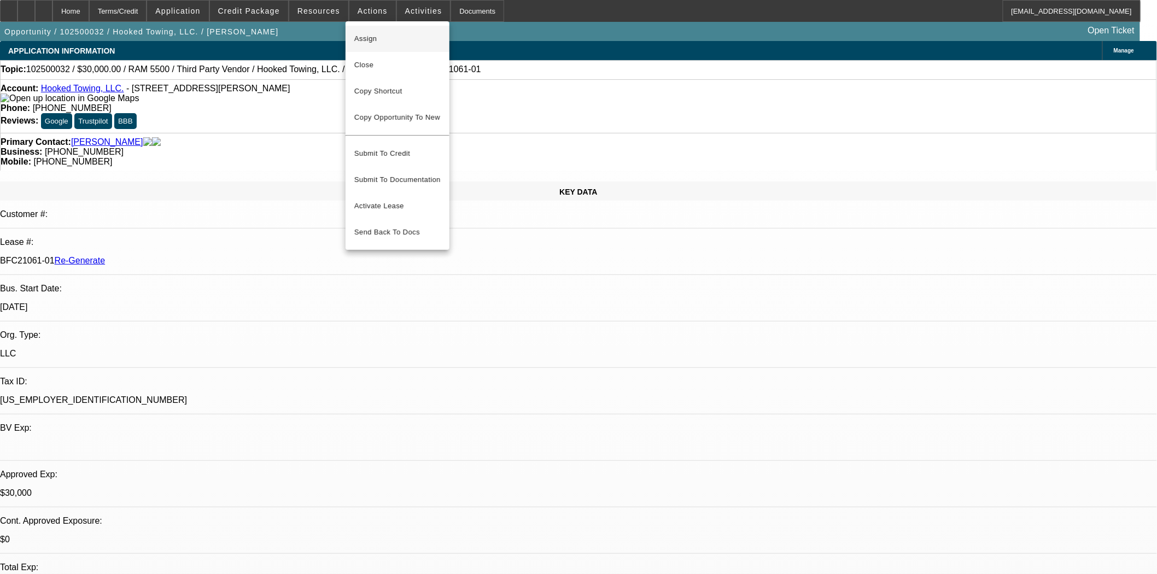
click at [373, 30] on button "Assign" at bounding box center [398, 39] width 104 height 26
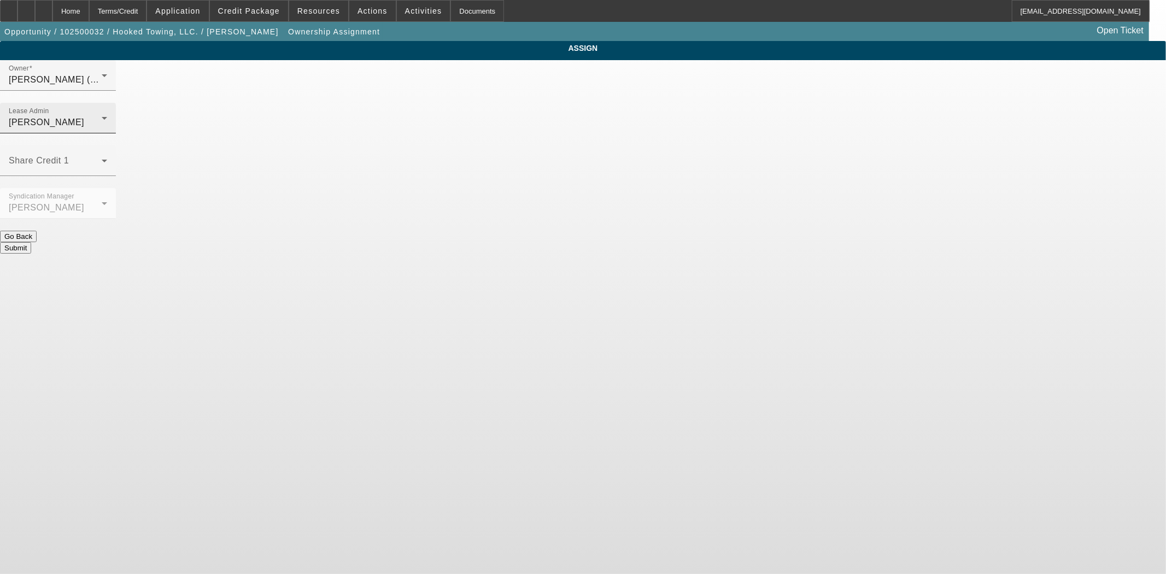
click at [107, 103] on div "Lease Admin Gonzalez, Amanda" at bounding box center [58, 118] width 98 height 31
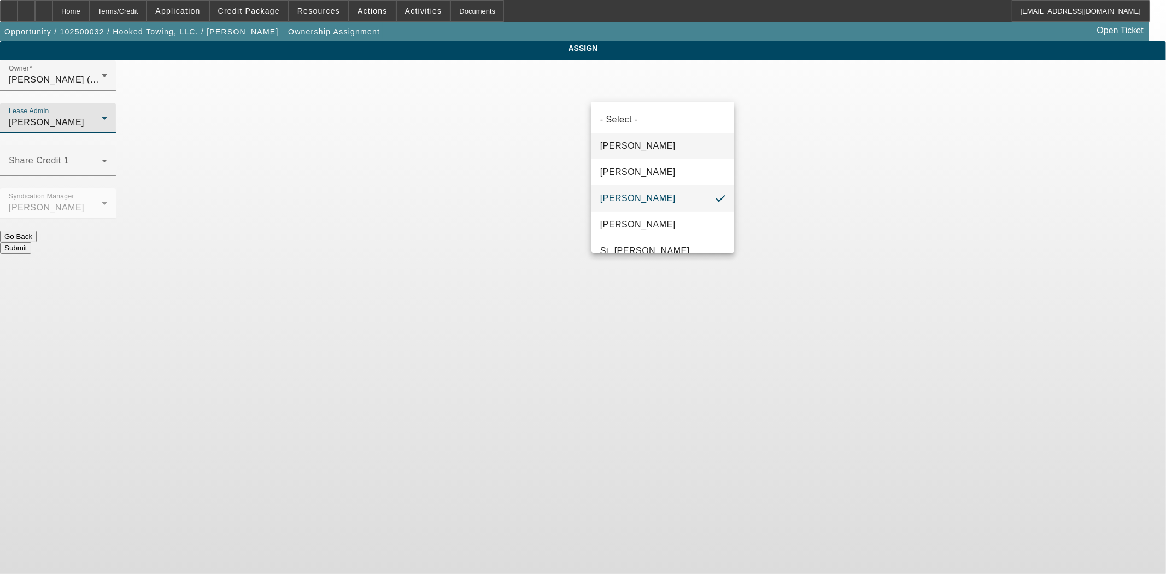
click at [623, 146] on span "Byrne, Mark" at bounding box center [637, 145] width 75 height 13
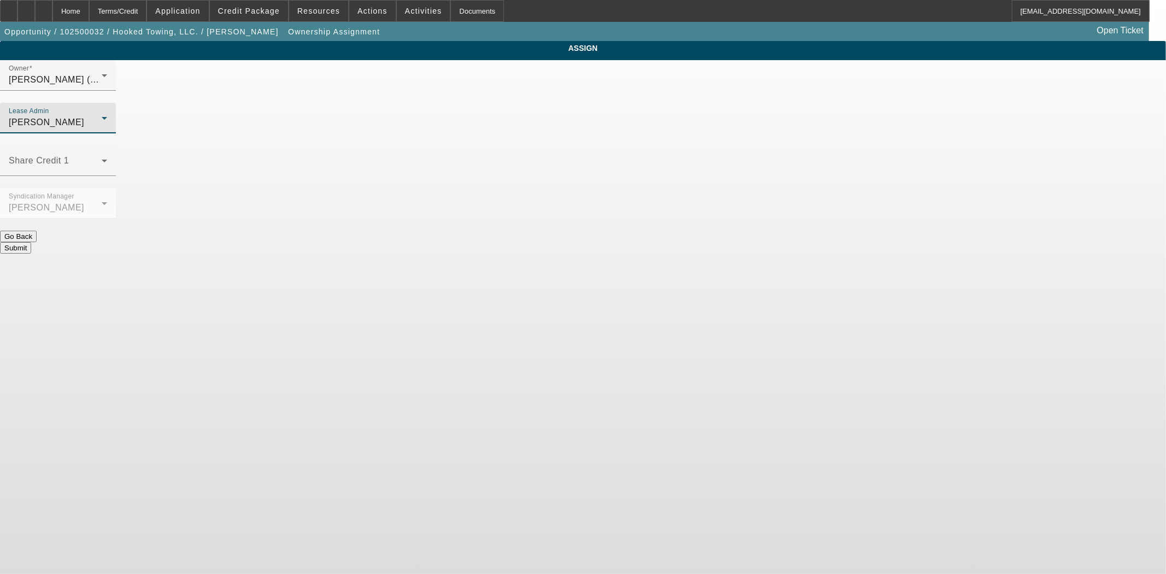
click at [31, 242] on button "Submit" at bounding box center [15, 247] width 31 height 11
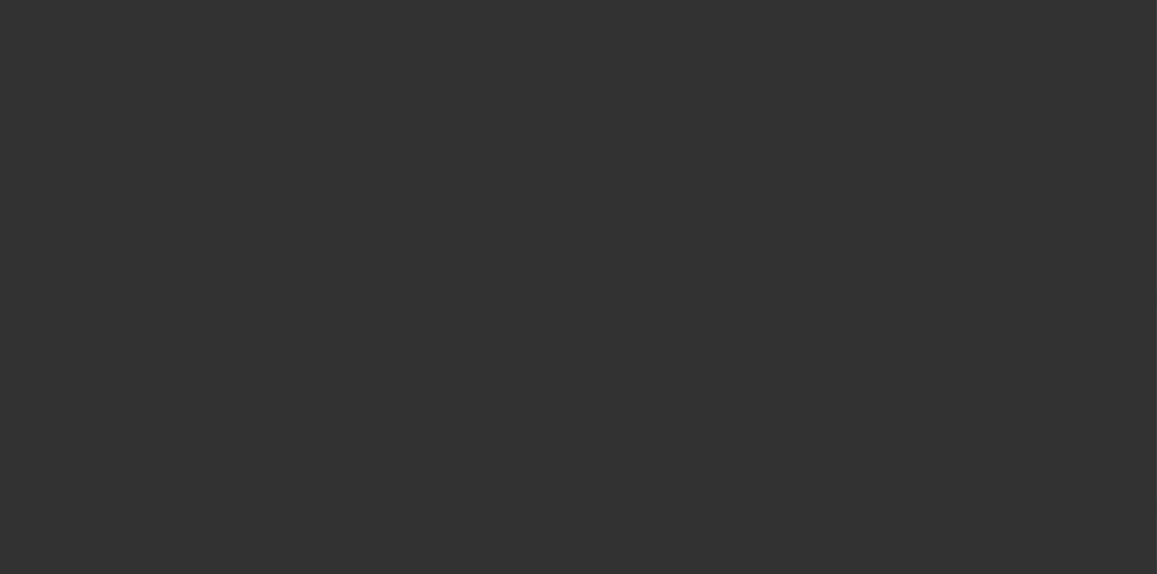
select select "3"
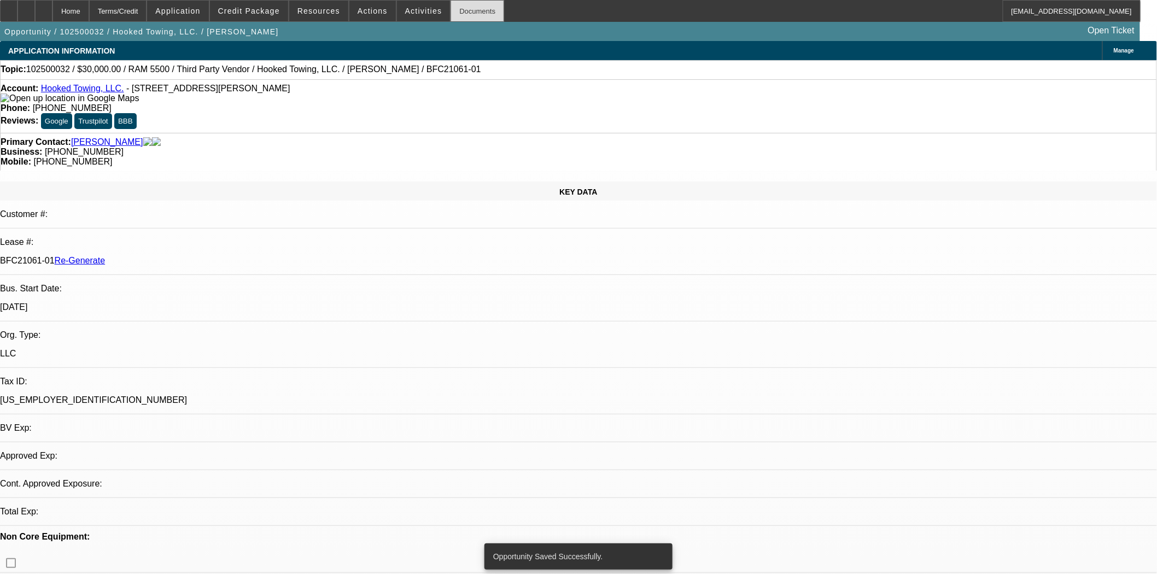
select select "0"
select select "0.1"
select select "4"
click at [451, 8] on div "Documents" at bounding box center [478, 11] width 54 height 22
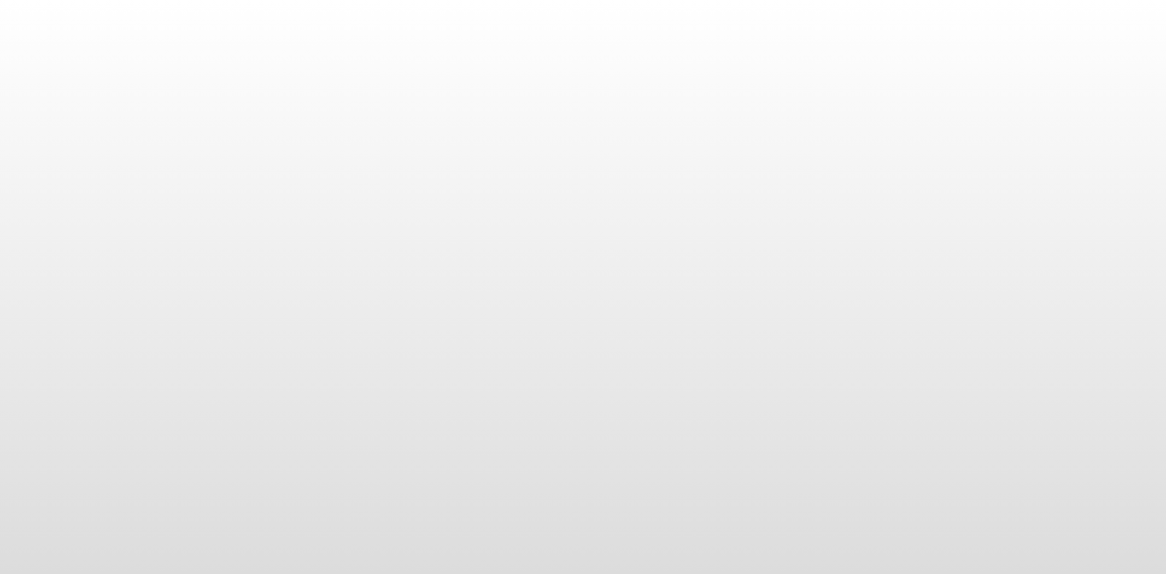
select select "4"
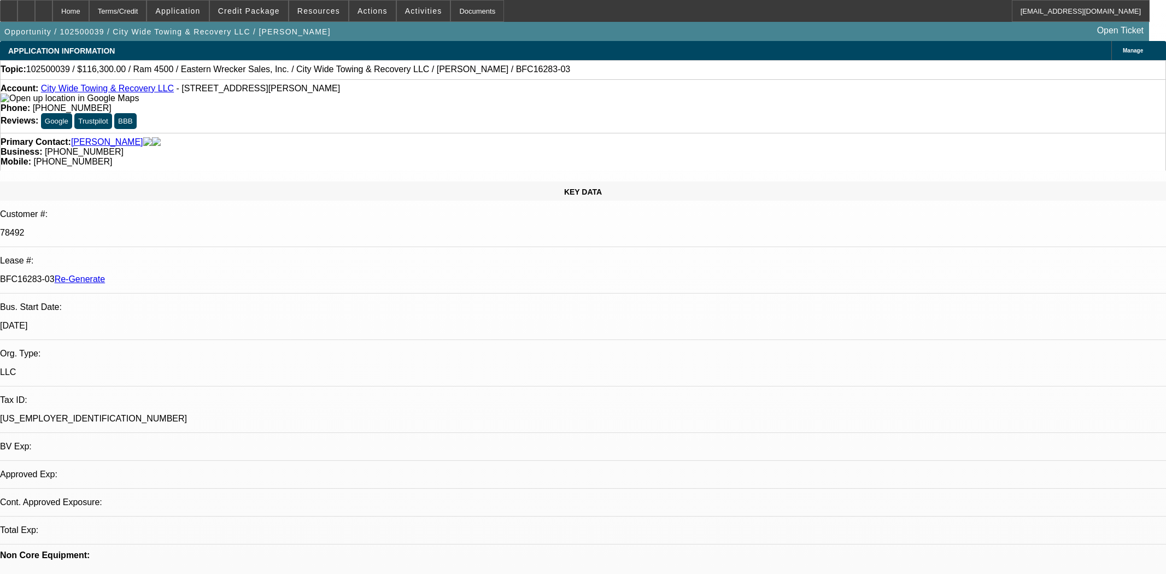
select select "0"
select select "2"
select select "0"
select select "6"
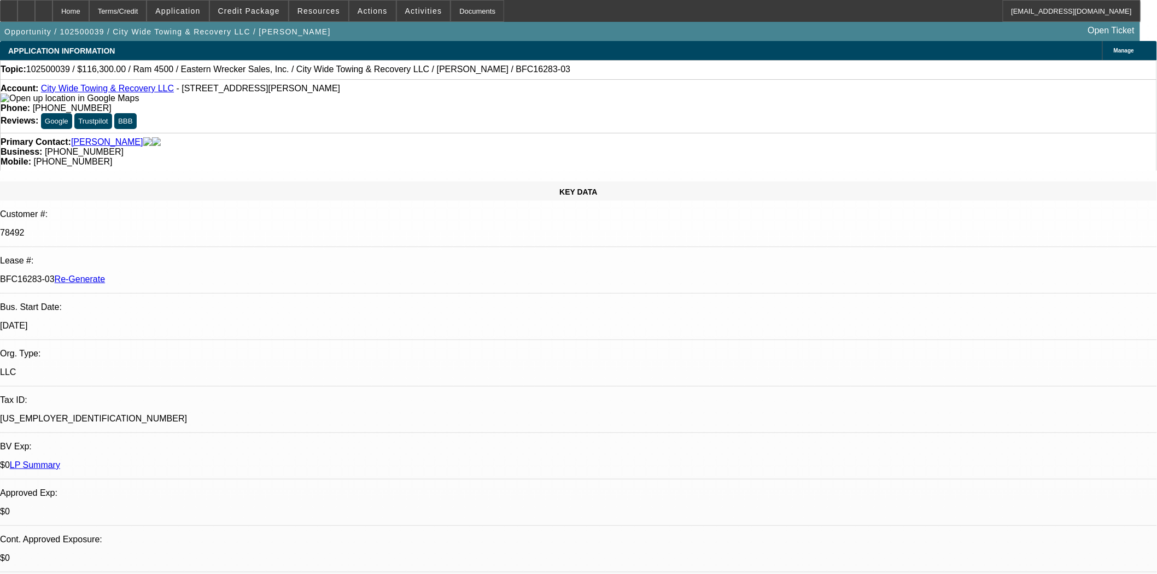
click at [613, 133] on div "Primary Contact: [PERSON_NAME] Business: [PHONE_NUMBER] Mobile: [PHONE_NUMBER]" at bounding box center [578, 152] width 1157 height 38
click at [467, 11] on div "Documents" at bounding box center [478, 11] width 54 height 22
click at [458, 16] on div "Documents" at bounding box center [478, 11] width 54 height 22
click at [326, 19] on span at bounding box center [318, 11] width 59 height 26
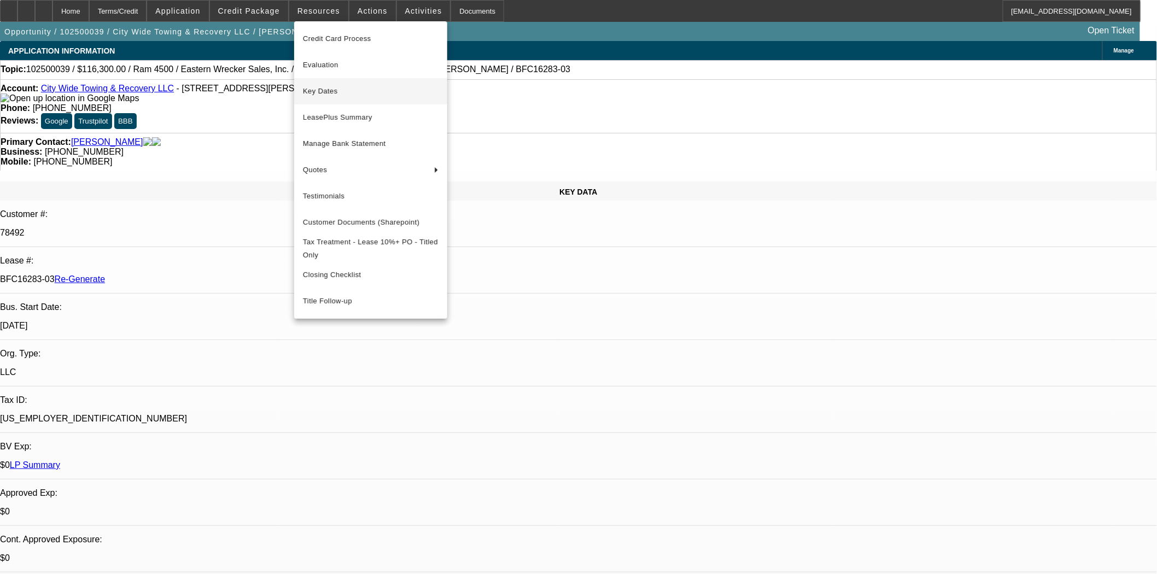
click at [329, 85] on span "Key Dates" at bounding box center [371, 91] width 136 height 13
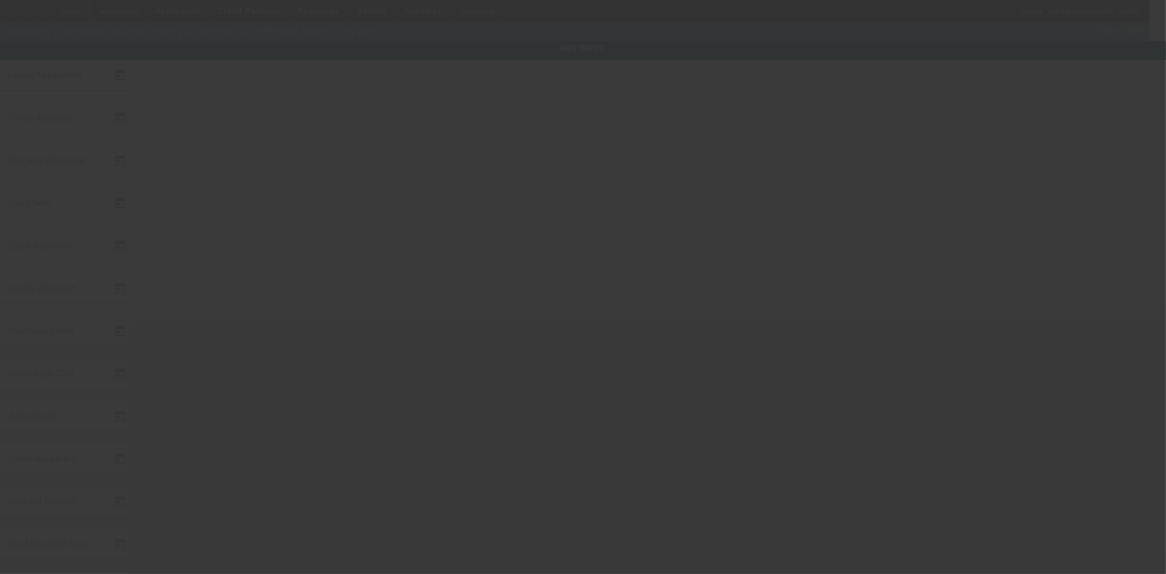
type input "10/2/2025"
type input "10/6/2025"
type input "10/10/2025"
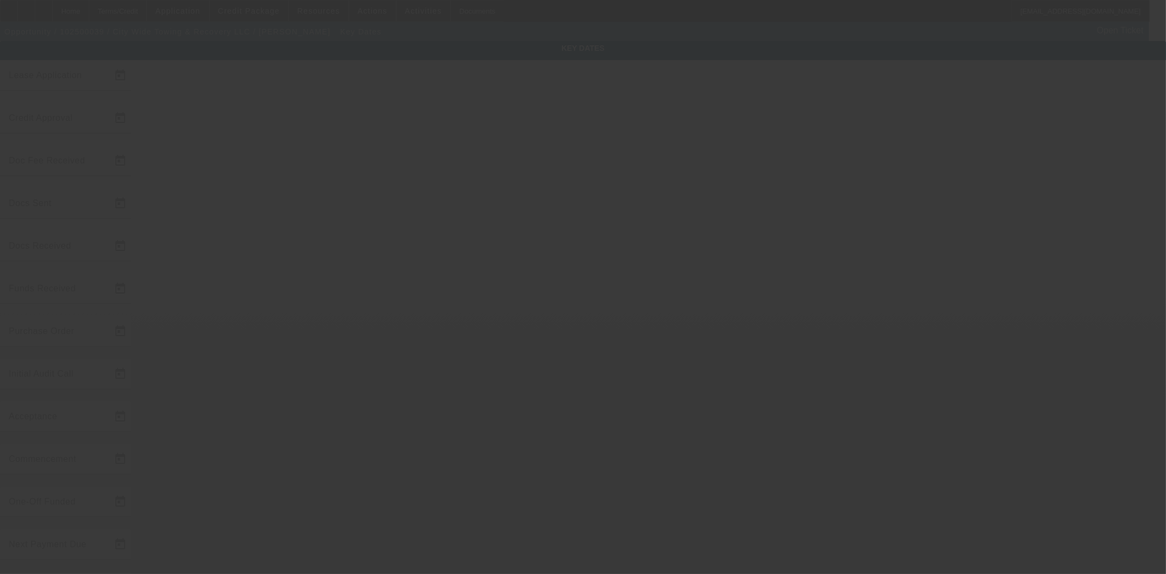
type input "10/10/2025"
type input "11/1/2025"
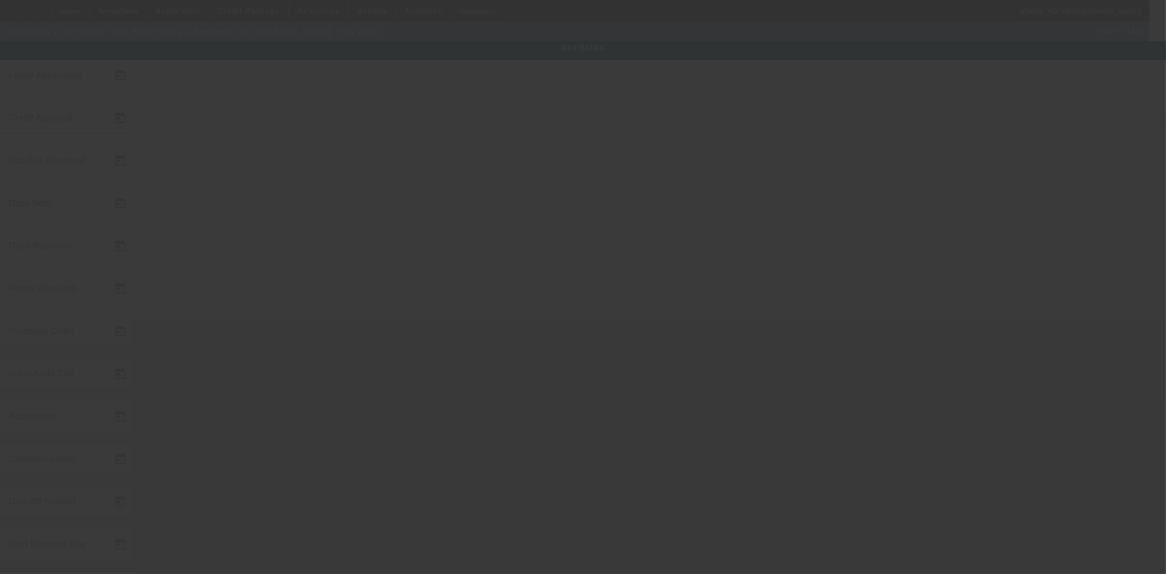
type input "12/1/2025"
type input "11/1/2025"
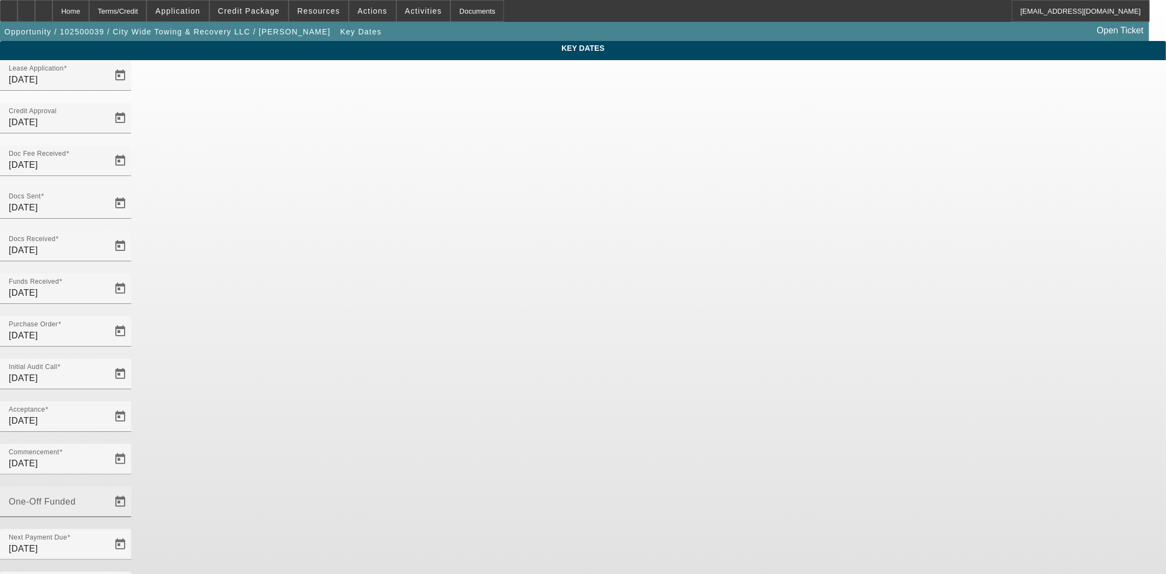
click at [107, 487] on div "One-Off Funded" at bounding box center [58, 502] width 98 height 31
type input "10/10/2025"
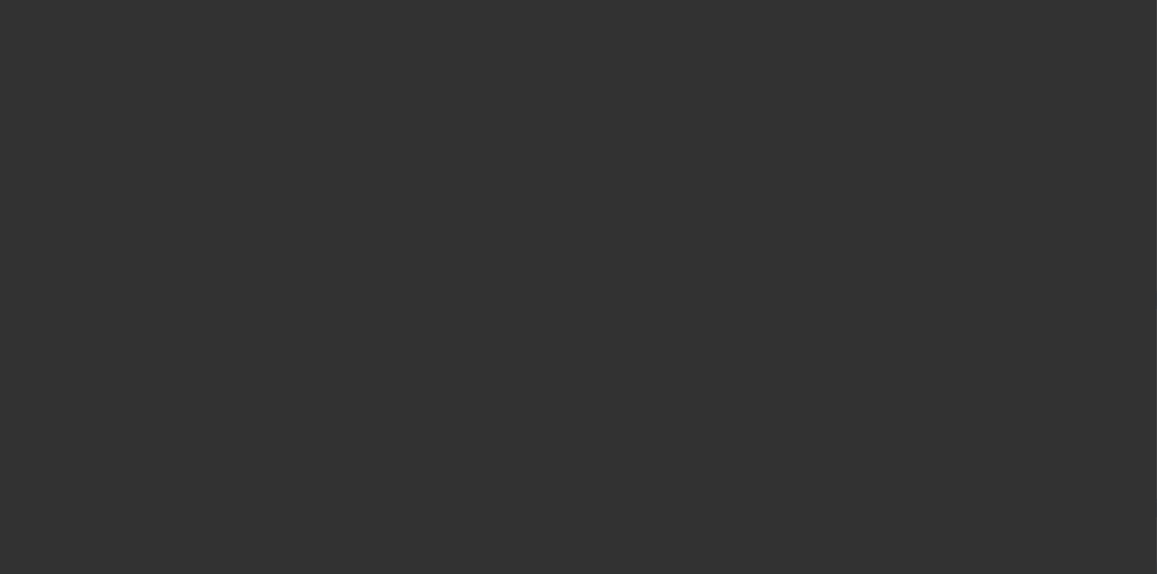
select select "4"
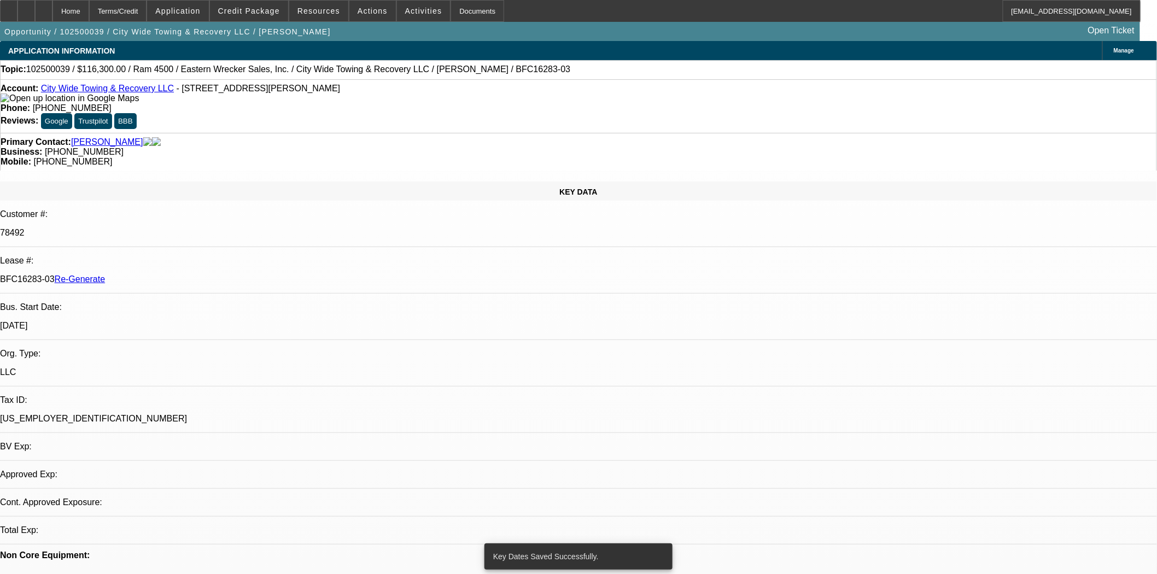
select select "0"
select select "2"
select select "0"
select select "6"
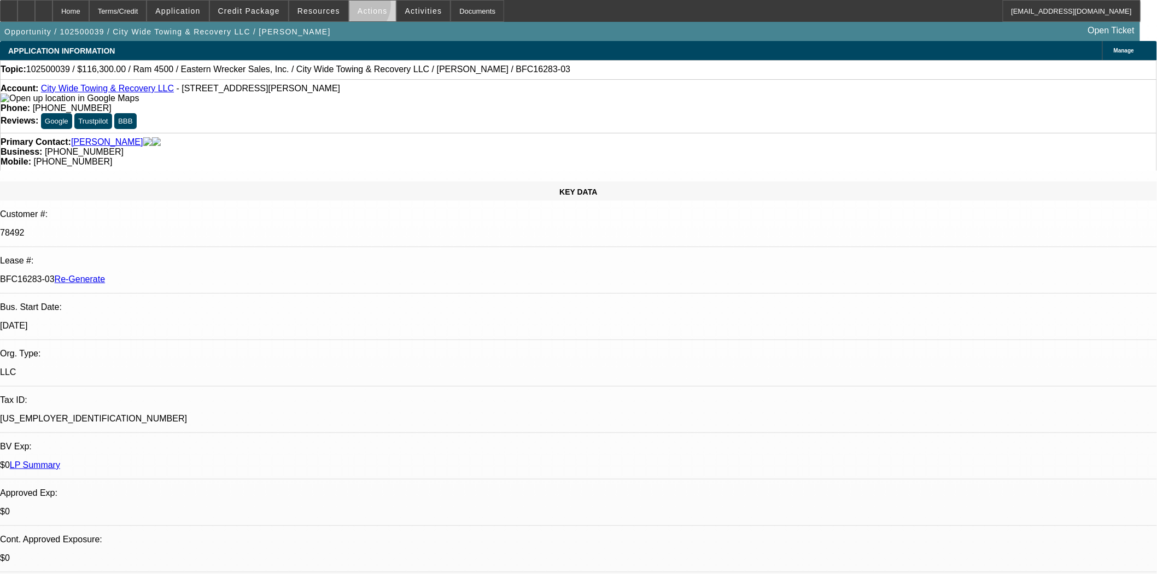
click at [351, 7] on span at bounding box center [372, 11] width 46 height 26
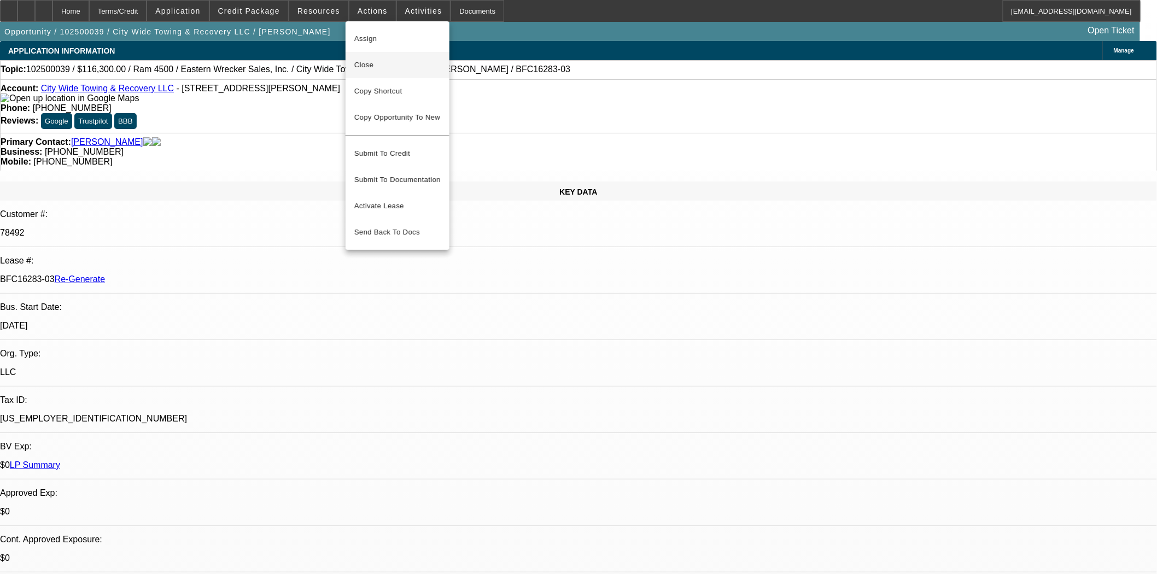
click at [360, 63] on span "Close" at bounding box center [397, 65] width 86 height 13
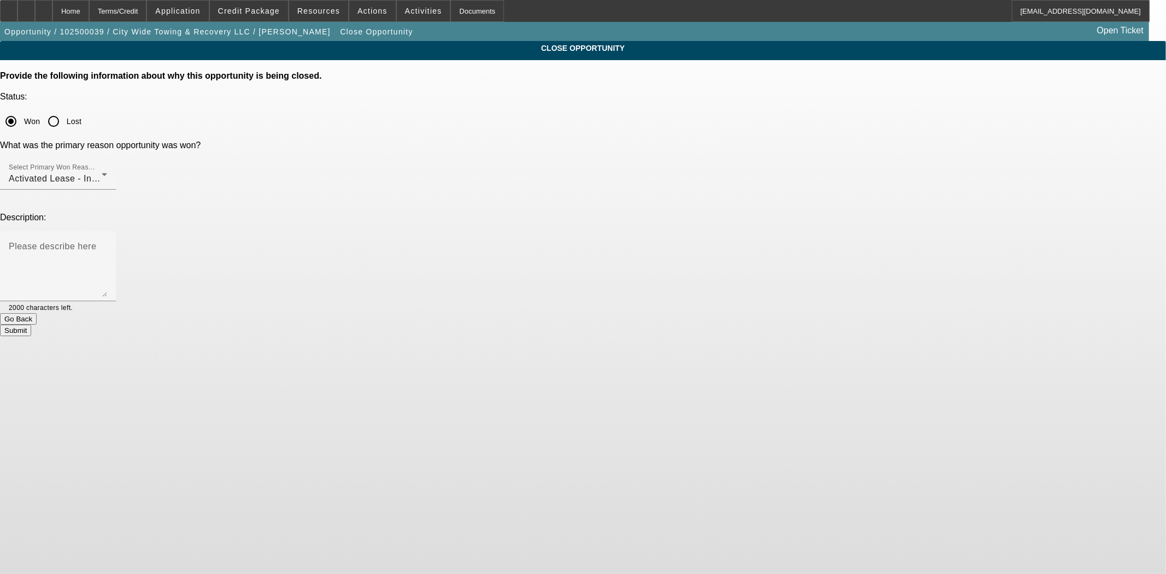
click at [31, 325] on button "Submit" at bounding box center [15, 330] width 31 height 11
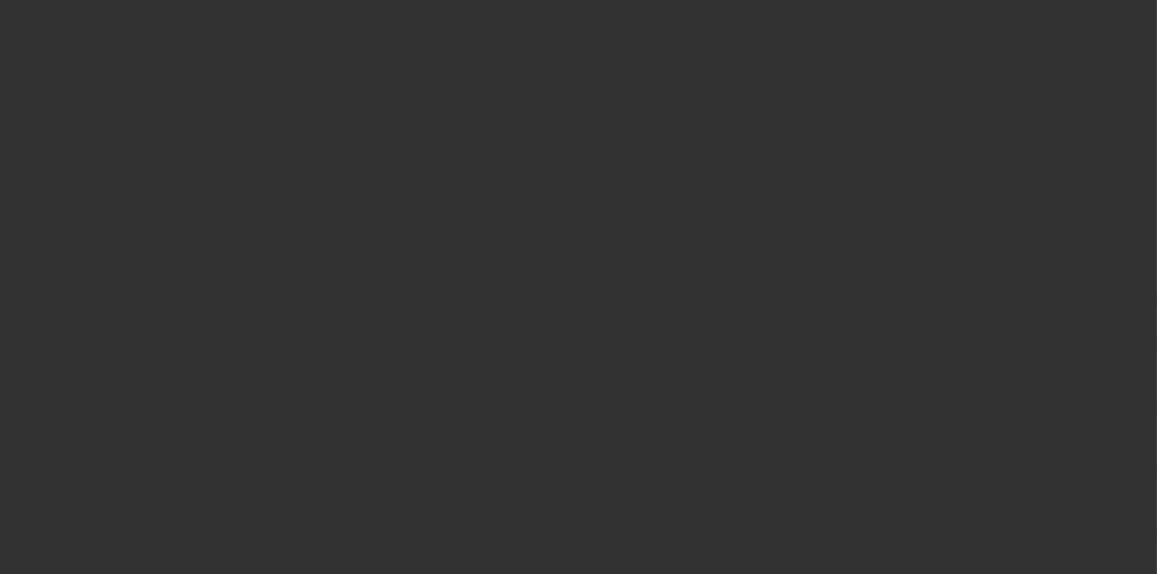
select select "4"
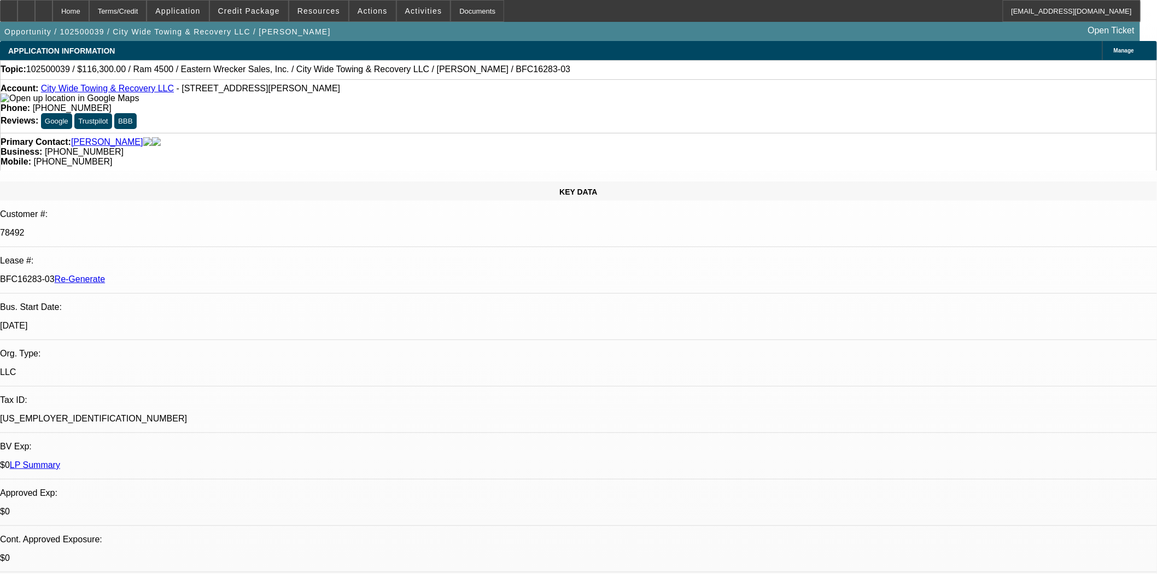
select select "0"
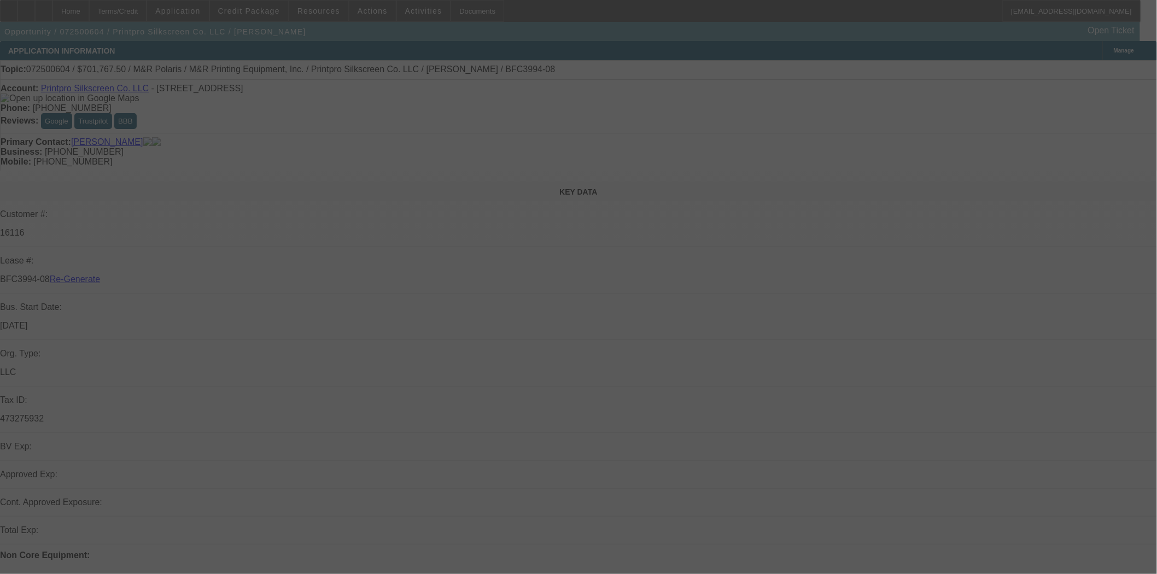
select select "3"
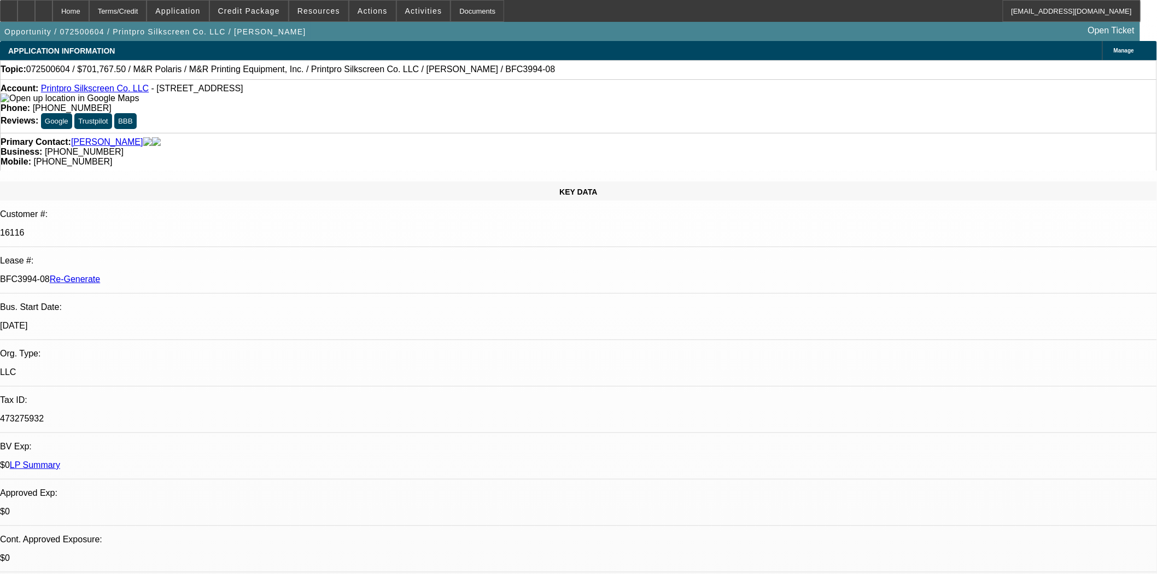
select select "0"
select select "6"
click at [260, 8] on span "Credit Package" at bounding box center [249, 11] width 62 height 9
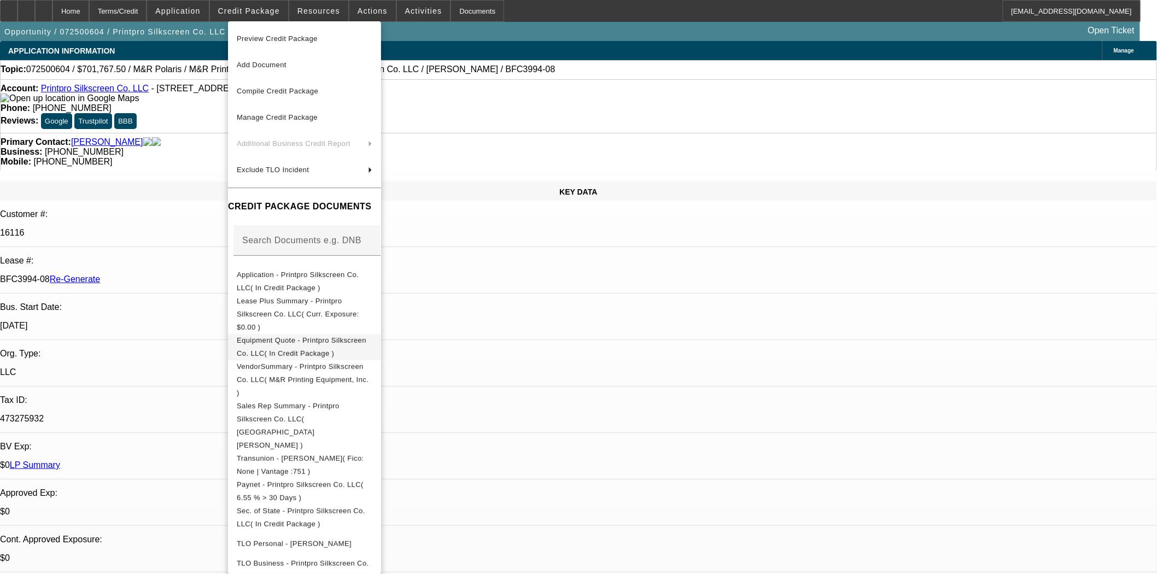
click at [303, 334] on span "Equipment Quote - Printpro Silkscreen Co. LLC( In Credit Package )" at bounding box center [305, 347] width 136 height 26
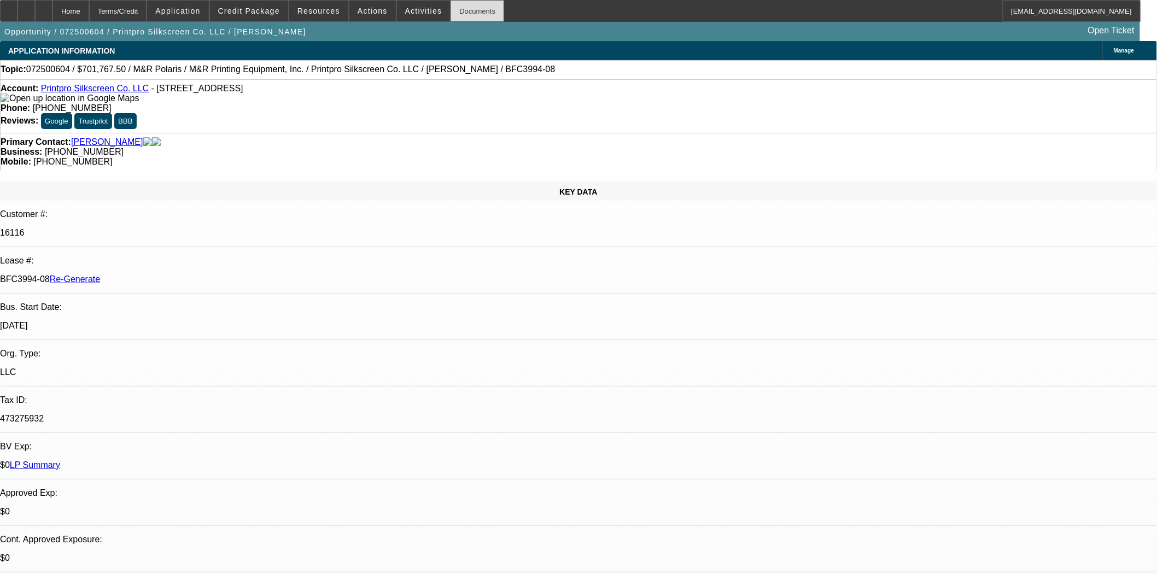
click at [471, 9] on div "Documents" at bounding box center [478, 11] width 54 height 22
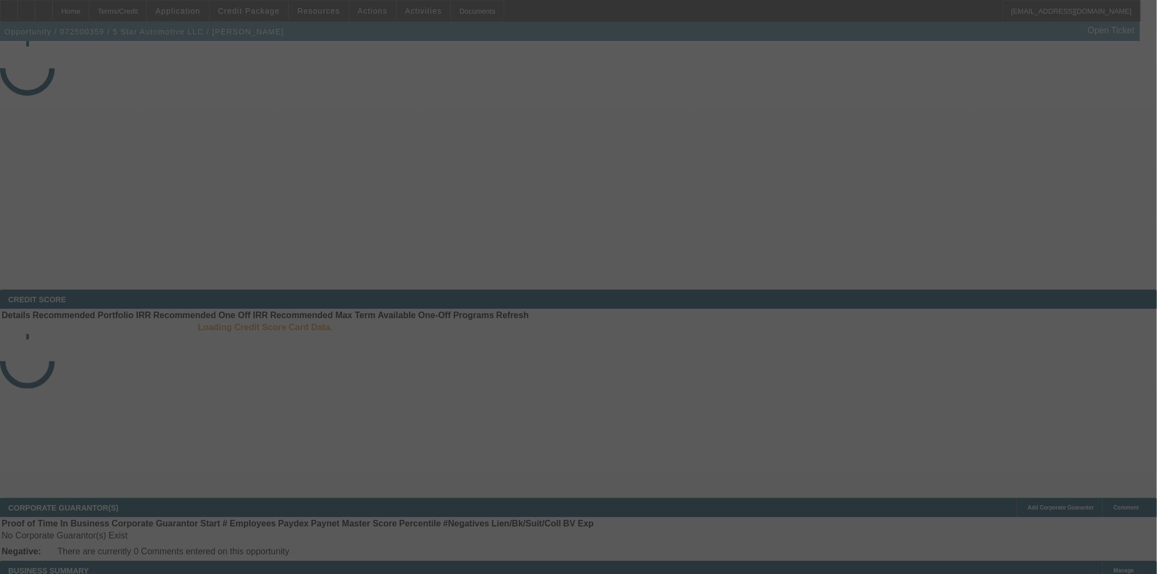
select select "4"
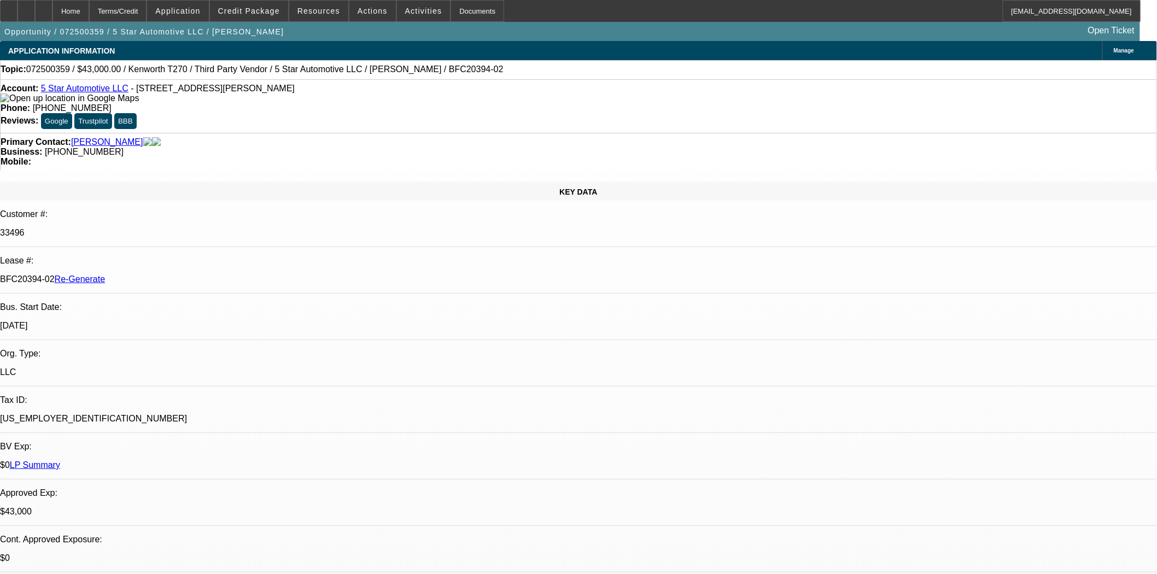
select select "0"
select select "6"
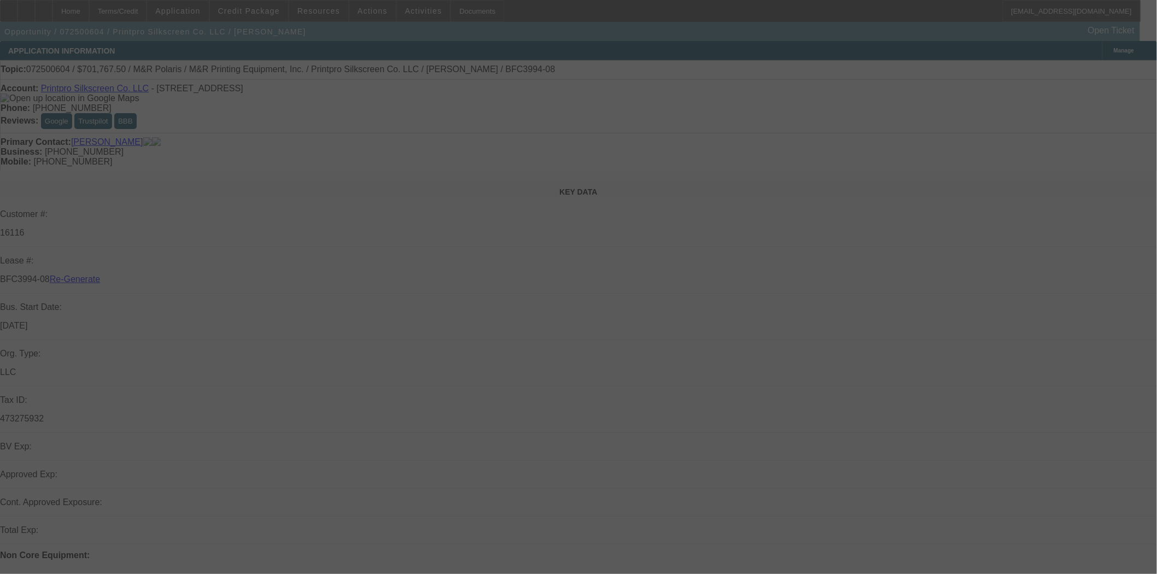
select select "3"
click at [269, 9] on div at bounding box center [578, 287] width 1157 height 574
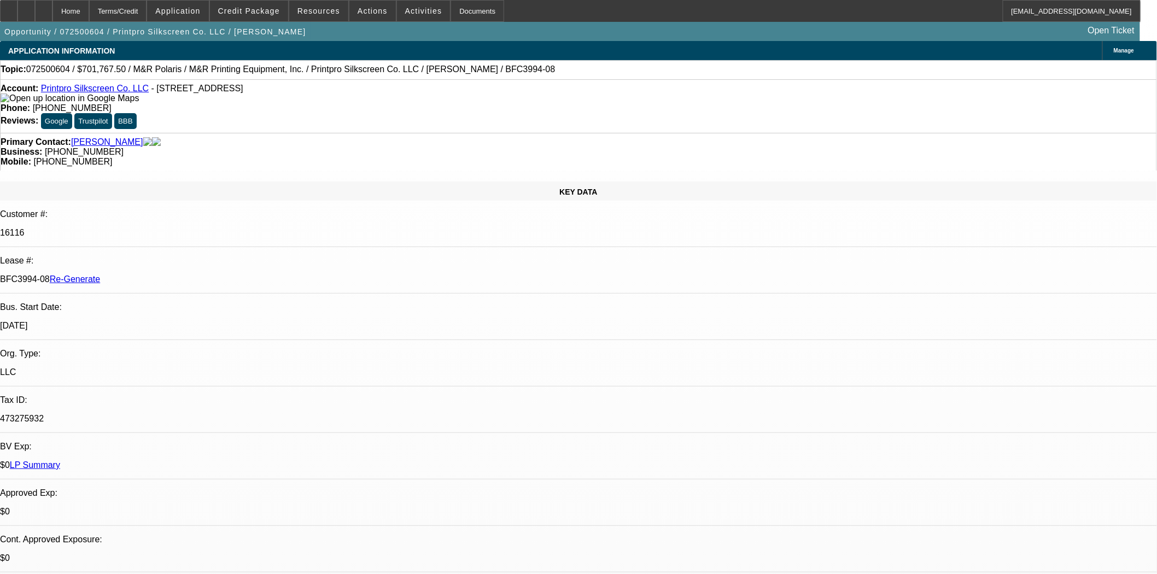
select select "0"
select select "6"
click at [269, 9] on span "Credit Package" at bounding box center [249, 11] width 62 height 9
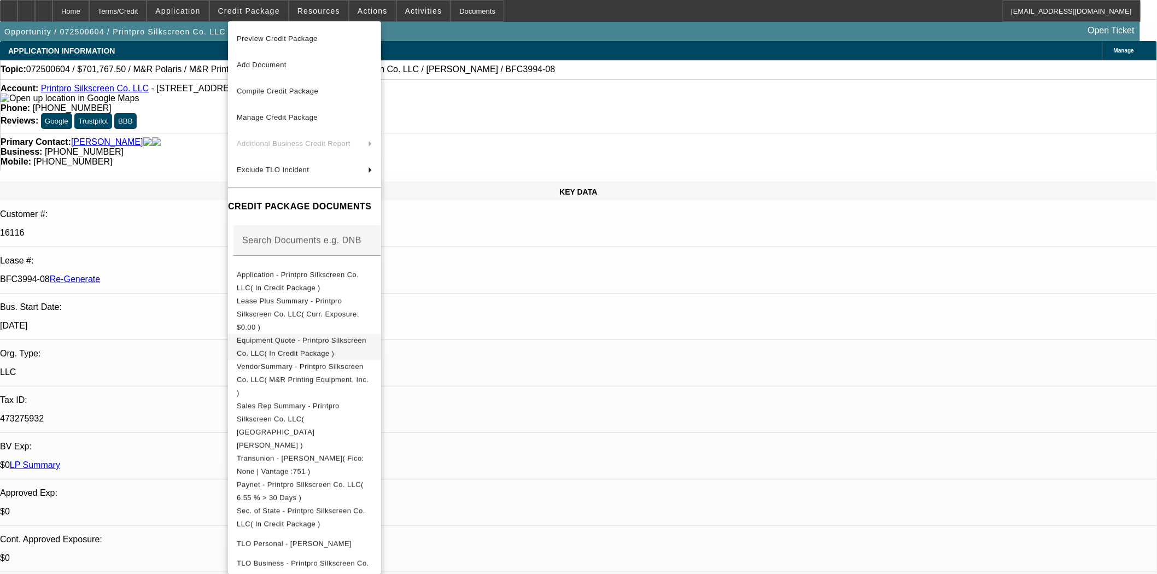
click at [287, 336] on span "Equipment Quote - Printpro Silkscreen Co. LLC( In Credit Package )" at bounding box center [302, 346] width 130 height 21
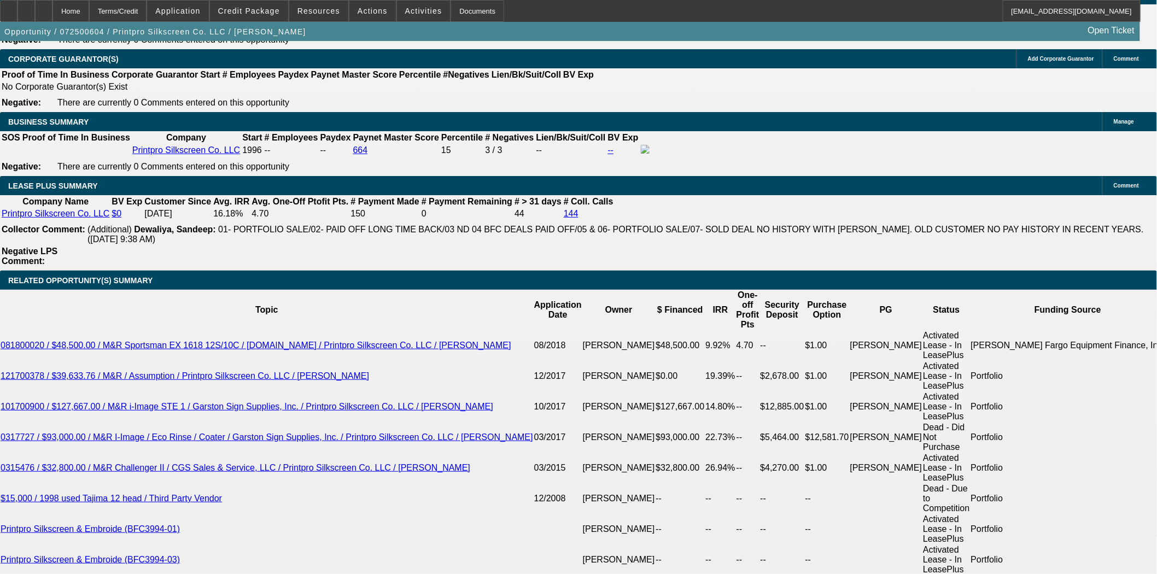
scroll to position [2065, 0]
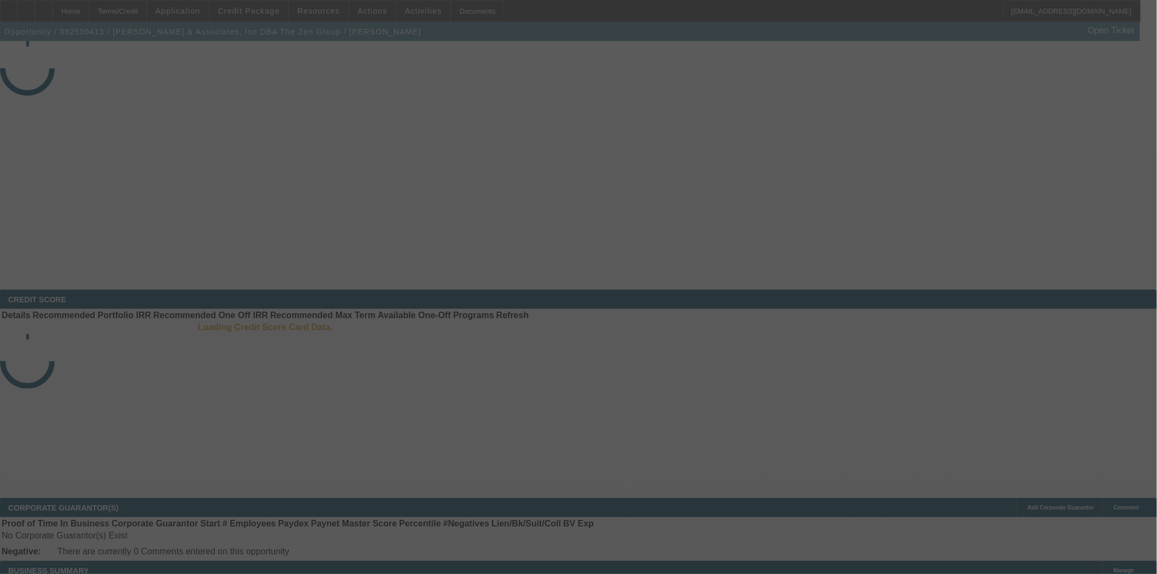
select select "4"
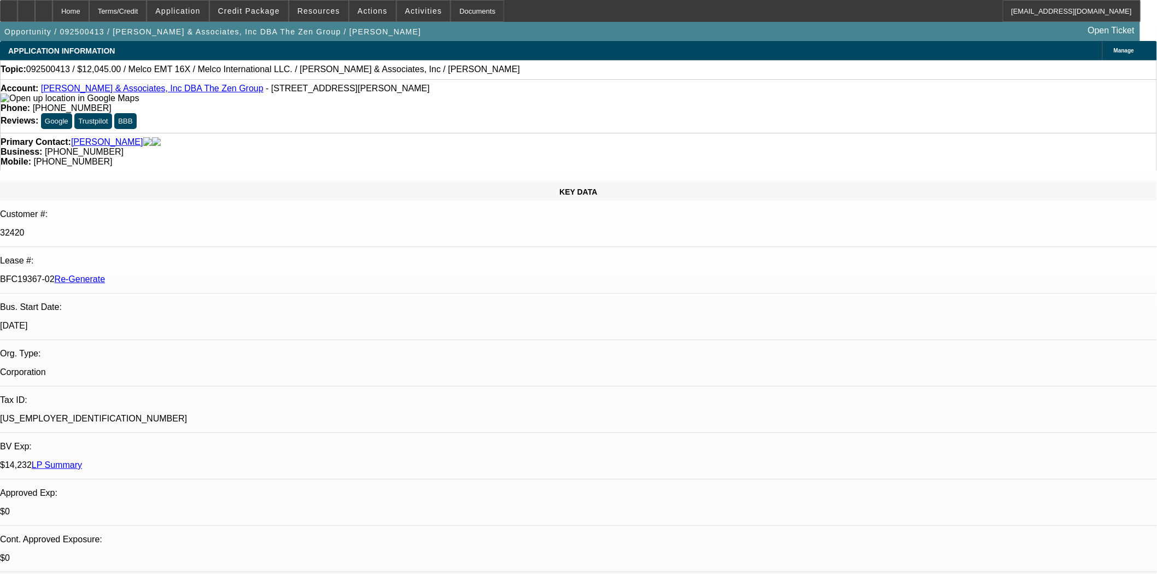
select select "0"
select select "2"
select select "0.1"
select select "4"
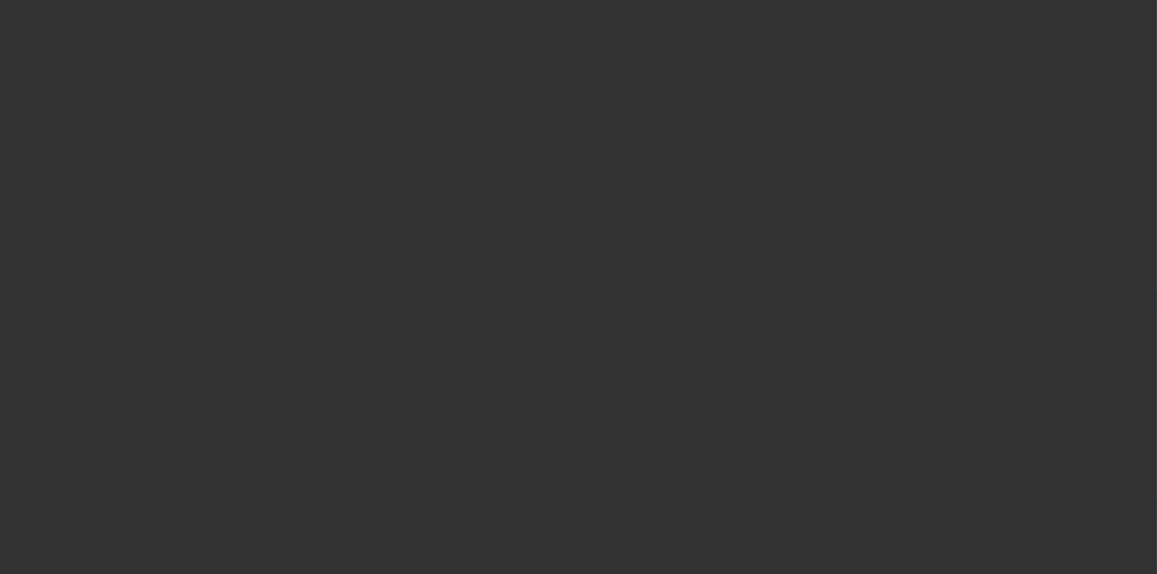
select select "3"
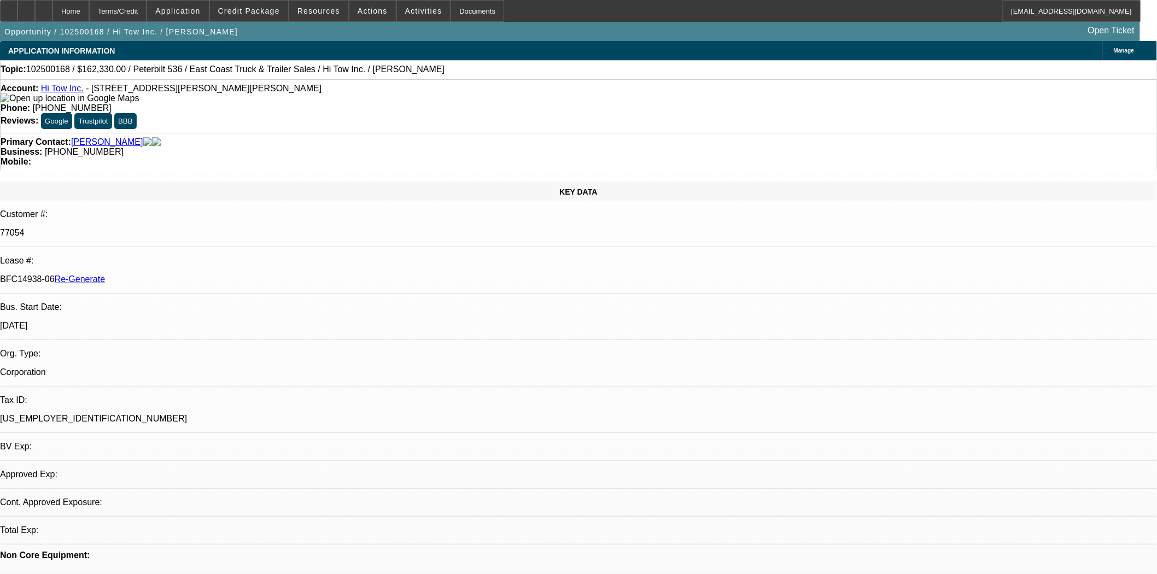
select select "0"
select select "2"
select select "0"
select select "6"
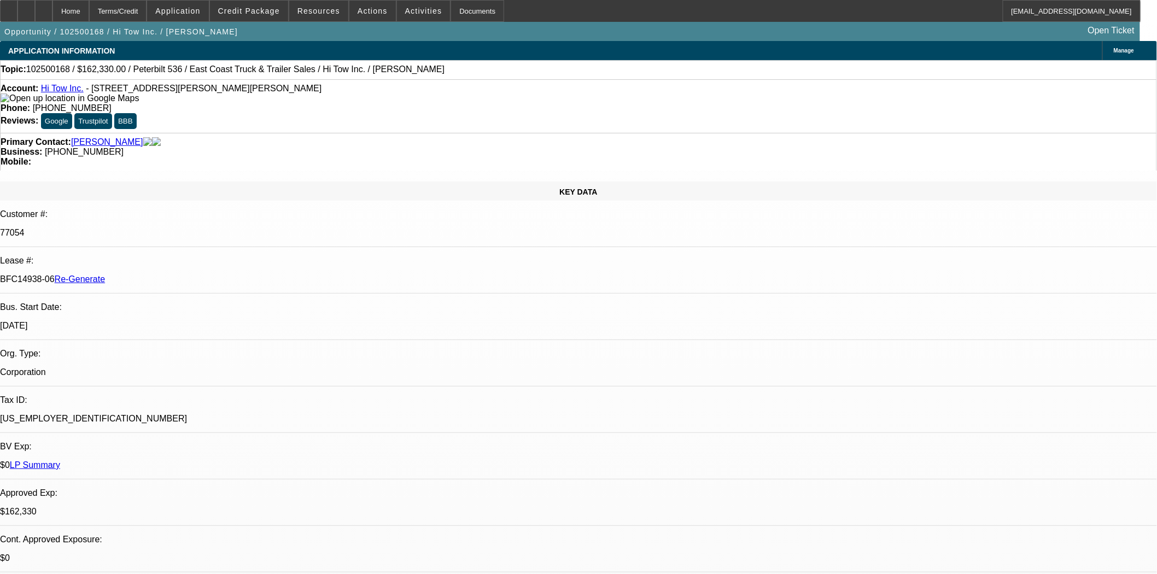
scroll to position [182, 0]
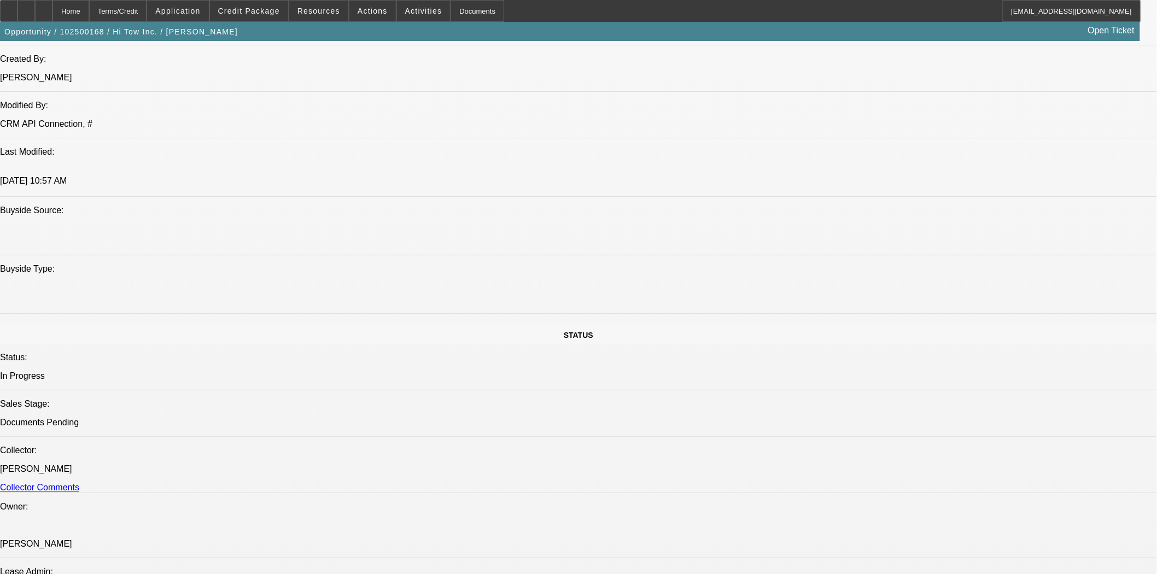
scroll to position [1276, 0]
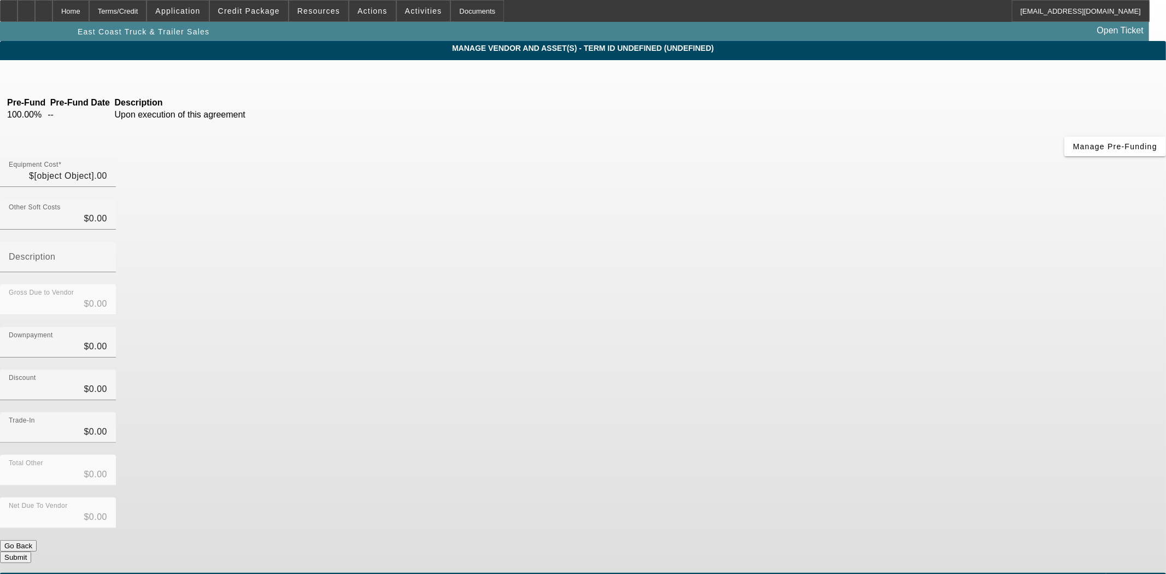
type input "$154,635.00"
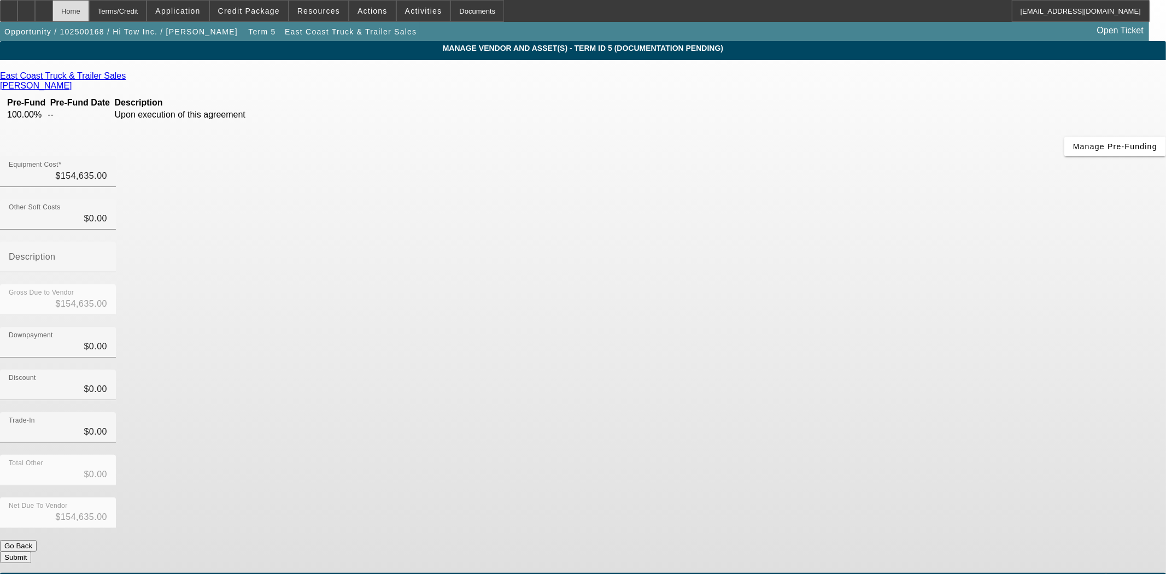
click at [89, 13] on div "Home" at bounding box center [70, 11] width 37 height 22
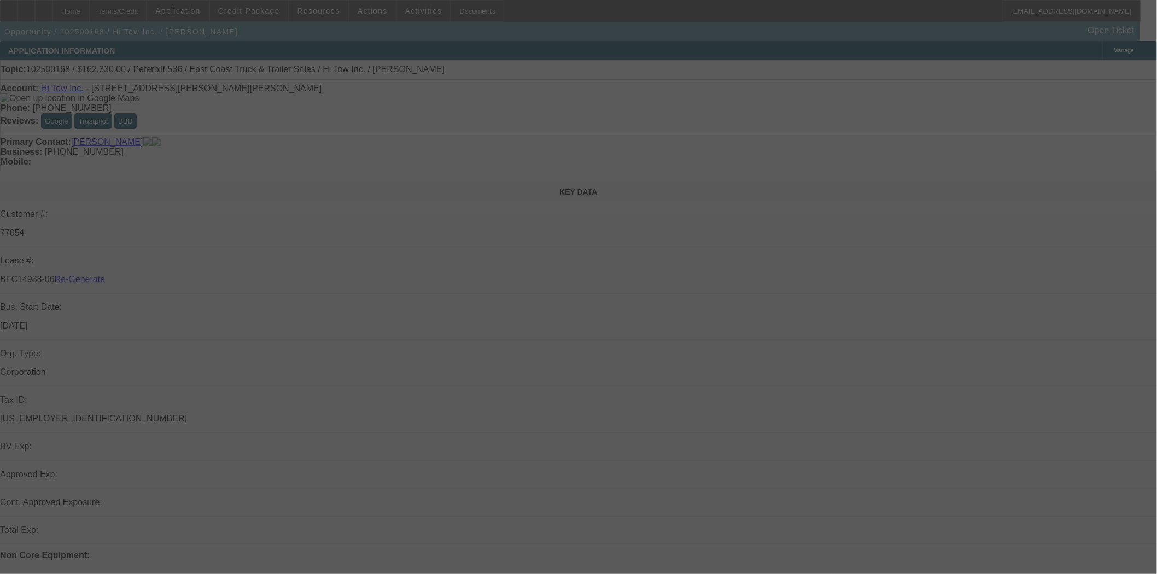
select select "3"
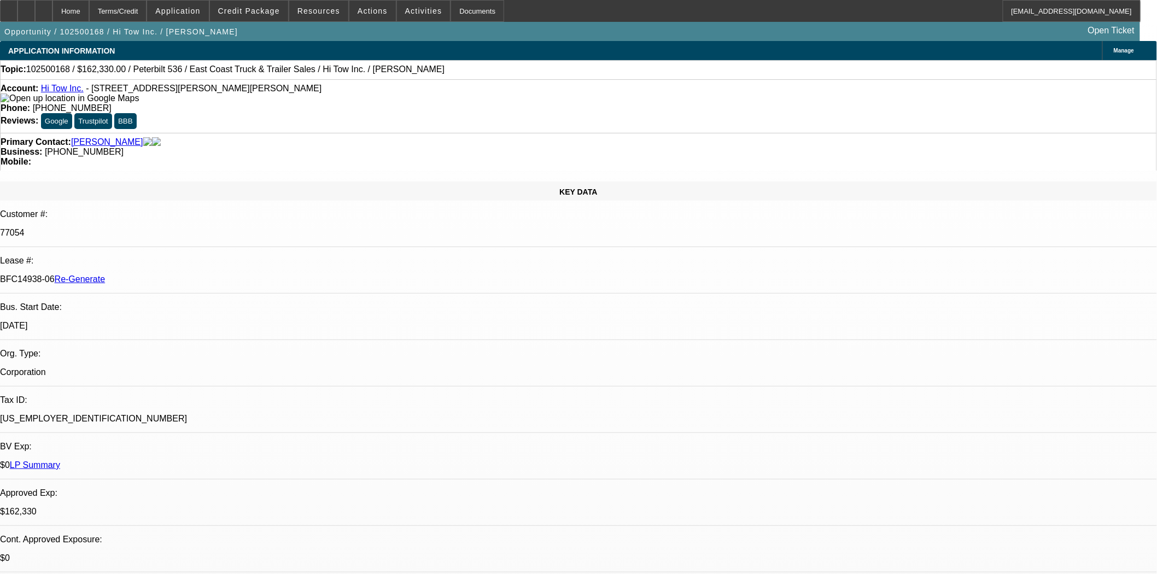
select select "0"
select select "2"
select select "0"
select select "6"
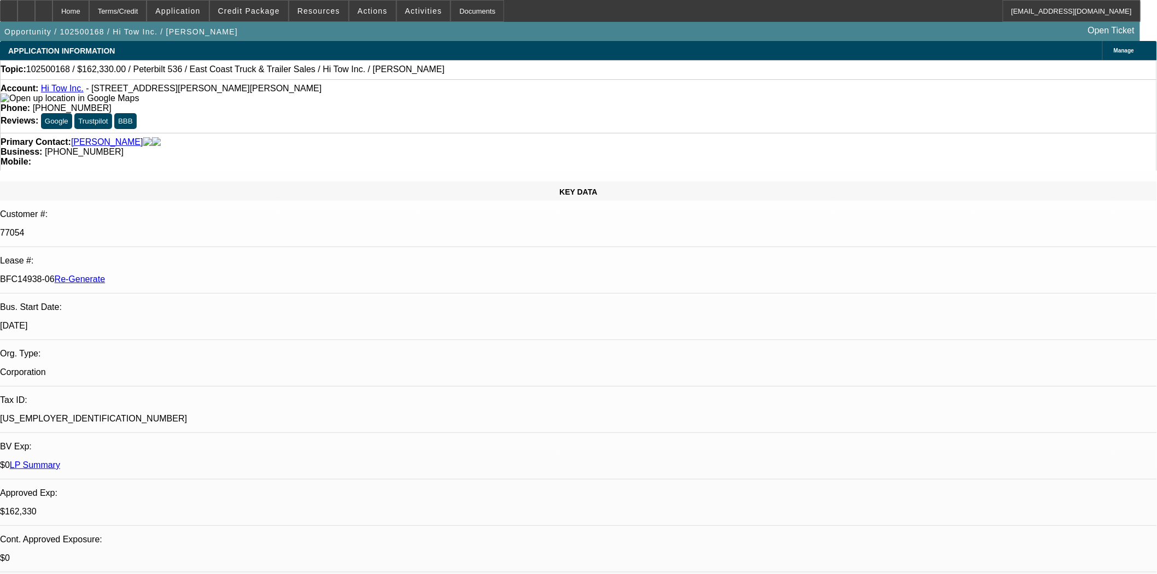
click at [899, 220] on mat-icon "reply" at bounding box center [897, 222] width 13 height 13
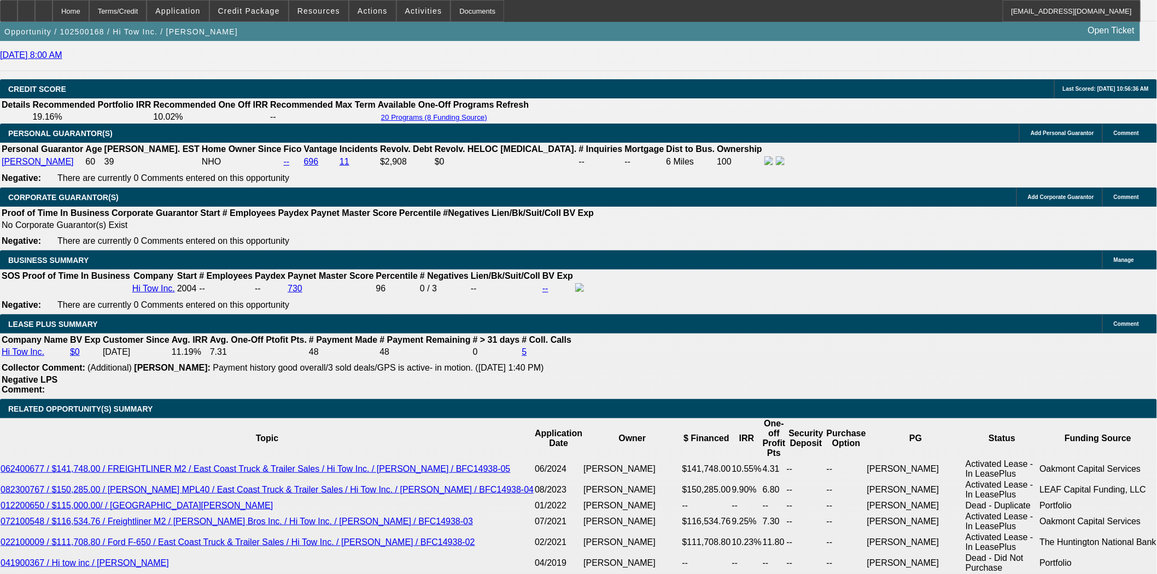
scroll to position [1640, 0]
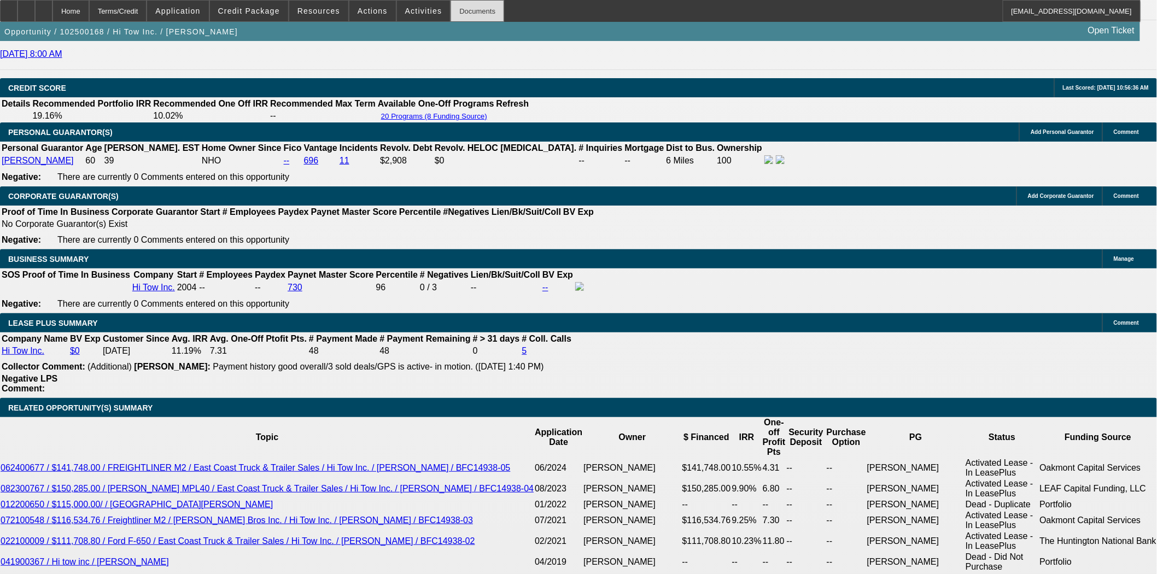
click at [451, 11] on div "Documents" at bounding box center [478, 11] width 54 height 22
click at [884, 221] on mat-icon "reply" at bounding box center [880, 218] width 13 height 13
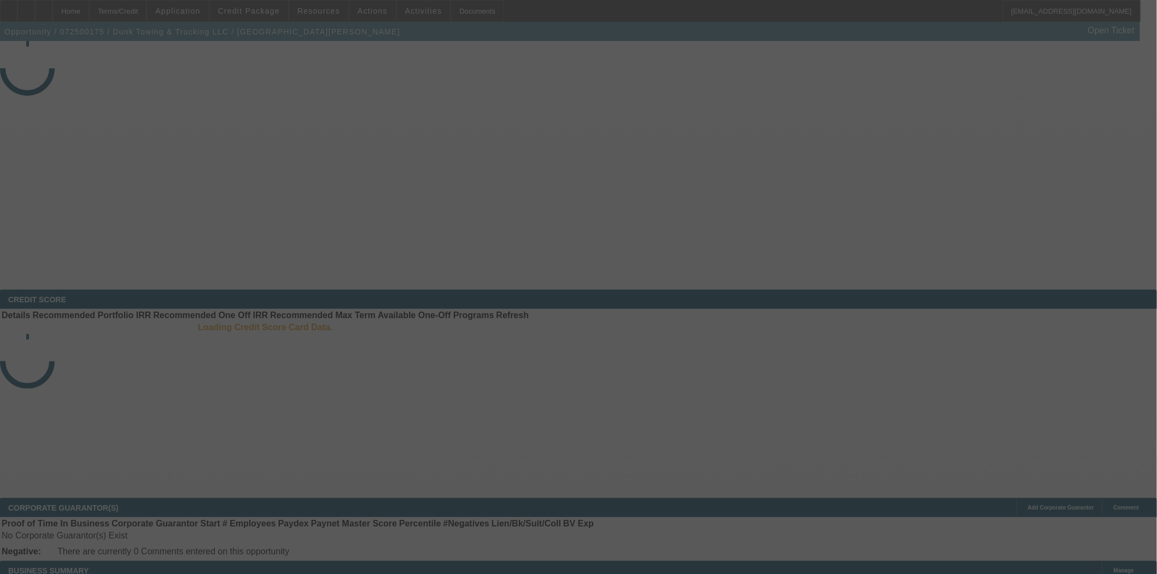
select select "4"
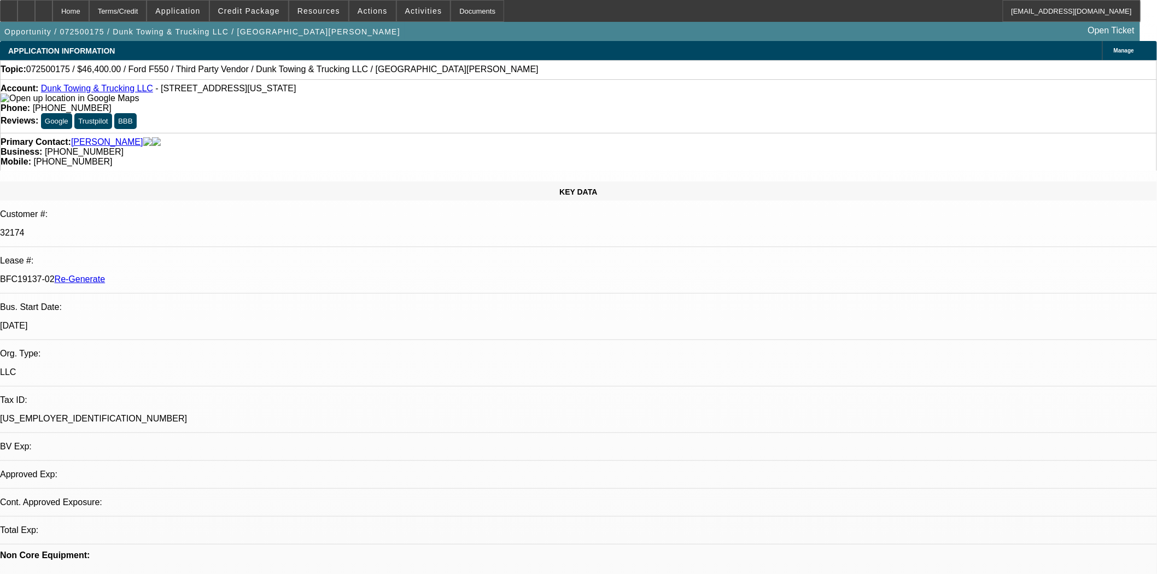
select select "0"
select select "3"
select select "0"
select select "6"
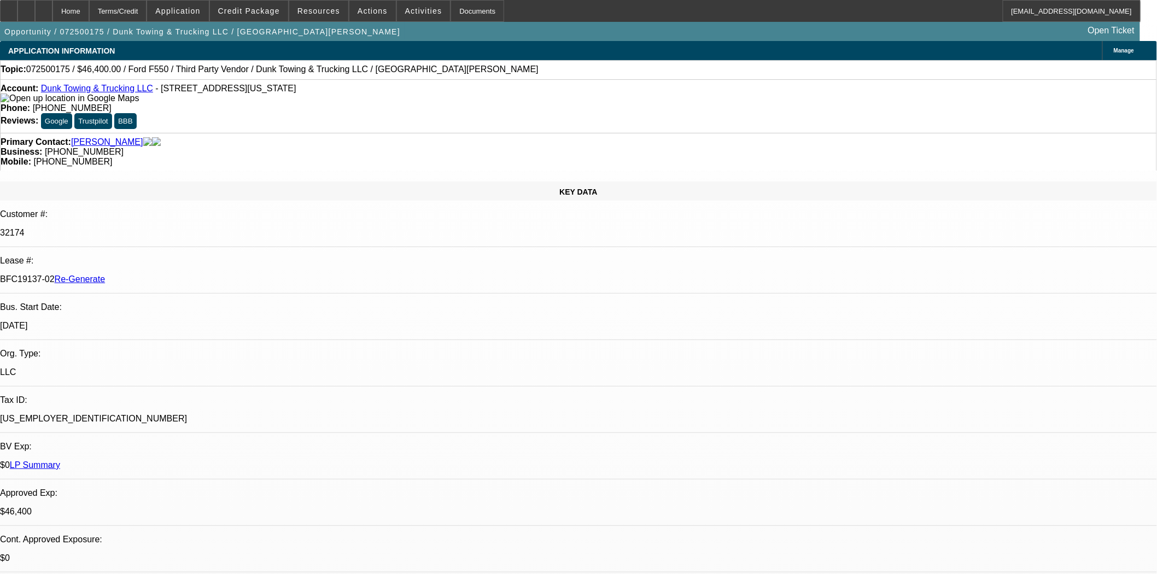
click at [17, 3] on div at bounding box center [8, 11] width 17 height 22
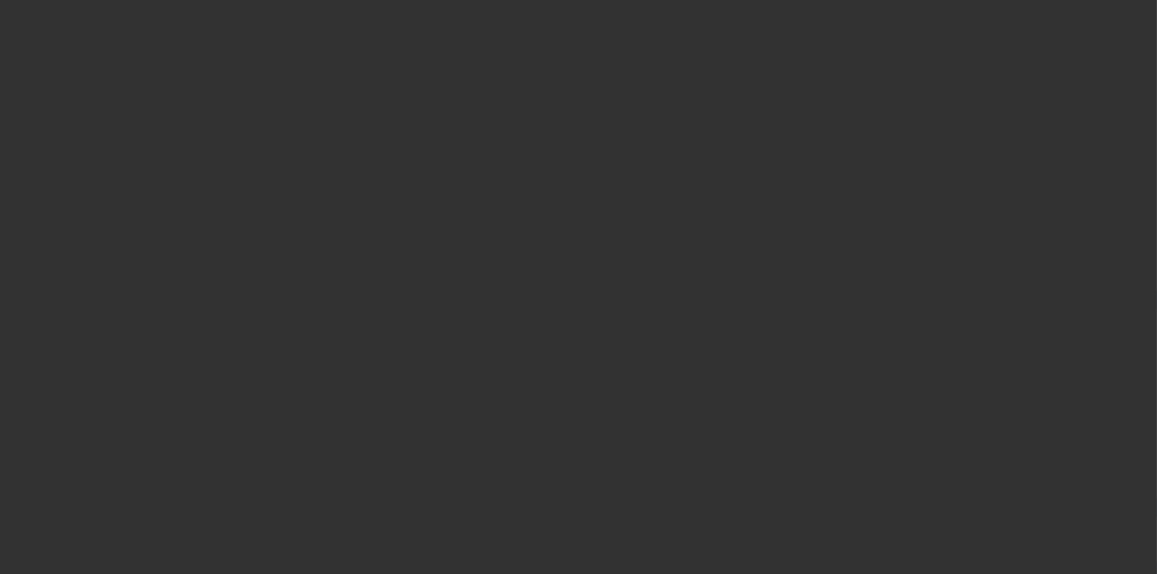
select select "4"
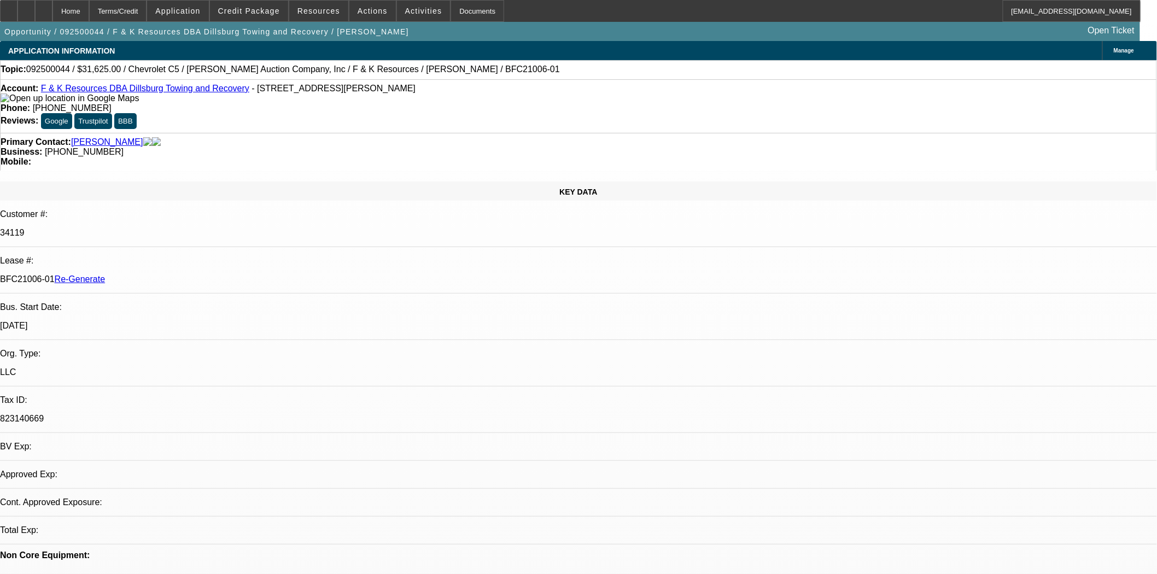
select select "0"
select select "3"
select select "0"
select select "6"
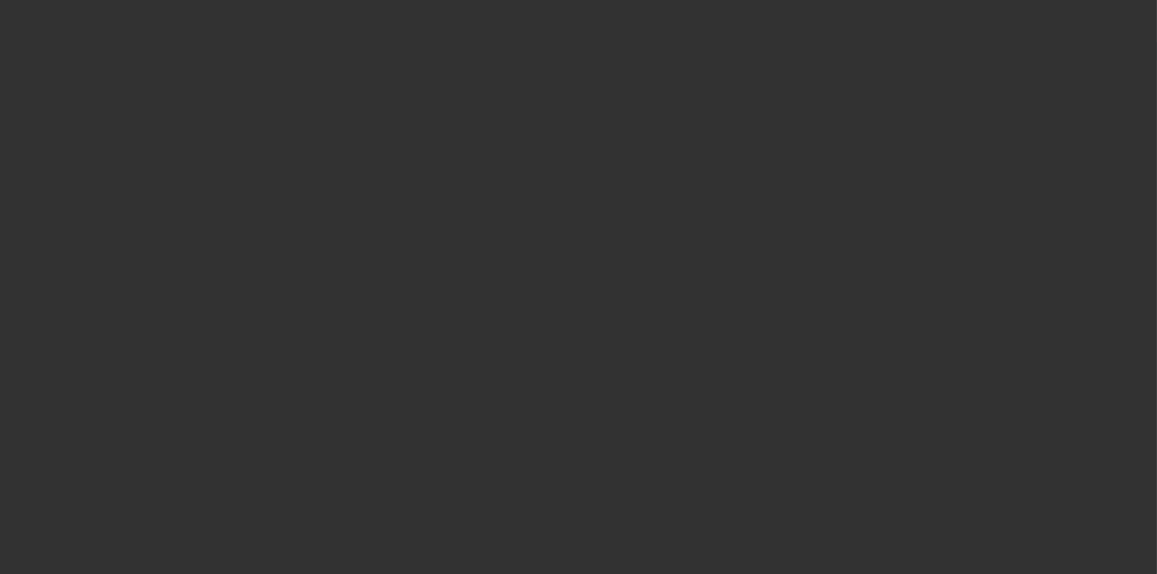
select select "3"
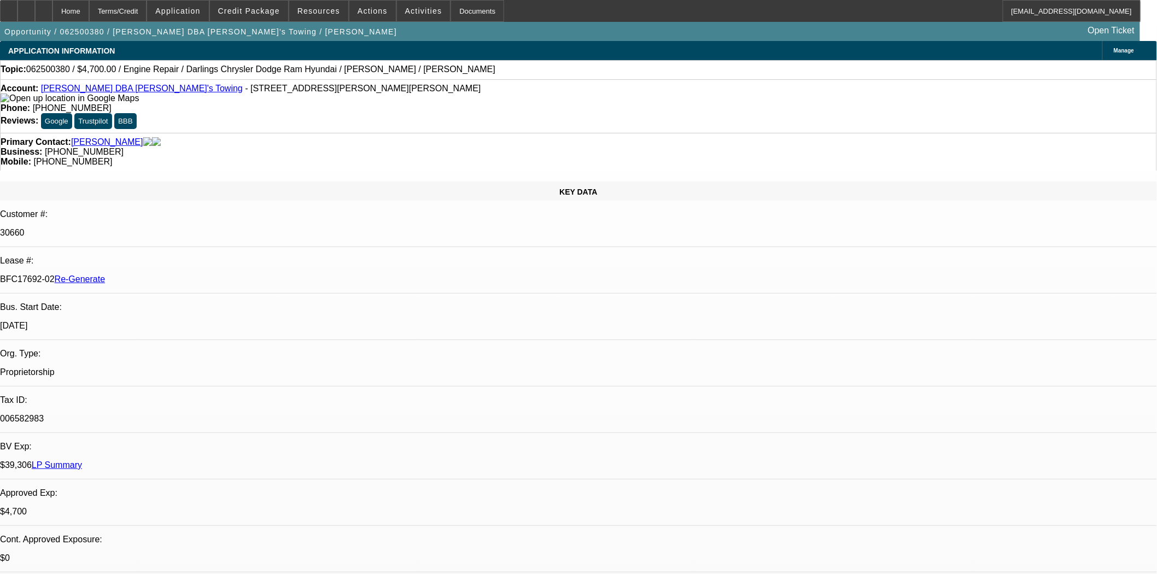
select select "0"
select select "2"
select select "0"
select select "6"
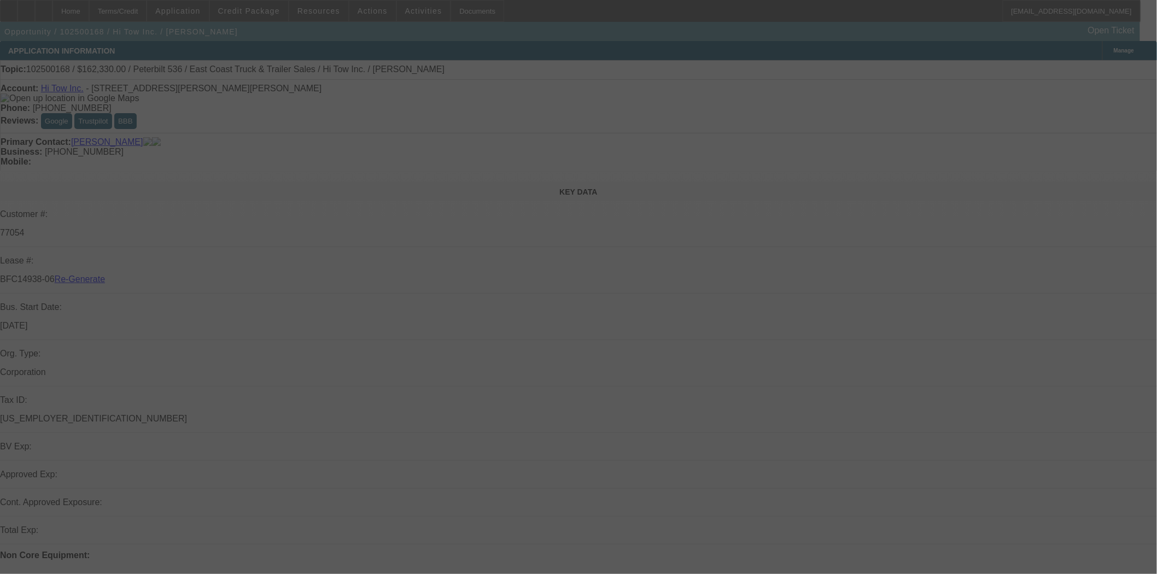
select select "3"
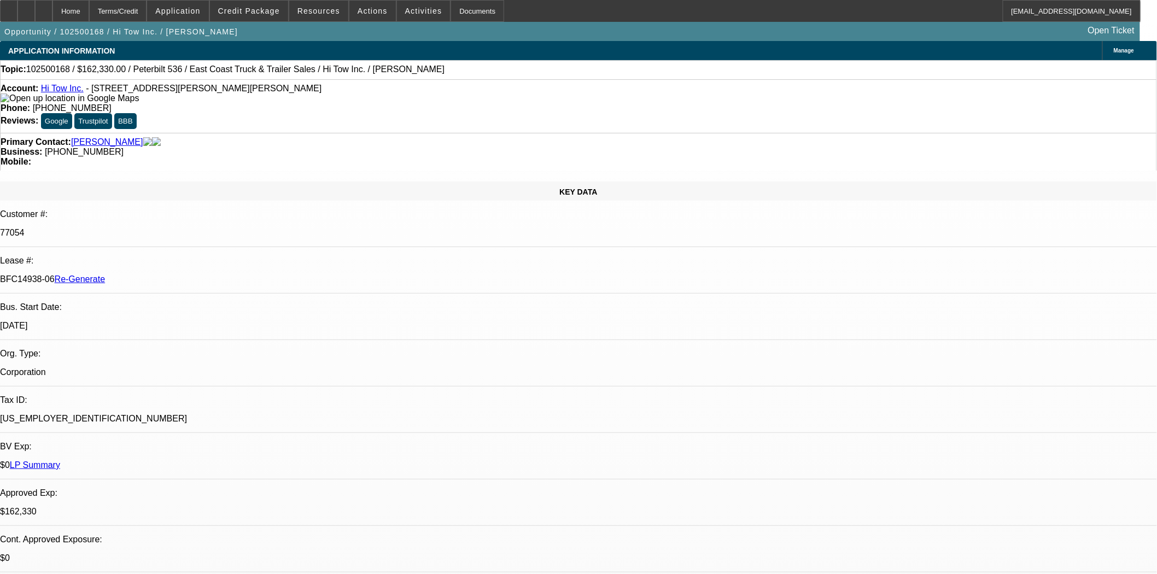
select select "0"
select select "2"
select select "0"
select select "6"
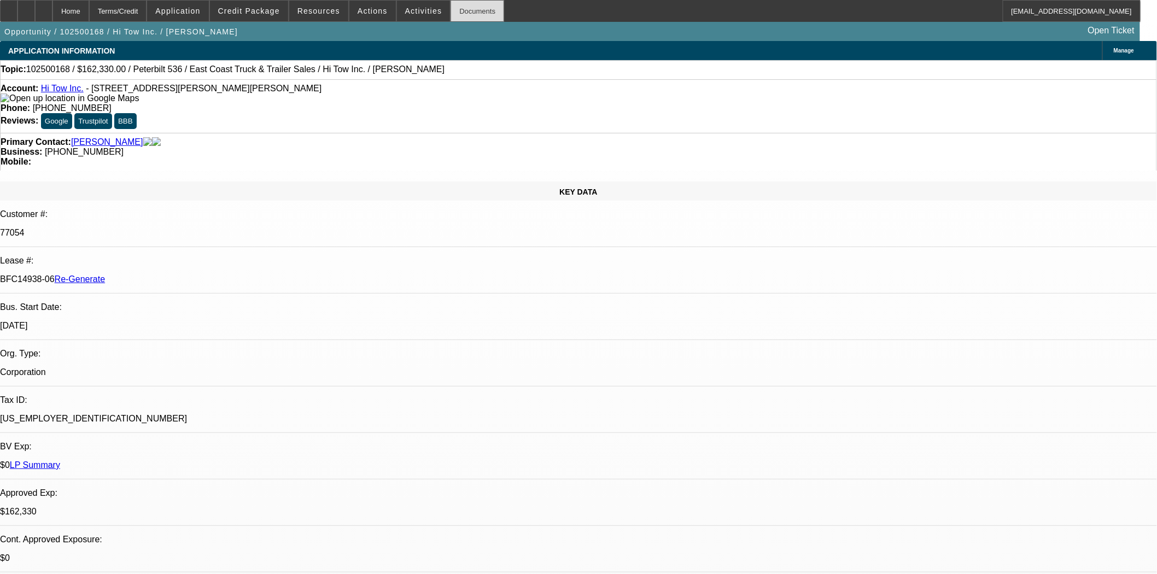
click at [461, 8] on div "Documents" at bounding box center [478, 11] width 54 height 22
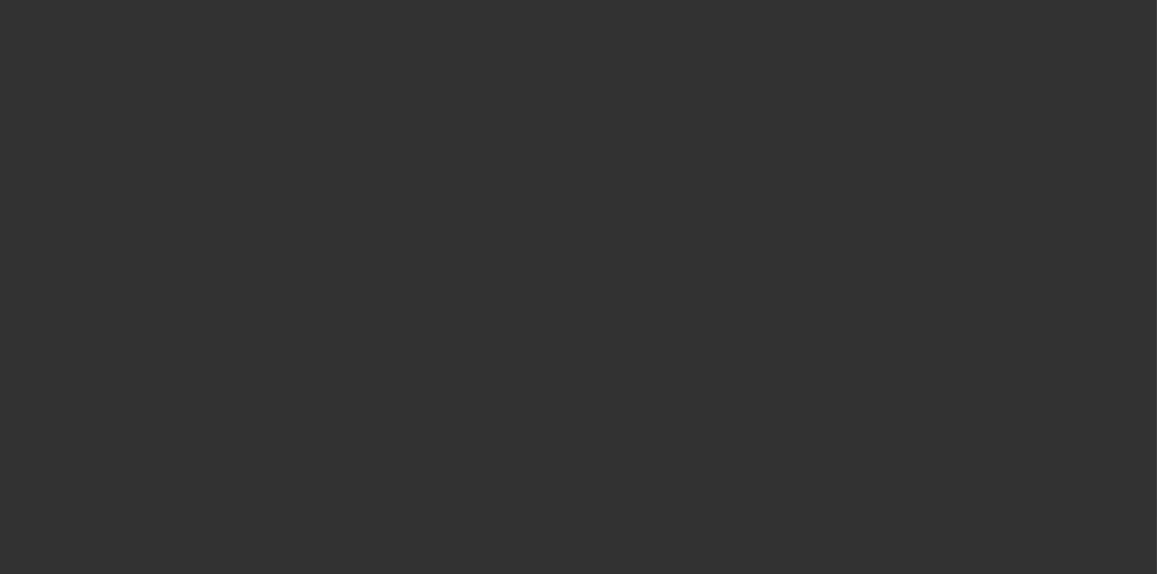
select select "4"
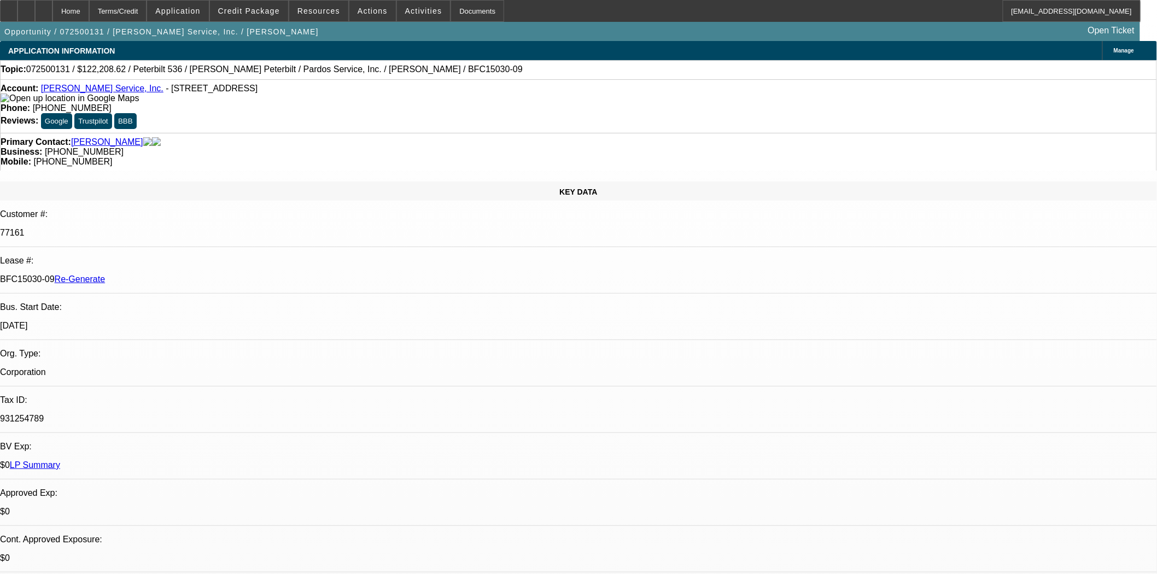
select select "0"
select select "6"
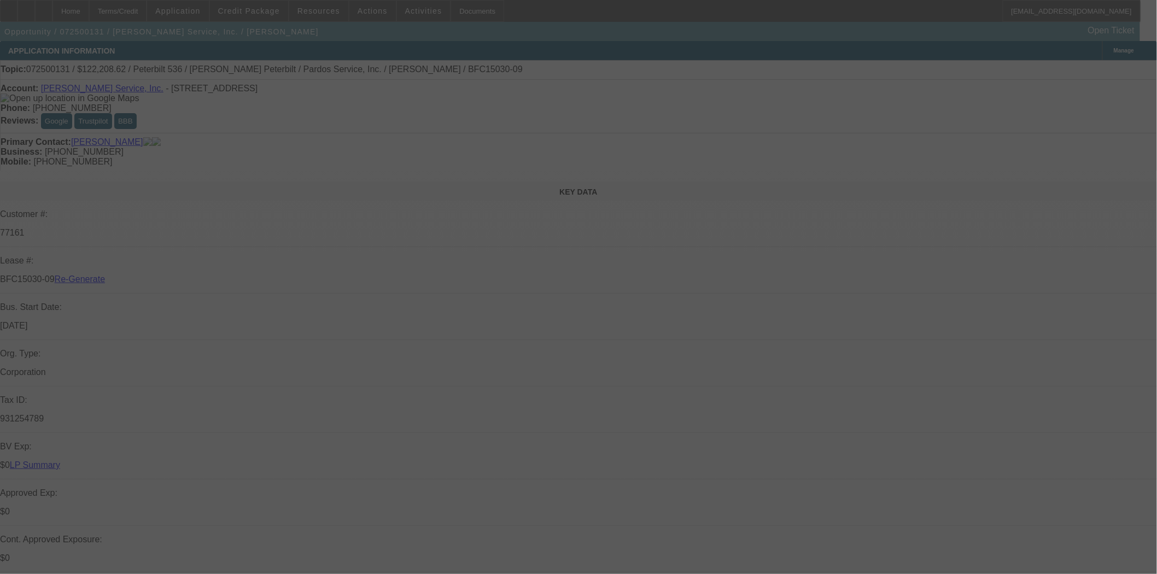
select select "4"
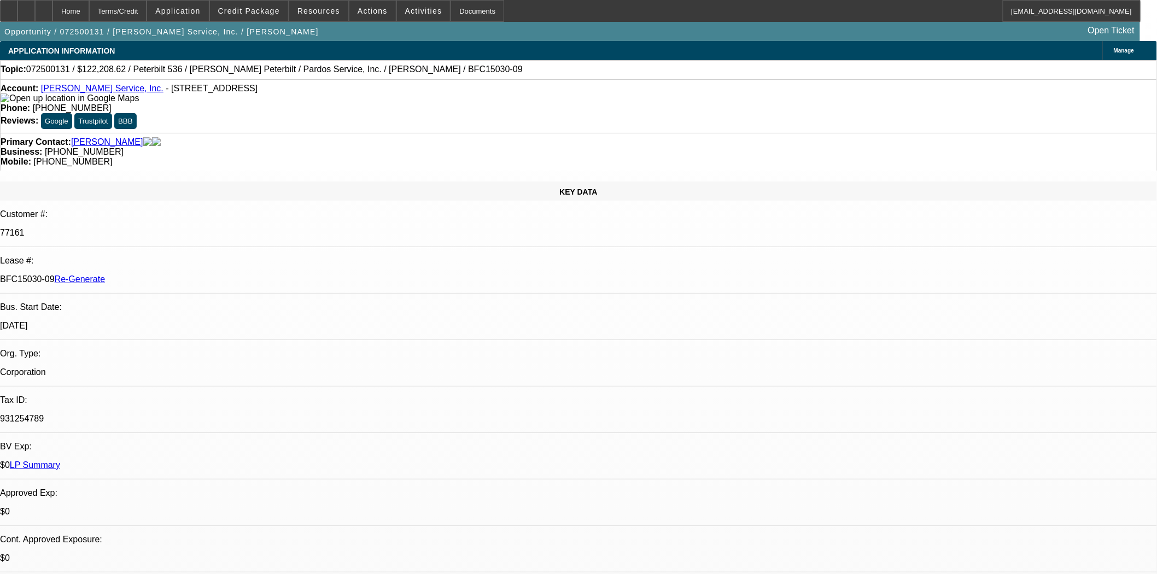
select select "0"
select select "6"
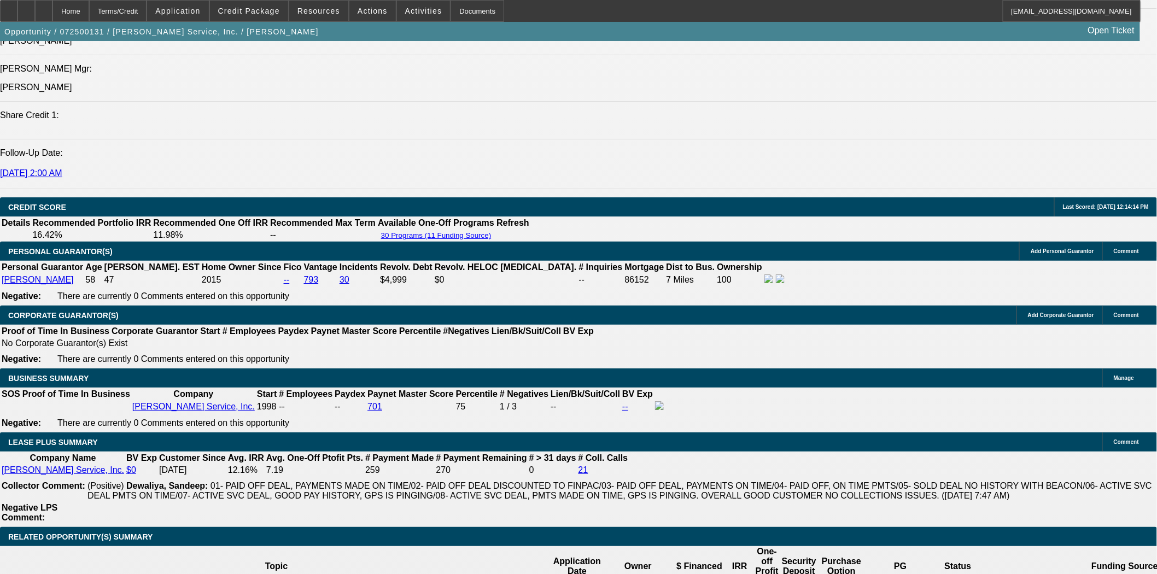
scroll to position [1579, 0]
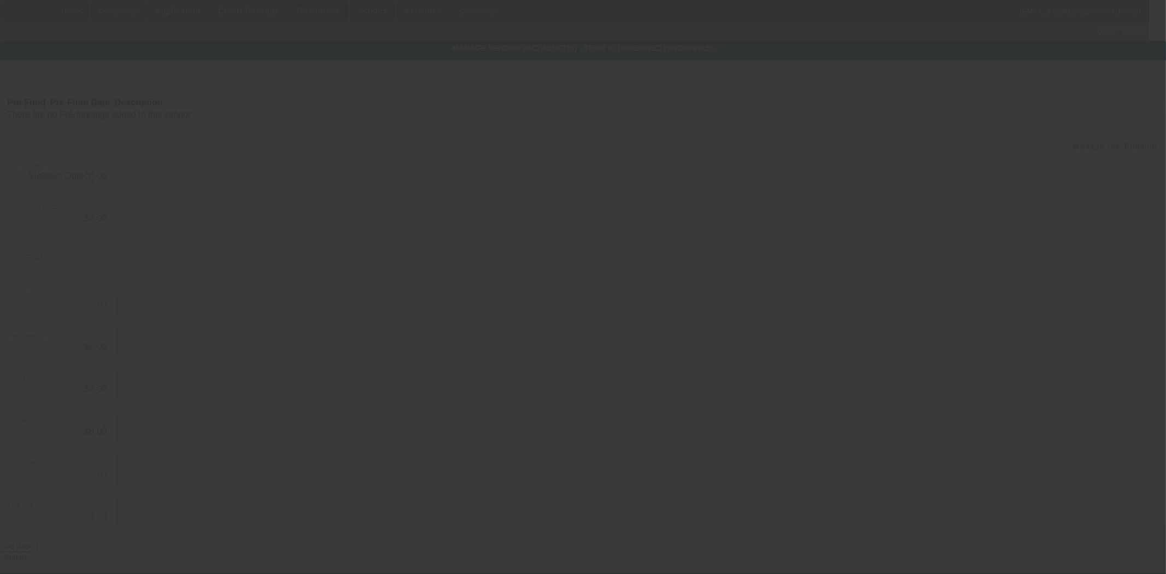
type input "$119,161.00"
type input "$5,000.00"
type input "$114,161.00"
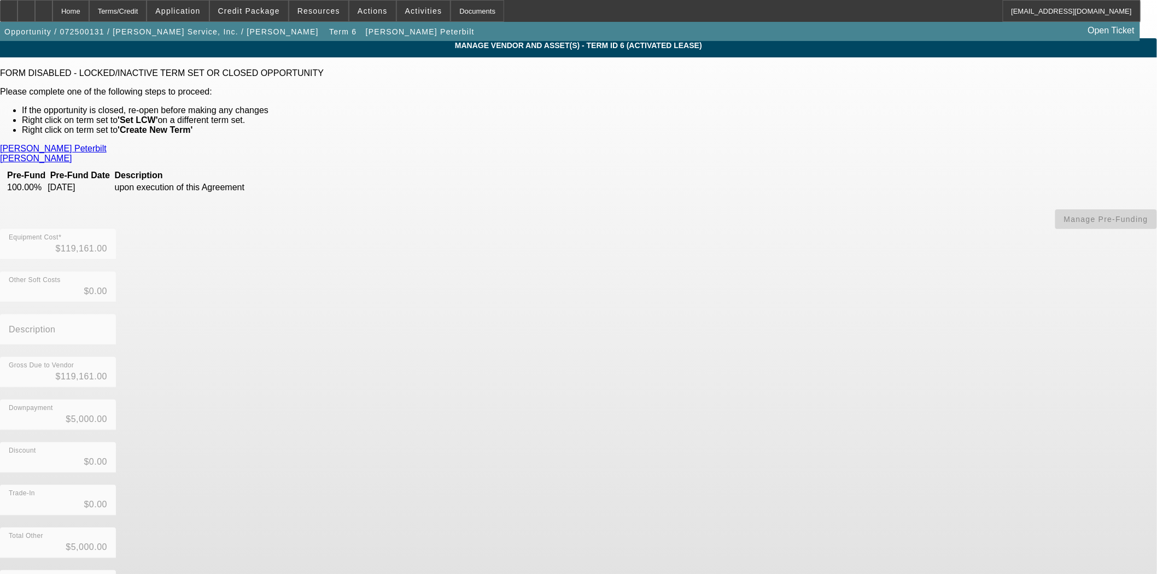
scroll to position [3, 0]
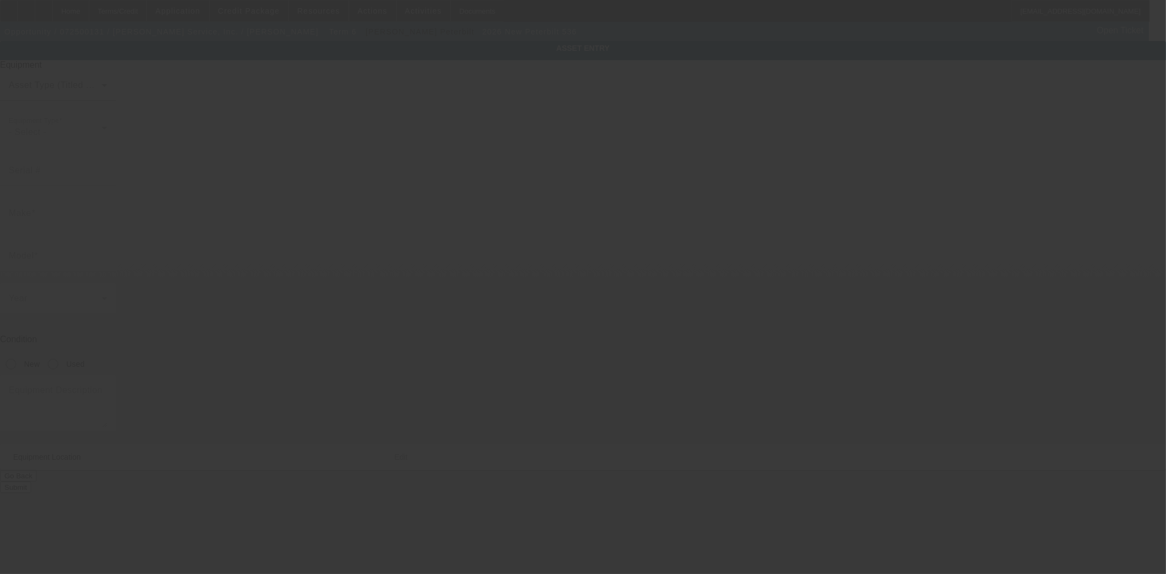
type input "2NPKHM6X5TM800628"
type input "Peterbilt"
type input "536"
radio input "true"
type textarea "includes: all options, attachments and accessories"
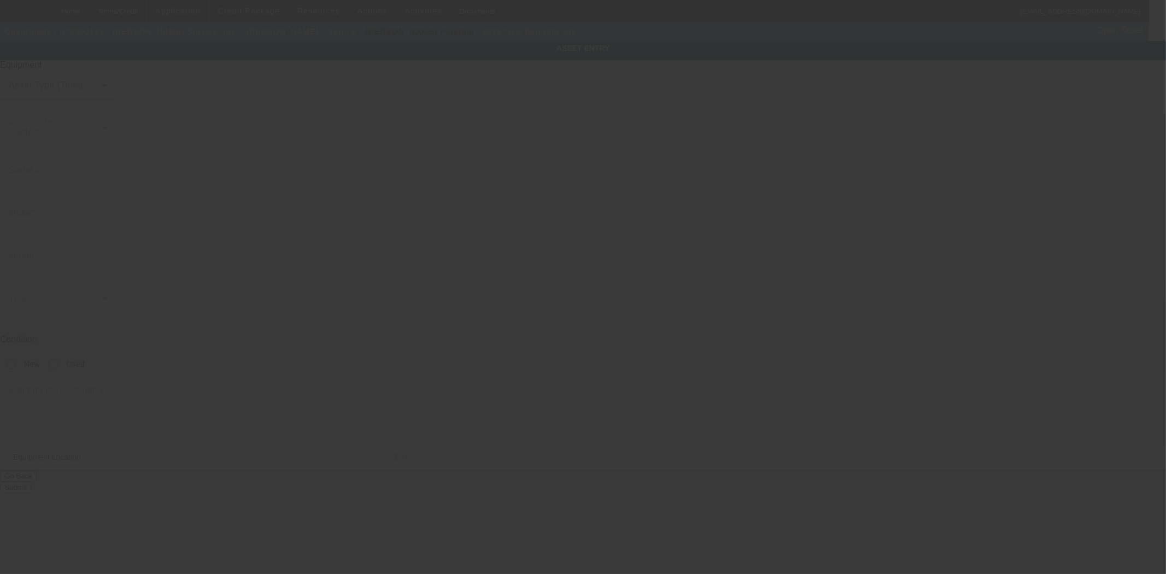
type input "2147 US Highway 35 N"
type input "Richmond"
type input "47374"
type input "Wayne"
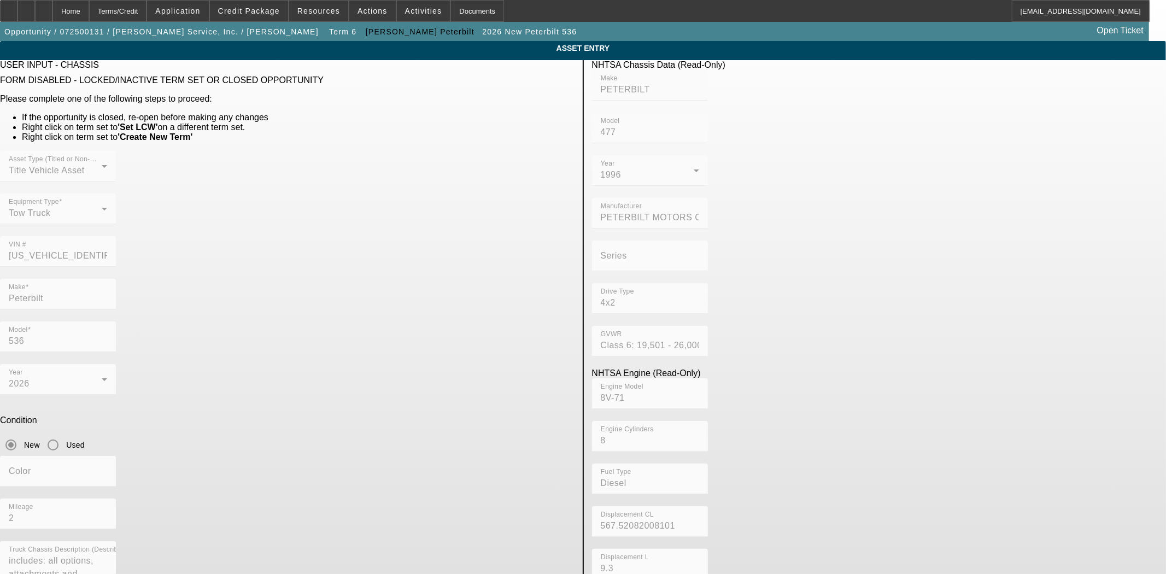
click at [116, 236] on mat-form-field "VIN # 2NPKHM6X5TM800628" at bounding box center [58, 257] width 116 height 43
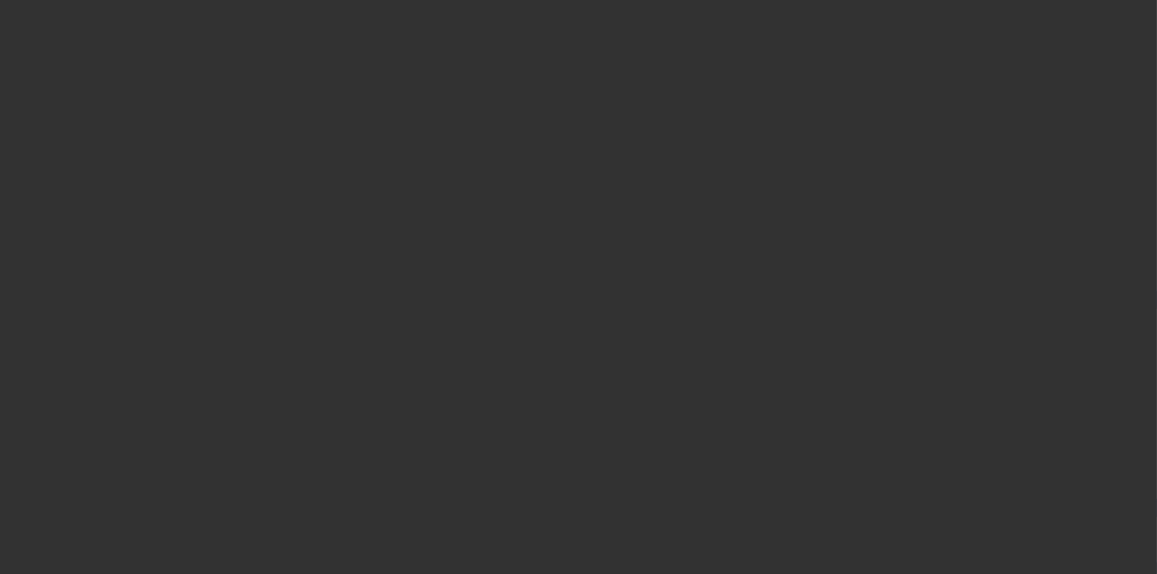
select select "3"
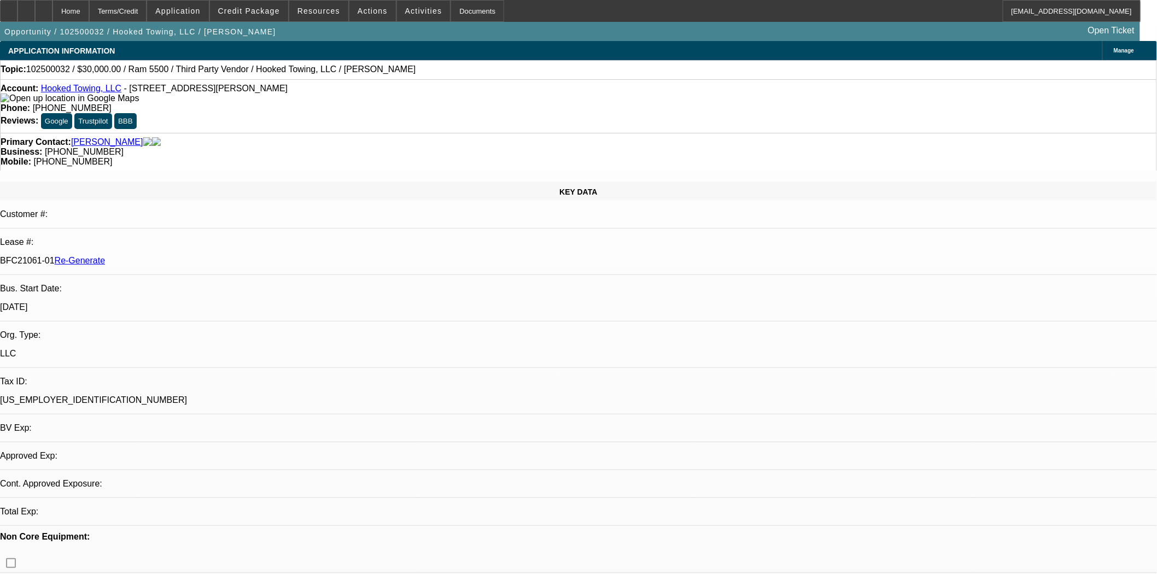
select select "0"
select select "0.1"
select select "4"
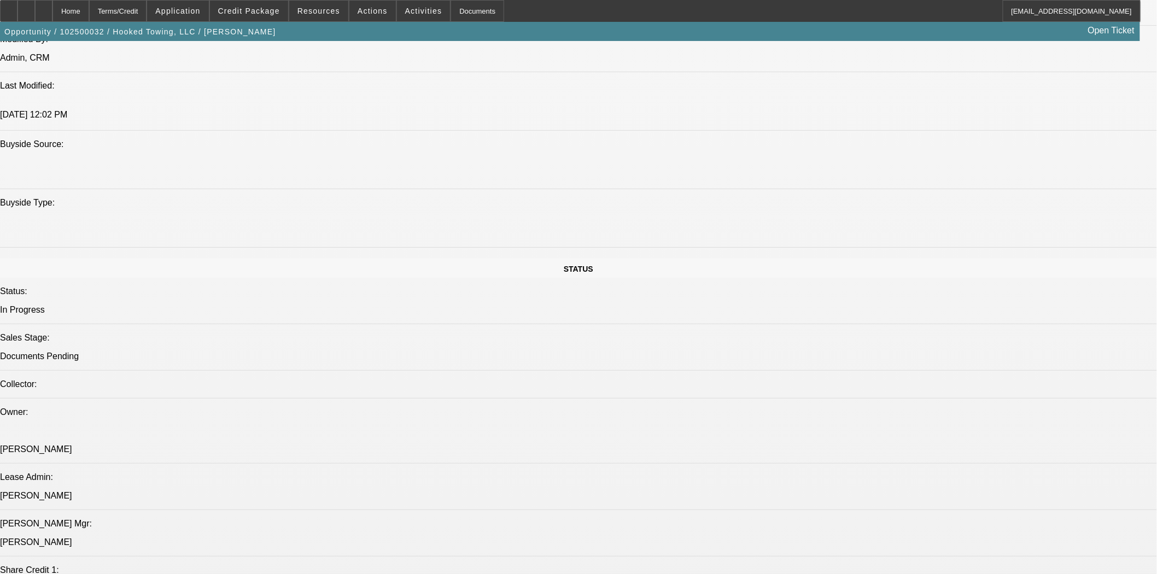
scroll to position [1154, 0]
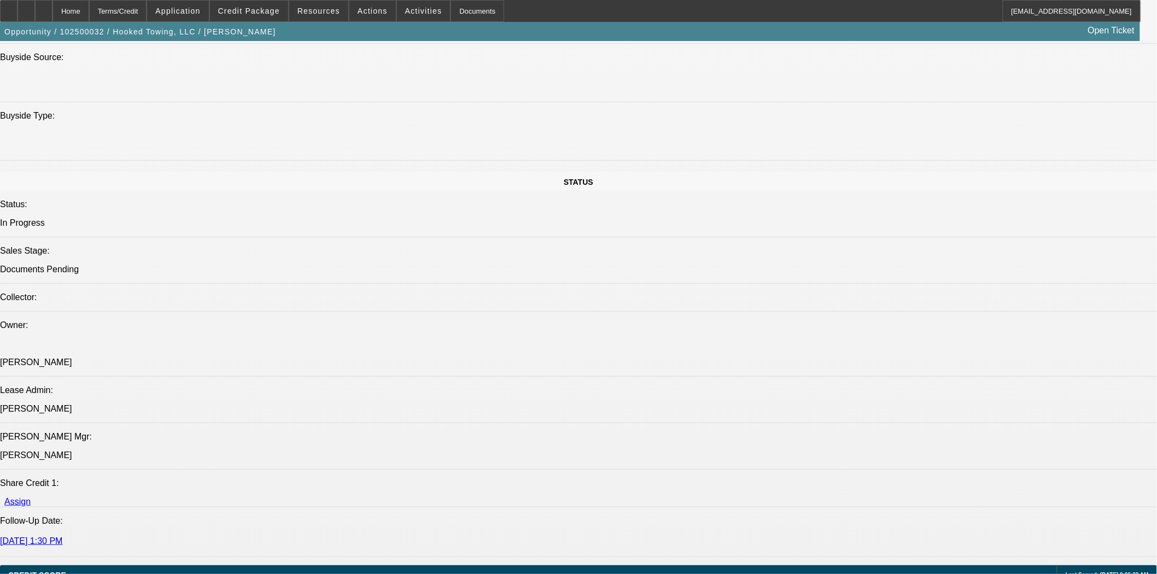
scroll to position [1095, 0]
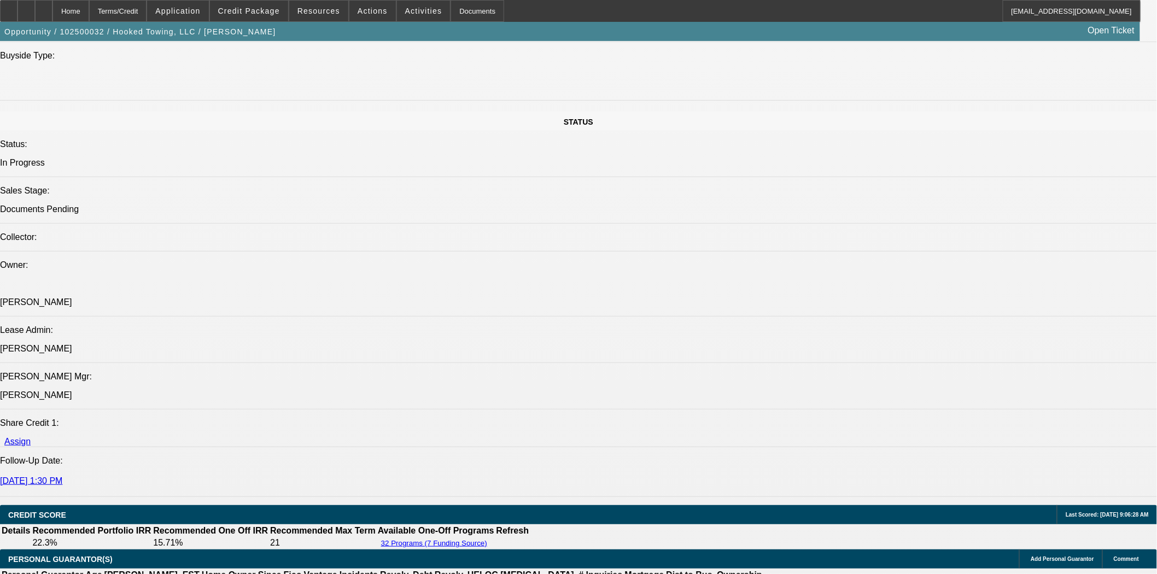
scroll to position [1277, 0]
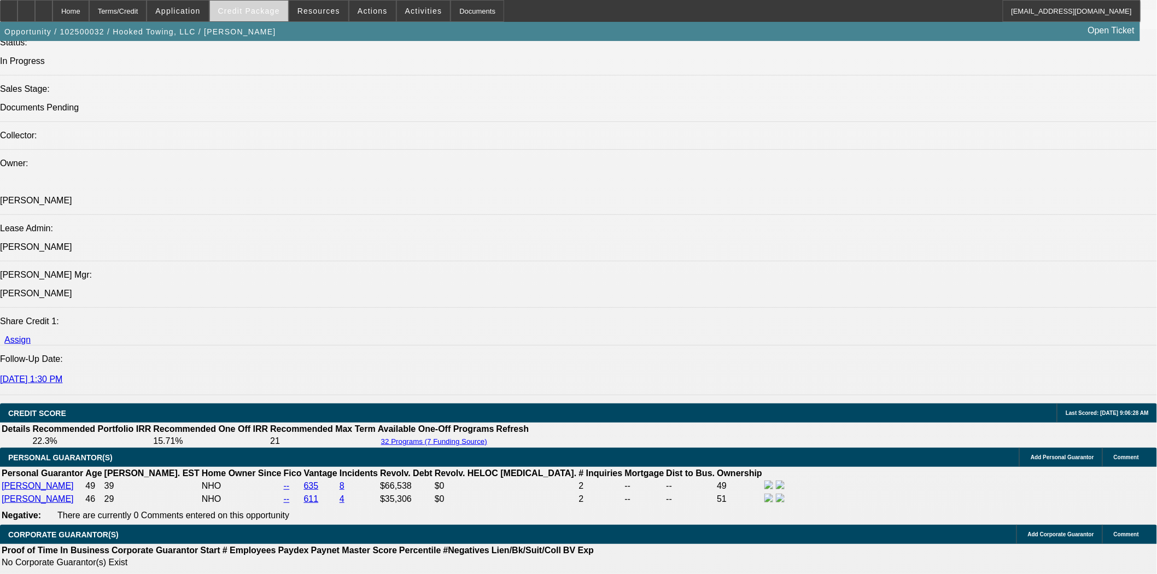
click at [266, 12] on span "Credit Package" at bounding box center [249, 11] width 62 height 9
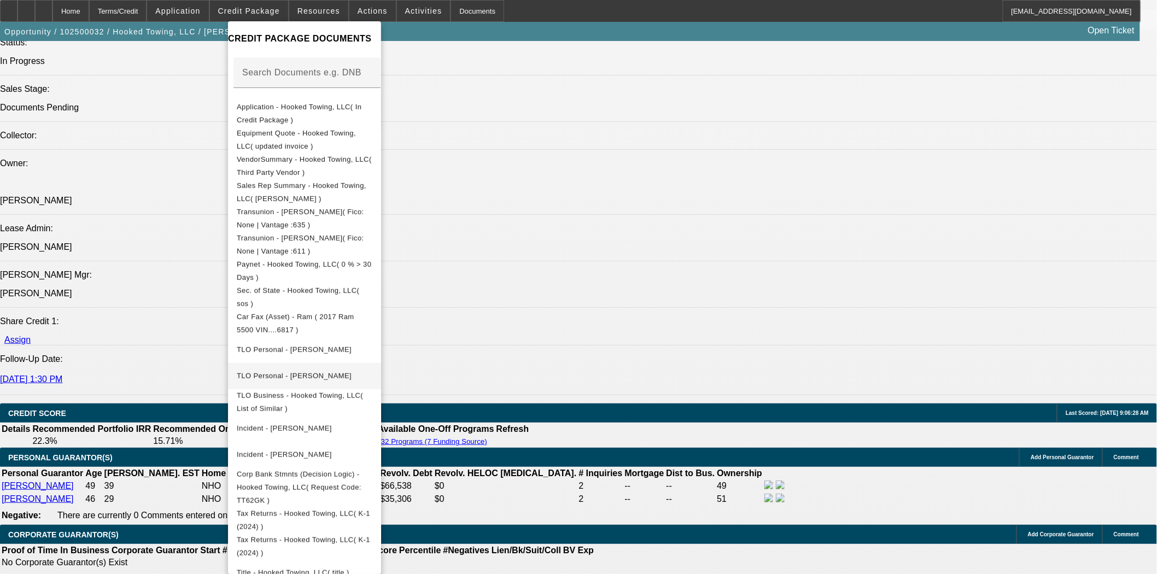
scroll to position [243, 0]
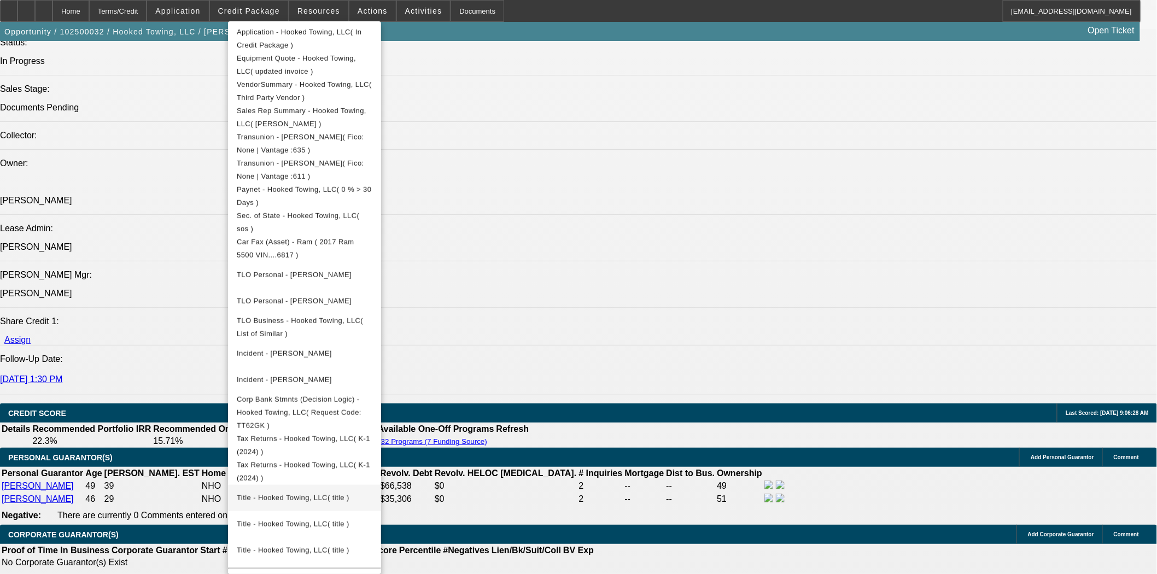
click at [309, 493] on span "Title - Hooked Towing, LLC( title )" at bounding box center [293, 497] width 113 height 8
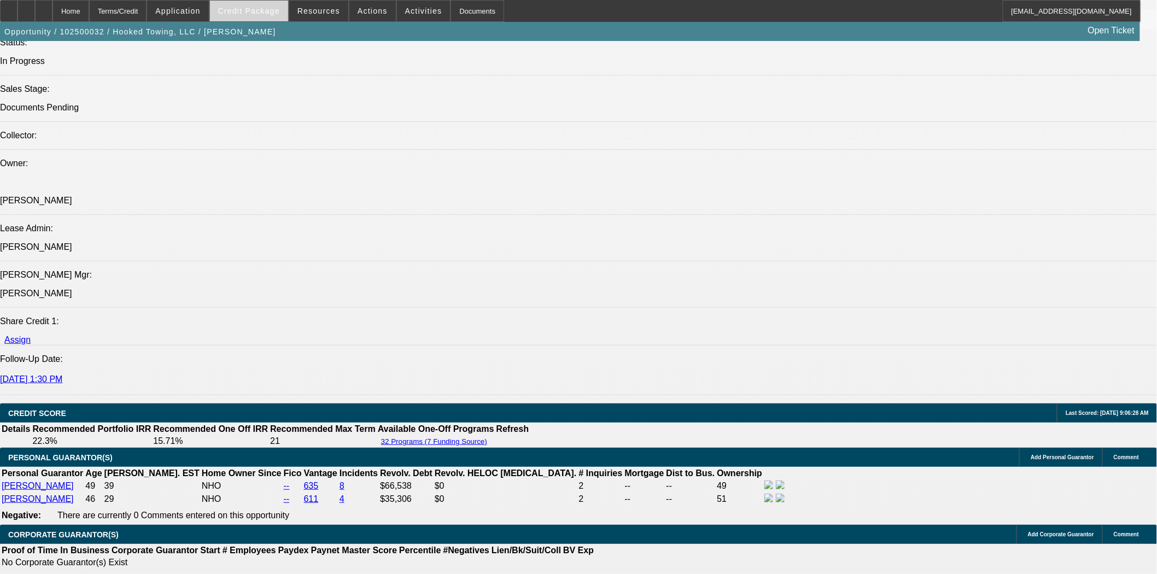
click at [250, 8] on span "Credit Package" at bounding box center [249, 11] width 62 height 9
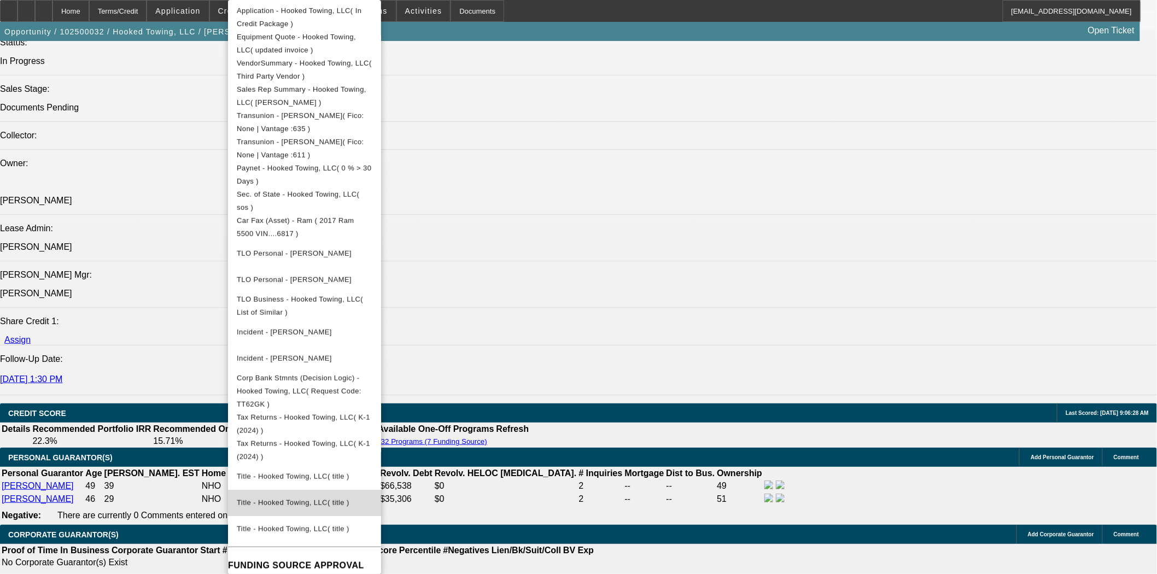
click at [338, 498] on button "Title - Hooked Towing, LLC( title )" at bounding box center [304, 503] width 153 height 26
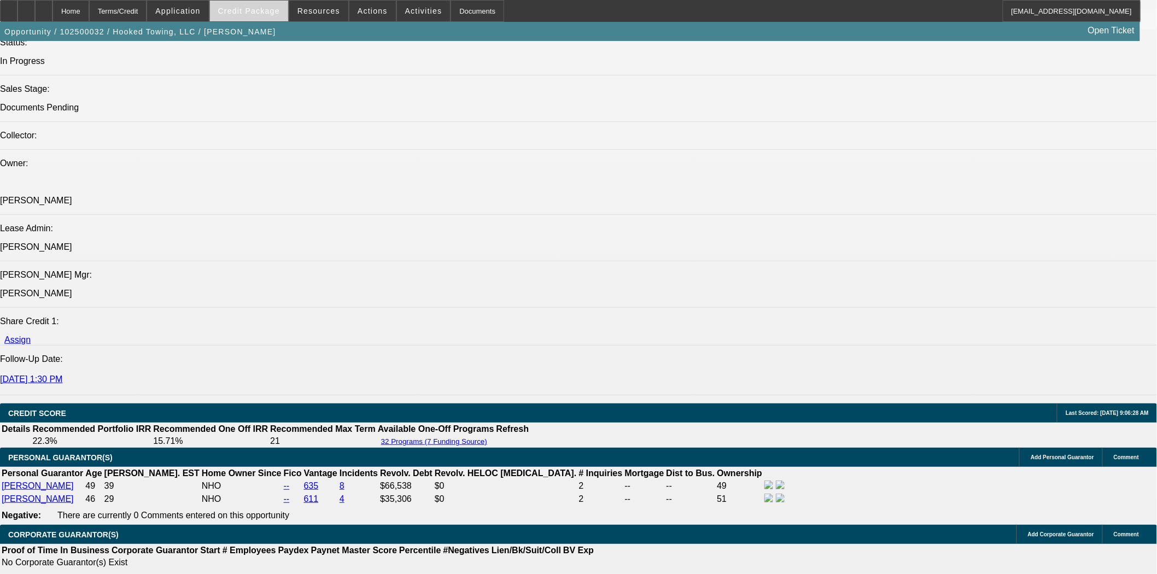
click at [265, 11] on span "Credit Package" at bounding box center [249, 11] width 62 height 9
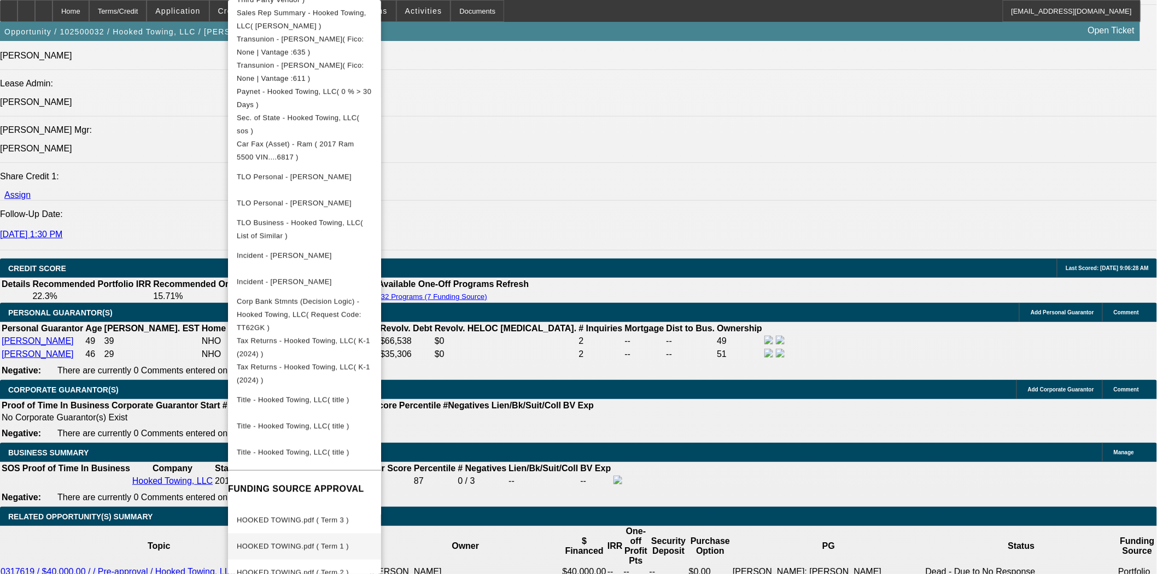
scroll to position [1642, 0]
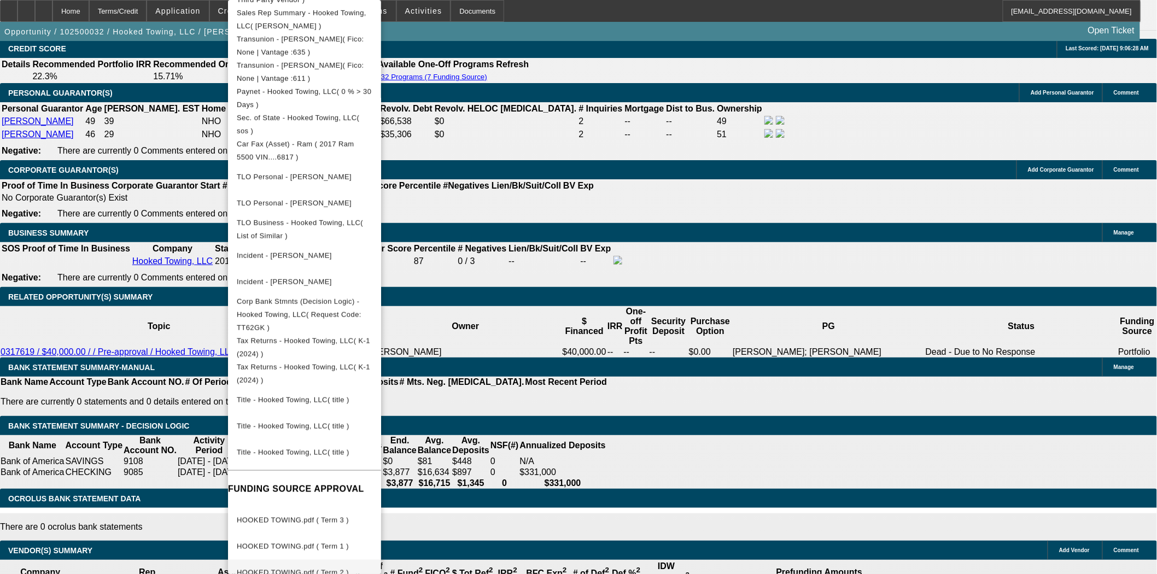
click at [320, 566] on span "HOOKED TOWING.pdf ( Term 2 )" at bounding box center [305, 572] width 136 height 13
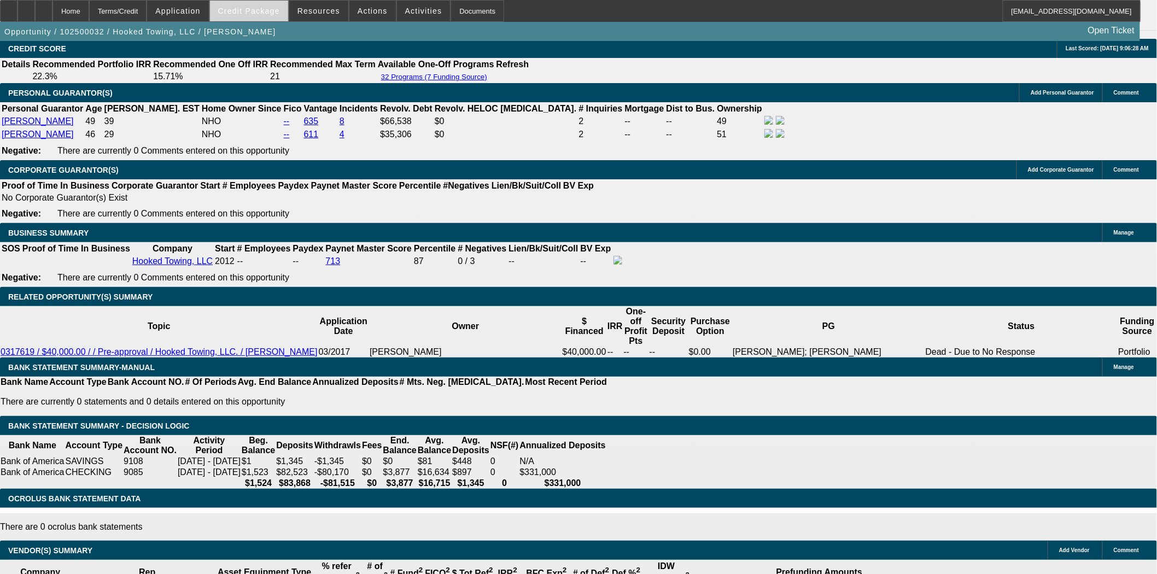
click at [288, 15] on span at bounding box center [249, 11] width 78 height 26
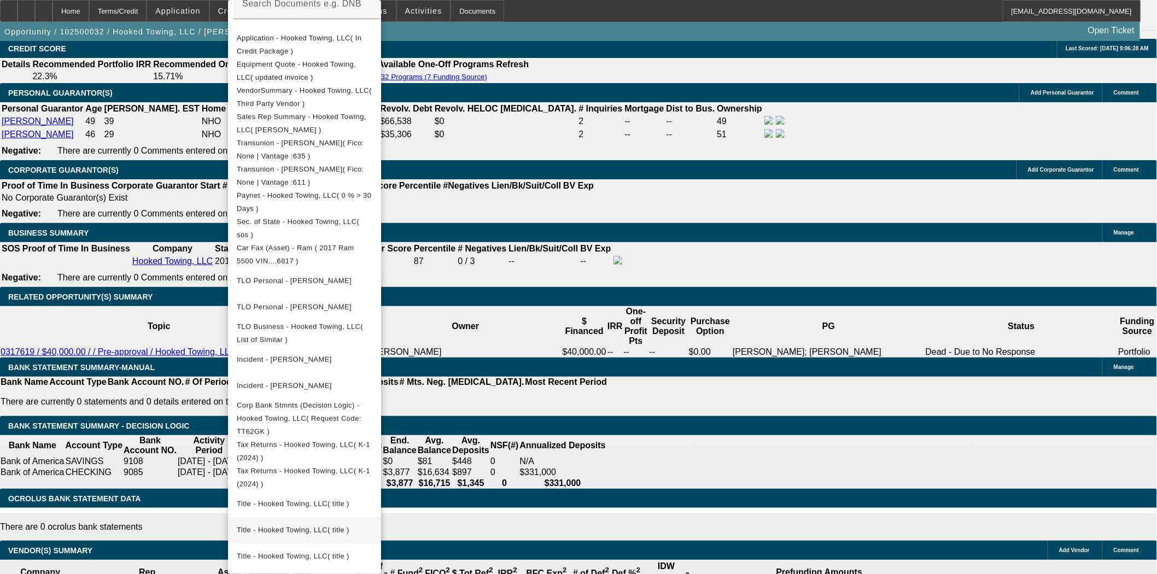
scroll to position [319, 0]
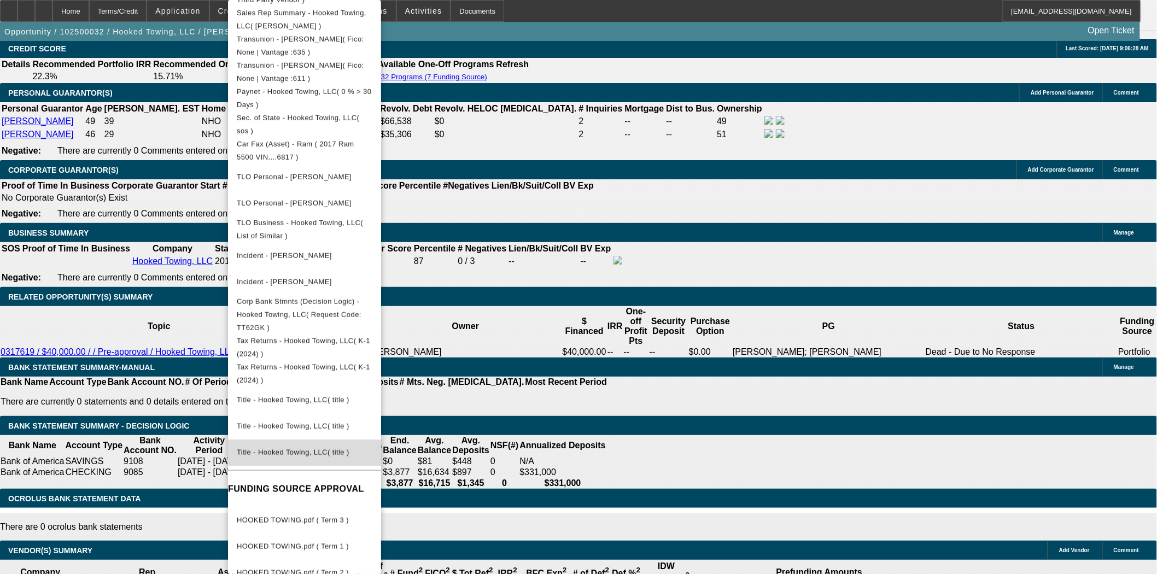
click at [308, 448] on span "Title - Hooked Towing, LLC( title )" at bounding box center [293, 452] width 113 height 8
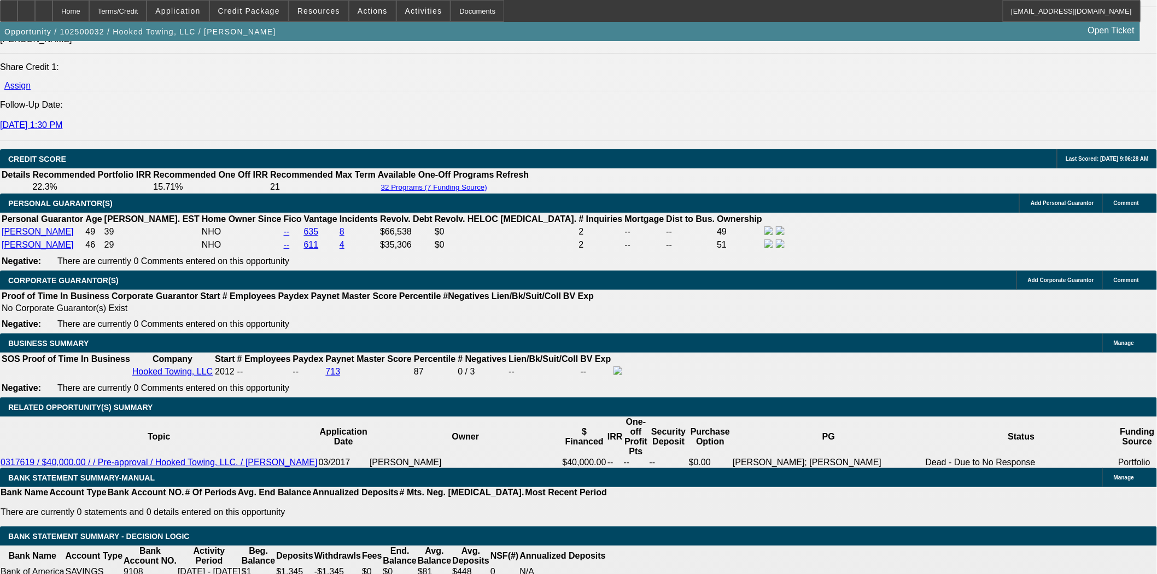
scroll to position [1338, 0]
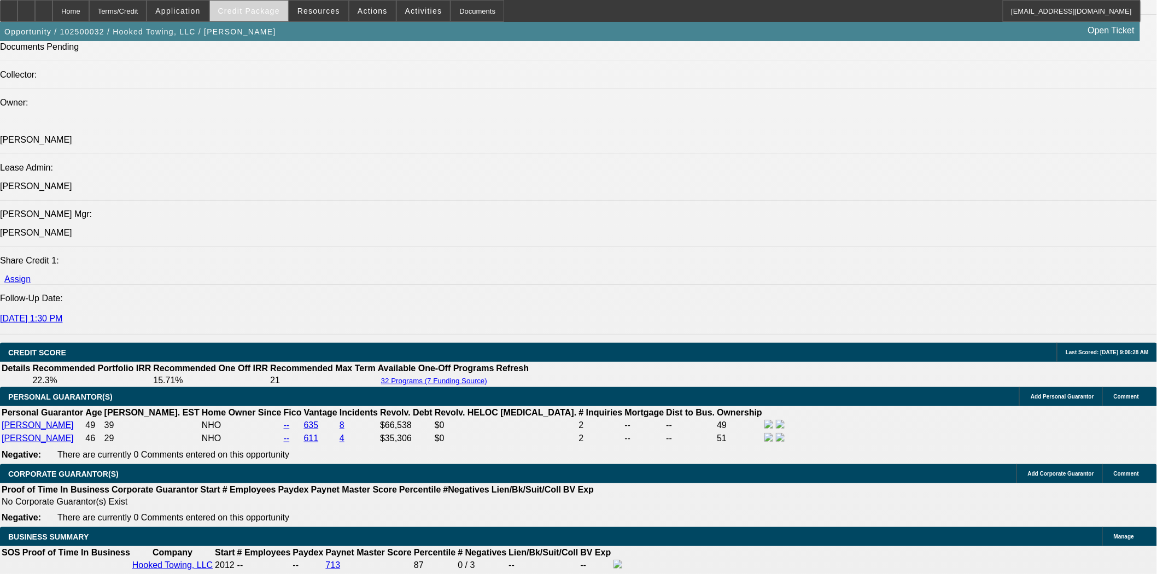
click at [259, 14] on span "Credit Package" at bounding box center [249, 11] width 62 height 9
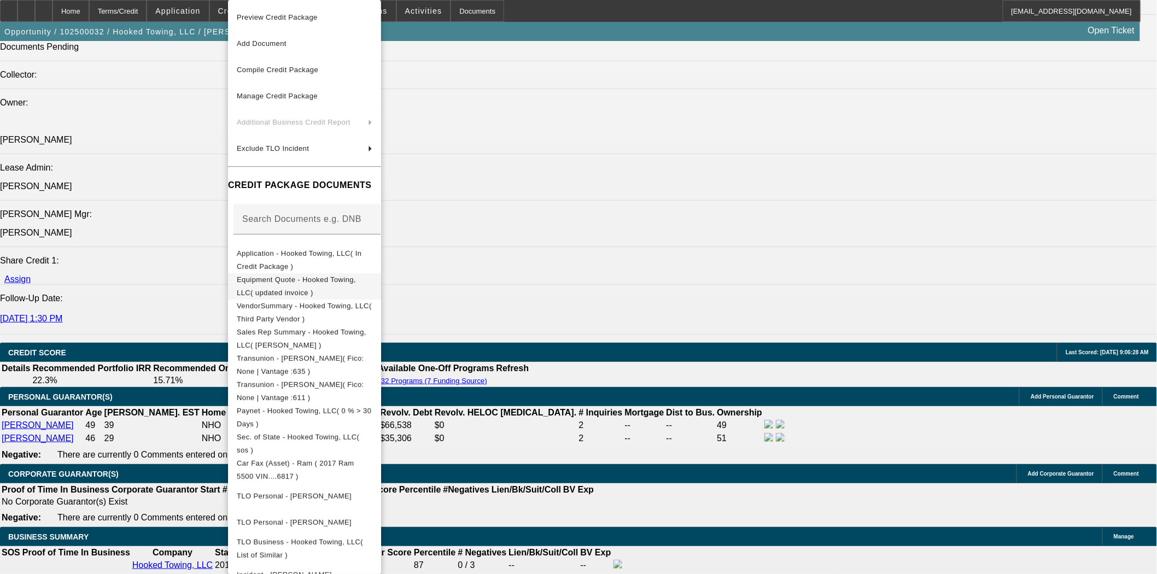
click at [305, 284] on span "Equipment Quote - Hooked Towing, LLC( updated invoice )" at bounding box center [296, 286] width 119 height 21
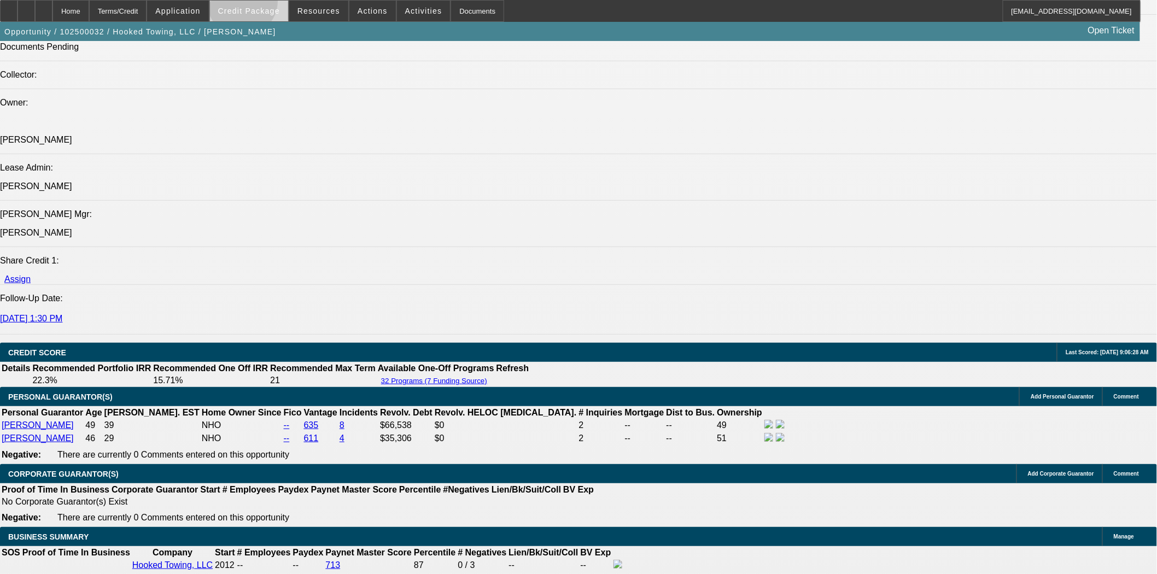
click at [260, 4] on span at bounding box center [249, 11] width 78 height 26
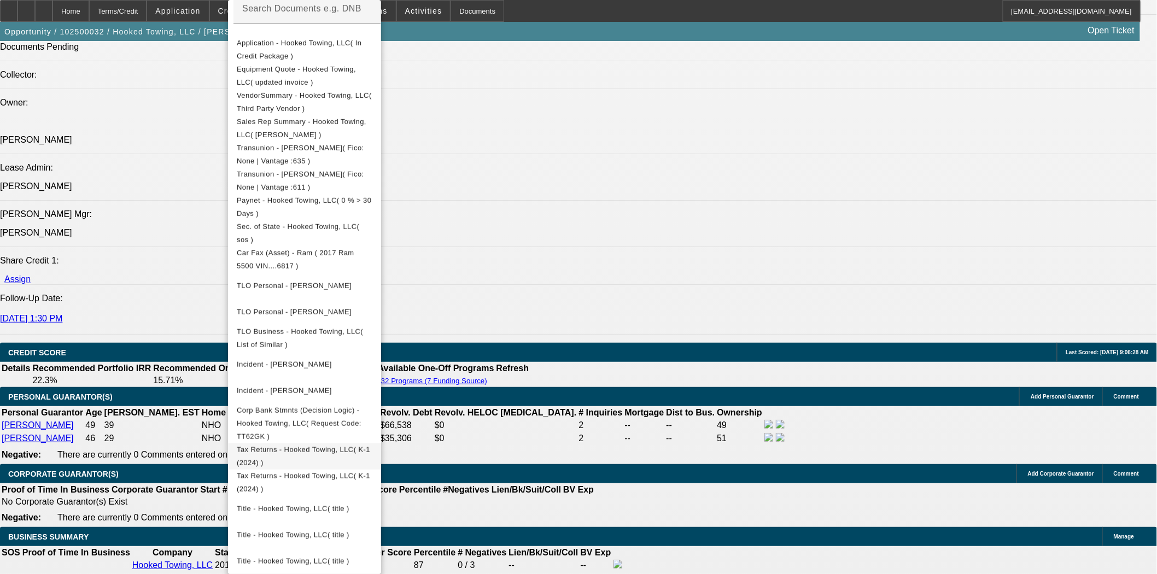
scroll to position [243, 0]
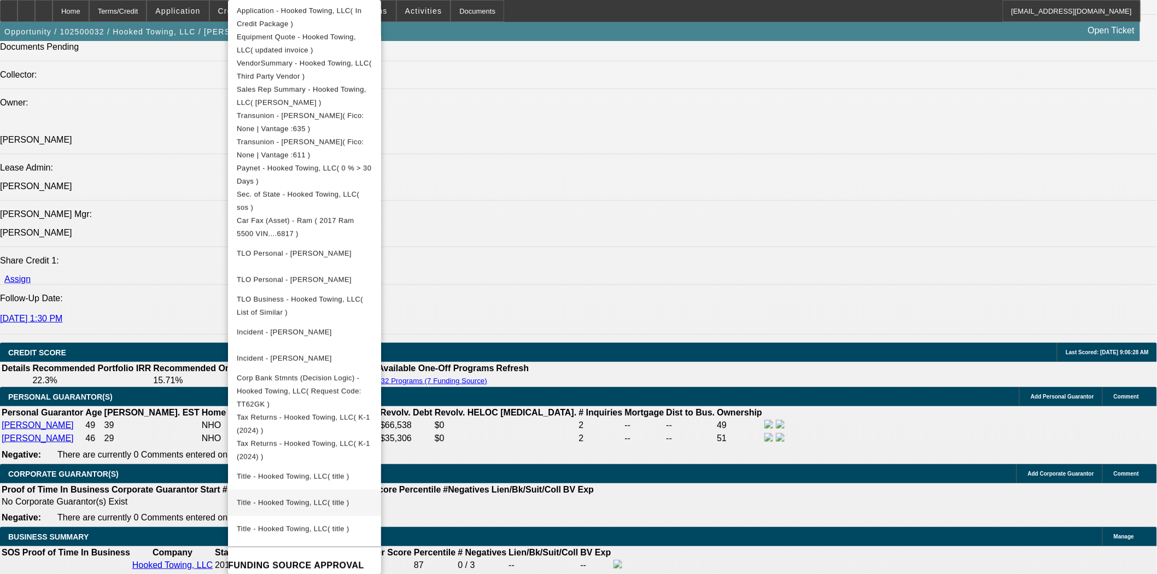
click at [308, 490] on button "Title - Hooked Towing, LLC( title )" at bounding box center [304, 503] width 153 height 26
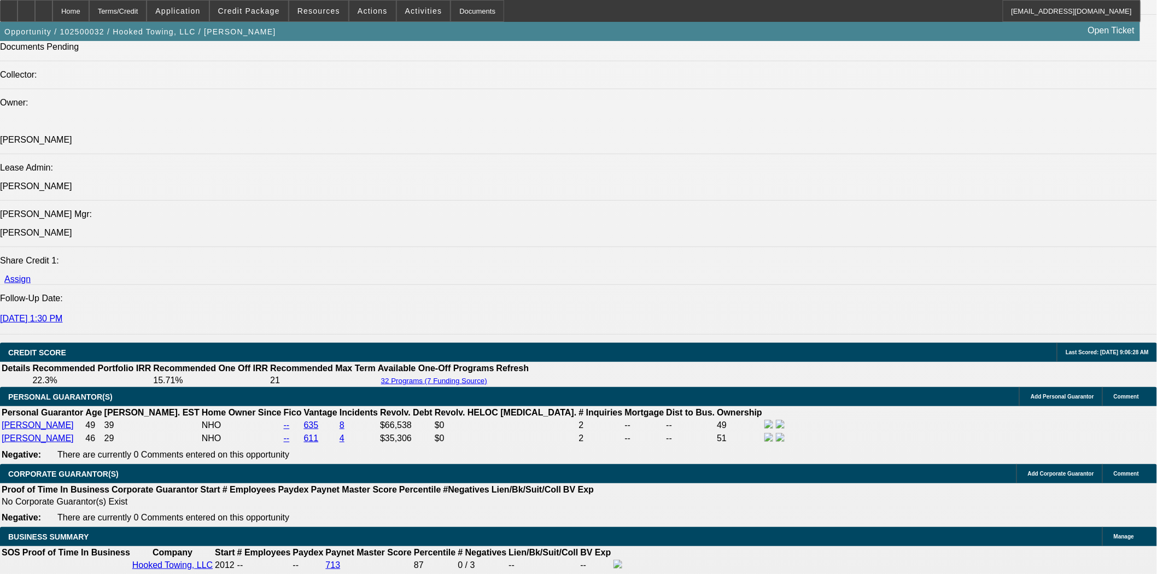
drag, startPoint x: 222, startPoint y: 341, endPoint x: 206, endPoint y: 347, distance: 17.5
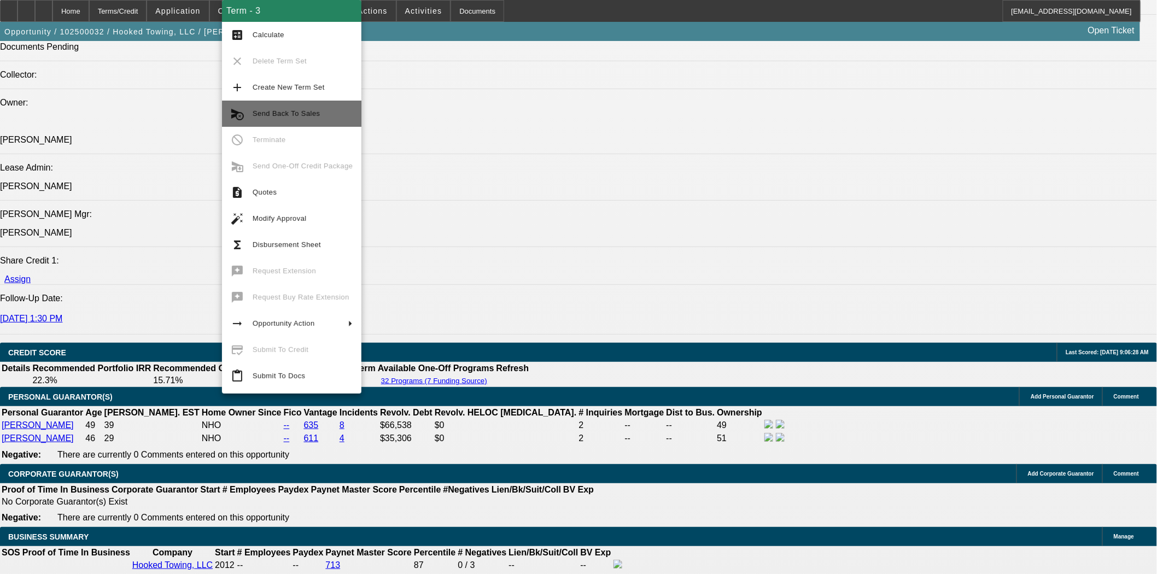
click at [296, 118] on span "Send Back To Sales" at bounding box center [303, 113] width 100 height 13
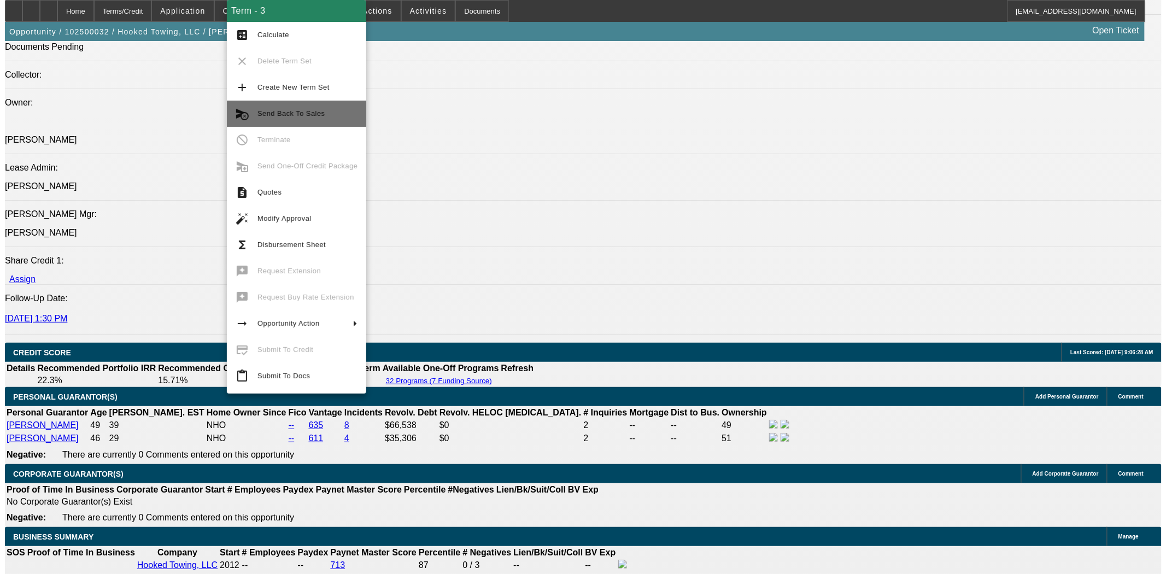
scroll to position [0, 0]
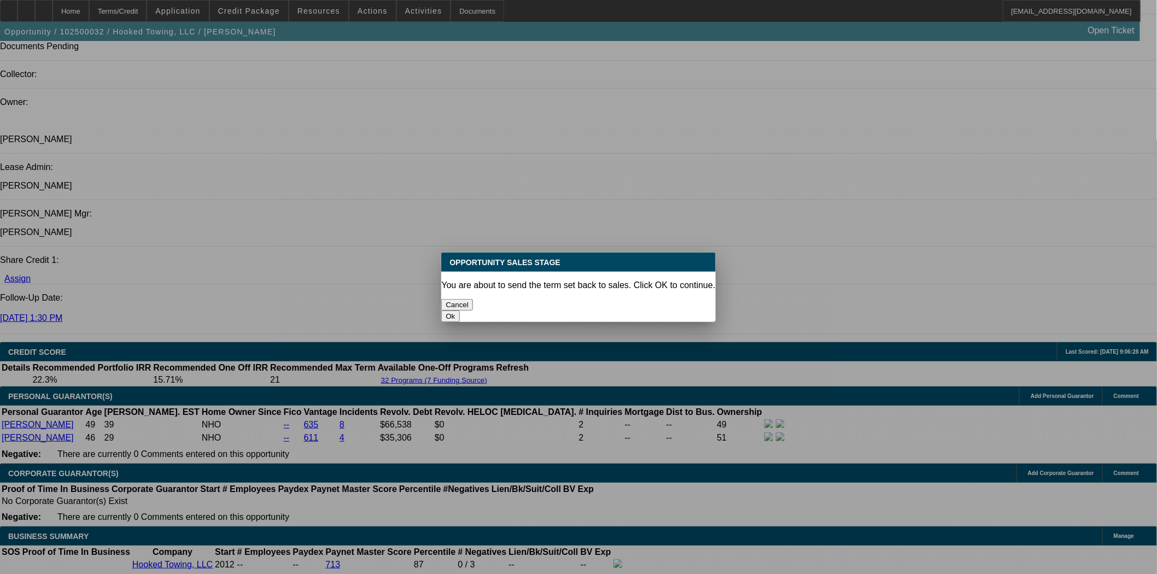
click at [459, 311] on button "Ok" at bounding box center [450, 316] width 18 height 11
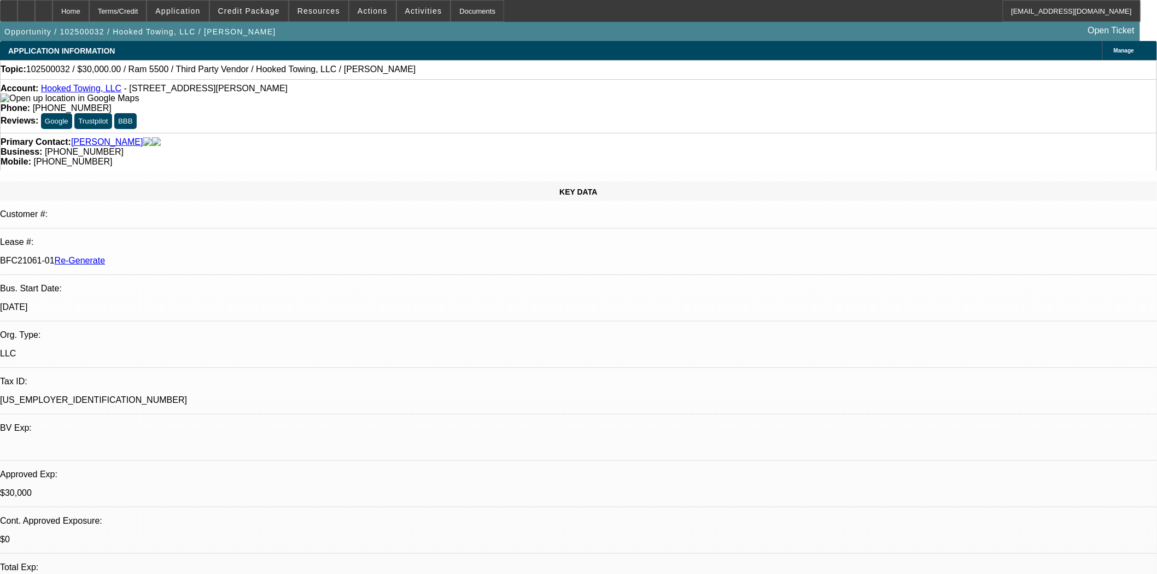
type textarea "Seller needs to process the title into their name before it can be resold."
click at [371, 14] on span "Actions" at bounding box center [373, 11] width 30 height 9
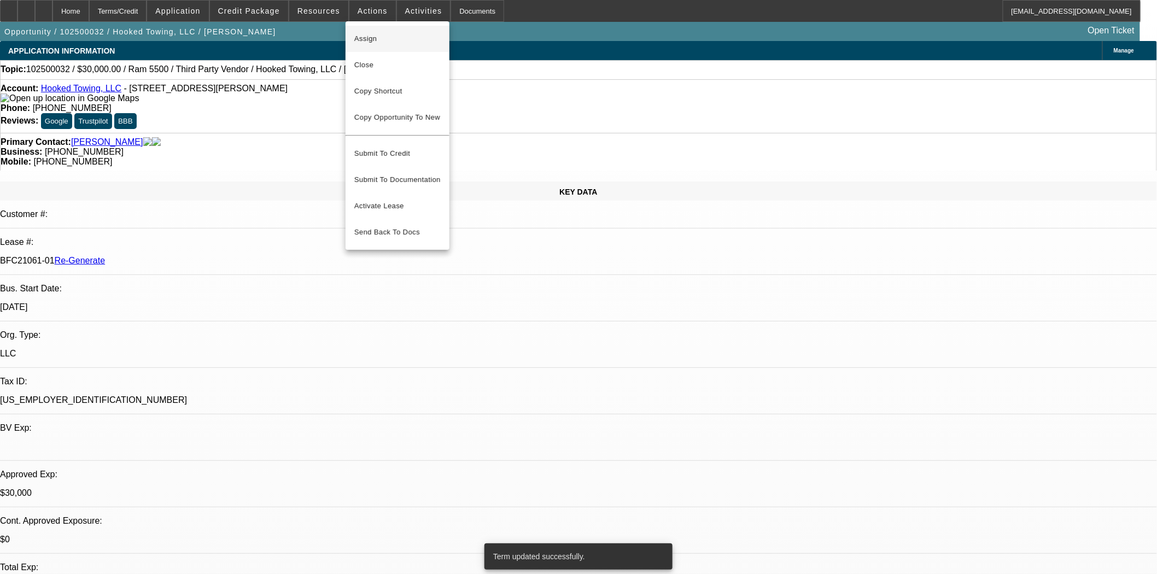
click at [364, 44] on span "Assign" at bounding box center [397, 38] width 86 height 13
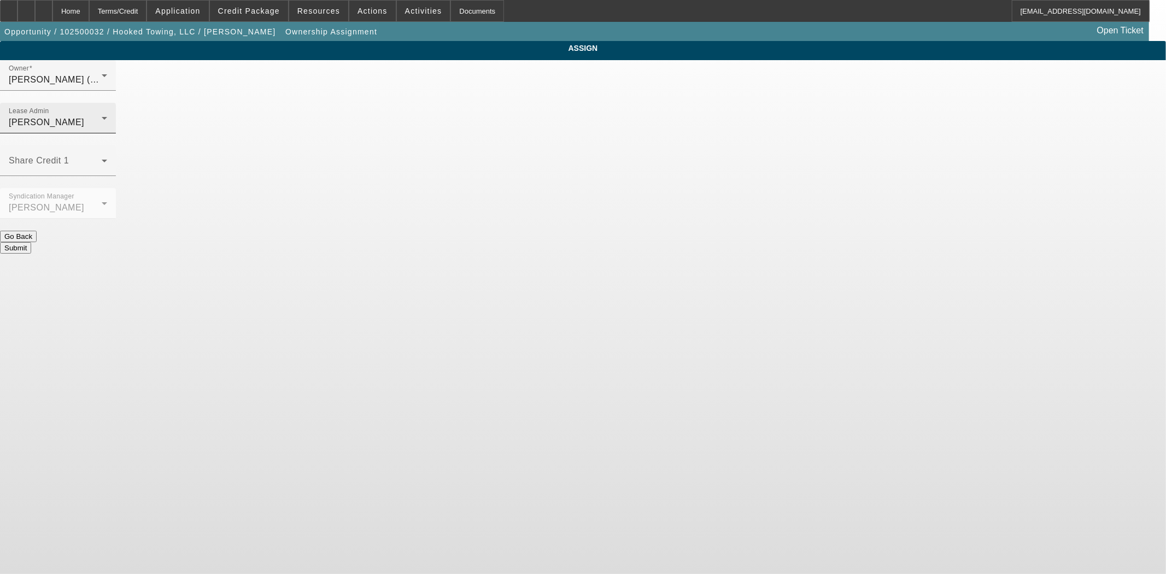
click at [84, 118] on span "Byrne, Mark" at bounding box center [46, 122] width 75 height 9
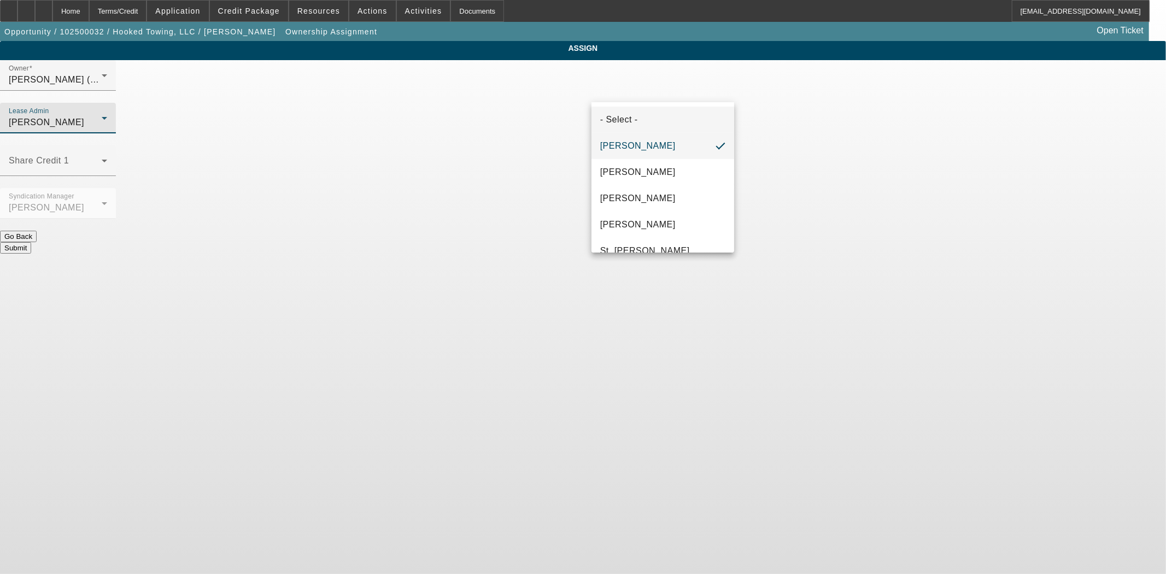
click at [619, 122] on span "- Select -" at bounding box center [619, 119] width 38 height 13
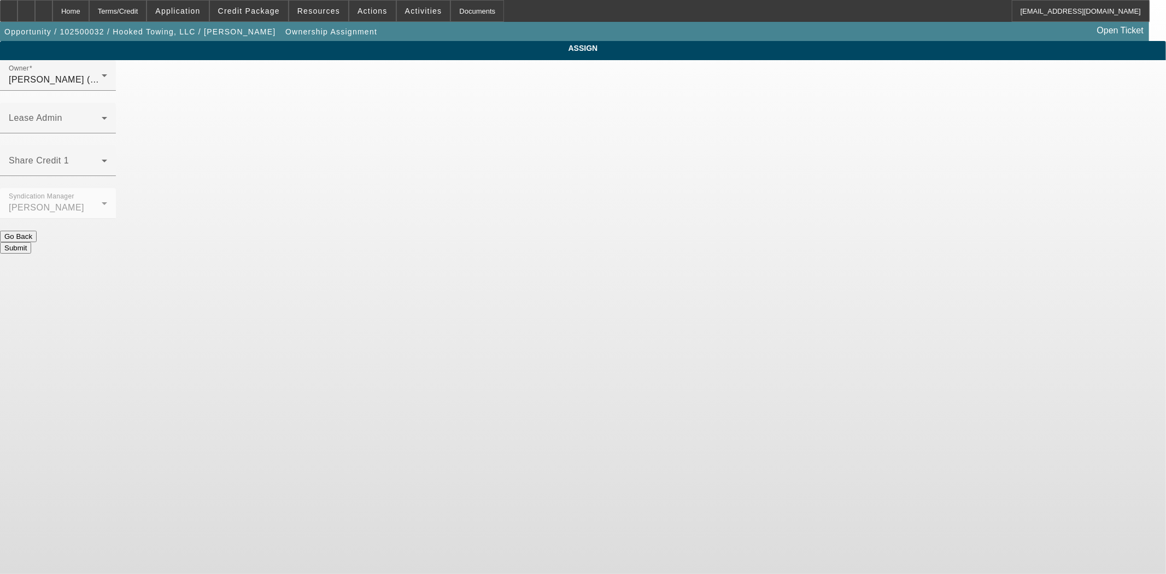
click at [31, 242] on button "Submit" at bounding box center [15, 247] width 31 height 11
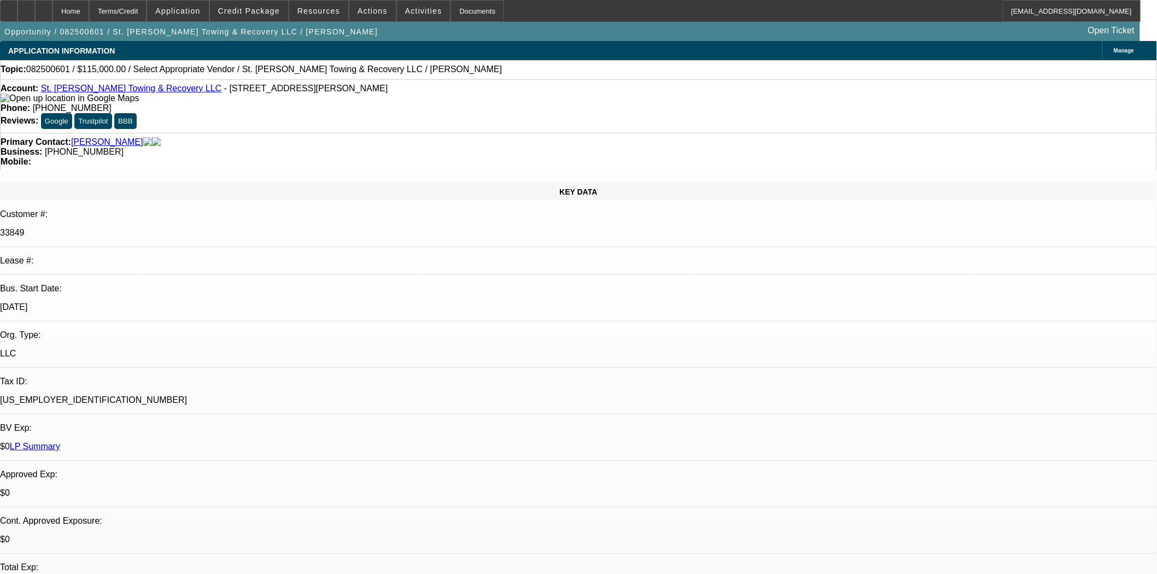
select select "0"
select select "2"
select select "0.1"
select select "4"
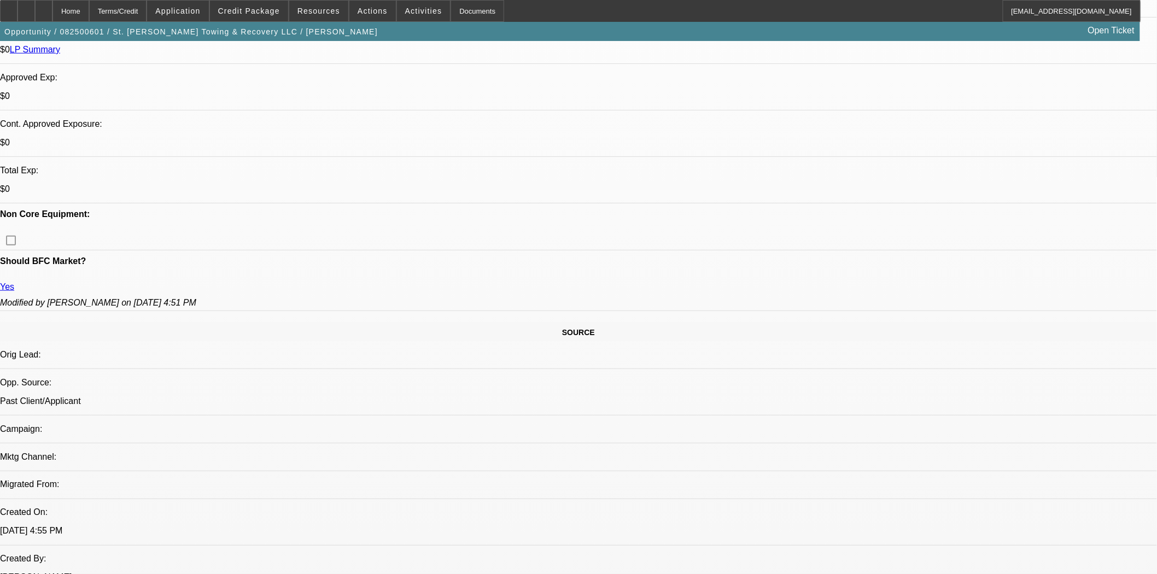
scroll to position [425, 0]
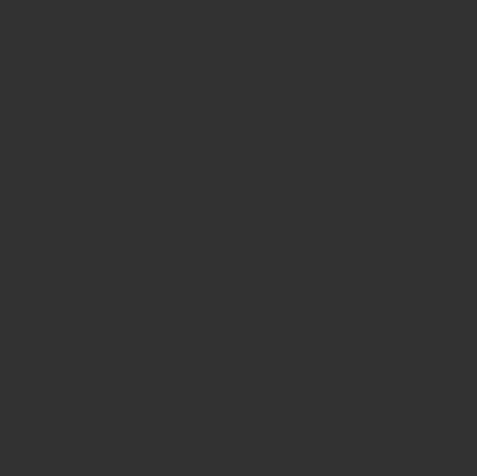
select select "4"
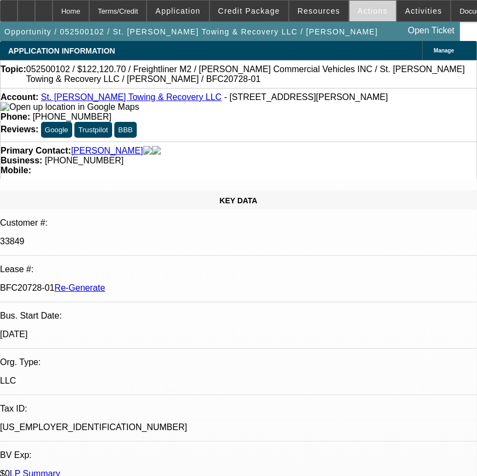
select select "0.15"
select select "0"
select select "2"
select select "0"
select select "6"
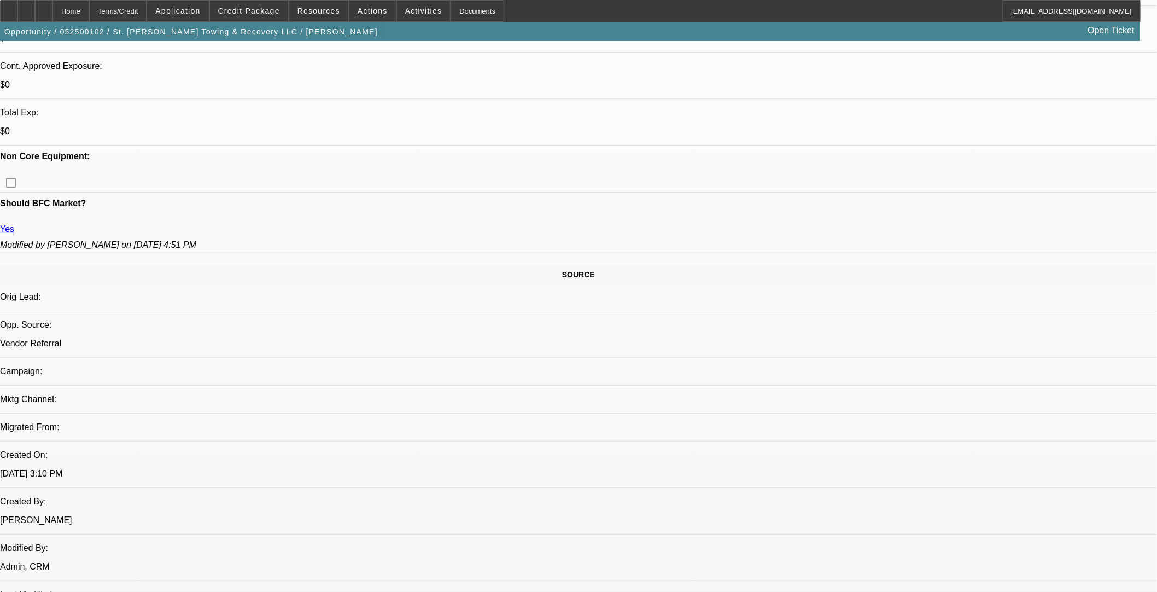
scroll to position [486, 0]
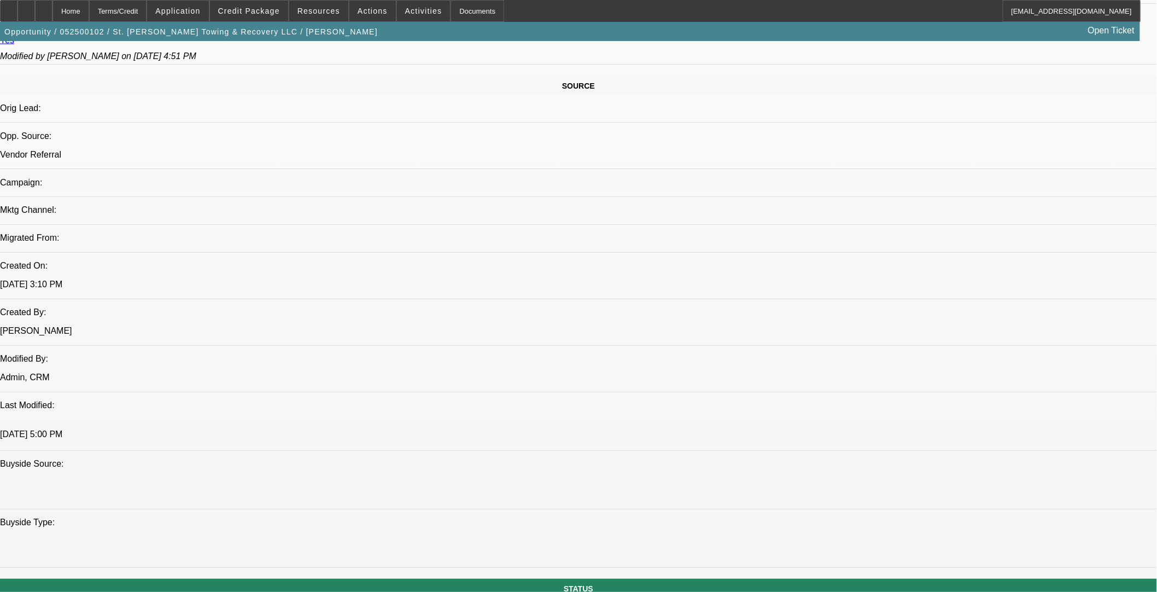
scroll to position [790, 0]
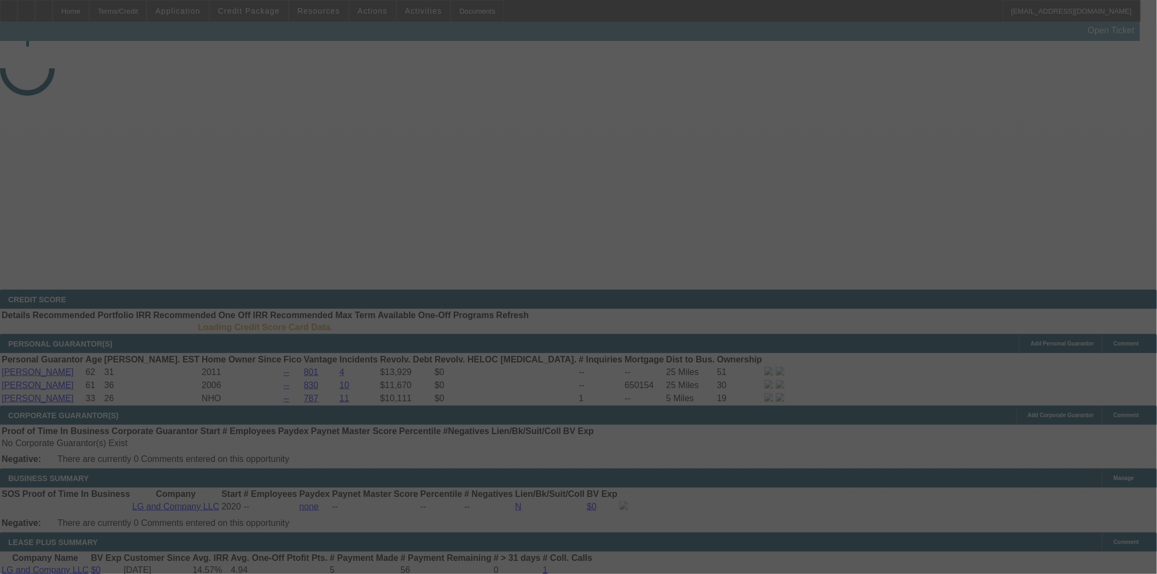
select select "4"
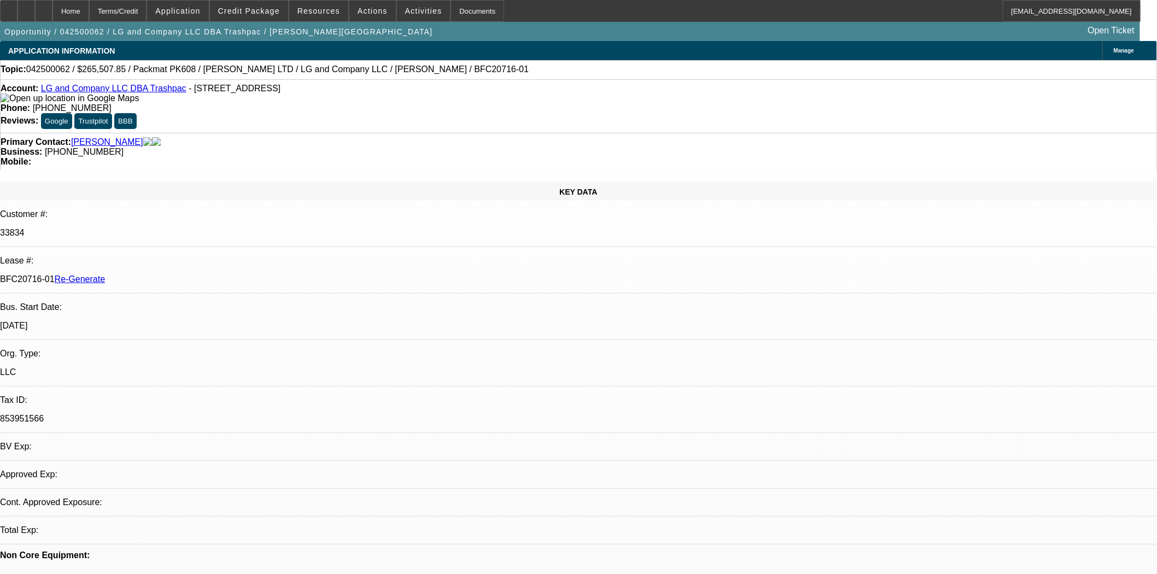
select select "0"
select select "2"
select select "0"
select select "6"
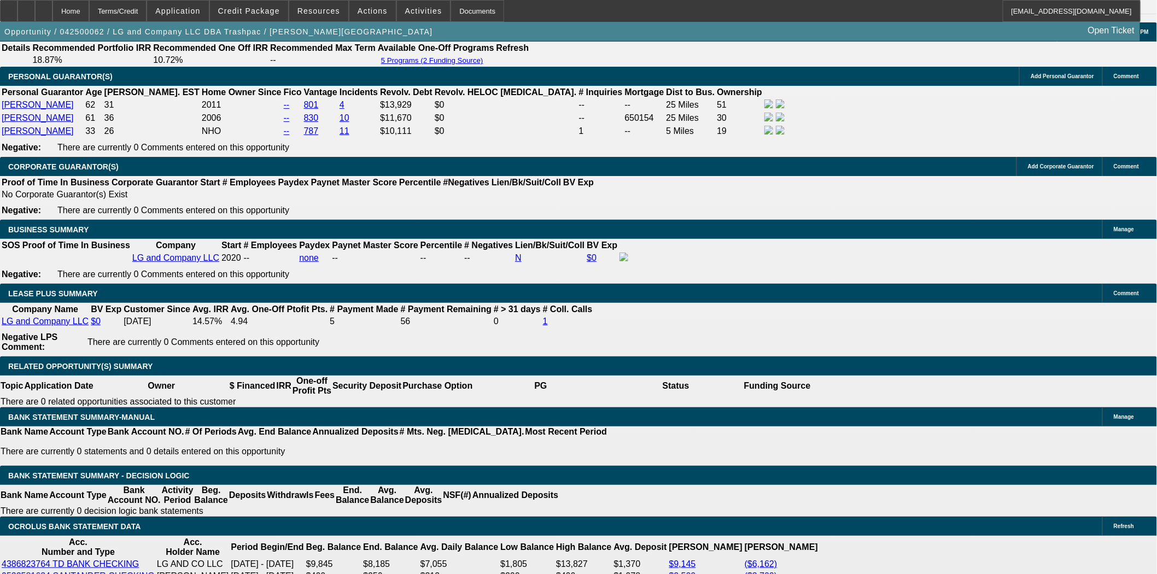
scroll to position [1701, 0]
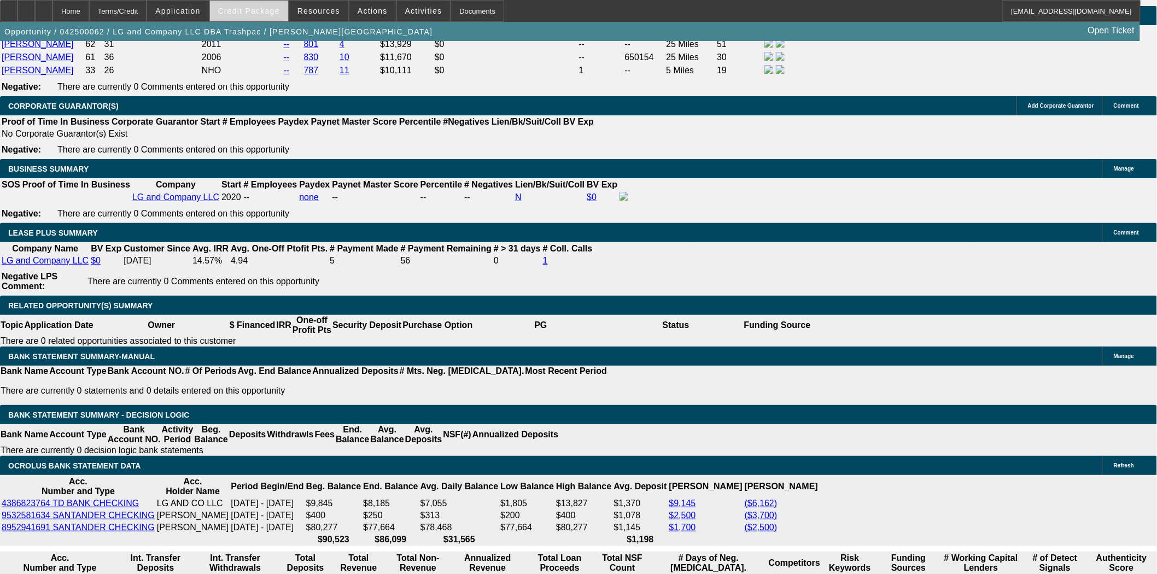
click at [252, 12] on span "Credit Package" at bounding box center [249, 11] width 62 height 9
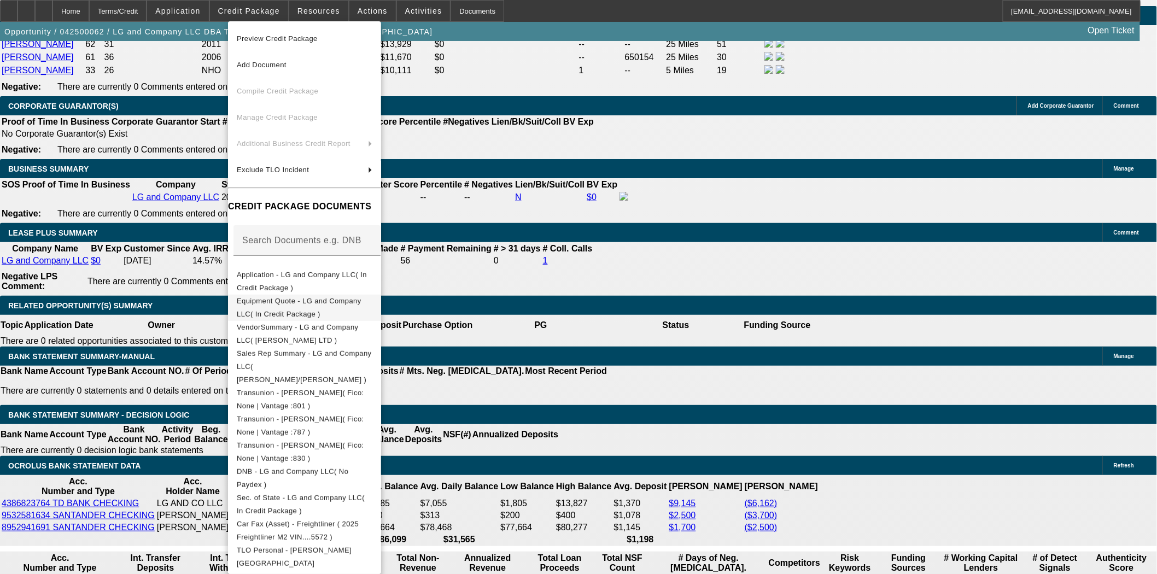
click at [280, 302] on span "Equipment Quote - LG and Company LLC( In Credit Package )" at bounding box center [299, 306] width 125 height 21
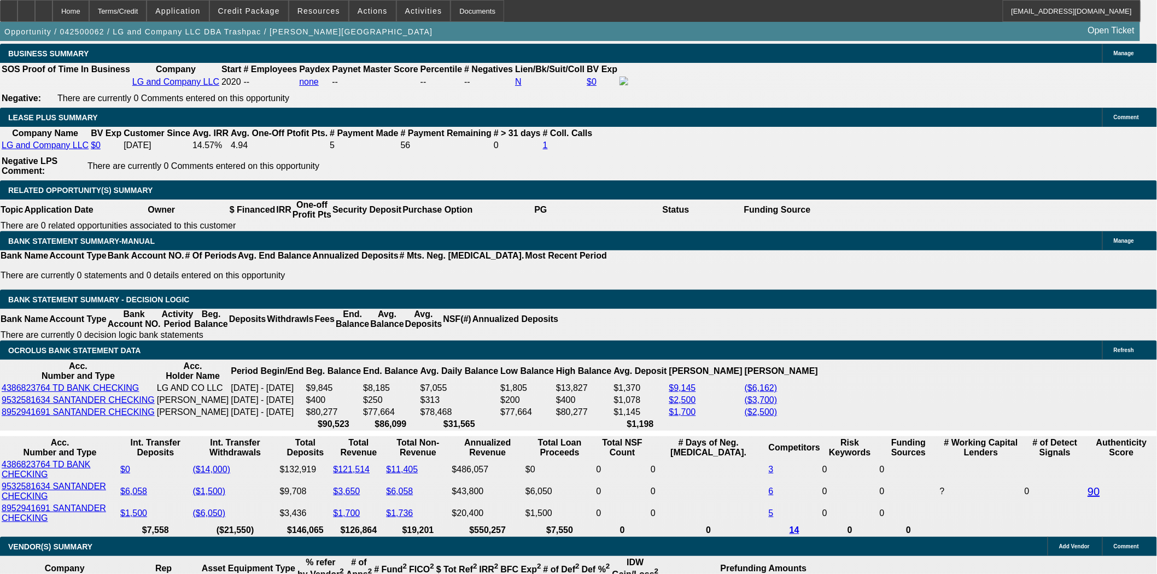
scroll to position [243, 0]
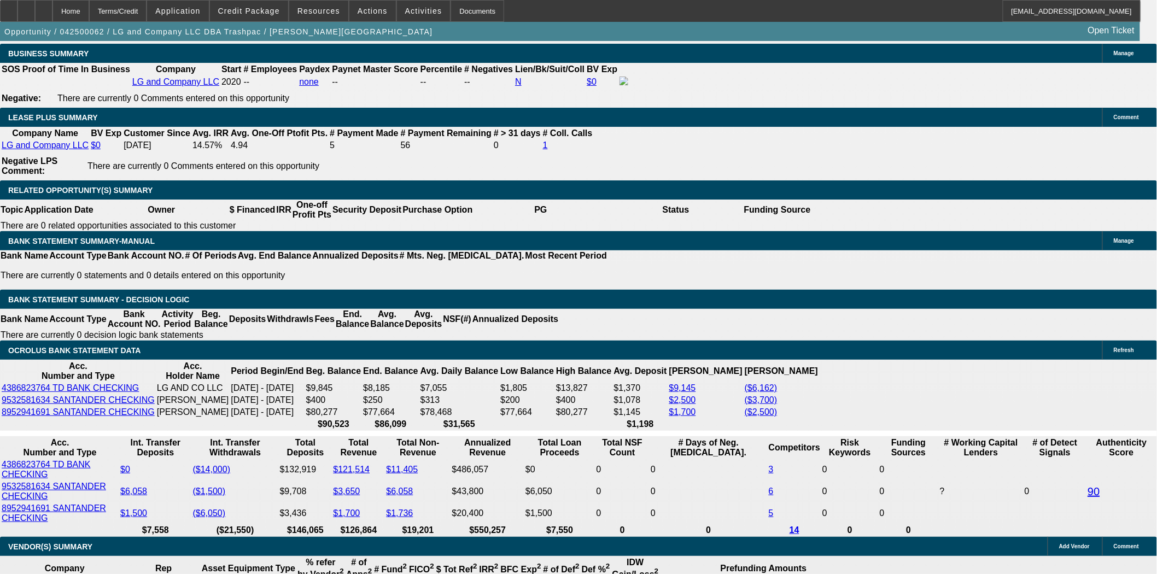
drag, startPoint x: 895, startPoint y: 233, endPoint x: 898, endPoint y: 253, distance: 20.0
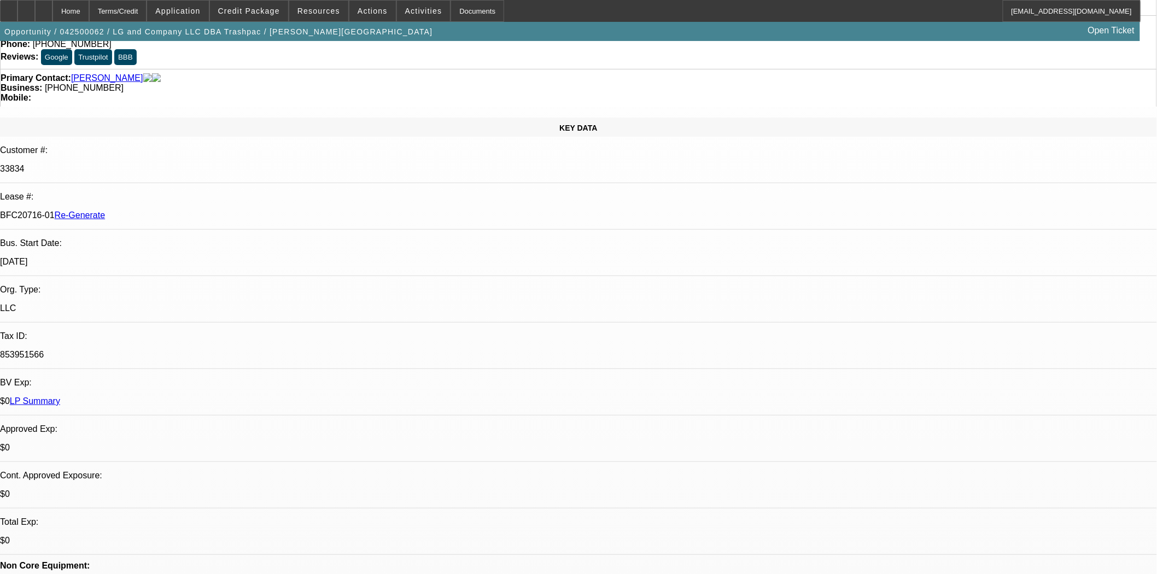
scroll to position [0, 0]
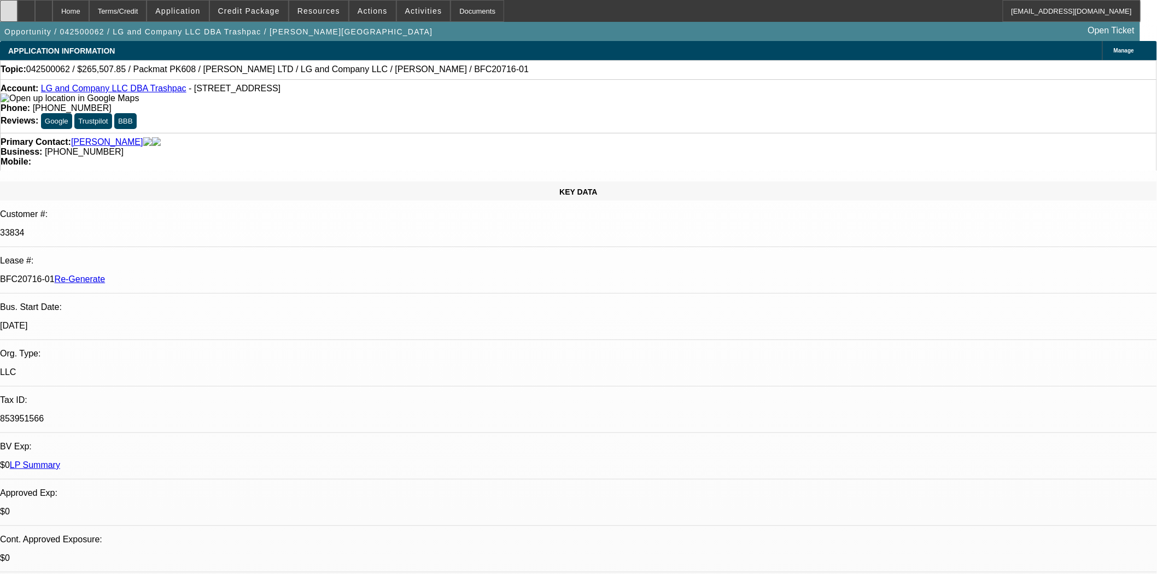
click at [9, 7] on icon at bounding box center [9, 7] width 0 height 0
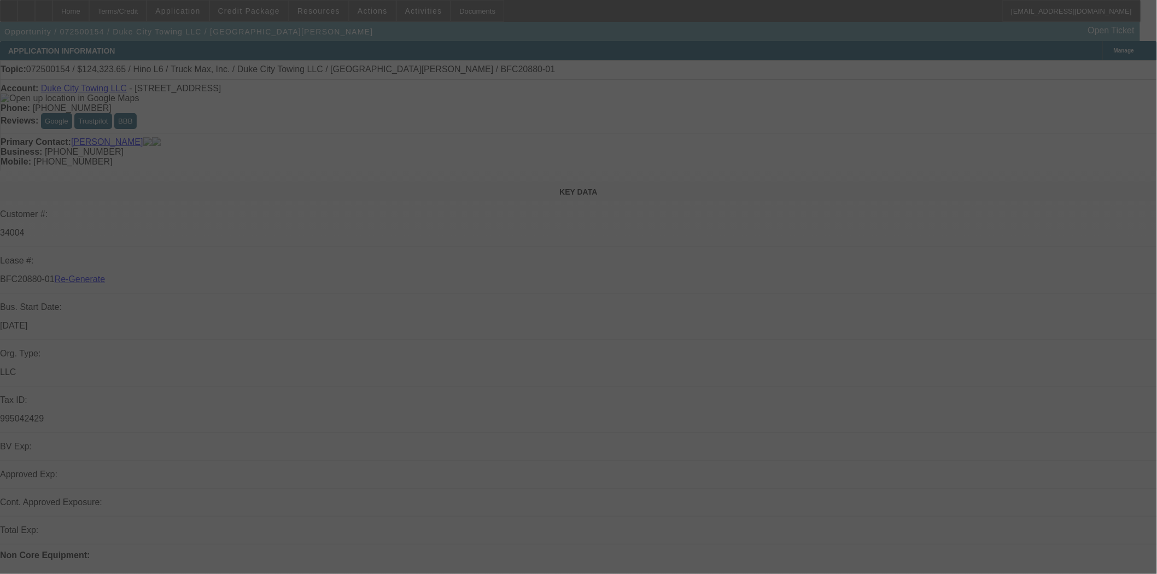
select select "4"
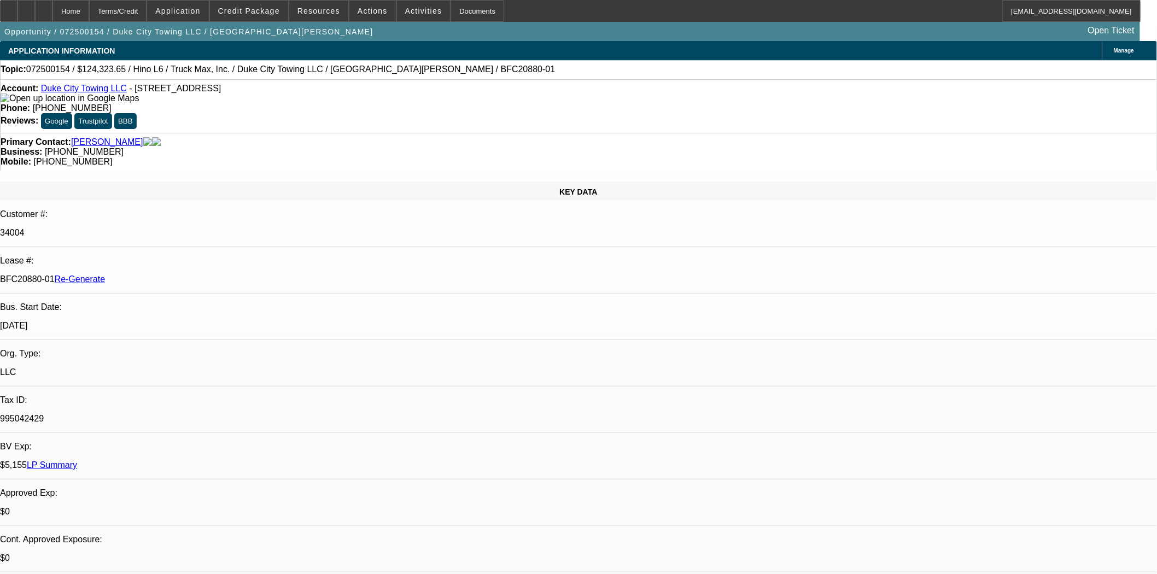
select select "0"
select select "0.1"
select select "1"
select select "2"
select select "4"
